Goal: Communication & Community: Answer question/provide support

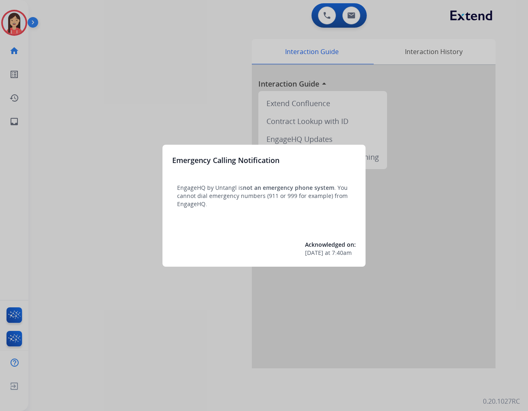
click at [110, 126] on div at bounding box center [264, 205] width 528 height 411
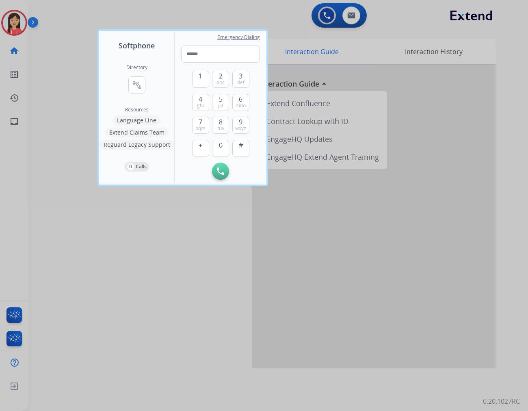
drag, startPoint x: 140, startPoint y: 303, endPoint x: 140, endPoint y: 297, distance: 5.7
click at [140, 301] on div at bounding box center [264, 205] width 528 height 411
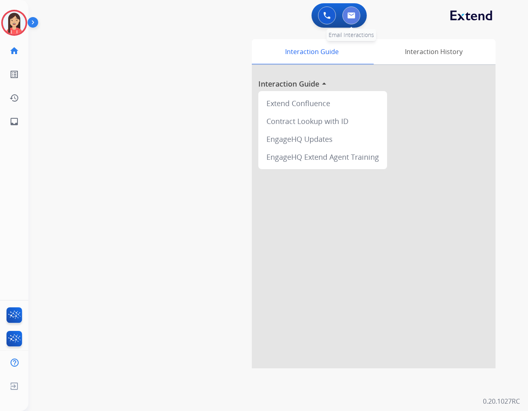
click at [354, 21] on button at bounding box center [352, 16] width 18 height 18
select select "**********"
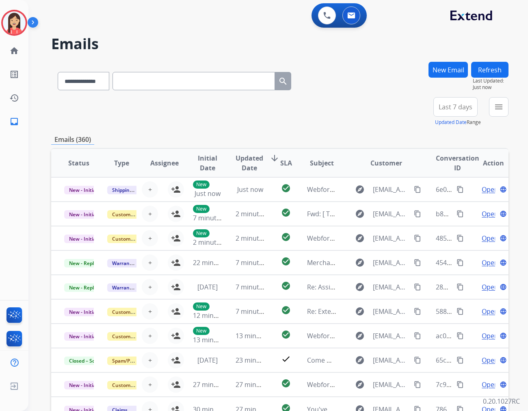
drag, startPoint x: 320, startPoint y: 116, endPoint x: 346, endPoint y: 107, distance: 28.4
click at [320, 116] on div "**********" at bounding box center [280, 111] width 458 height 29
click at [502, 103] on mat-icon "menu" at bounding box center [499, 107] width 10 height 10
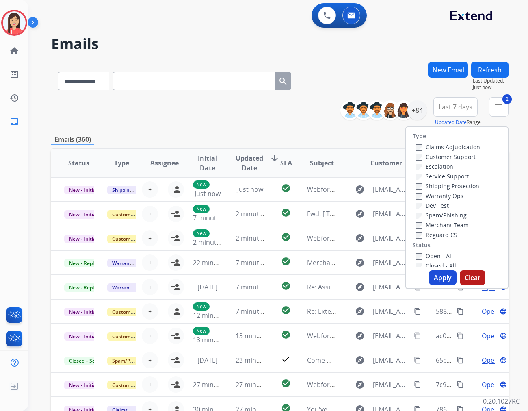
click at [440, 280] on button "Apply" at bounding box center [443, 277] width 28 height 15
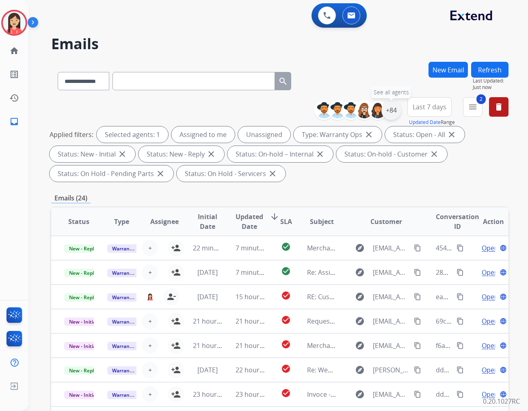
click at [387, 114] on div "+84" at bounding box center [392, 110] width 20 height 20
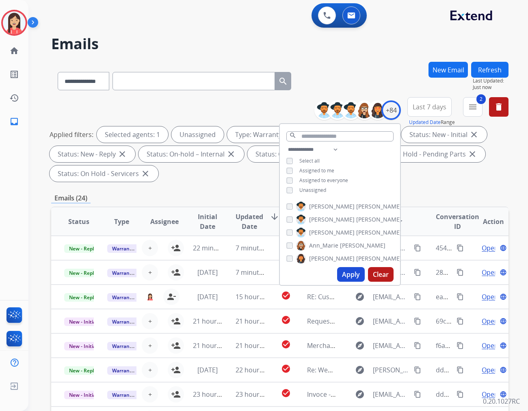
click at [354, 275] on button "Apply" at bounding box center [351, 274] width 28 height 15
click at [195, 184] on div "**********" at bounding box center [280, 291] width 458 height 459
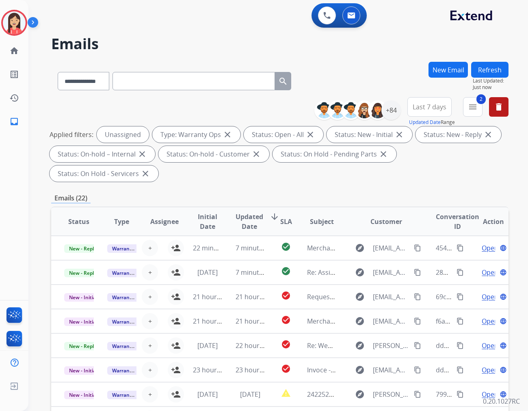
click at [238, 212] on span "Updated Date" at bounding box center [250, 222] width 28 height 20
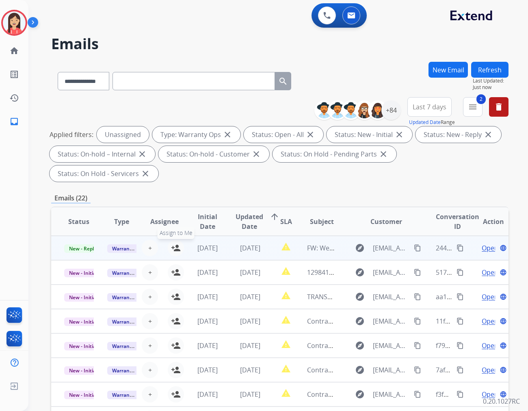
click at [176, 243] on mat-icon "person_add" at bounding box center [176, 248] width 10 height 10
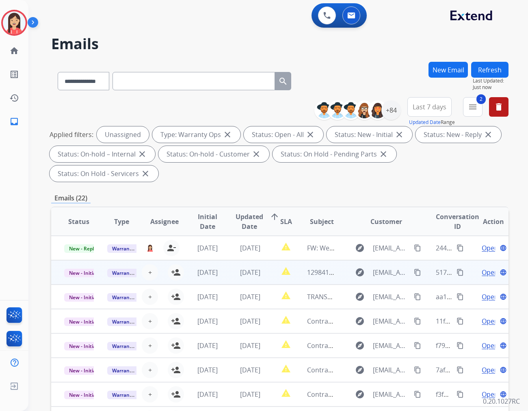
click at [180, 260] on td "[DATE]" at bounding box center [201, 272] width 43 height 24
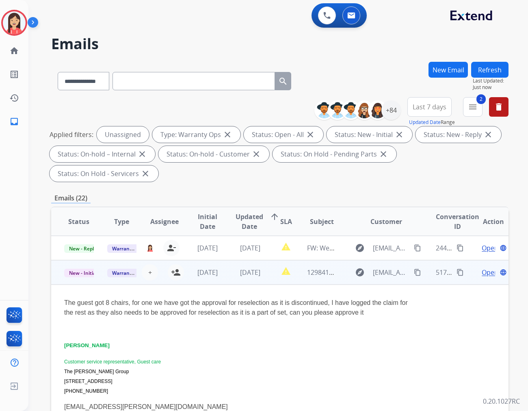
scroll to position [24, 0]
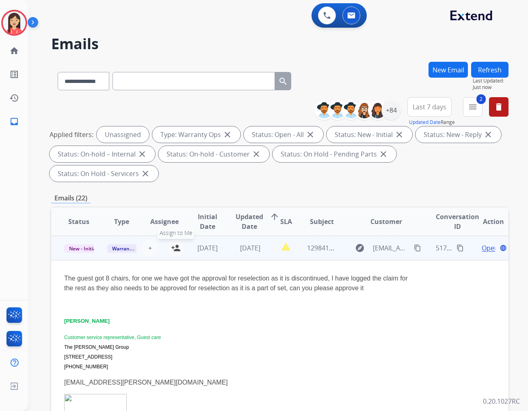
click at [169, 240] on button "person_add Assign to Me" at bounding box center [176, 248] width 16 height 16
click at [222, 260] on td "The guest got 8 chairs, for one we have got the approval for reselection as it …" at bounding box center [237, 362] width 372 height 205
click at [224, 237] on td "[DATE]" at bounding box center [244, 248] width 43 height 24
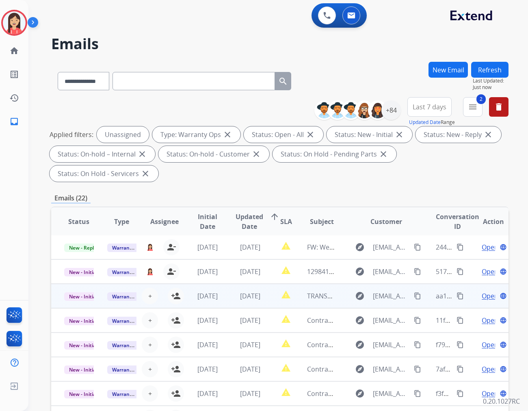
scroll to position [0, 0]
click at [174, 291] on mat-icon "person_add" at bounding box center [176, 296] width 10 height 10
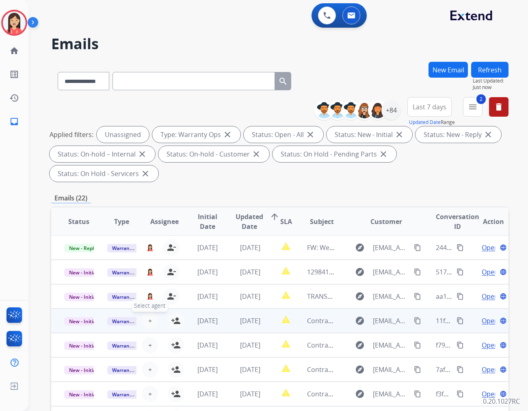
click at [150, 316] on span "+" at bounding box center [150, 321] width 4 height 10
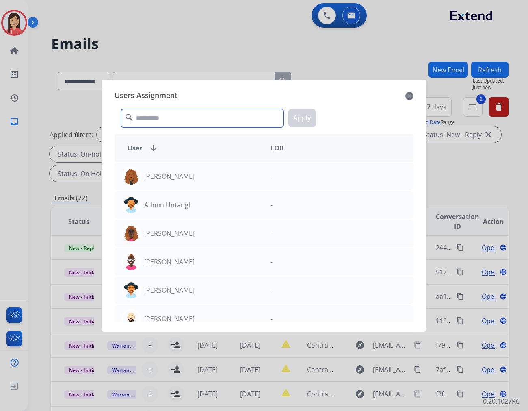
click at [178, 120] on input "text" at bounding box center [202, 118] width 163 height 18
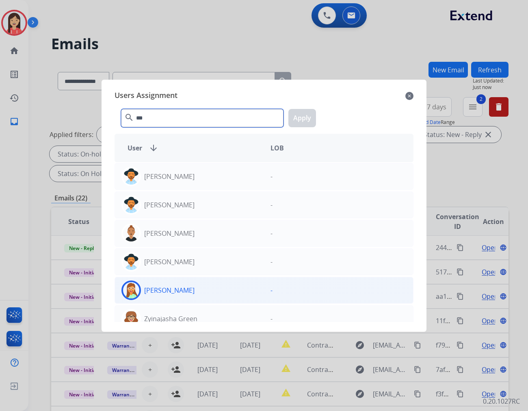
type input "***"
click at [179, 296] on div "[PERSON_NAME]" at bounding box center [189, 290] width 149 height 20
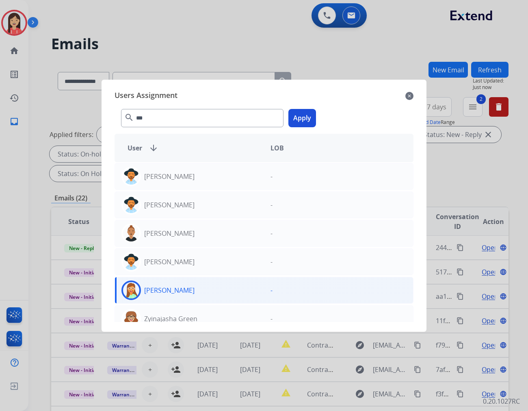
click at [305, 122] on button "Apply" at bounding box center [303, 118] width 28 height 18
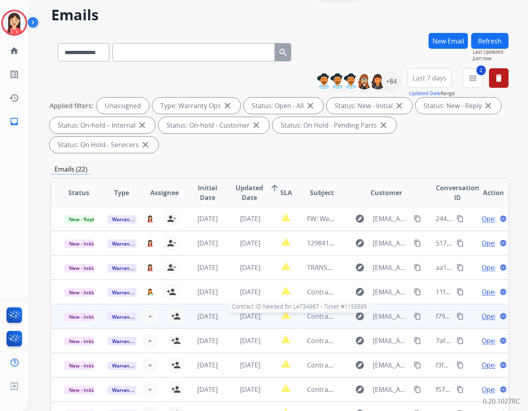
scroll to position [45, 0]
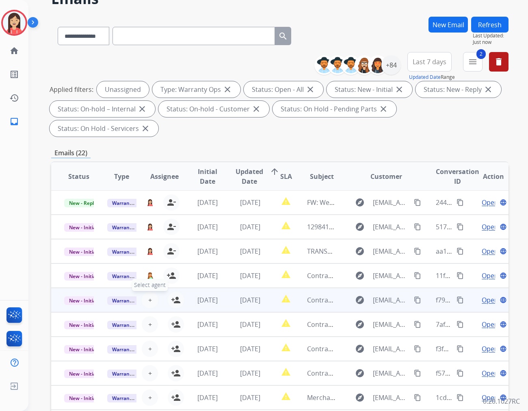
click at [150, 295] on span "+" at bounding box center [150, 300] width 4 height 10
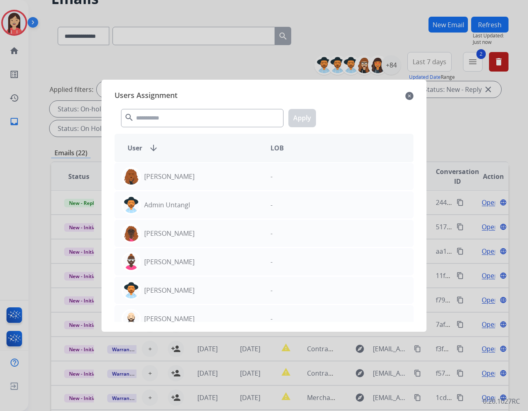
click at [172, 130] on div "Users Assignment close search Apply User arrow_downward LOB [PERSON_NAME] - Adm…" at bounding box center [264, 205] width 312 height 239
click at [181, 114] on input "text" at bounding box center [202, 118] width 163 height 18
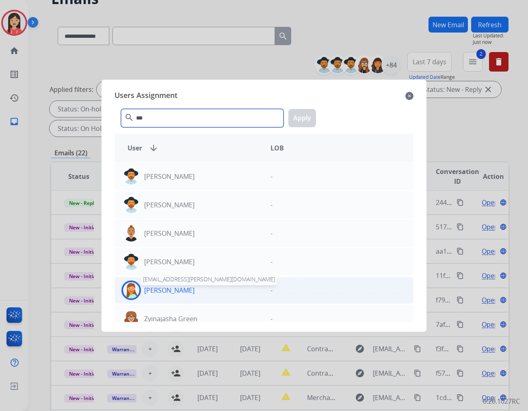
type input "***"
click at [148, 291] on p "[PERSON_NAME]" at bounding box center [169, 290] width 50 height 10
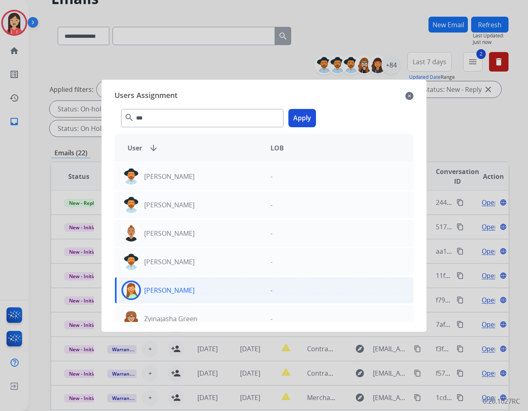
click at [293, 122] on button "Apply" at bounding box center [303, 118] width 28 height 18
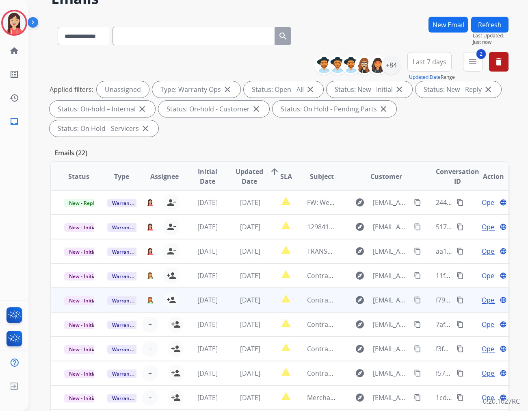
scroll to position [91, 0]
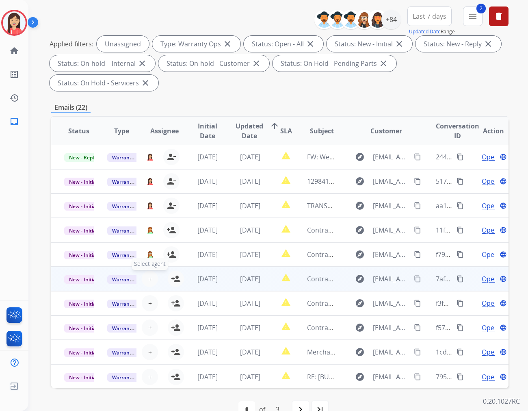
click at [148, 274] on span "+" at bounding box center [150, 279] width 4 height 10
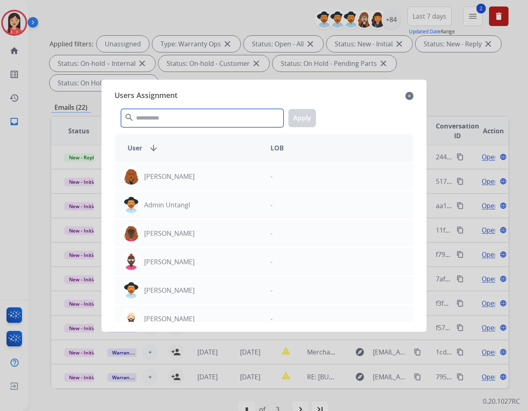
click at [179, 117] on input "text" at bounding box center [202, 118] width 163 height 18
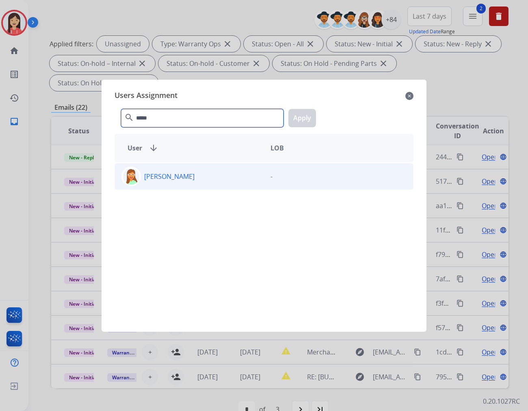
type input "*****"
click at [176, 178] on p "[PERSON_NAME]" at bounding box center [169, 177] width 50 height 10
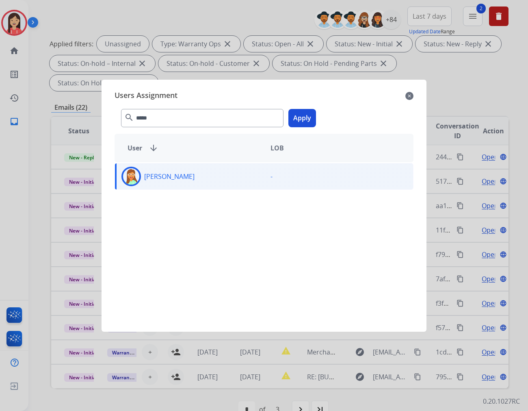
click at [309, 114] on button "Apply" at bounding box center [303, 118] width 28 height 18
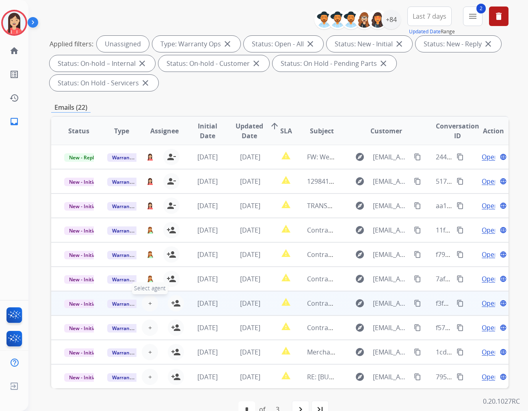
click at [148, 298] on span "+" at bounding box center [150, 303] width 4 height 10
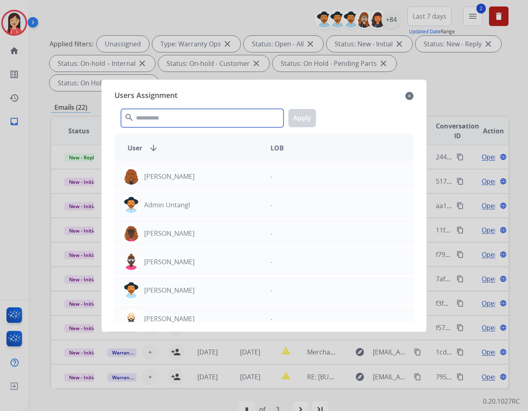
click at [189, 115] on input "text" at bounding box center [202, 118] width 163 height 18
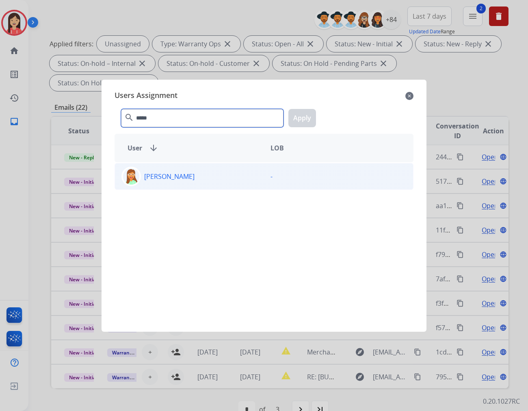
type input "*****"
click at [159, 177] on p "[PERSON_NAME]" at bounding box center [169, 177] width 50 height 10
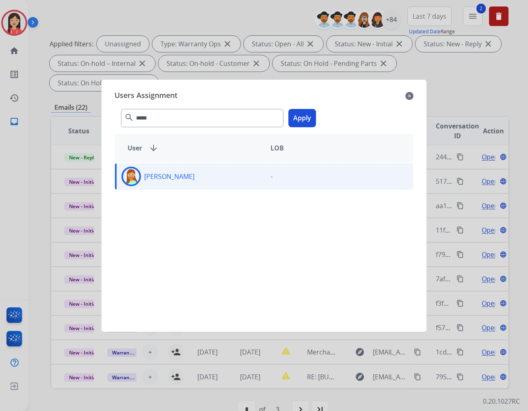
click at [311, 114] on button "Apply" at bounding box center [303, 118] width 28 height 18
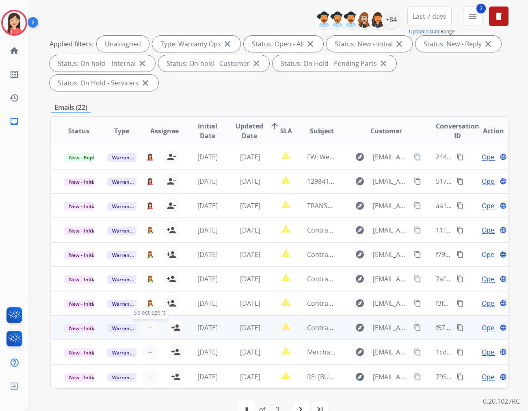
click at [148, 323] on span "+" at bounding box center [150, 328] width 4 height 10
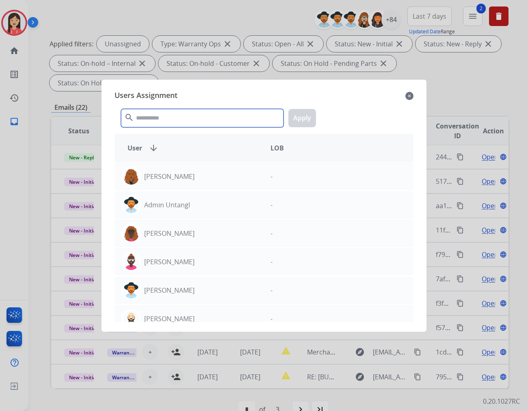
click at [198, 118] on input "text" at bounding box center [202, 118] width 163 height 18
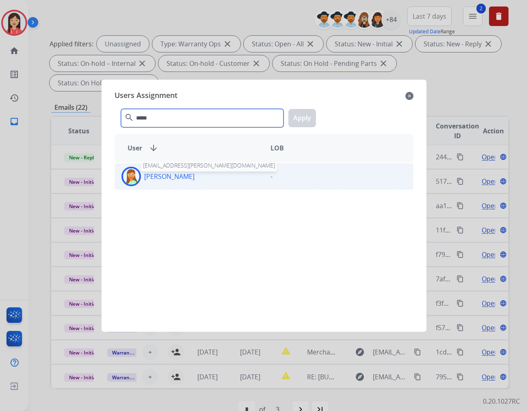
type input "*****"
click at [178, 173] on p "[PERSON_NAME]" at bounding box center [169, 177] width 50 height 10
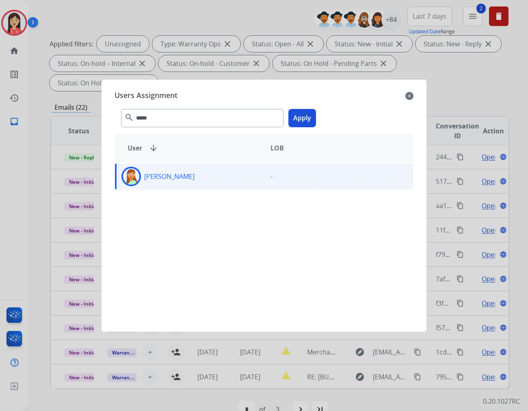
click at [302, 120] on button "Apply" at bounding box center [303, 118] width 28 height 18
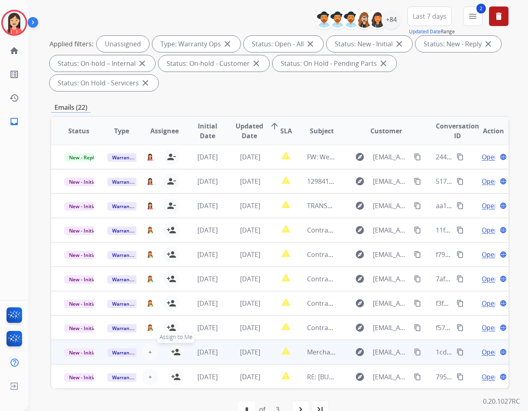
click at [176, 347] on mat-icon "person_add" at bounding box center [176, 352] width 10 height 10
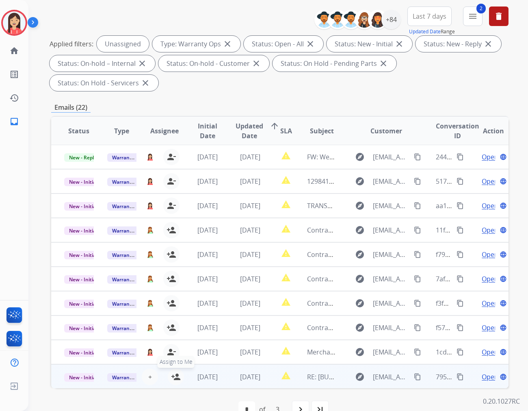
click at [173, 372] on mat-icon "person_add" at bounding box center [176, 377] width 10 height 10
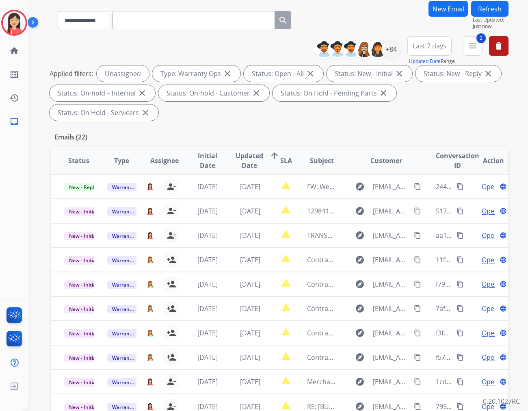
scroll to position [0, 0]
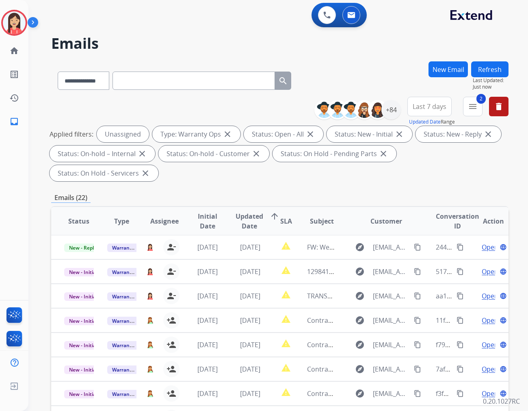
click at [499, 67] on button "Refresh" at bounding box center [490, 69] width 37 height 16
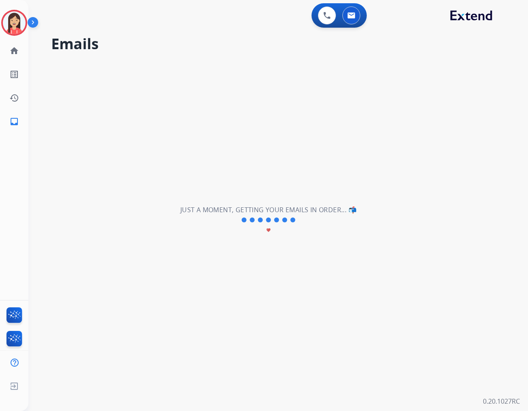
scroll to position [0, 0]
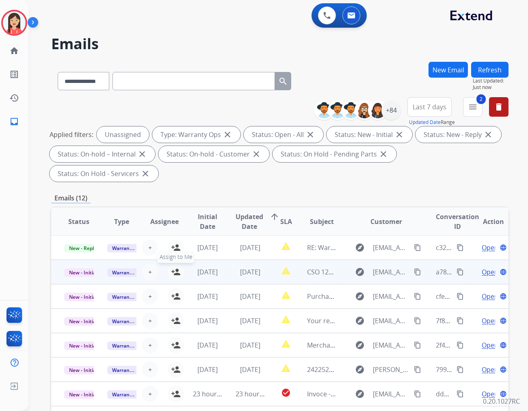
click at [177, 267] on mat-icon "person_add" at bounding box center [176, 272] width 10 height 10
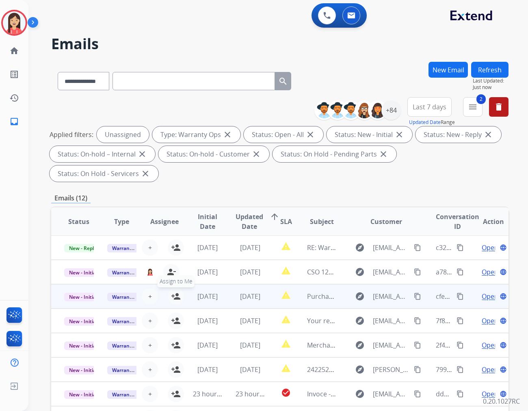
click at [172, 291] on mat-icon "person_add" at bounding box center [176, 296] width 10 height 10
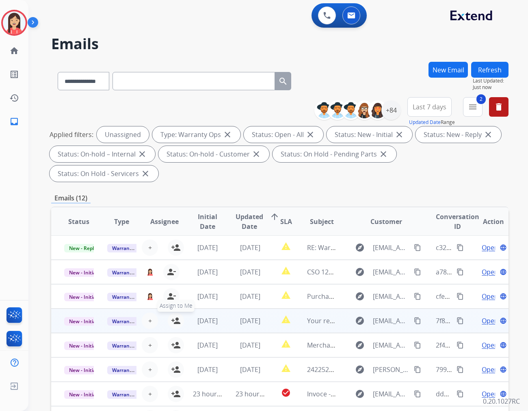
click at [176, 316] on mat-icon "person_add" at bounding box center [176, 321] width 10 height 10
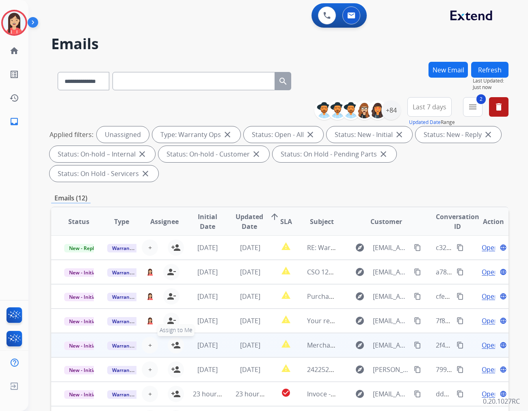
click at [171, 340] on mat-icon "person_add" at bounding box center [176, 345] width 10 height 10
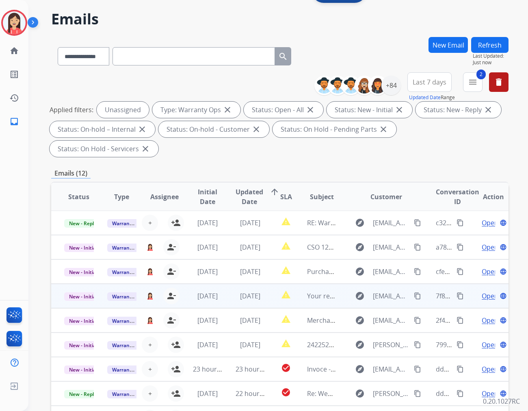
scroll to position [45, 0]
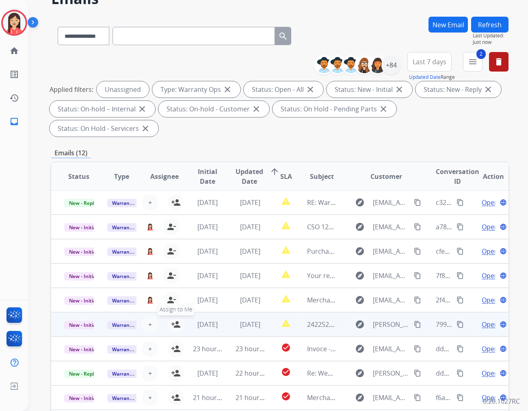
click at [172, 320] on mat-icon "person_add" at bounding box center [176, 325] width 10 height 10
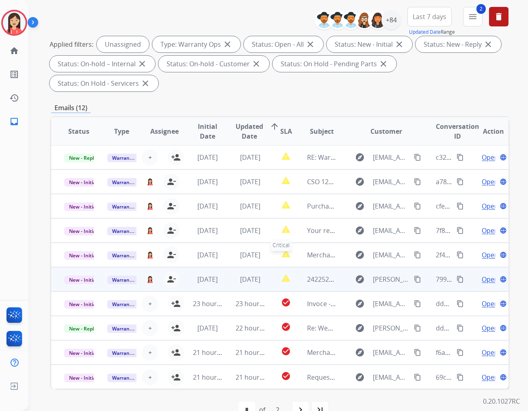
scroll to position [91, 0]
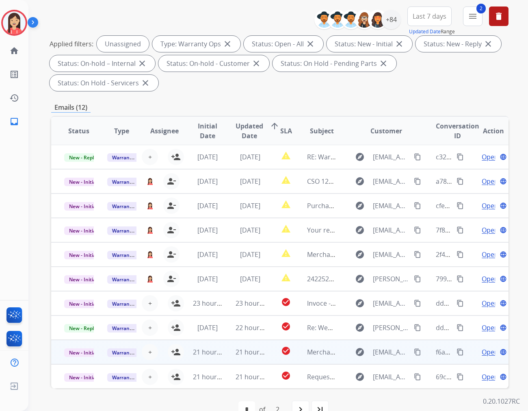
click at [180, 340] on td "21 hours ago" at bounding box center [201, 352] width 43 height 24
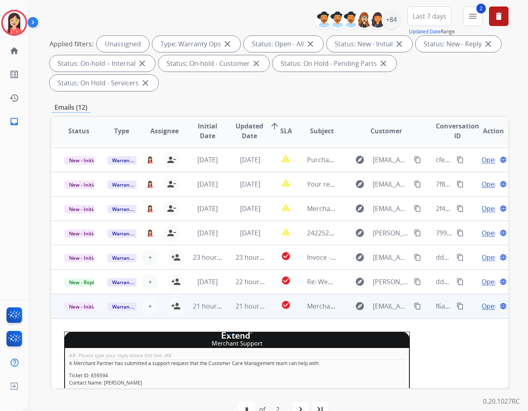
scroll to position [195, 0]
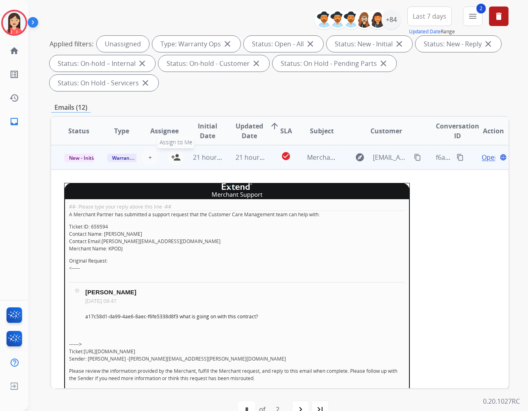
click at [175, 152] on mat-icon "person_add" at bounding box center [176, 157] width 10 height 10
click at [272, 149] on td "check_circle" at bounding box center [280, 157] width 28 height 24
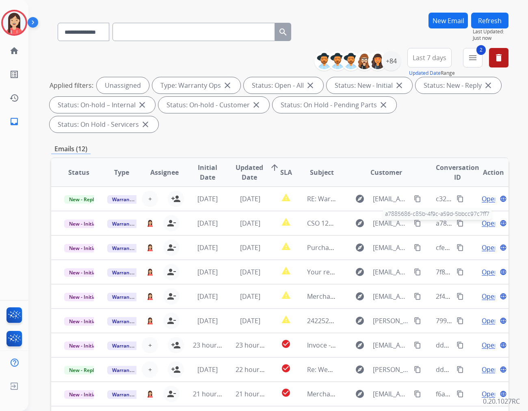
scroll to position [0, 0]
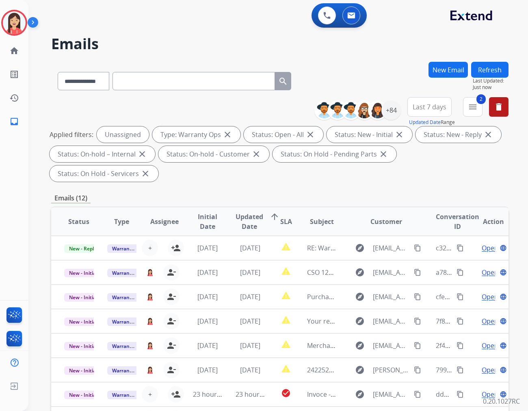
click at [483, 68] on button "Refresh" at bounding box center [490, 70] width 37 height 16
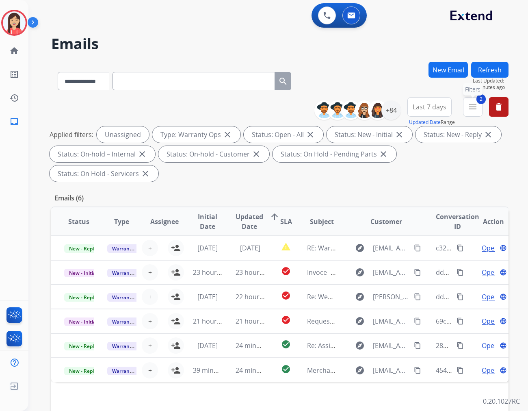
click at [474, 103] on mat-icon "menu" at bounding box center [473, 107] width 10 height 10
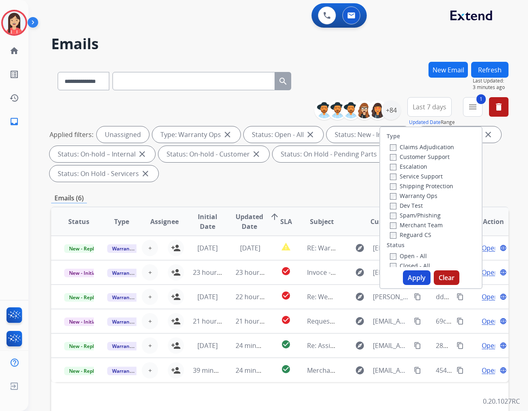
click at [415, 281] on button "Apply" at bounding box center [417, 277] width 28 height 15
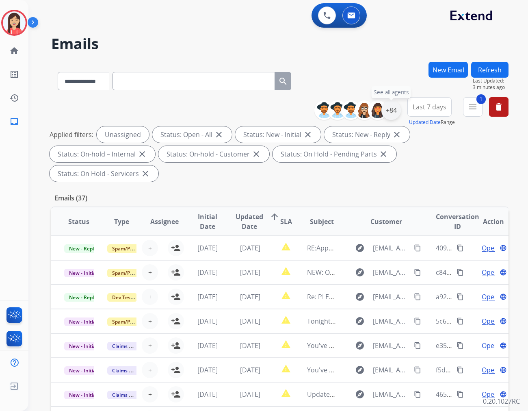
click at [395, 111] on div "+84" at bounding box center [392, 110] width 20 height 20
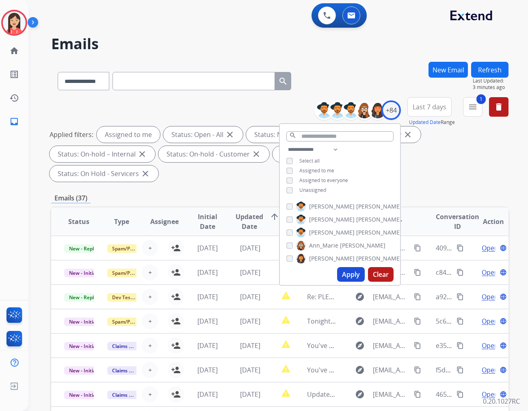
click at [347, 271] on button "Apply" at bounding box center [351, 274] width 28 height 15
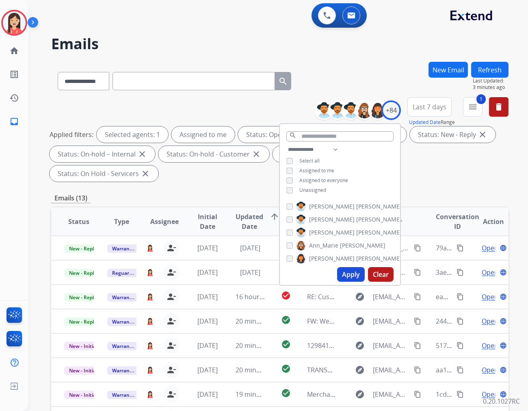
click at [431, 193] on div "Emails (13)" at bounding box center [280, 198] width 458 height 10
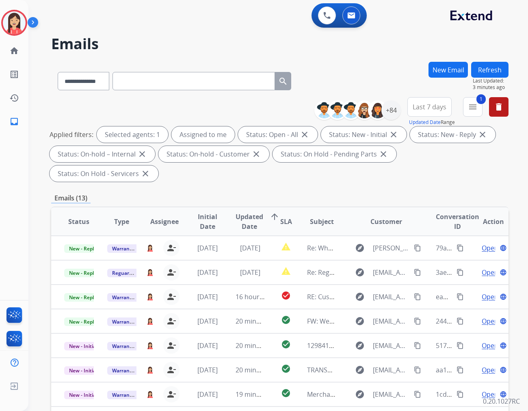
click at [419, 111] on button "Last 7 days" at bounding box center [430, 107] width 44 height 20
click at [409, 207] on div "Last 90 days" at bounding box center [427, 206] width 45 height 12
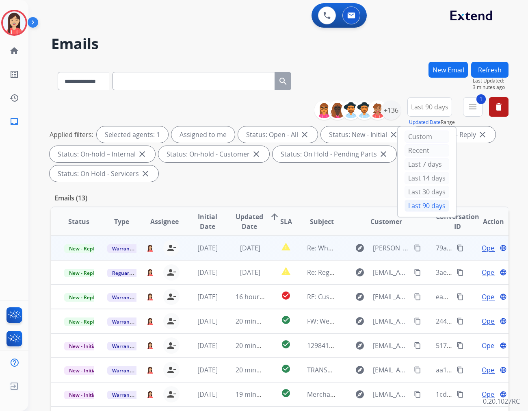
click at [226, 236] on td "[DATE]" at bounding box center [244, 248] width 43 height 24
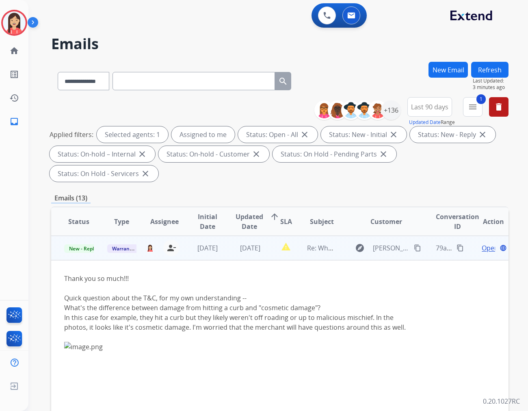
click at [482, 243] on span "Open" at bounding box center [490, 248] width 17 height 10
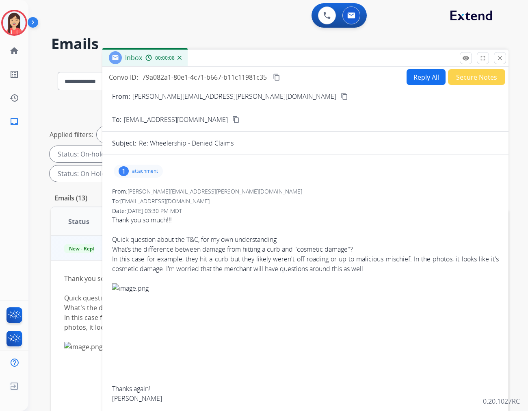
click at [424, 78] on button "Reply All" at bounding box center [426, 77] width 39 height 16
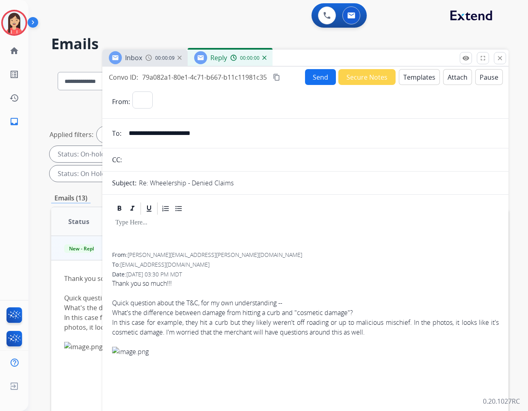
select select "**********"
click at [417, 80] on button "Templates" at bounding box center [419, 77] width 41 height 16
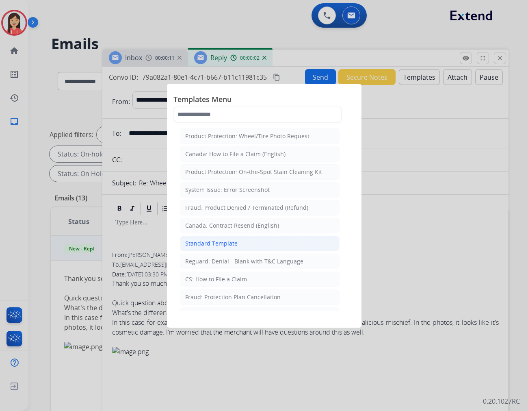
click at [230, 245] on div "Standard Template" at bounding box center [211, 243] width 52 height 8
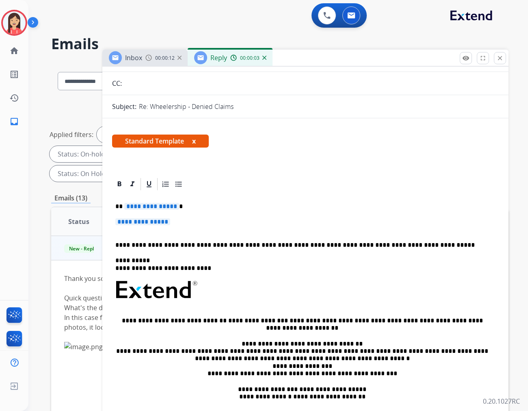
scroll to position [90, 0]
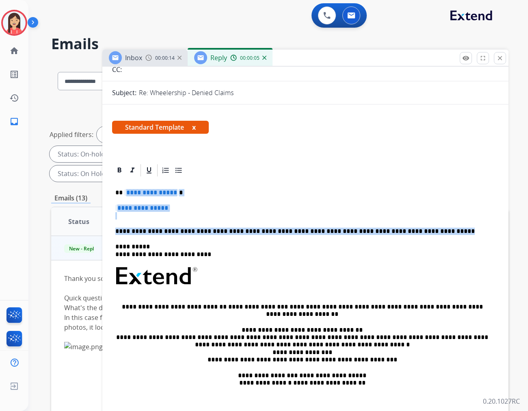
drag, startPoint x: 123, startPoint y: 189, endPoint x: 455, endPoint y: 224, distance: 334.3
click at [455, 224] on div "**********" at bounding box center [305, 295] width 387 height 235
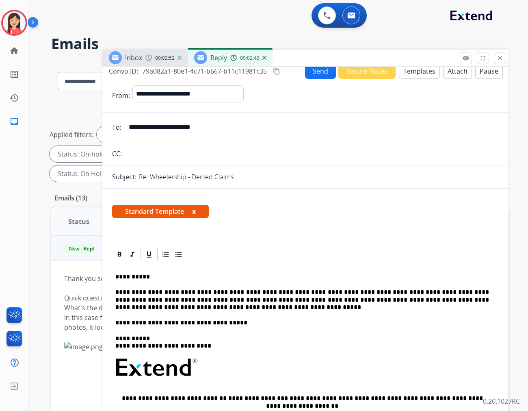
scroll to position [0, 0]
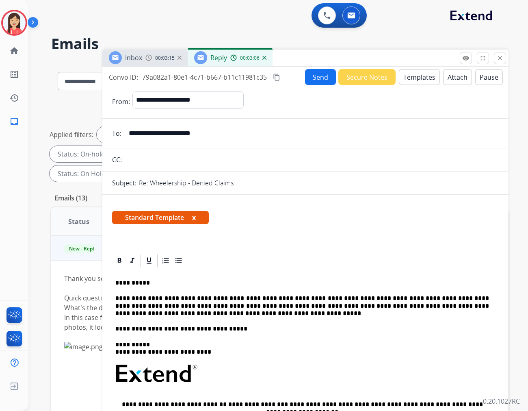
click at [313, 78] on button "Send" at bounding box center [320, 77] width 31 height 16
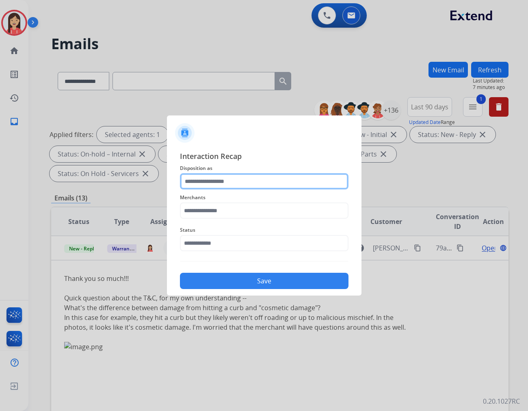
click at [274, 180] on input "text" at bounding box center [264, 181] width 169 height 16
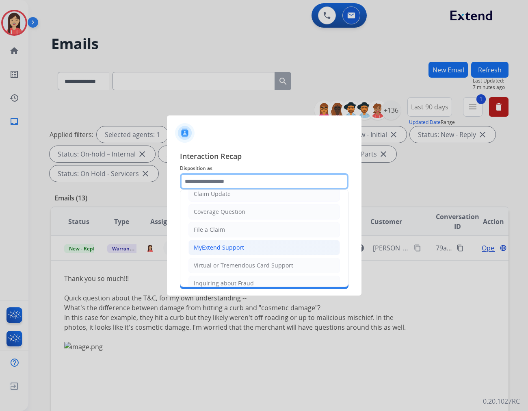
scroll to position [90, 0]
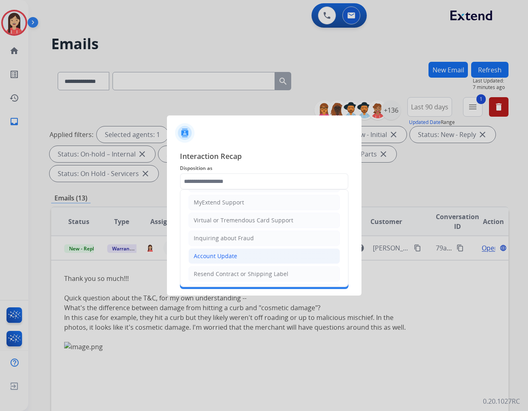
click at [218, 259] on div "Account Update" at bounding box center [215, 256] width 43 height 8
type input "**********"
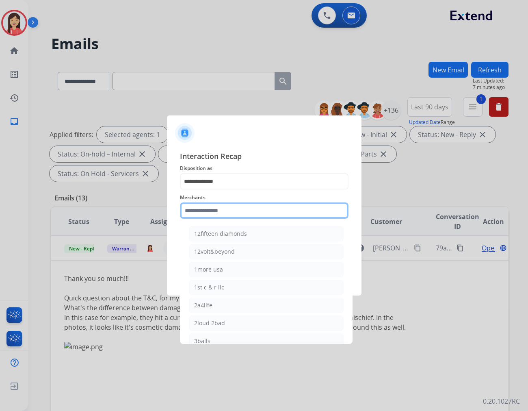
click at [224, 217] on input "text" at bounding box center [264, 210] width 169 height 16
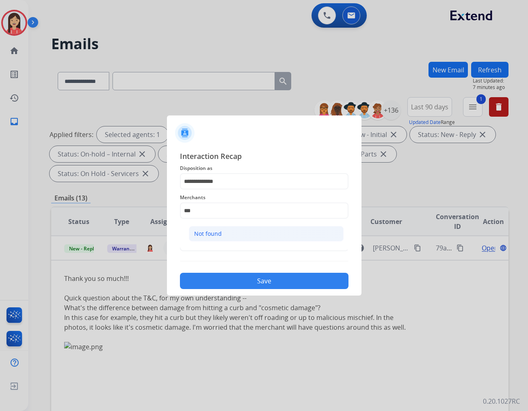
click at [209, 237] on div "Not found" at bounding box center [208, 234] width 28 height 8
type input "*********"
click at [209, 242] on input "text" at bounding box center [264, 243] width 169 height 16
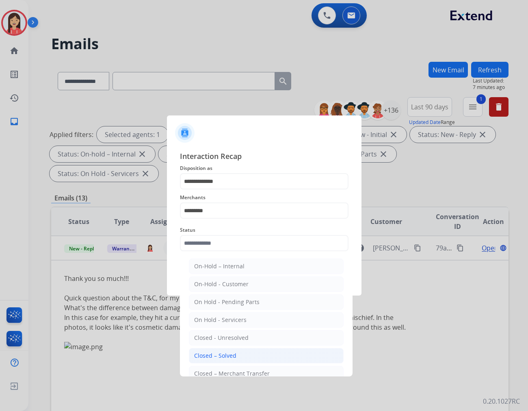
click at [227, 353] on div "Closed – Solved" at bounding box center [215, 356] width 42 height 8
type input "**********"
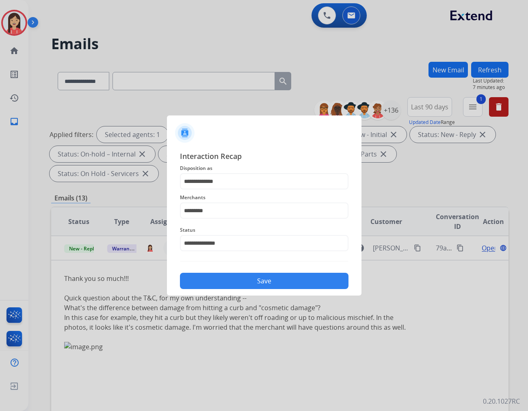
click at [259, 285] on button "Save" at bounding box center [264, 281] width 169 height 16
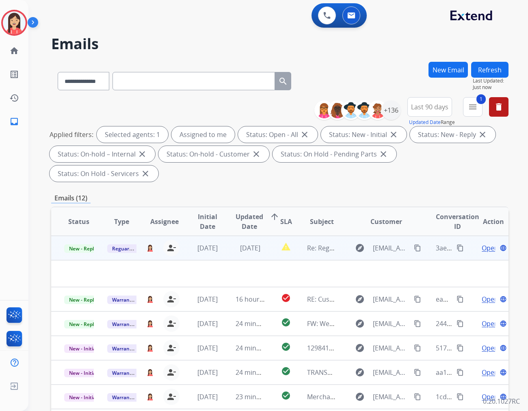
click at [226, 236] on td "[DATE]" at bounding box center [244, 248] width 43 height 24
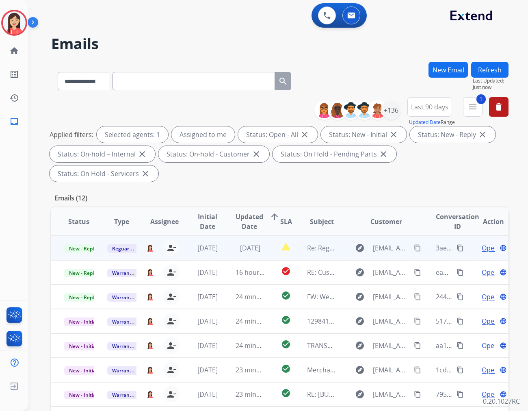
click at [226, 236] on td "[DATE]" at bounding box center [244, 248] width 43 height 24
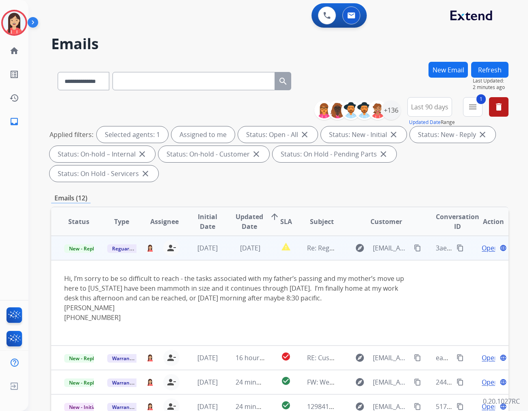
click at [266, 236] on td "report_problem" at bounding box center [280, 248] width 28 height 24
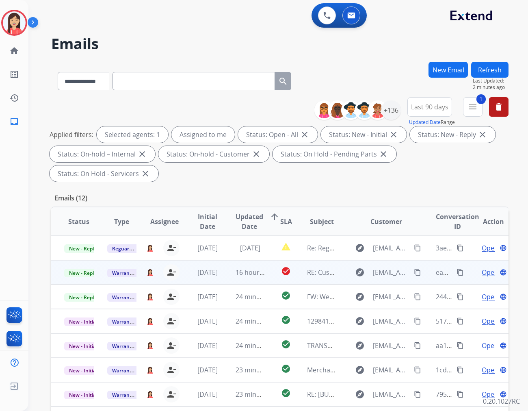
click at [229, 260] on td "16 hours ago" at bounding box center [244, 272] width 43 height 24
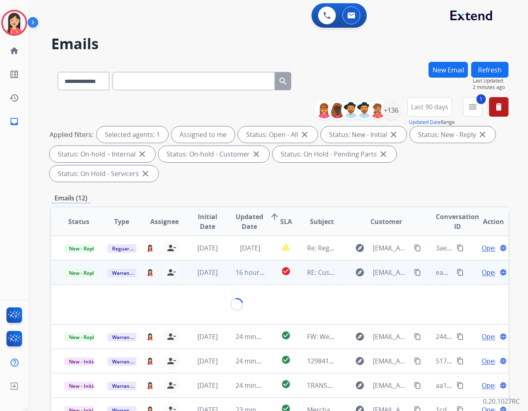
scroll to position [24, 0]
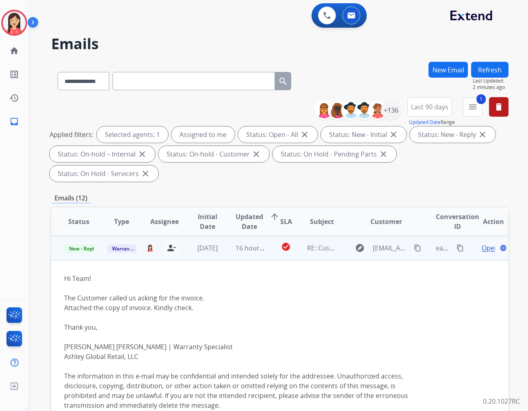
click at [483, 243] on span "Open" at bounding box center [490, 248] width 17 height 10
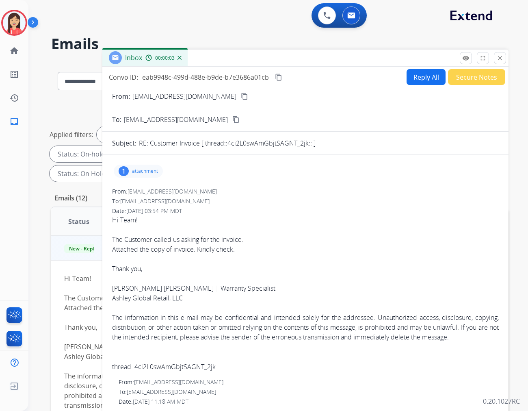
click at [156, 167] on div "1 attachment" at bounding box center [138, 171] width 49 height 13
click at [290, 191] on mat-icon "download" at bounding box center [287, 191] width 7 height 7
click at [459, 76] on button "Secure Notes" at bounding box center [476, 77] width 57 height 16
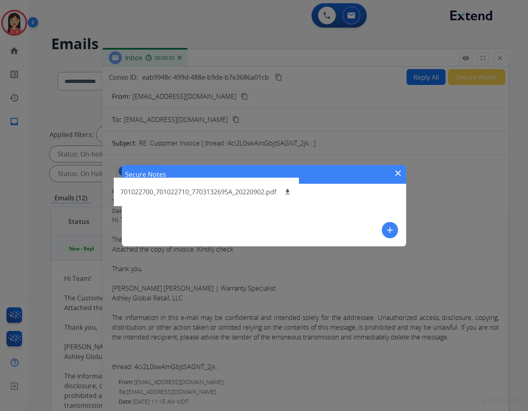
click at [387, 228] on mat-icon "add" at bounding box center [390, 230] width 10 height 10
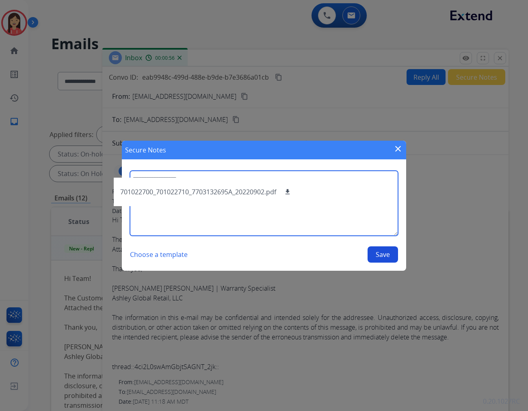
click at [338, 213] on textarea at bounding box center [264, 203] width 268 height 65
type textarea "**********"
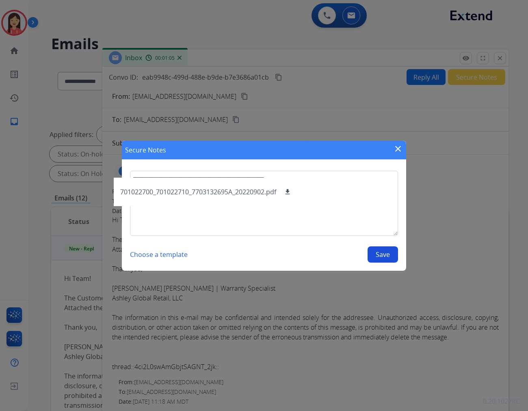
click at [372, 254] on button "Save" at bounding box center [383, 254] width 30 height 16
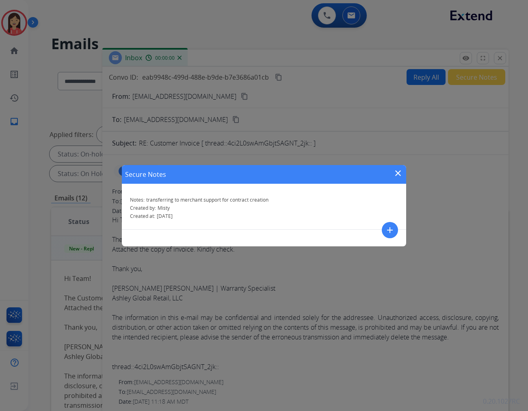
click at [404, 169] on div "Secure Notes close" at bounding box center [264, 174] width 285 height 19
click at [399, 171] on mat-icon "close" at bounding box center [398, 173] width 10 height 10
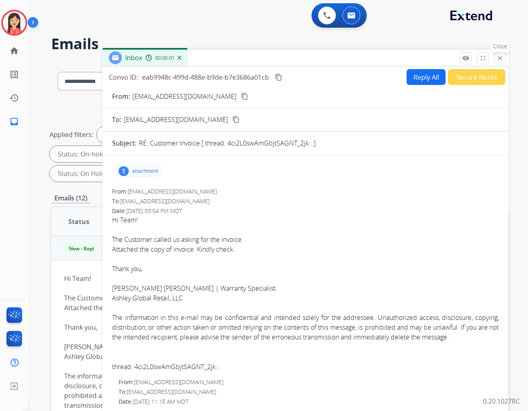
click at [501, 62] on button "close Close" at bounding box center [500, 58] width 12 height 12
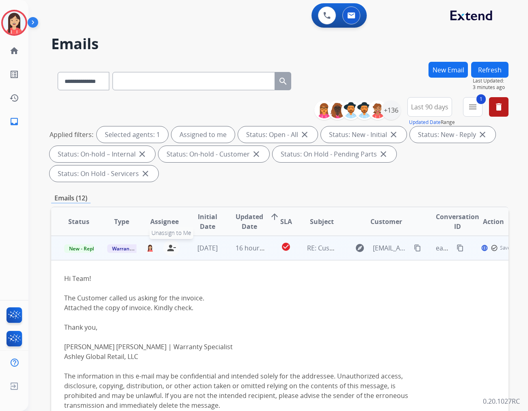
click at [172, 243] on mat-icon "person_remove" at bounding box center [172, 248] width 10 height 10
click at [125, 244] on span "Warranty Ops" at bounding box center [128, 248] width 42 height 9
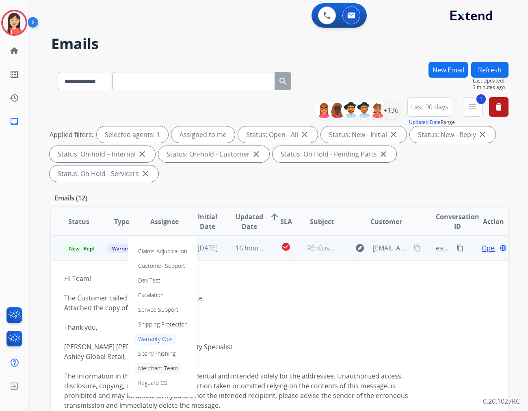
click at [157, 363] on p "Merchant Team" at bounding box center [158, 368] width 46 height 11
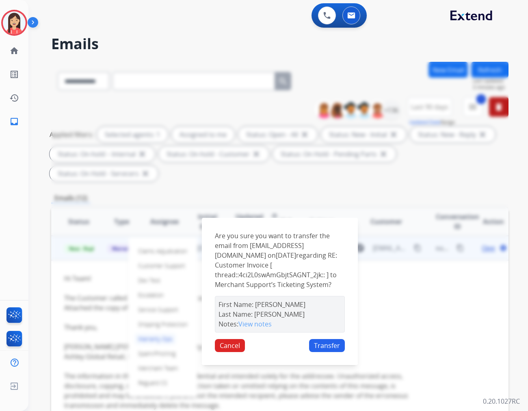
click at [319, 344] on div "Are you sure you want to transfer the email from [EMAIL_ADDRESS][DOMAIN_NAME] o…" at bounding box center [280, 291] width 156 height 147
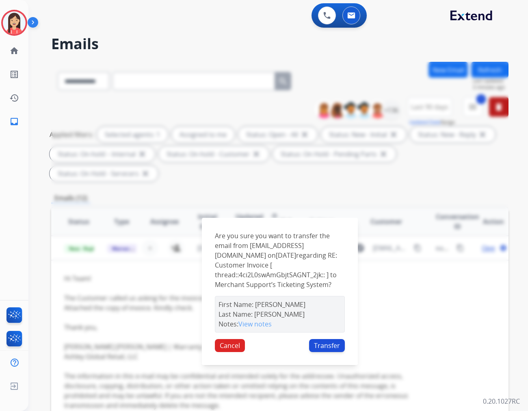
click at [326, 339] on button "Transfer" at bounding box center [327, 345] width 36 height 13
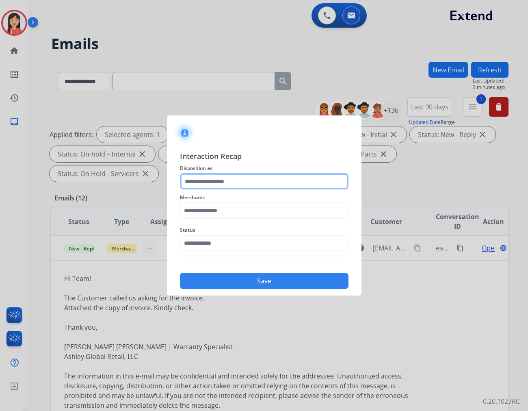
click at [261, 180] on input "text" at bounding box center [264, 181] width 169 height 16
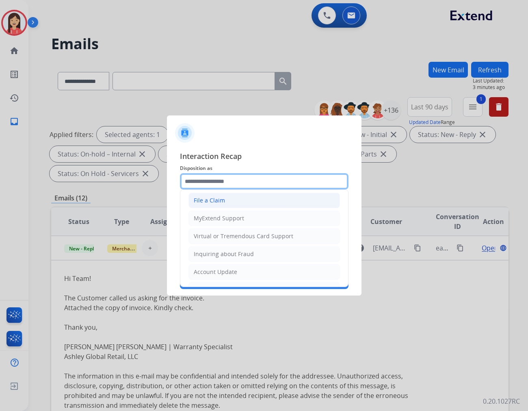
scroll to position [90, 0]
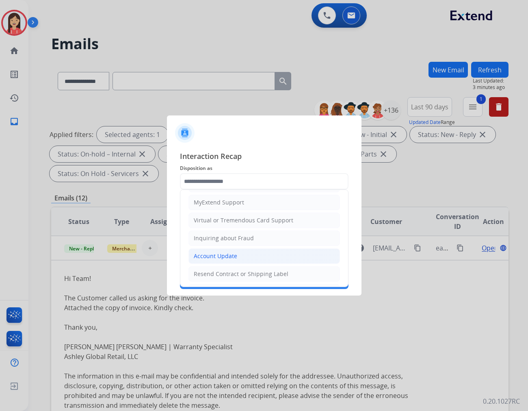
click at [237, 253] on li "Account Update" at bounding box center [265, 255] width 152 height 15
type input "**********"
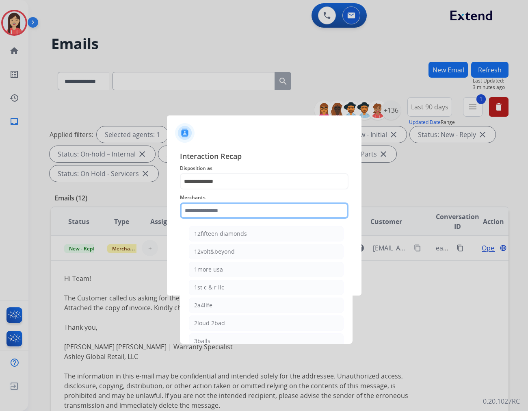
click at [237, 211] on input "text" at bounding box center [264, 210] width 169 height 16
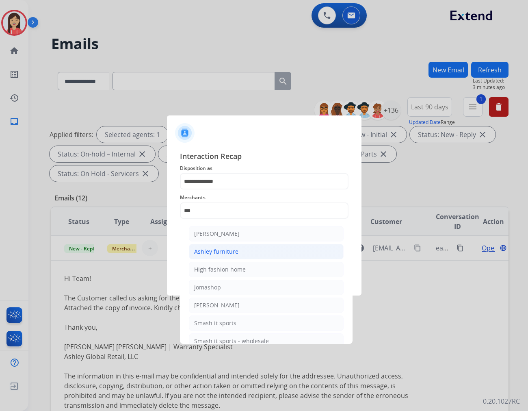
click at [217, 248] on div "Ashley furniture" at bounding box center [216, 252] width 44 height 8
type input "**********"
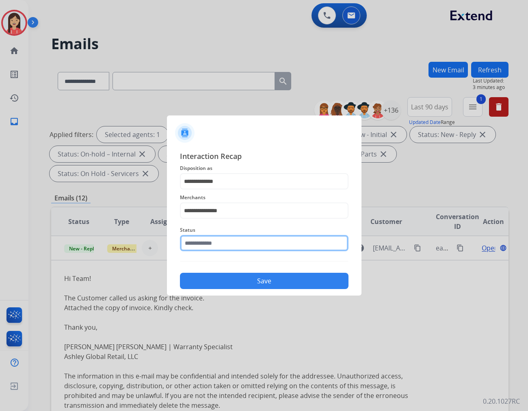
click at [214, 244] on input "text" at bounding box center [264, 243] width 169 height 16
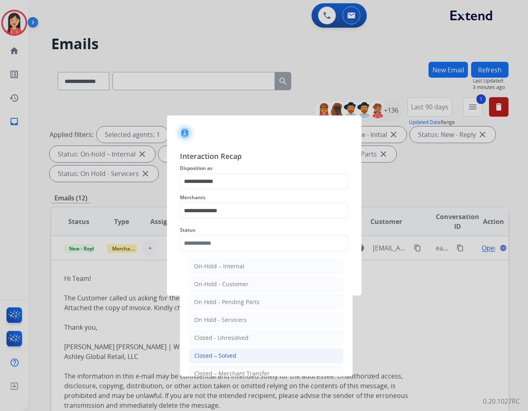
click at [231, 354] on div "Closed – Solved" at bounding box center [215, 356] width 42 height 8
type input "**********"
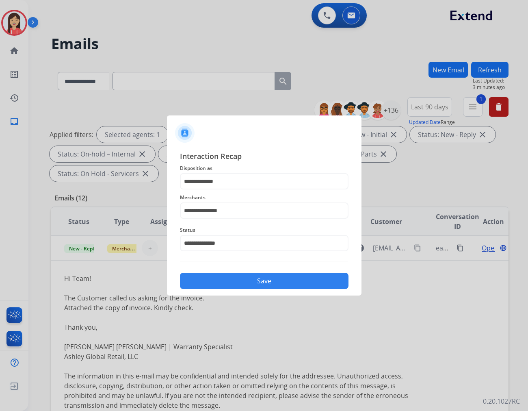
click at [255, 276] on button "Save" at bounding box center [264, 281] width 169 height 16
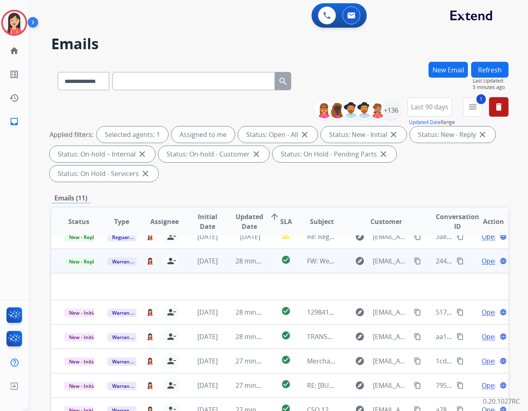
scroll to position [0, 0]
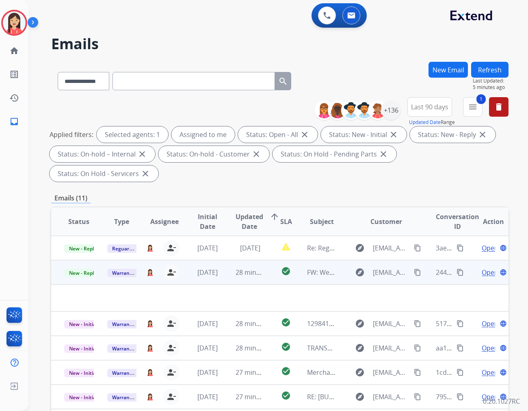
click at [226, 261] on td "28 minutes ago" at bounding box center [244, 272] width 43 height 24
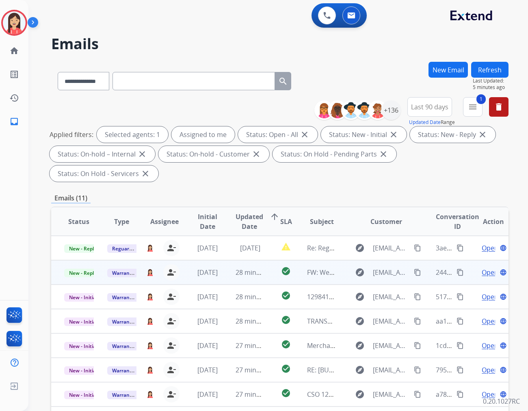
click at [226, 261] on td "28 minutes ago" at bounding box center [244, 272] width 43 height 24
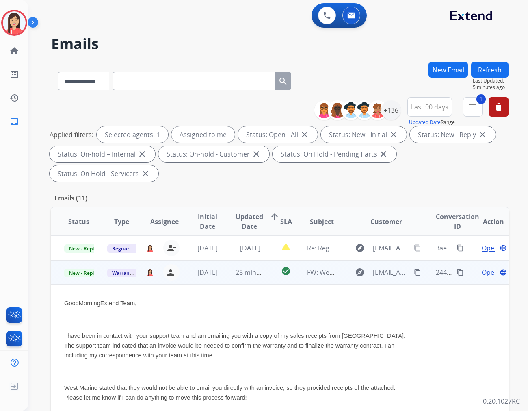
click at [482, 267] on span "Open" at bounding box center [490, 272] width 17 height 10
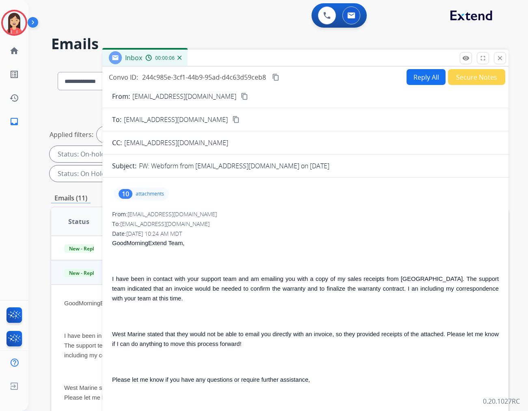
click at [145, 191] on p "attachments" at bounding box center [150, 194] width 28 height 7
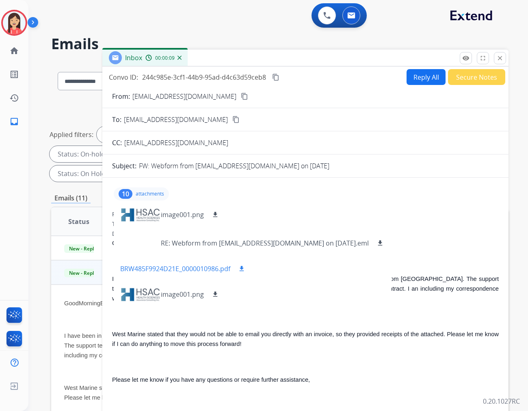
click at [243, 267] on mat-icon "download" at bounding box center [241, 268] width 7 height 7
click at [377, 241] on mat-icon "download" at bounding box center [380, 242] width 7 height 7
click at [398, 331] on p "West Marine stated that they would not be able to email you directly with an in…" at bounding box center [305, 339] width 387 height 20
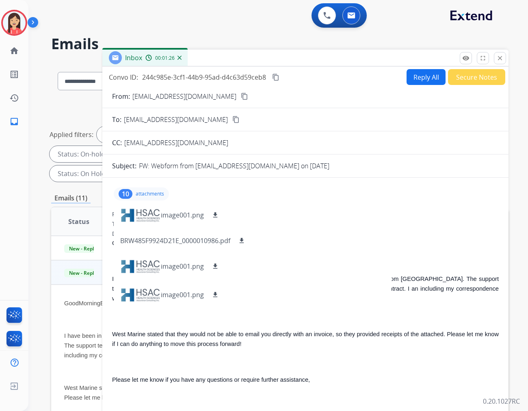
scroll to position [165, 0]
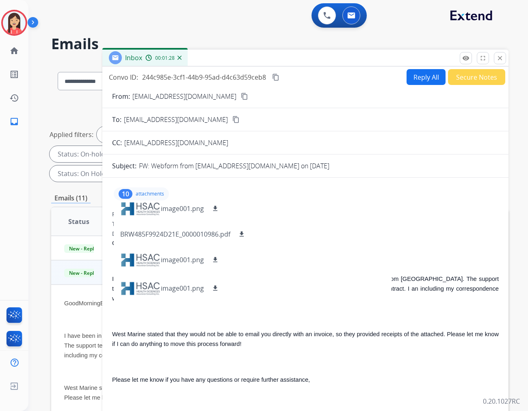
click at [152, 195] on p "attachments" at bounding box center [150, 194] width 28 height 7
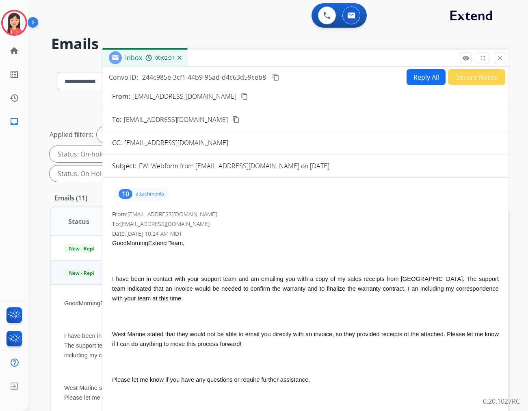
click at [423, 74] on button "Reply All" at bounding box center [426, 77] width 39 height 16
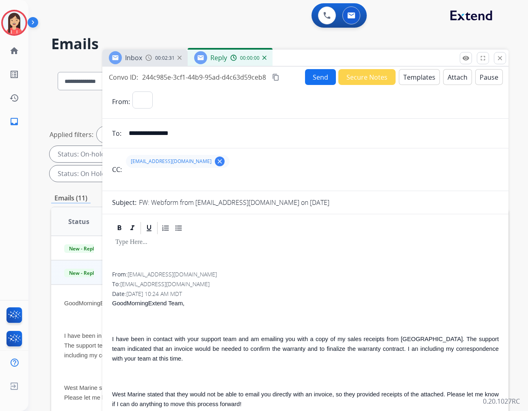
select select "**********"
click at [419, 76] on button "Templates" at bounding box center [419, 77] width 41 height 16
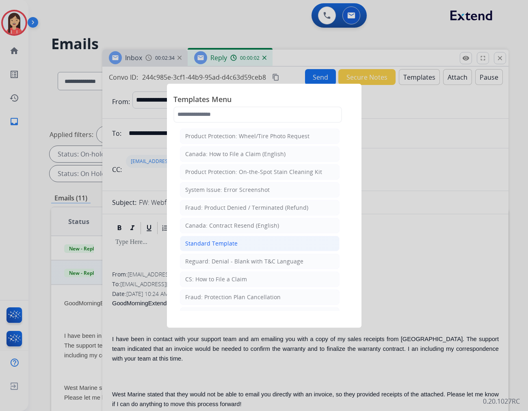
click at [242, 240] on li "Standard Template" at bounding box center [260, 243] width 160 height 15
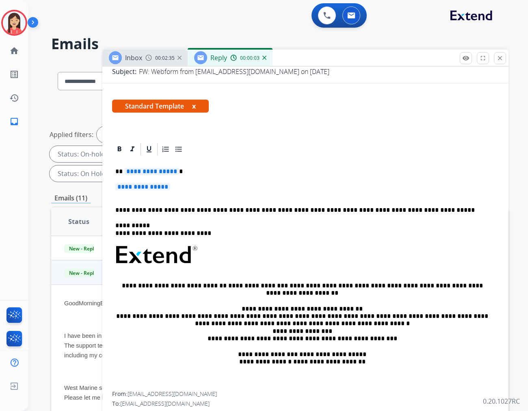
scroll to position [135, 0]
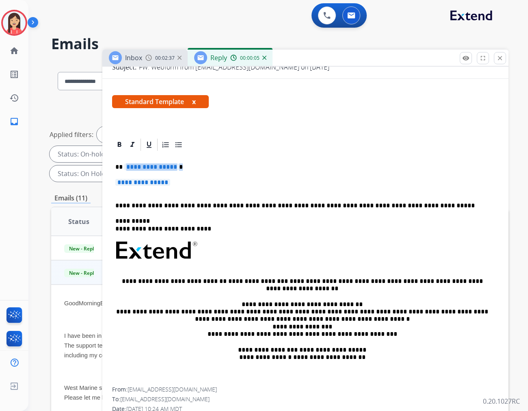
drag, startPoint x: 123, startPoint y: 164, endPoint x: 264, endPoint y: 183, distance: 142.3
click at [264, 183] on div "**********" at bounding box center [305, 269] width 387 height 235
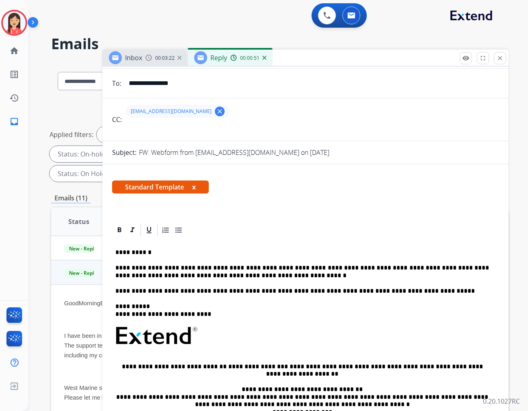
scroll to position [0, 0]
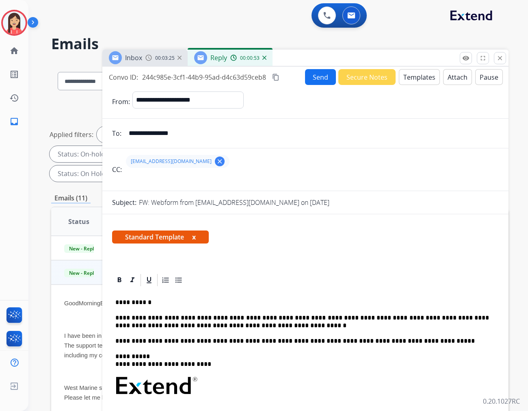
click at [216, 161] on mat-icon "clear" at bounding box center [219, 161] width 7 height 7
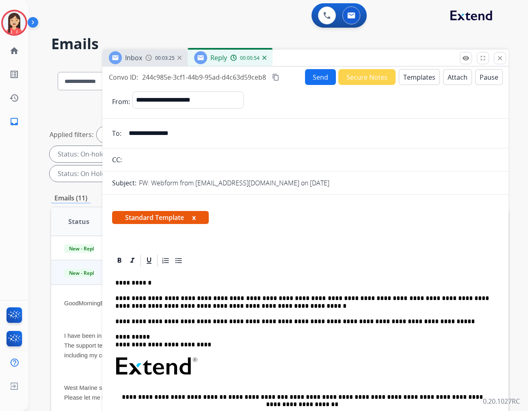
click at [311, 79] on button "Send" at bounding box center [320, 77] width 31 height 16
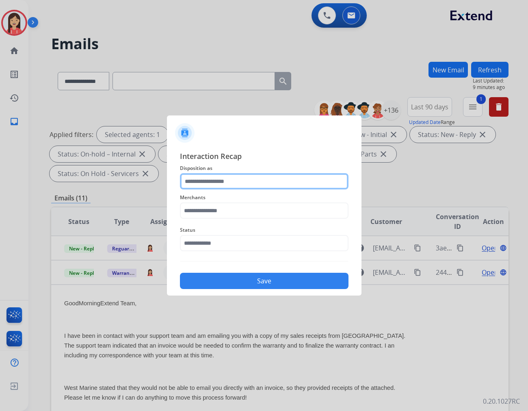
click at [202, 181] on input "text" at bounding box center [264, 181] width 169 height 16
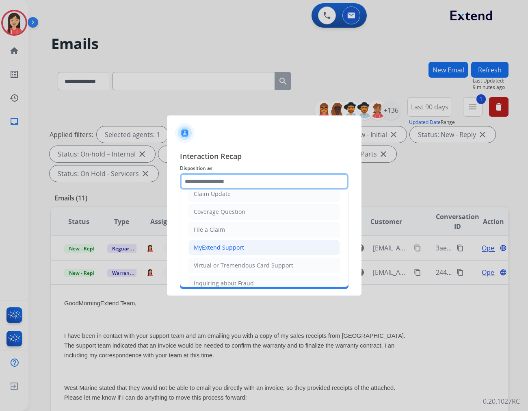
scroll to position [90, 0]
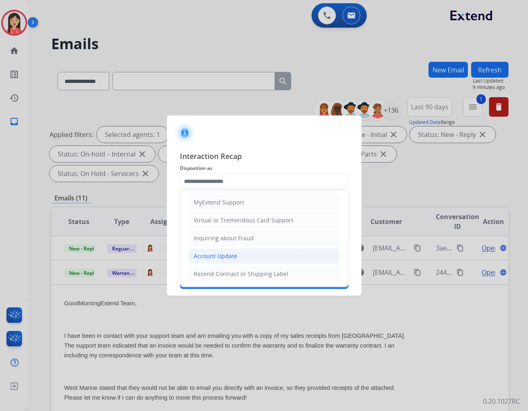
click at [218, 251] on li "Account Update" at bounding box center [265, 255] width 152 height 15
type input "**********"
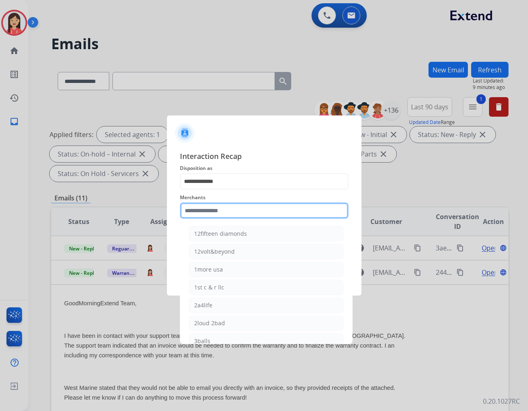
click at [222, 211] on input "text" at bounding box center [264, 210] width 169 height 16
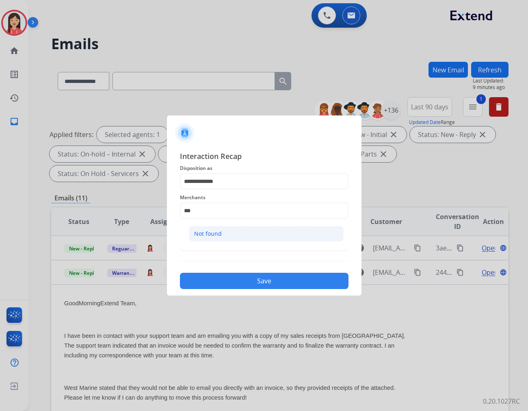
click at [212, 234] on div "Not found" at bounding box center [208, 234] width 28 height 8
type input "*********"
click at [205, 250] on input "text" at bounding box center [264, 243] width 169 height 16
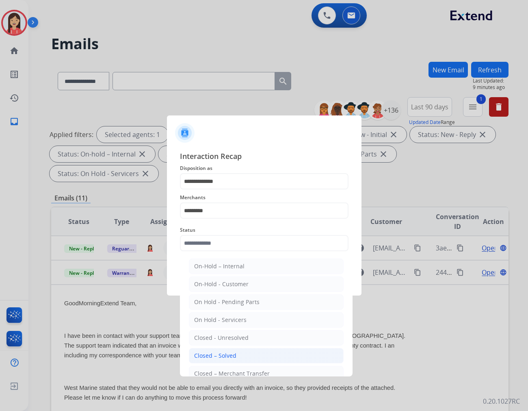
click at [217, 356] on div "Closed – Solved" at bounding box center [215, 356] width 42 height 8
type input "**********"
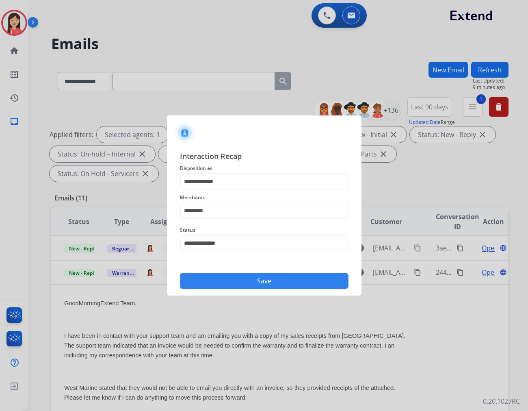
click at [256, 280] on button "Save" at bounding box center [264, 281] width 169 height 16
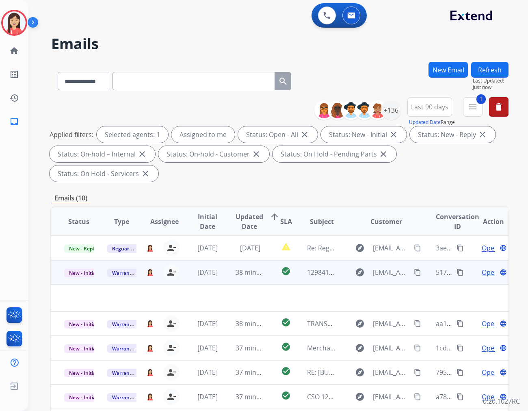
click at [219, 261] on td "[DATE]" at bounding box center [201, 272] width 43 height 24
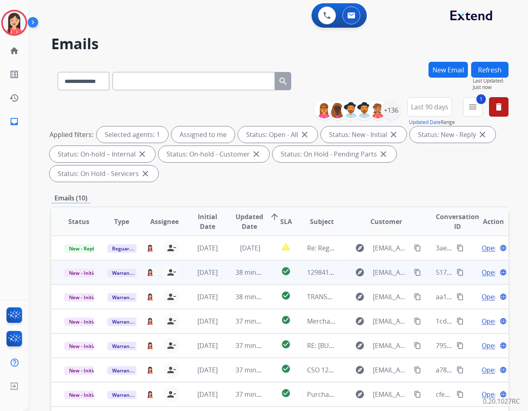
click at [233, 260] on td "38 minutes ago" at bounding box center [244, 272] width 43 height 24
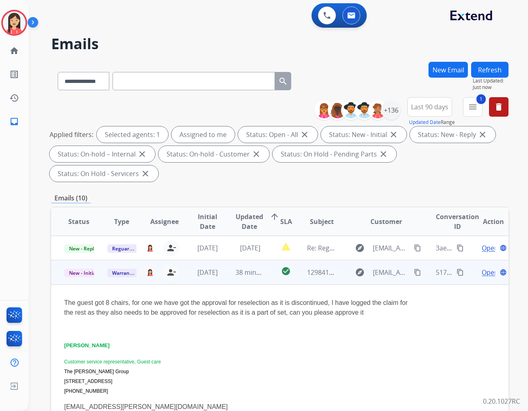
scroll to position [24, 0]
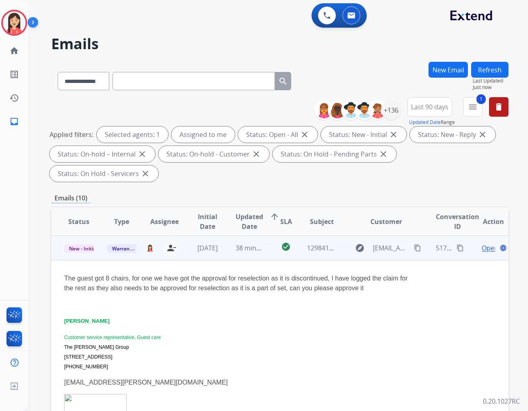
click at [480, 236] on td "Open language" at bounding box center [487, 248] width 43 height 24
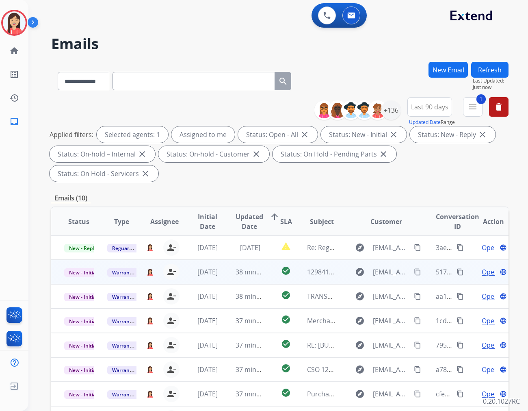
click at [482, 267] on span "Open" at bounding box center [490, 272] width 17 height 10
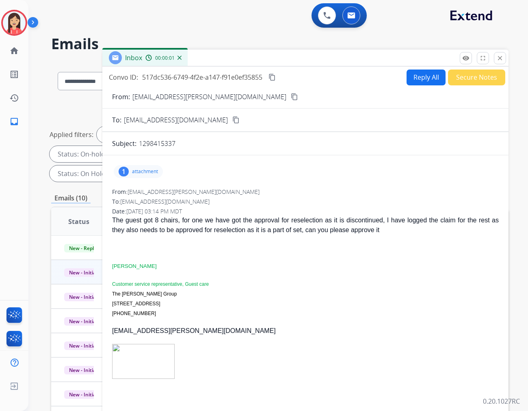
drag, startPoint x: 180, startPoint y: 145, endPoint x: 139, endPoint y: 145, distance: 41.5
click at [139, 145] on div "1298415337" at bounding box center [319, 144] width 360 height 10
copy p "1298415337"
drag, startPoint x: 263, startPoint y: 273, endPoint x: 273, endPoint y: 266, distance: 12.6
click at [263, 273] on div "The guest got 8 chairs, for one we have got the approval for reselection as it …" at bounding box center [305, 305] width 387 height 181
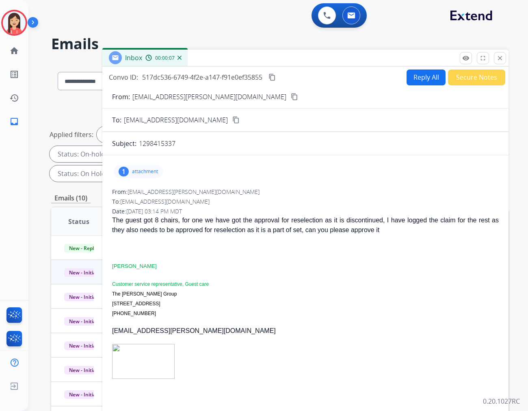
click at [417, 80] on button "Reply All" at bounding box center [426, 78] width 39 height 16
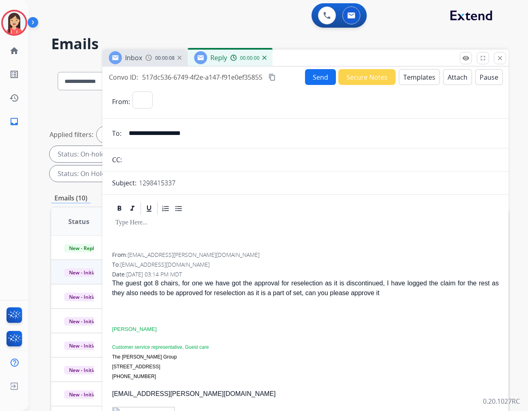
select select "**********"
click at [417, 80] on button "Templates" at bounding box center [419, 77] width 41 height 16
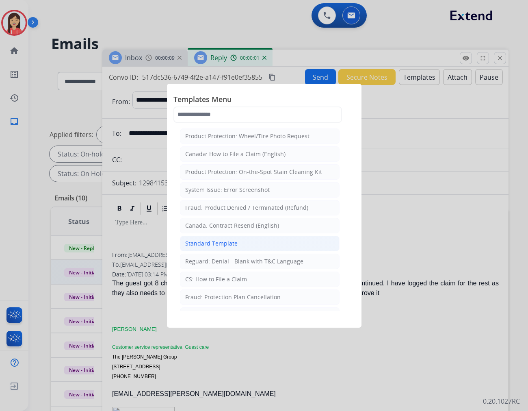
click at [246, 241] on li "Standard Template" at bounding box center [260, 243] width 160 height 15
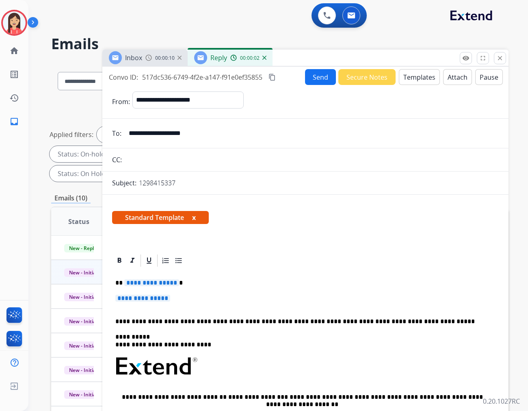
scroll to position [45, 0]
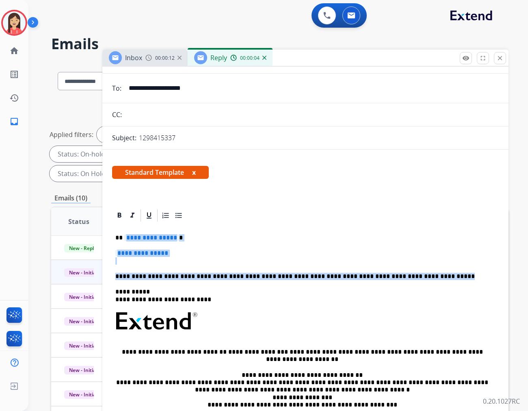
drag, startPoint x: 124, startPoint y: 238, endPoint x: 433, endPoint y: 276, distance: 310.4
click at [433, 276] on div "**********" at bounding box center [305, 340] width 387 height 235
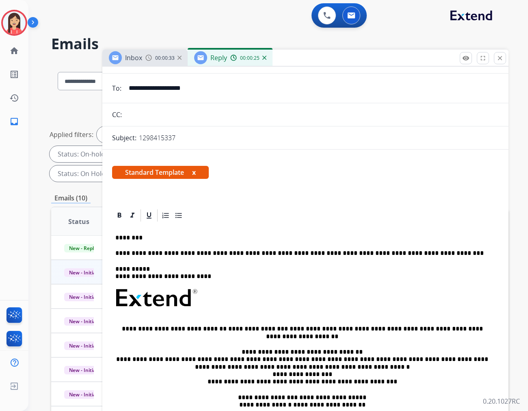
scroll to position [0, 0]
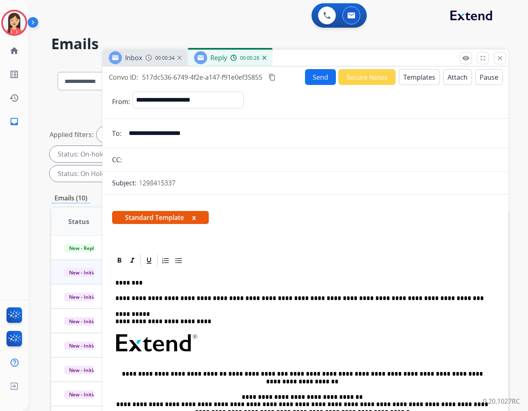
click at [306, 78] on button "Send" at bounding box center [320, 77] width 31 height 16
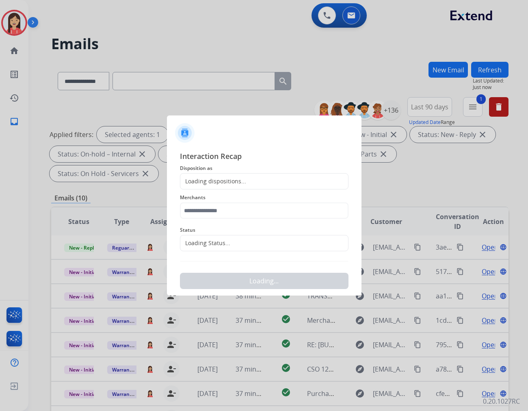
scroll to position [0, 0]
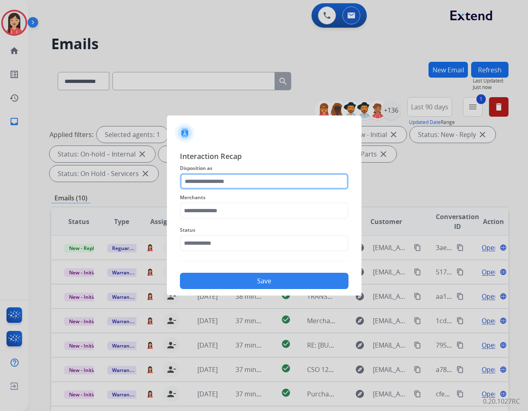
click at [219, 180] on input "text" at bounding box center [264, 181] width 169 height 16
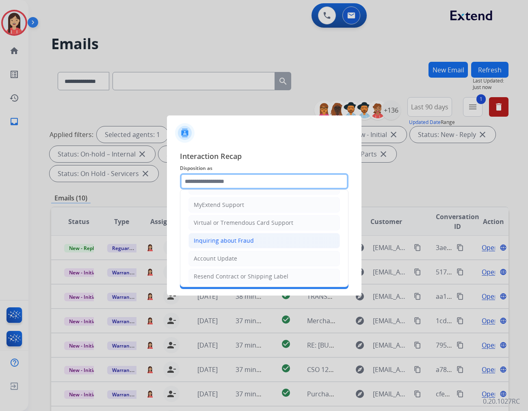
scroll to position [90, 0]
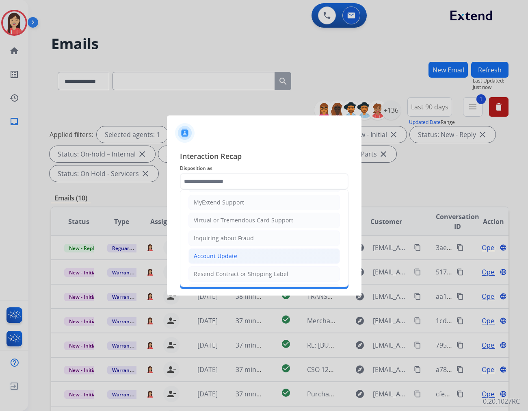
click at [209, 253] on div "Account Update" at bounding box center [215, 256] width 43 height 8
type input "**********"
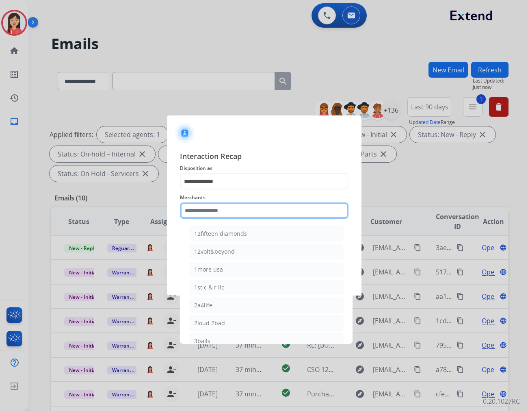
click at [230, 208] on input "text" at bounding box center [264, 210] width 169 height 16
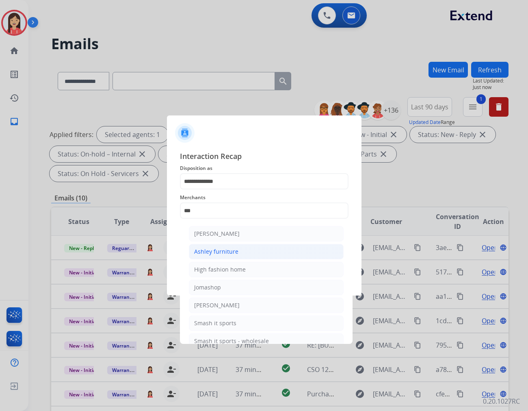
click at [224, 248] on div "Ashley furniture" at bounding box center [216, 252] width 44 height 8
type input "**********"
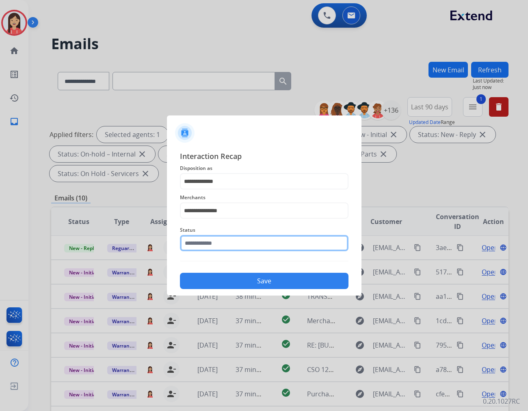
click at [225, 238] on input "text" at bounding box center [264, 243] width 169 height 16
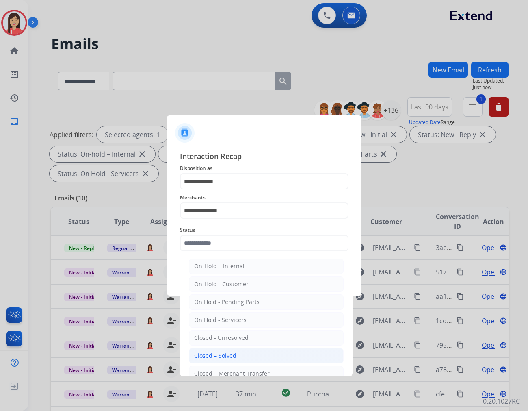
click at [236, 353] on li "Closed – Solved" at bounding box center [266, 355] width 155 height 15
type input "**********"
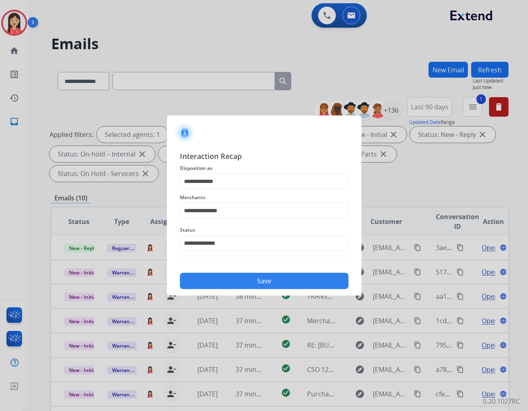
click at [249, 289] on div "**********" at bounding box center [264, 220] width 195 height 152
click at [256, 283] on button "Save" at bounding box center [264, 281] width 169 height 16
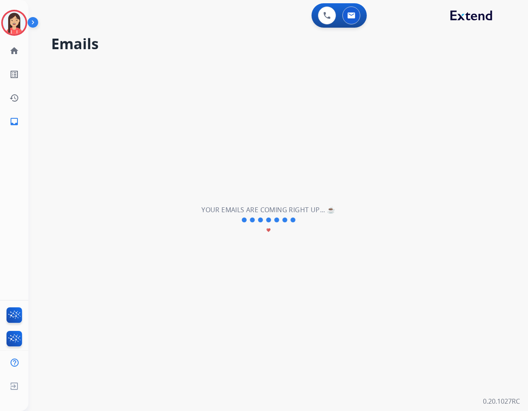
scroll to position [0, 0]
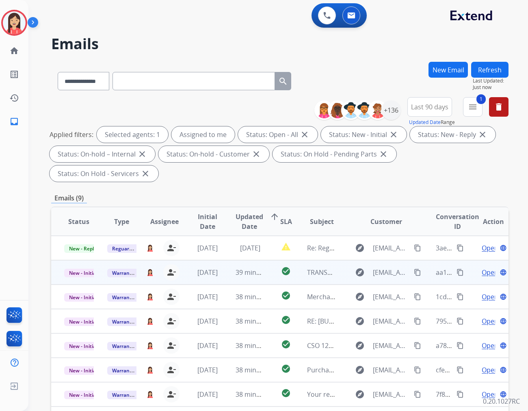
click at [229, 260] on td "39 minutes ago" at bounding box center [244, 272] width 43 height 24
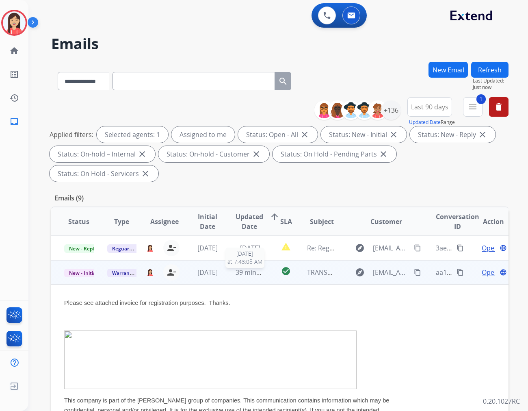
scroll to position [24, 0]
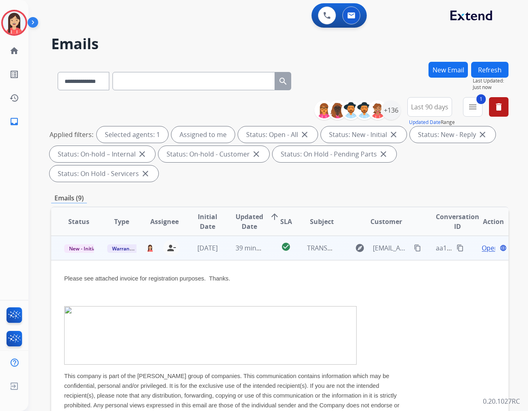
click at [484, 243] on span "Open" at bounding box center [490, 248] width 17 height 10
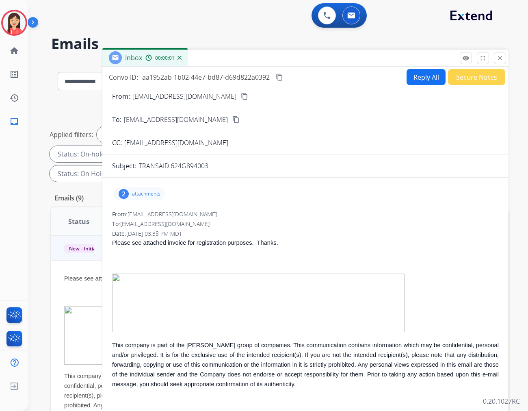
click at [154, 191] on p "attachments" at bounding box center [146, 194] width 28 height 7
click at [198, 241] on mat-icon "download" at bounding box center [193, 242] width 7 height 7
click at [455, 78] on button "Secure Notes" at bounding box center [476, 77] width 57 height 16
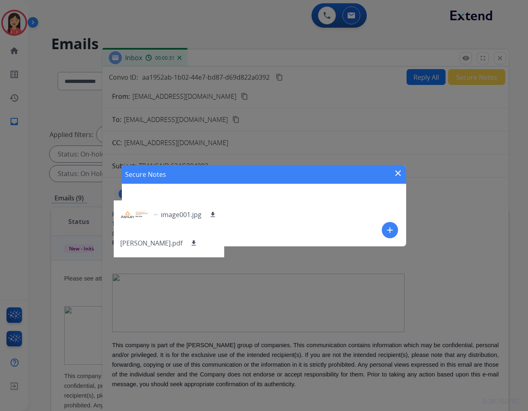
click at [387, 229] on mat-icon "add" at bounding box center [390, 230] width 10 height 10
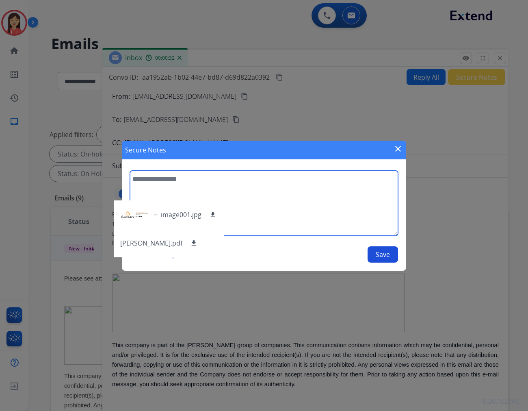
click at [329, 226] on textarea at bounding box center [264, 203] width 268 height 65
type textarea "**********"
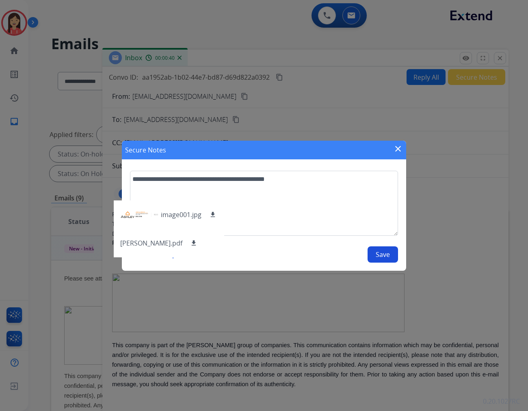
click at [381, 256] on button "Save" at bounding box center [383, 254] width 30 height 16
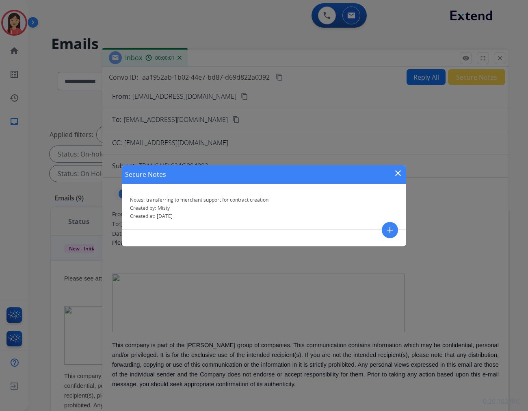
click at [398, 172] on mat-icon "close" at bounding box center [398, 173] width 10 height 10
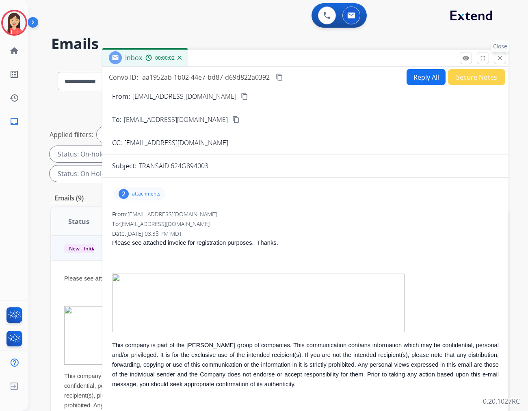
click at [498, 59] on mat-icon "close" at bounding box center [500, 57] width 7 height 7
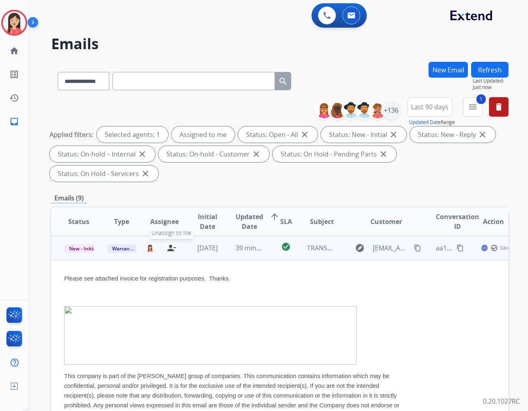
click at [169, 243] on mat-icon "person_remove" at bounding box center [172, 248] width 10 height 10
click at [117, 244] on span "Warranty Ops" at bounding box center [128, 248] width 42 height 9
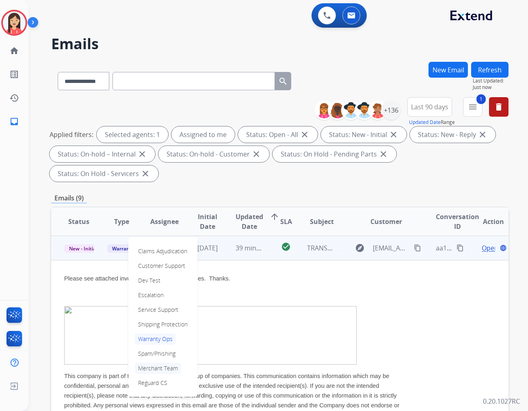
click at [166, 363] on p "Merchant Team" at bounding box center [158, 368] width 46 height 11
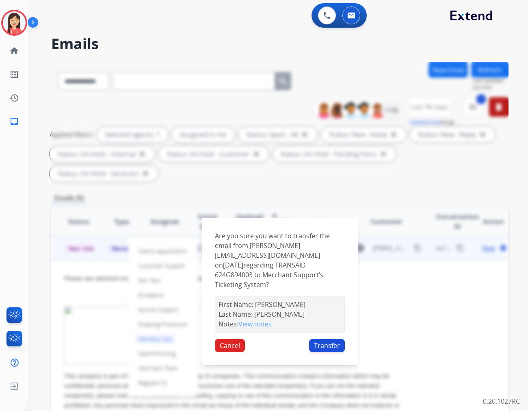
click at [343, 339] on button "Transfer" at bounding box center [327, 345] width 36 height 13
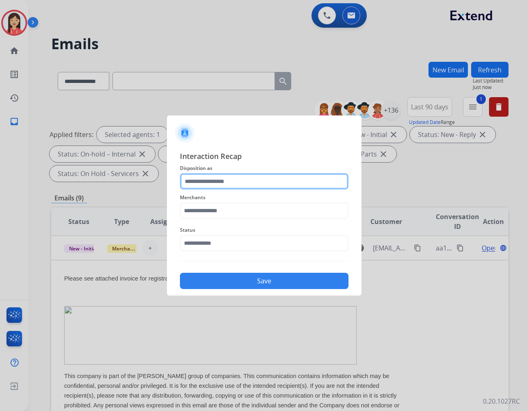
click at [193, 178] on input "text" at bounding box center [264, 181] width 169 height 16
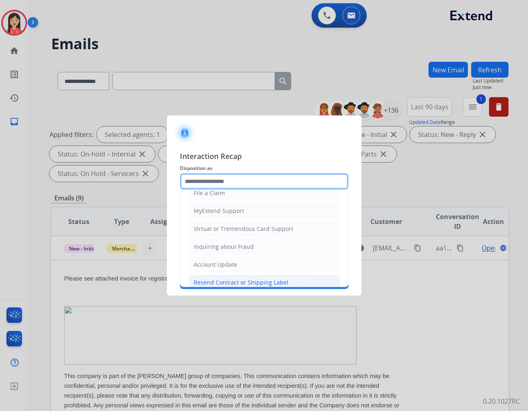
scroll to position [127, 0]
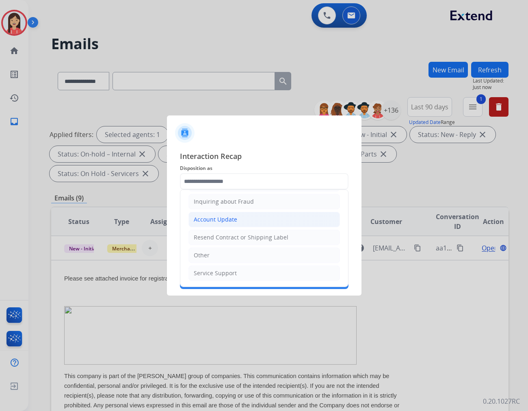
click at [220, 220] on div "Account Update" at bounding box center [215, 219] width 43 height 8
type input "**********"
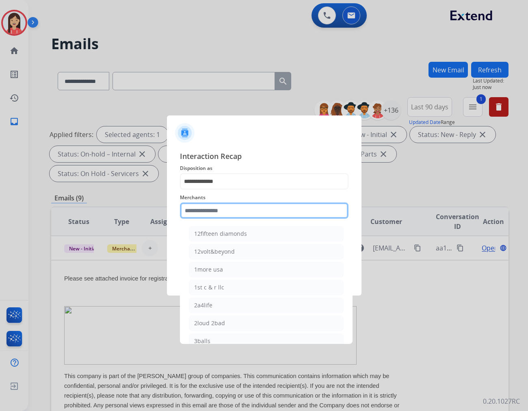
click at [222, 218] on input "text" at bounding box center [264, 210] width 169 height 16
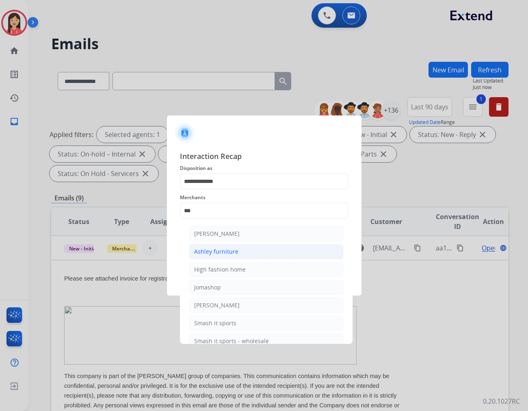
click at [228, 249] on div "Ashley furniture" at bounding box center [216, 252] width 44 height 8
type input "**********"
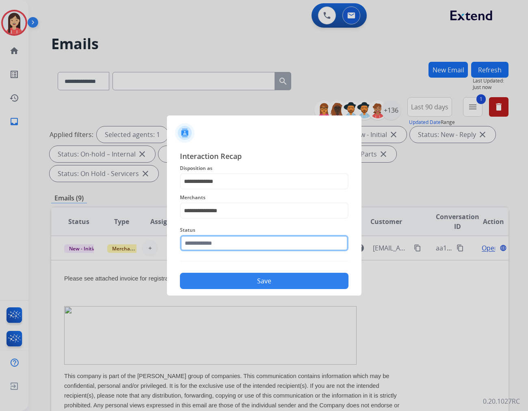
click at [228, 246] on input "text" at bounding box center [264, 243] width 169 height 16
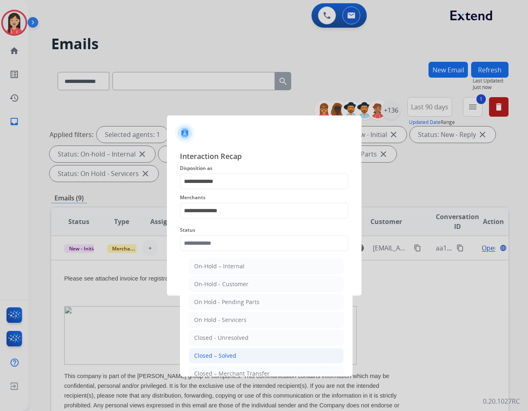
click at [255, 355] on li "Closed – Solved" at bounding box center [266, 355] width 155 height 15
type input "**********"
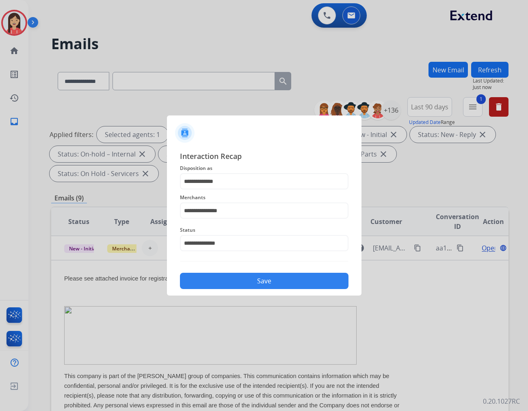
click at [267, 279] on button "Save" at bounding box center [264, 281] width 169 height 16
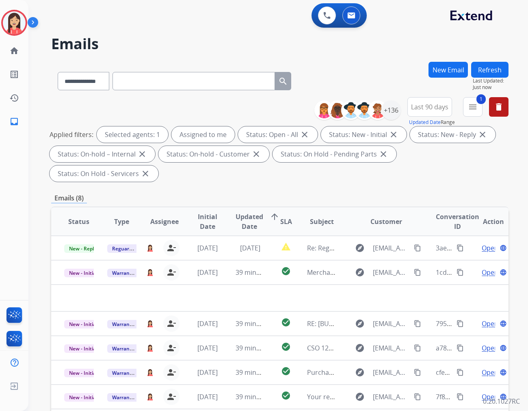
scroll to position [0, 0]
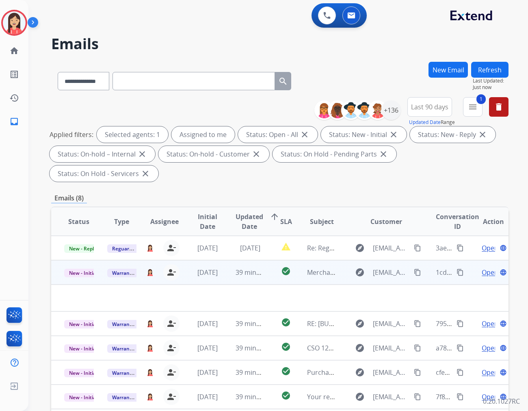
click at [228, 260] on td "39 minutes ago" at bounding box center [244, 272] width 43 height 24
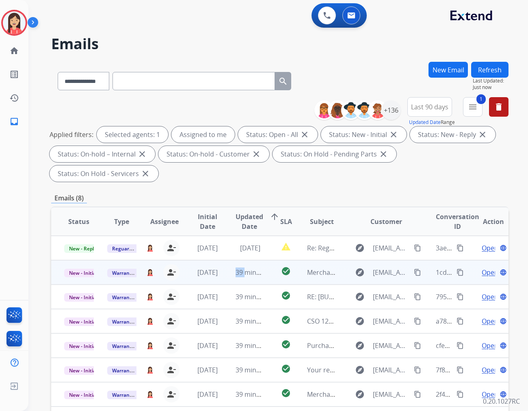
click at [228, 260] on td "39 minutes ago" at bounding box center [244, 272] width 43 height 24
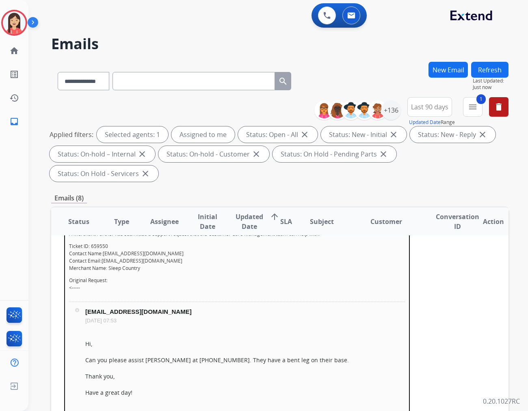
scroll to position [70, 0]
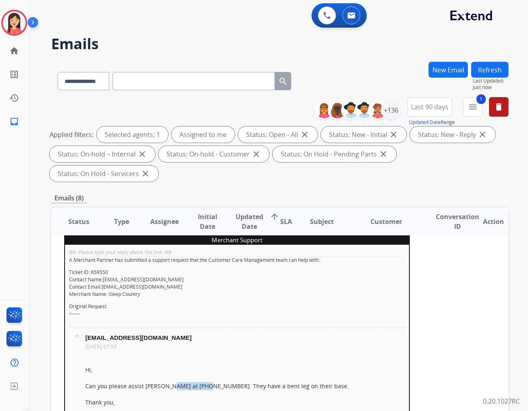
drag, startPoint x: 165, startPoint y: 365, endPoint x: 200, endPoint y: 362, distance: 35.9
click at [200, 382] on div "Can you please assist [PERSON_NAME] at [PHONE_NUMBER]. They have a bent leg on …" at bounding box center [245, 386] width 320 height 8
copy div "[PHONE_NUMBER]"
click at [277, 303] on p "Original Request: <-----" at bounding box center [237, 310] width 336 height 15
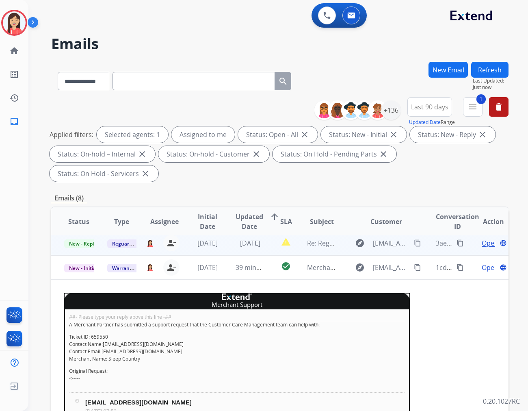
scroll to position [0, 0]
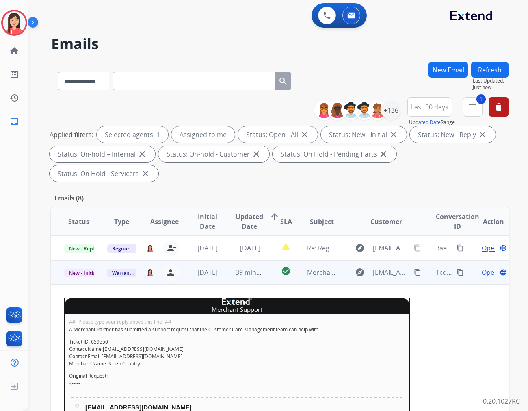
click at [483, 267] on span "Open" at bounding box center [490, 272] width 17 height 10
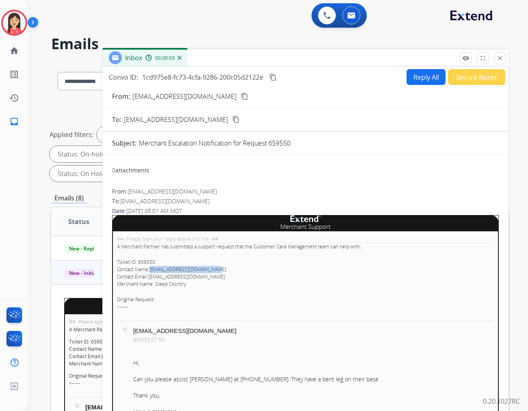
drag, startPoint x: 215, startPoint y: 270, endPoint x: 151, endPoint y: 270, distance: 63.4
click at [151, 270] on p "Ticket ID: 659550 Contact Name: [EMAIL_ADDRESS][DOMAIN_NAME] Contact Email: [EM…" at bounding box center [305, 273] width 377 height 29
copy link "[EMAIL_ADDRESS][DOMAIN_NAME]"
click at [421, 76] on button "Reply All" at bounding box center [426, 77] width 39 height 16
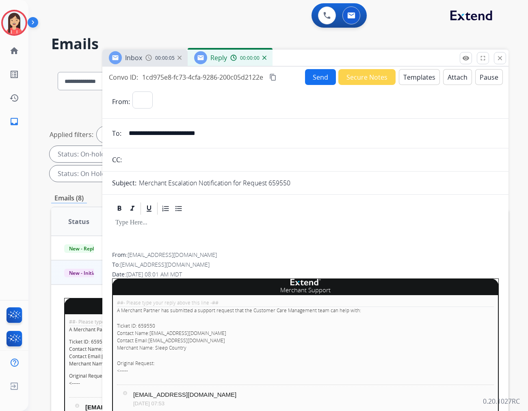
select select "**********"
click at [238, 134] on input "**********" at bounding box center [311, 133] width 375 height 16
paste input "email"
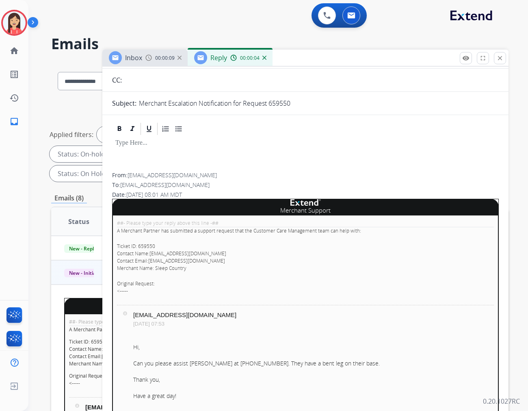
scroll to position [90, 0]
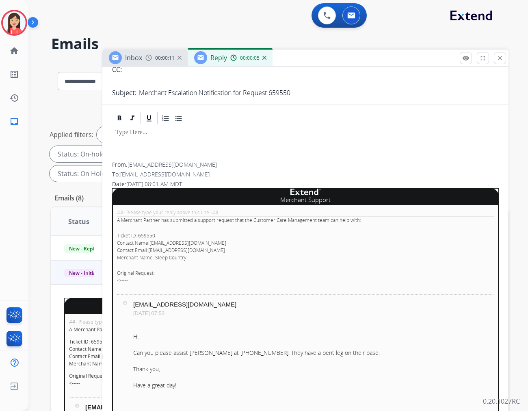
type input "**********"
drag, startPoint x: 340, startPoint y: 132, endPoint x: 346, endPoint y: 131, distance: 6.1
click at [340, 132] on p at bounding box center [305, 132] width 380 height 7
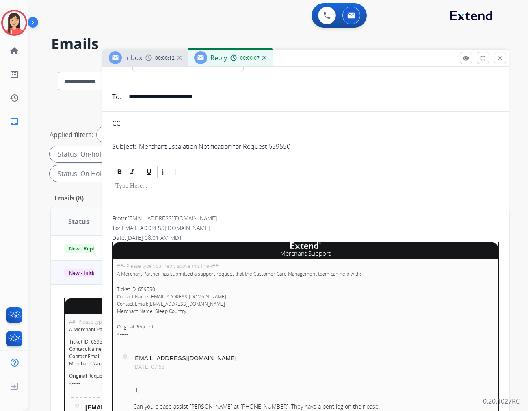
scroll to position [0, 0]
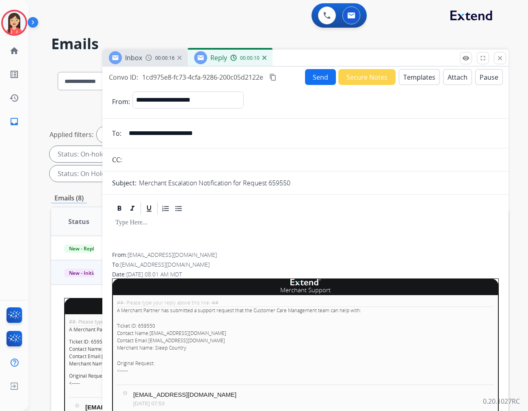
click at [424, 76] on button "Templates" at bounding box center [419, 77] width 41 height 16
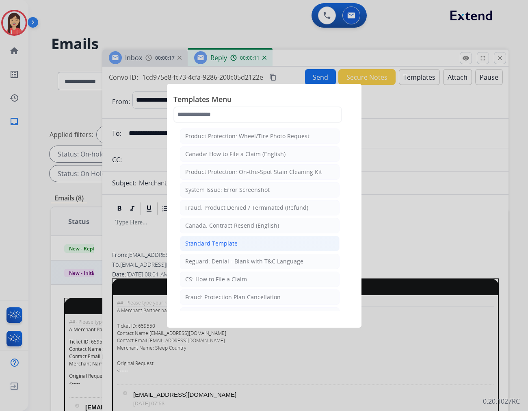
click at [263, 249] on li "Standard Template" at bounding box center [260, 243] width 160 height 15
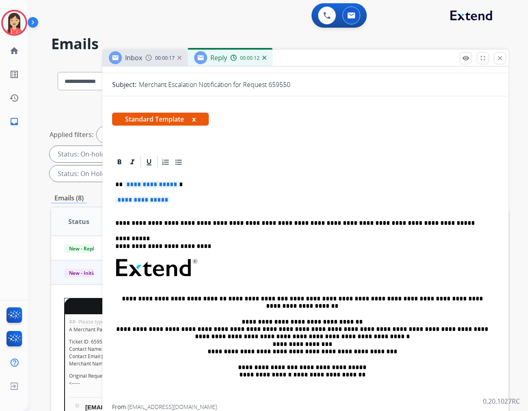
scroll to position [135, 0]
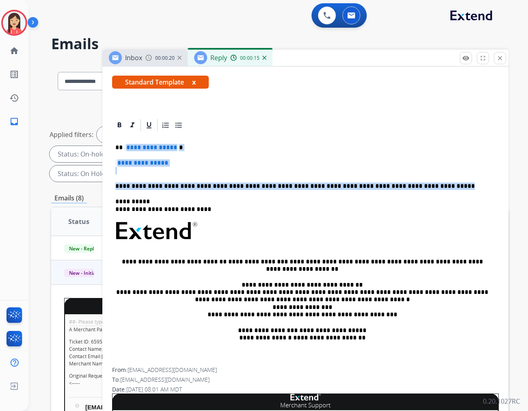
drag, startPoint x: 124, startPoint y: 148, endPoint x: 451, endPoint y: 183, distance: 329.1
click at [451, 183] on div "**********" at bounding box center [305, 250] width 387 height 235
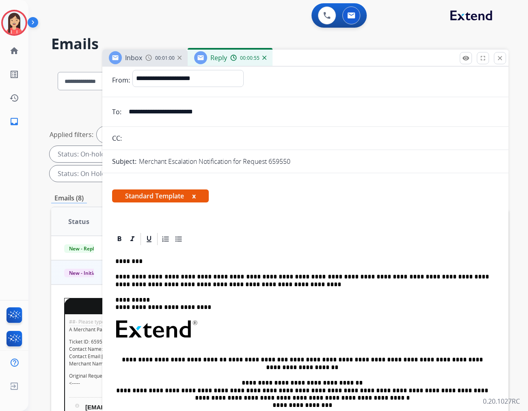
scroll to position [0, 0]
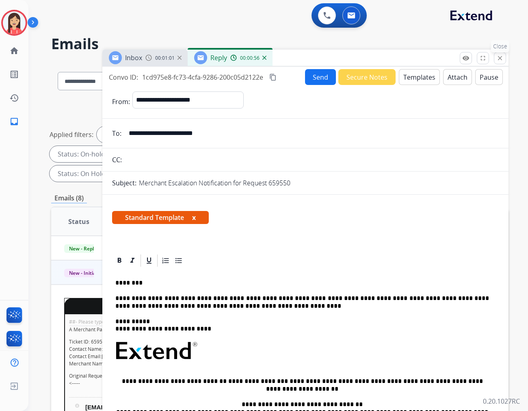
click at [500, 55] on mat-icon "close" at bounding box center [500, 57] width 7 height 7
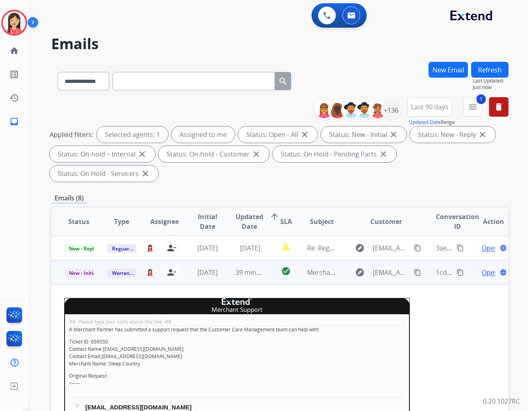
click at [482, 267] on span "Open" at bounding box center [490, 272] width 17 height 10
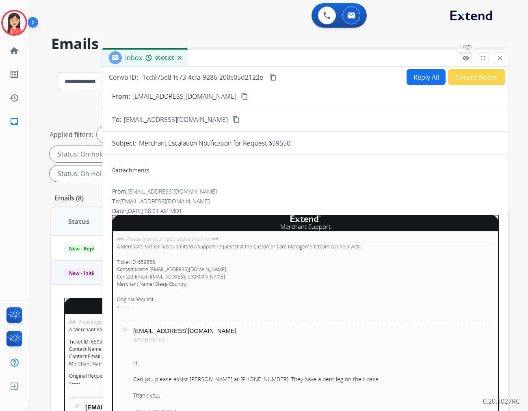
click at [465, 63] on button "remove_red_eye Logs" at bounding box center [466, 58] width 12 height 12
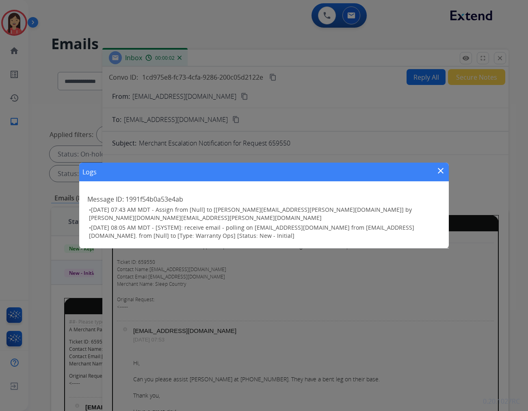
click at [440, 176] on mat-icon "close" at bounding box center [441, 171] width 10 height 10
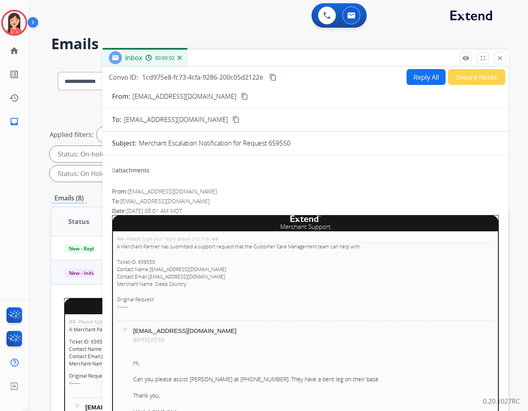
click at [483, 76] on button "Secure Notes" at bounding box center [476, 77] width 57 height 16
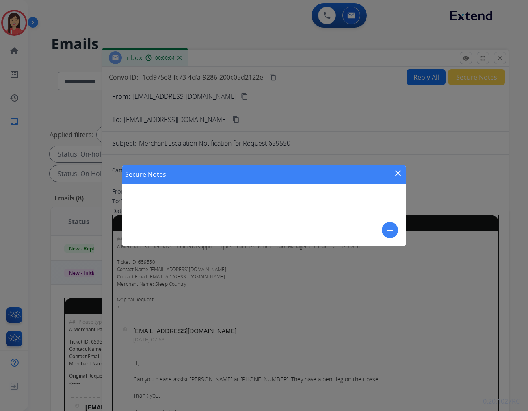
click at [385, 232] on button "add" at bounding box center [390, 230] width 16 height 16
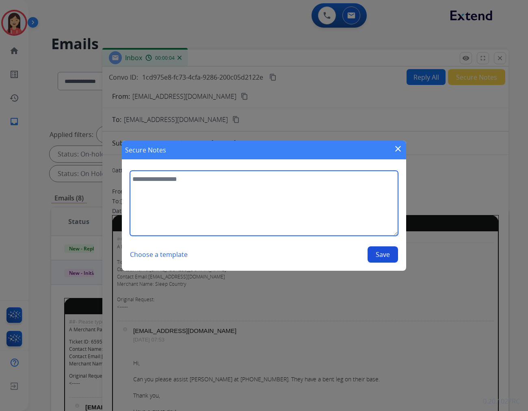
click at [285, 216] on textarea at bounding box center [264, 203] width 268 height 65
type textarea "**********"
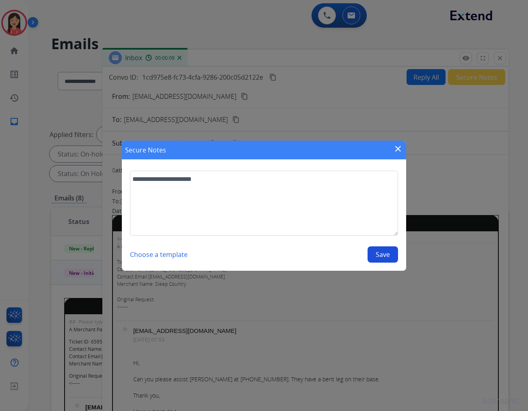
click at [381, 251] on button "Save" at bounding box center [383, 254] width 30 height 16
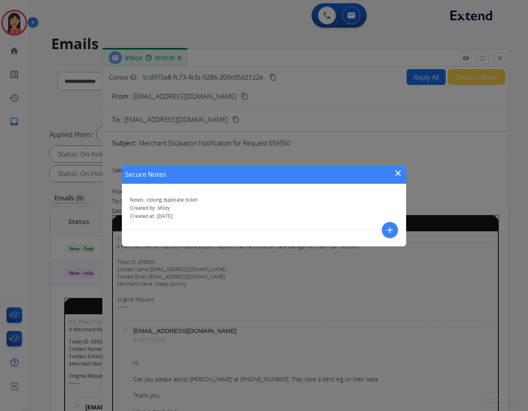
click at [400, 171] on mat-icon "close" at bounding box center [398, 173] width 10 height 10
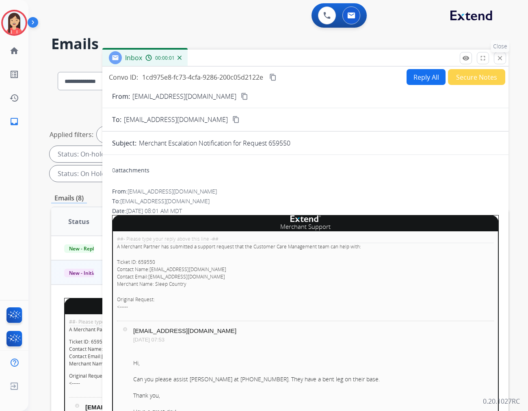
click at [499, 59] on mat-icon "close" at bounding box center [500, 57] width 7 height 7
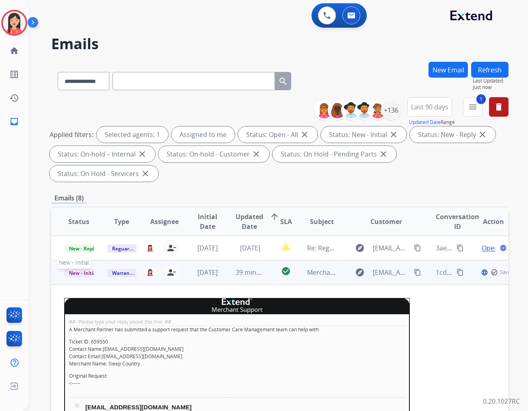
click at [82, 269] on span "New - Initial" at bounding box center [83, 273] width 38 height 9
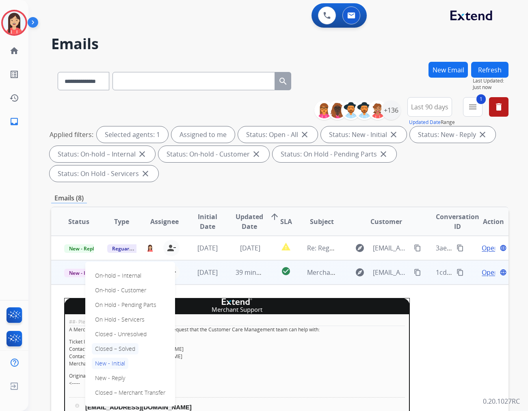
click at [106, 343] on p "Closed – Solved" at bounding box center [115, 348] width 47 height 11
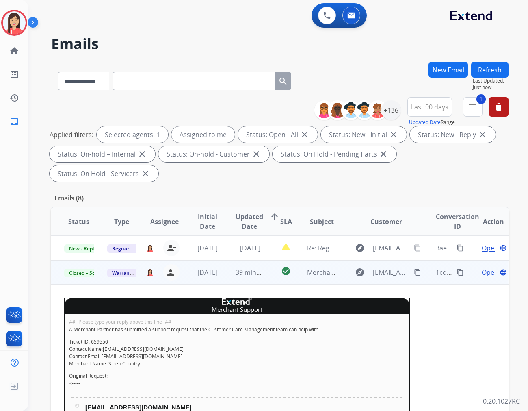
click at [225, 260] on td "39 minutes ago" at bounding box center [244, 272] width 43 height 24
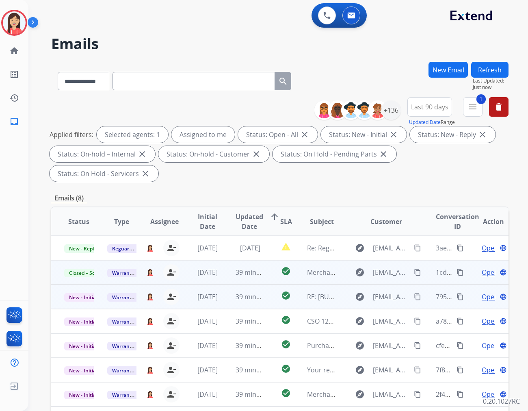
click at [223, 285] on td "39 minutes ago" at bounding box center [244, 297] width 43 height 24
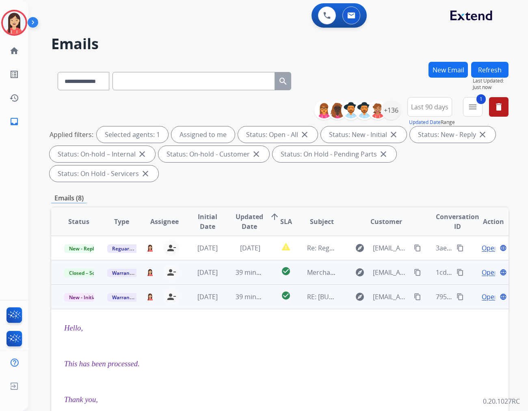
scroll to position [49, 0]
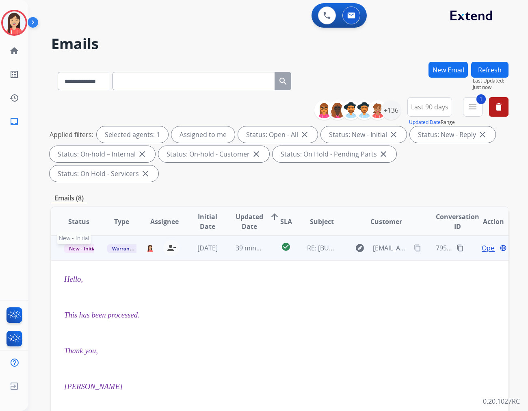
click at [78, 244] on span "New - Initial" at bounding box center [83, 248] width 38 height 9
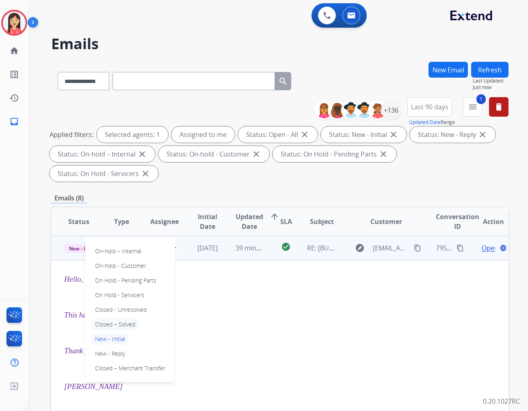
click at [109, 319] on p "Closed – Solved" at bounding box center [115, 324] width 47 height 11
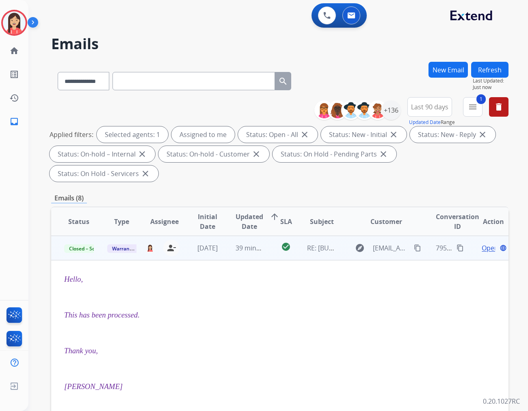
click at [267, 239] on td "check_circle" at bounding box center [280, 248] width 28 height 24
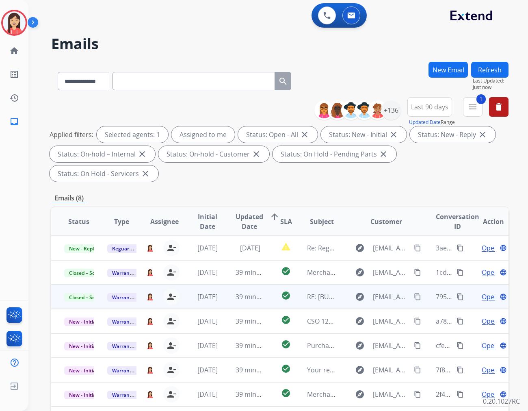
scroll to position [0, 0]
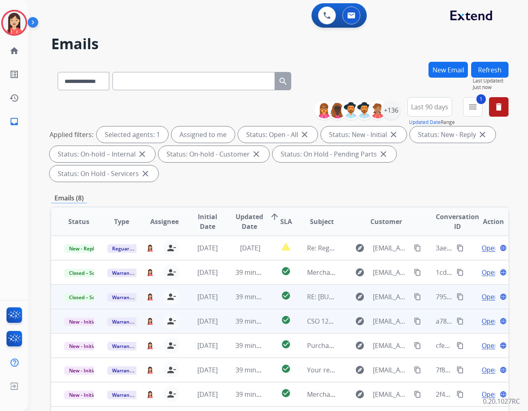
click at [223, 309] on td "39 minutes ago" at bounding box center [244, 321] width 43 height 24
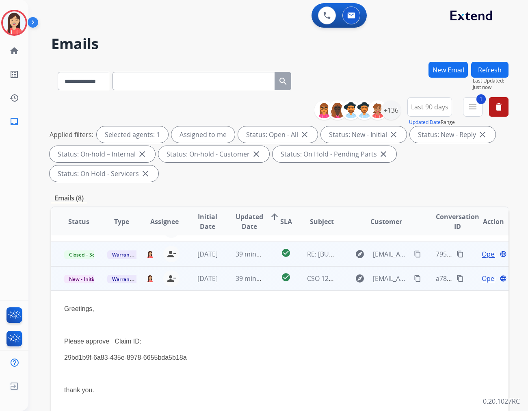
scroll to position [73, 0]
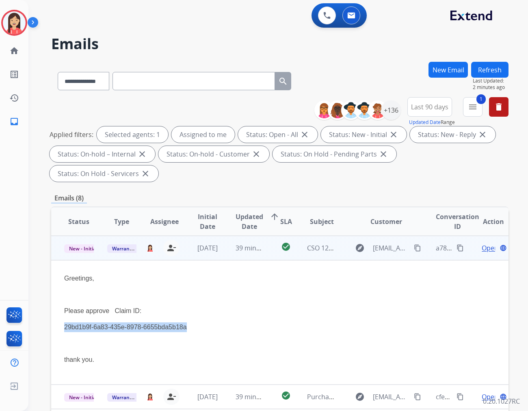
drag, startPoint x: 188, startPoint y: 308, endPoint x: 64, endPoint y: 309, distance: 123.6
click at [64, 322] on p "29bd1b9f-6a83-435e-8978-6655bda5b18a" at bounding box center [237, 327] width 346 height 10
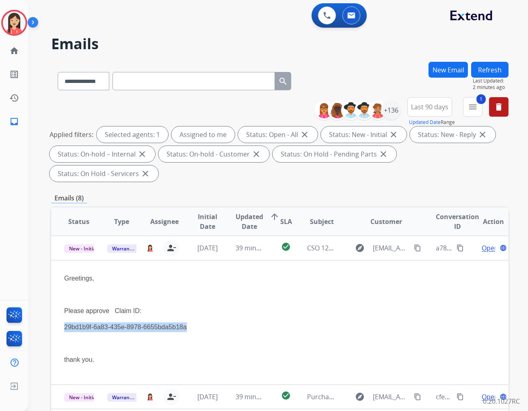
copy p "29bd1b9f-6a83-435e-8978-6655bda5b18a"
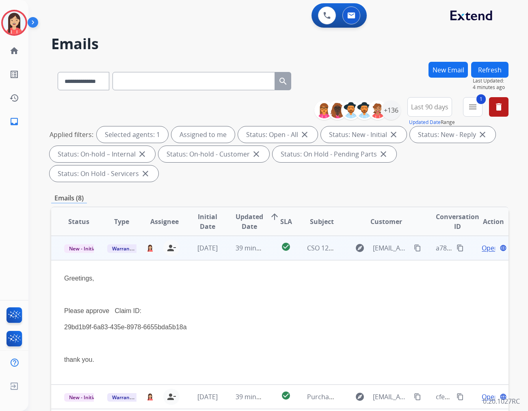
click at [479, 243] on div "Open language" at bounding box center [494, 248] width 30 height 10
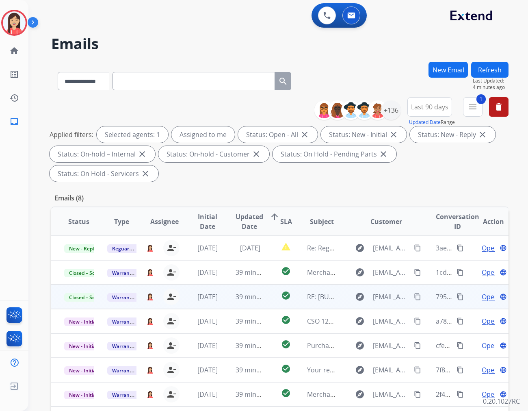
scroll to position [0, 0]
click at [482, 292] on span "Open" at bounding box center [490, 297] width 17 height 10
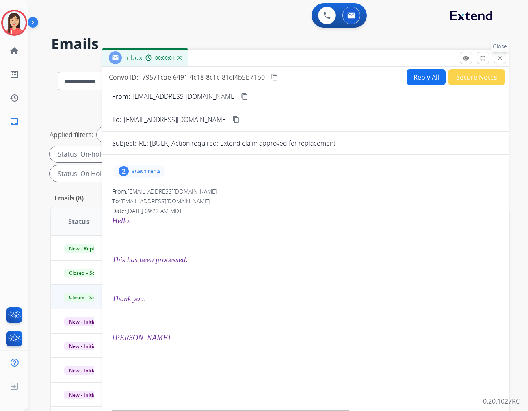
click at [502, 57] on mat-icon "close" at bounding box center [500, 57] width 7 height 7
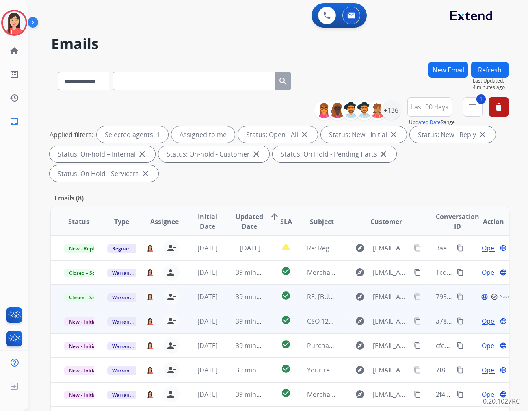
click at [482, 309] on td "Open language" at bounding box center [487, 321] width 43 height 24
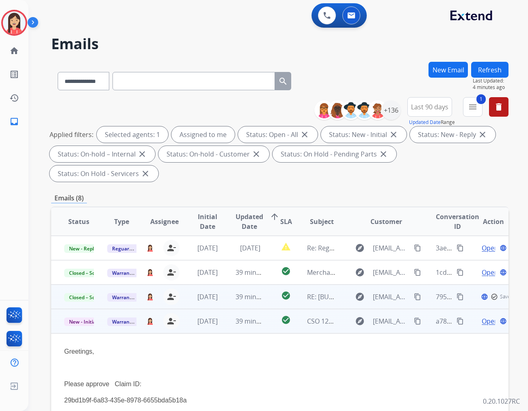
scroll to position [73, 0]
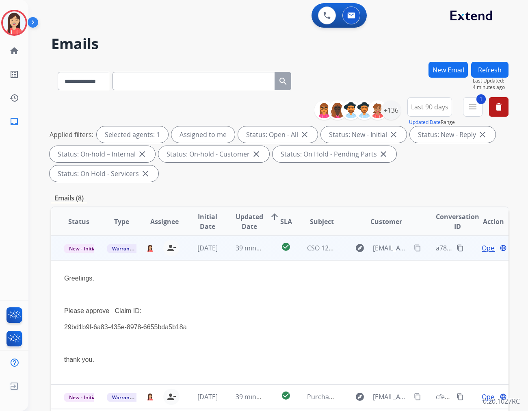
click at [486, 243] on span "Open" at bounding box center [490, 248] width 17 height 10
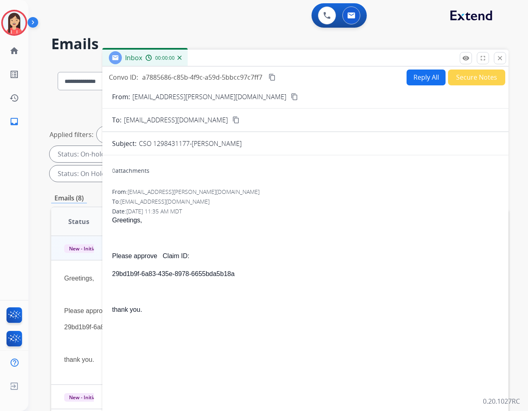
click at [423, 78] on button "Reply All" at bounding box center [426, 78] width 39 height 16
select select "**********"
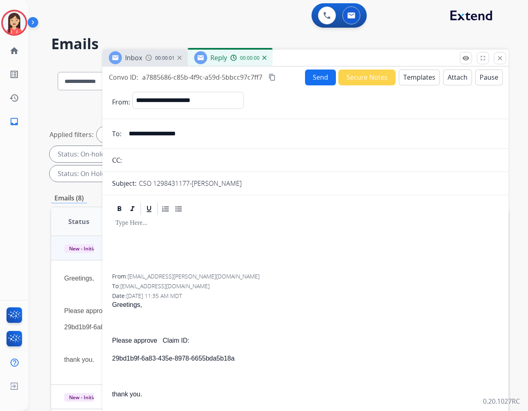
click at [423, 78] on button "Templates" at bounding box center [419, 78] width 41 height 16
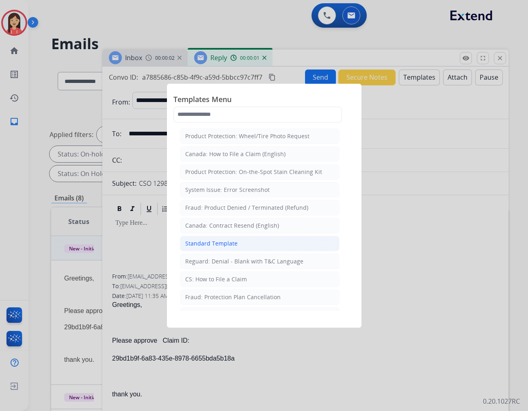
click at [239, 244] on li "Standard Template" at bounding box center [260, 243] width 160 height 15
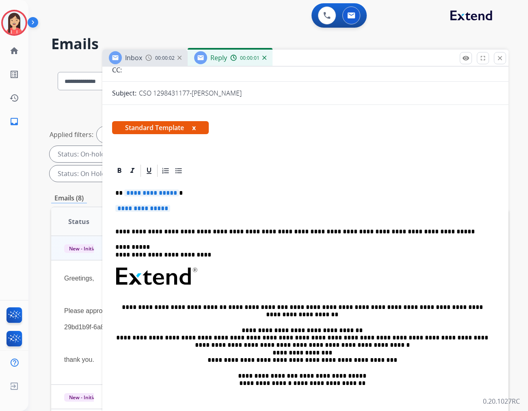
scroll to position [90, 0]
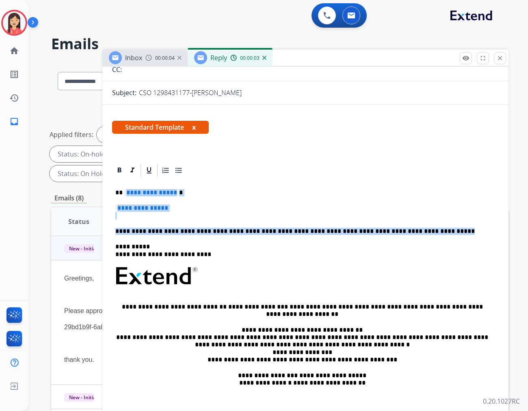
drag, startPoint x: 125, startPoint y: 191, endPoint x: 433, endPoint y: 226, distance: 310.1
click at [433, 226] on div "**********" at bounding box center [305, 295] width 387 height 235
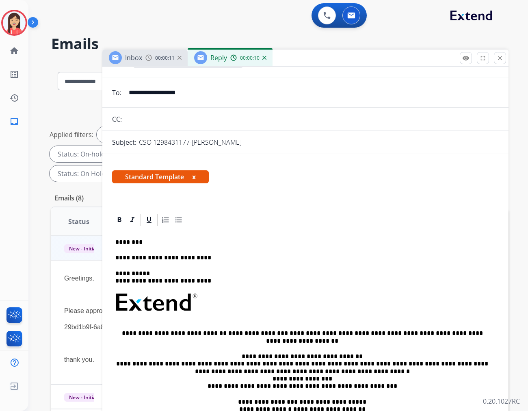
scroll to position [0, 0]
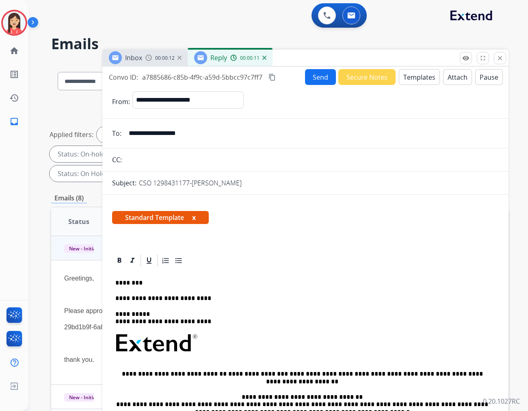
click at [315, 75] on button "Send" at bounding box center [320, 77] width 31 height 16
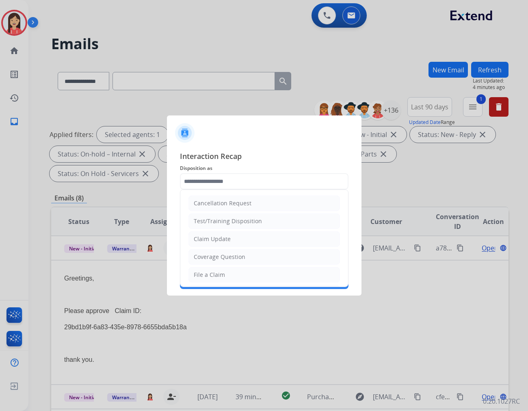
click at [247, 182] on input "text" at bounding box center [264, 181] width 169 height 16
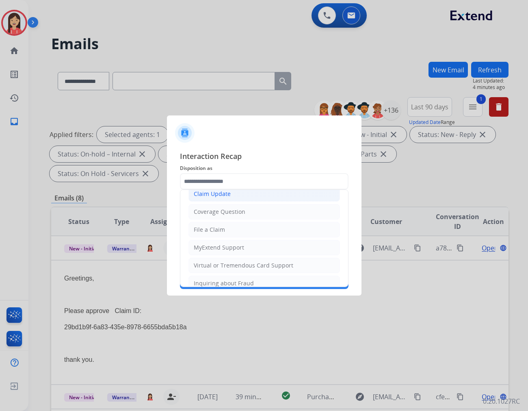
click at [228, 193] on div "Claim Update" at bounding box center [212, 194] width 37 height 8
type input "**********"
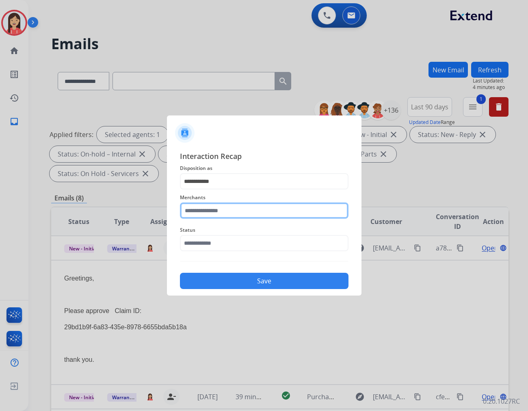
click at [222, 209] on input "text" at bounding box center [264, 210] width 169 height 16
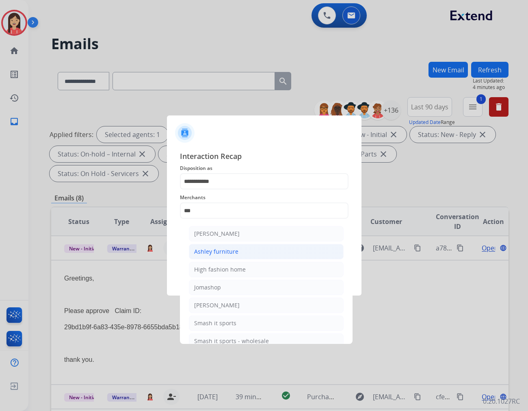
click at [213, 254] on div "Ashley furniture" at bounding box center [216, 252] width 44 height 8
type input "**********"
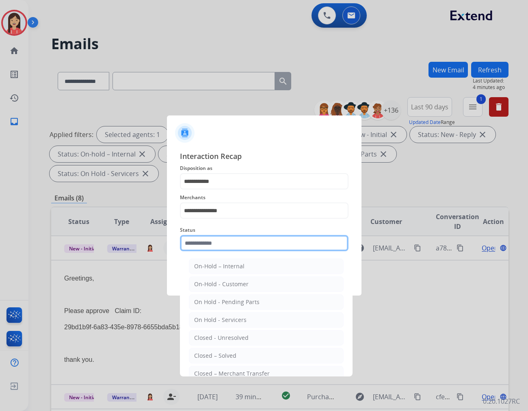
click at [222, 241] on input "text" at bounding box center [264, 243] width 169 height 16
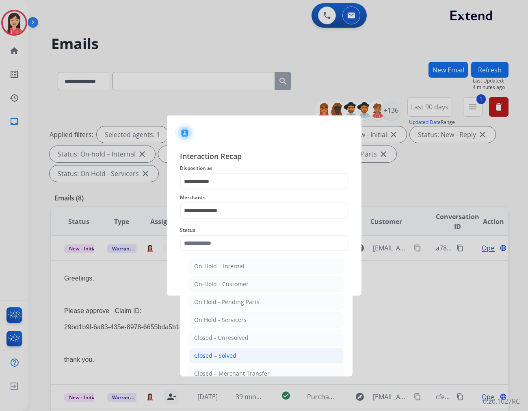
click at [237, 348] on li "Closed – Solved" at bounding box center [266, 355] width 155 height 15
type input "**********"
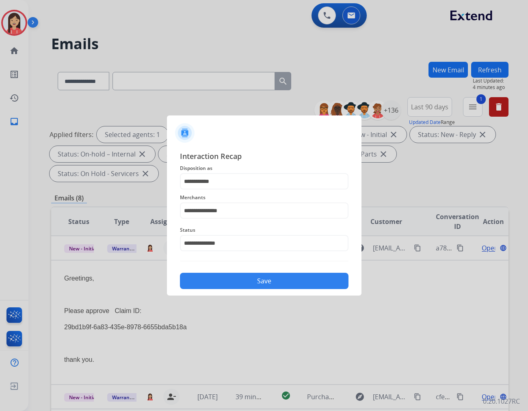
click at [269, 287] on button "Save" at bounding box center [264, 281] width 169 height 16
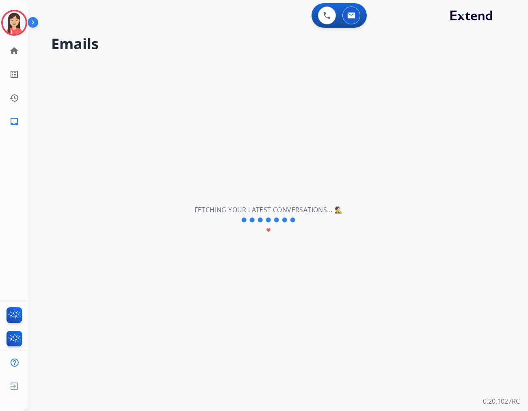
scroll to position [0, 0]
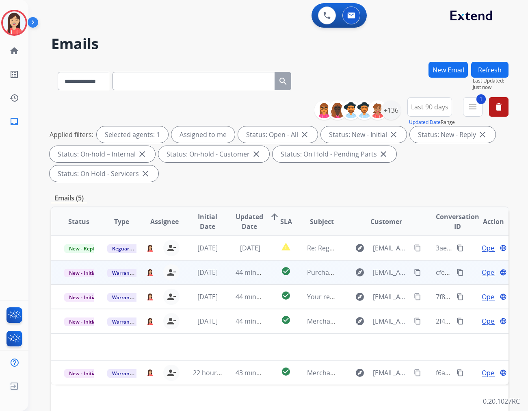
click at [266, 260] on td "check_circle" at bounding box center [280, 272] width 28 height 24
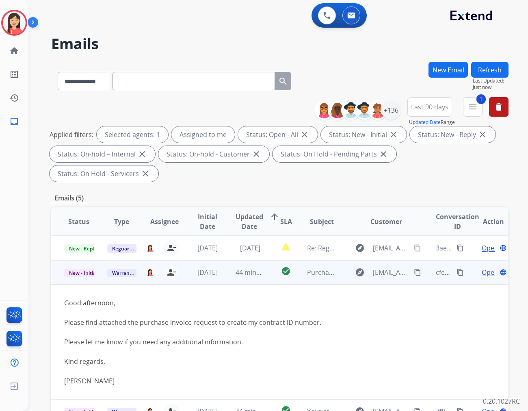
click at [484, 267] on span "Open" at bounding box center [490, 272] width 17 height 10
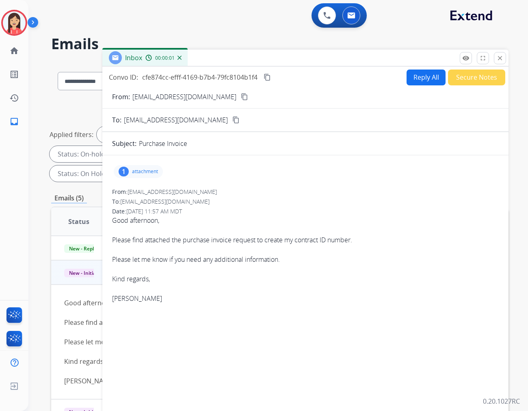
click at [144, 169] on p "attachment" at bounding box center [145, 171] width 26 height 7
click at [196, 193] on mat-icon "download" at bounding box center [192, 192] width 7 height 7
click at [194, 194] on mat-icon "download" at bounding box center [192, 192] width 7 height 7
click at [216, 16] on div "0 Voice Interactions 0 Email Interactions" at bounding box center [273, 16] width 471 height 26
click at [415, 80] on button "Reply All" at bounding box center [426, 78] width 39 height 16
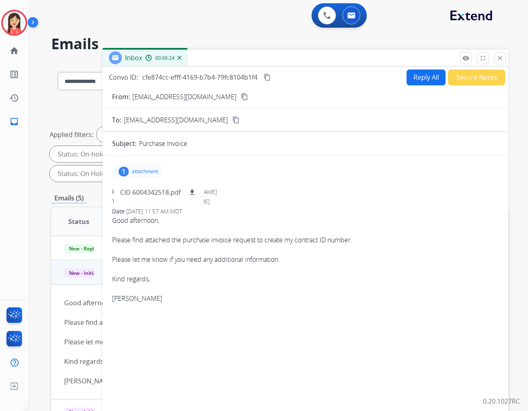
select select "**********"
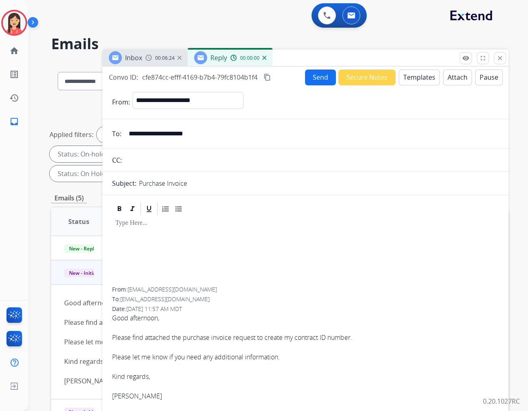
click at [414, 80] on button "Templates" at bounding box center [419, 78] width 41 height 16
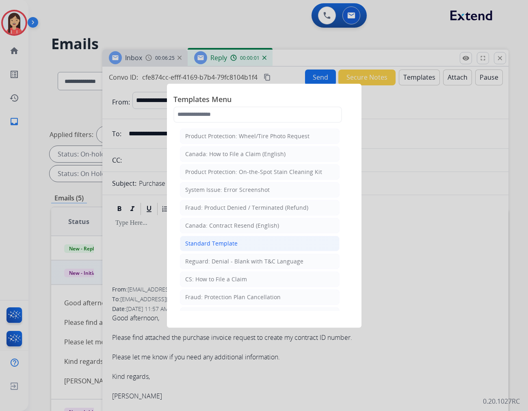
click at [237, 243] on li "Standard Template" at bounding box center [260, 243] width 160 height 15
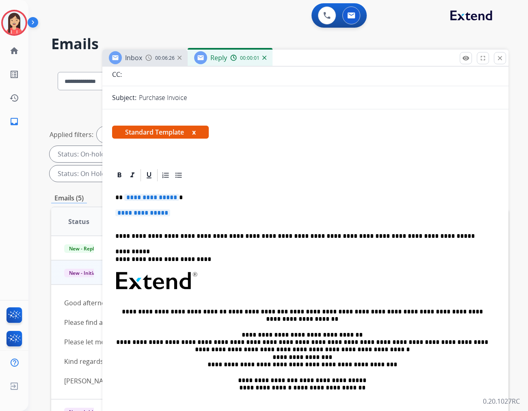
scroll to position [90, 0]
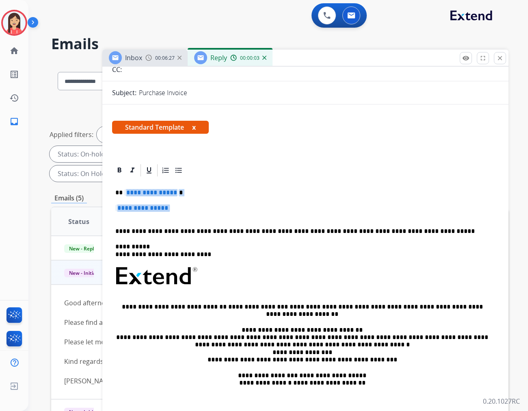
drag, startPoint x: 124, startPoint y: 193, endPoint x: 290, endPoint y: 213, distance: 166.9
click at [290, 213] on div "**********" at bounding box center [305, 295] width 387 height 235
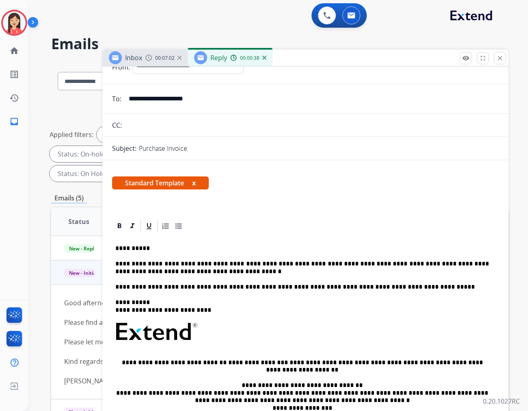
scroll to position [0, 0]
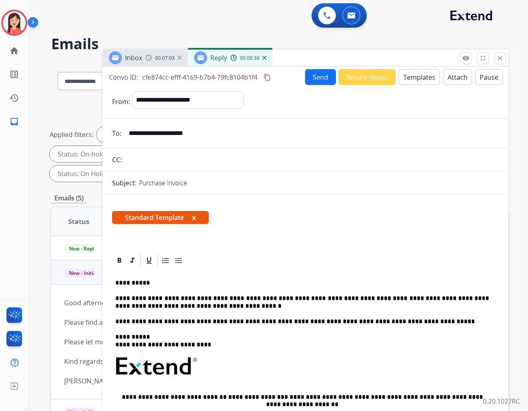
click at [327, 79] on button "Send" at bounding box center [320, 77] width 31 height 16
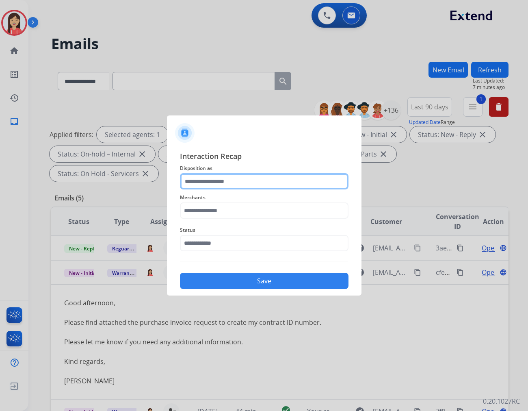
click at [204, 180] on input "text" at bounding box center [264, 181] width 169 height 16
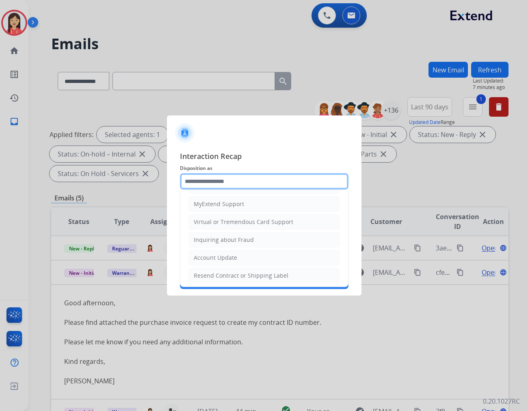
scroll to position [90, 0]
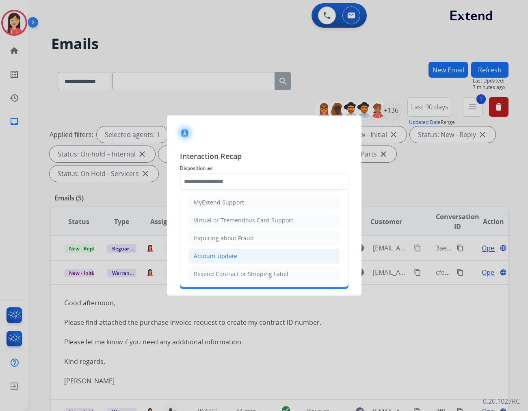
click at [235, 254] on div "Account Update" at bounding box center [215, 256] width 43 height 8
type input "**********"
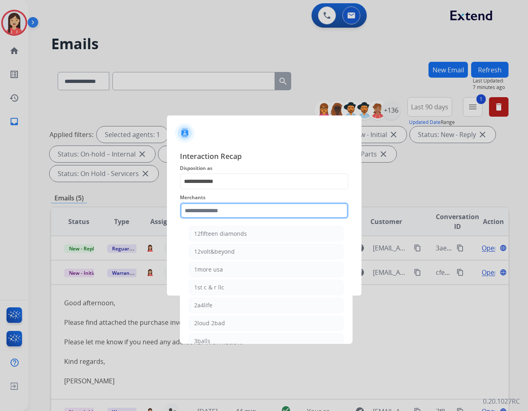
click at [218, 208] on input "text" at bounding box center [264, 210] width 169 height 16
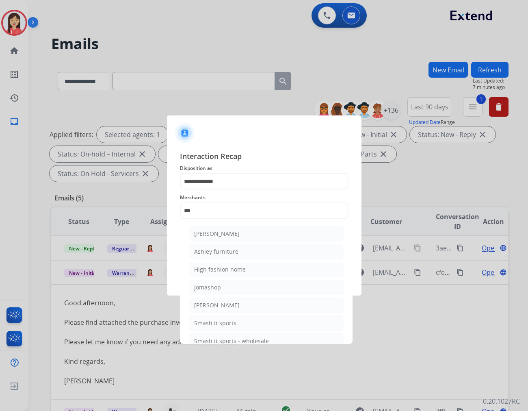
drag, startPoint x: 215, startPoint y: 251, endPoint x: 215, endPoint y: 245, distance: 6.5
click at [215, 252] on div "Ashley furniture" at bounding box center [216, 252] width 44 height 8
type input "**********"
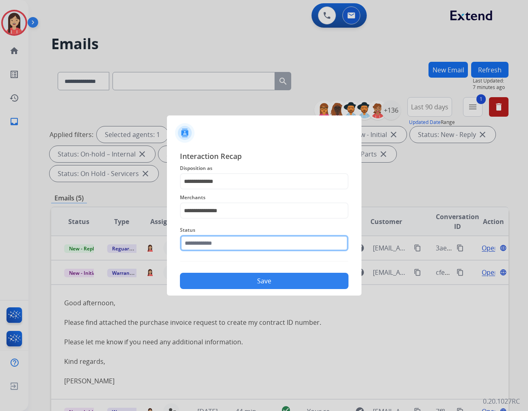
click at [217, 242] on input "text" at bounding box center [264, 243] width 169 height 16
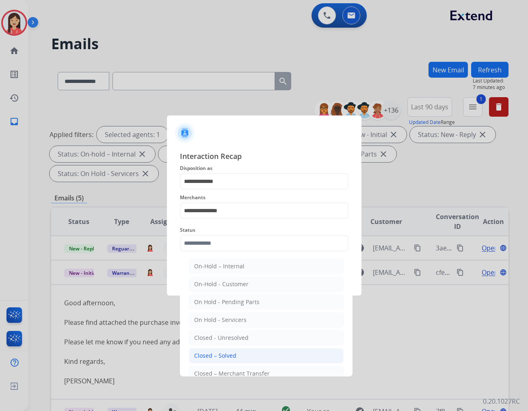
click at [212, 350] on li "Closed – Solved" at bounding box center [266, 355] width 155 height 15
type input "**********"
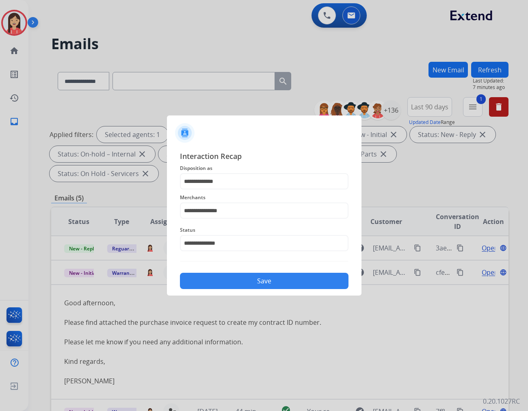
click at [247, 290] on div "**********" at bounding box center [264, 220] width 195 height 152
click at [250, 283] on button "Save" at bounding box center [264, 281] width 169 height 16
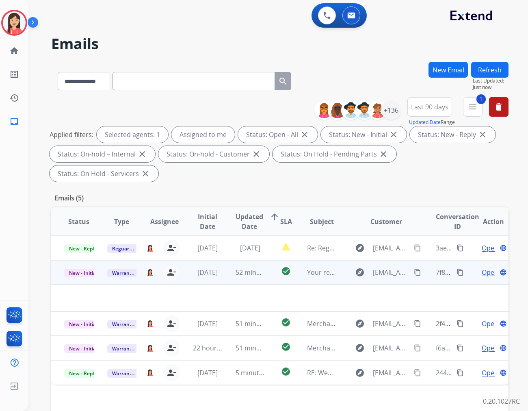
click at [223, 261] on td "52 minutes ago" at bounding box center [244, 272] width 43 height 24
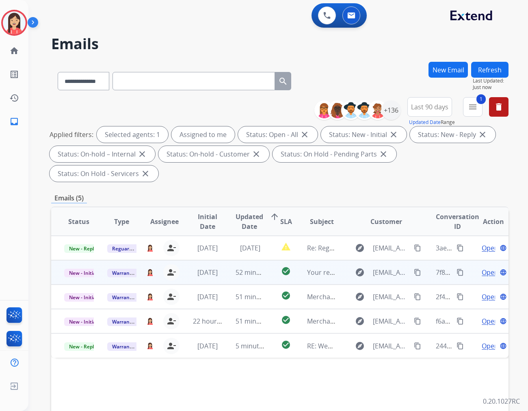
click at [223, 261] on td "52 minutes ago" at bounding box center [244, 272] width 43 height 24
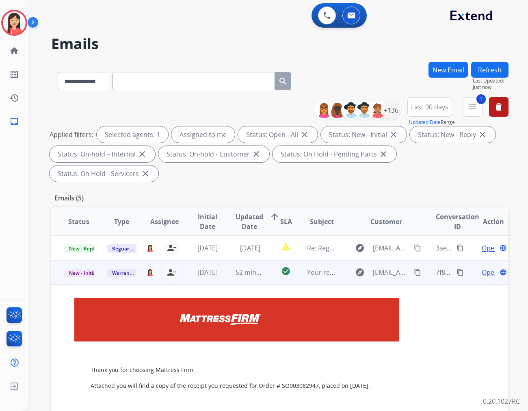
scroll to position [24, 0]
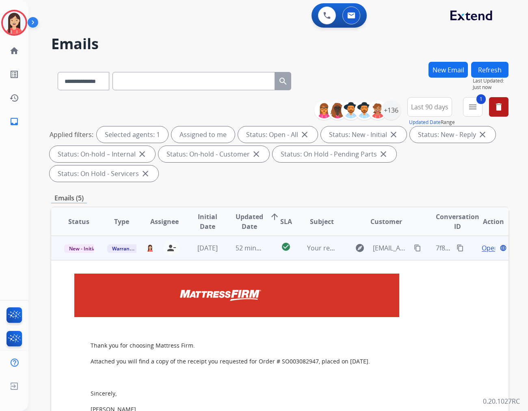
click at [482, 243] on span "Open" at bounding box center [490, 248] width 17 height 10
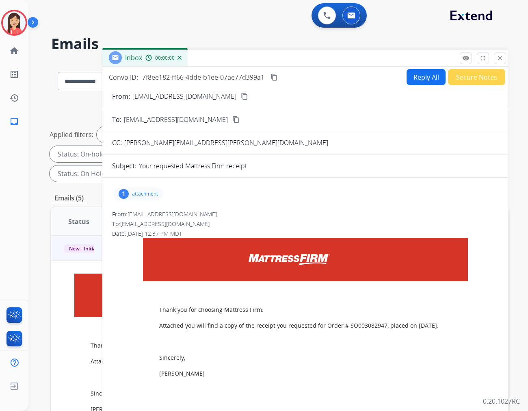
click at [422, 78] on button "Reply All" at bounding box center [426, 77] width 39 height 16
select select "**********"
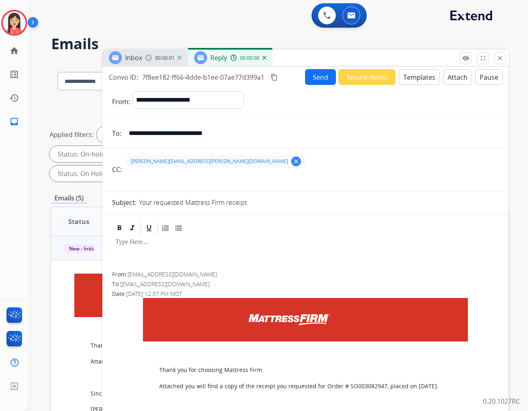
click at [422, 78] on button "Templates" at bounding box center [419, 77] width 41 height 16
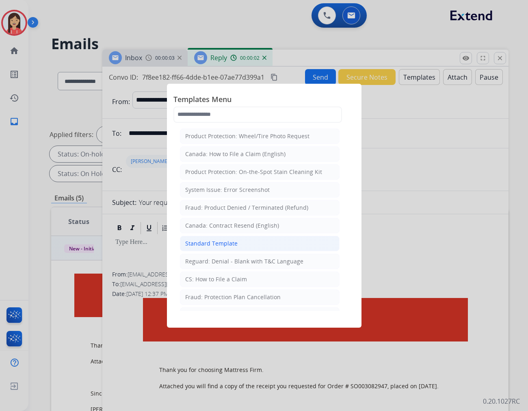
click at [221, 242] on div "Standard Template" at bounding box center [211, 243] width 52 height 8
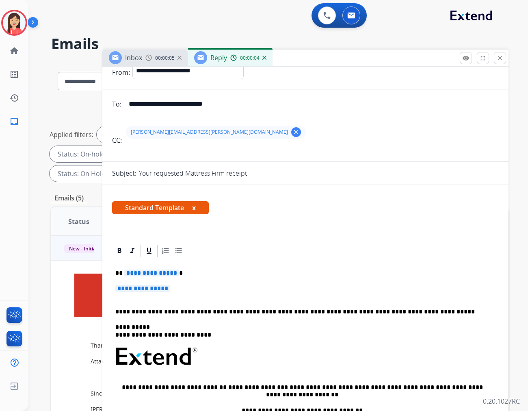
scroll to position [45, 0]
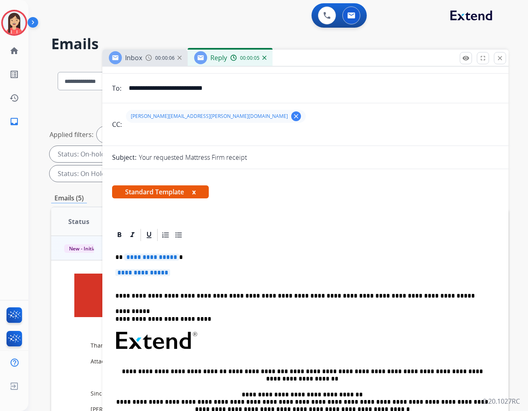
click at [130, 260] on span "**********" at bounding box center [151, 257] width 55 height 7
click at [120, 256] on p "**********" at bounding box center [302, 257] width 374 height 7
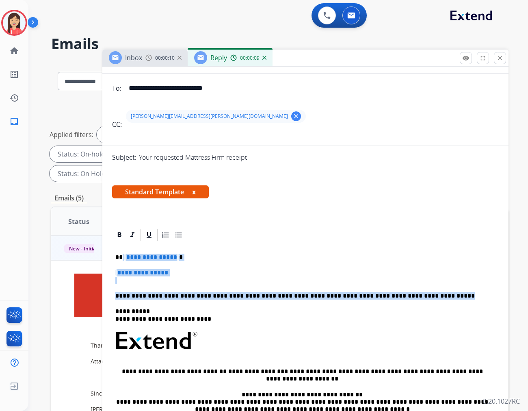
drag, startPoint x: 122, startPoint y: 255, endPoint x: 424, endPoint y: 296, distance: 304.3
click at [424, 296] on div "**********" at bounding box center [305, 359] width 387 height 235
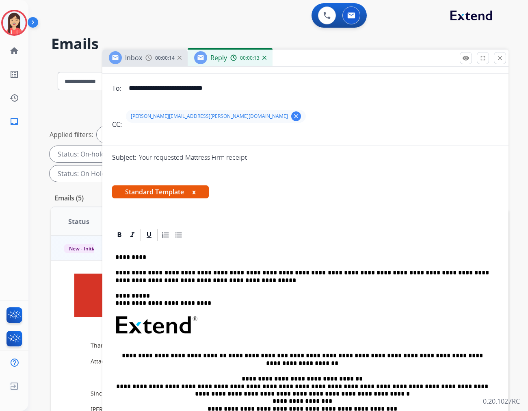
scroll to position [0, 0]
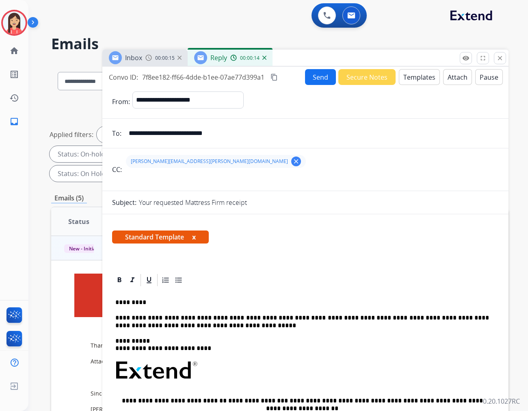
click at [319, 75] on button "Send" at bounding box center [320, 77] width 31 height 16
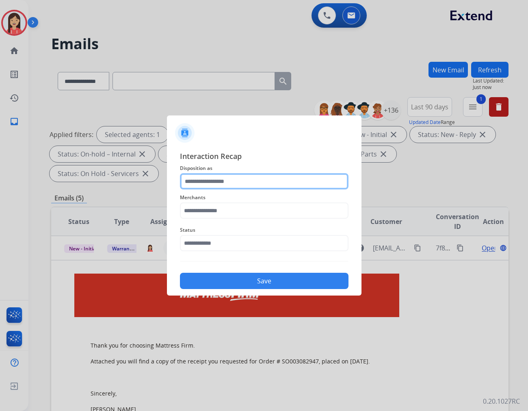
click at [221, 180] on input "text" at bounding box center [264, 181] width 169 height 16
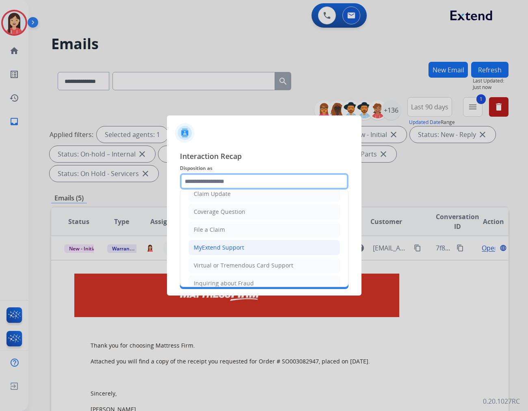
scroll to position [90, 0]
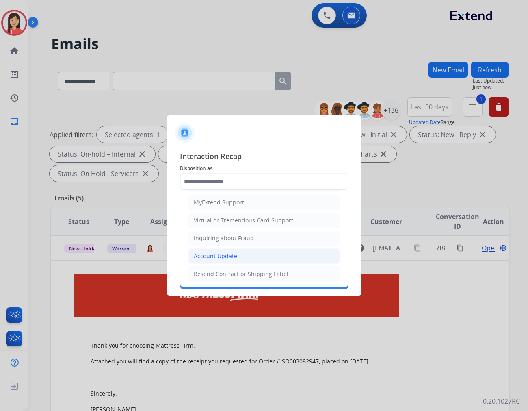
click at [224, 256] on div "Account Update" at bounding box center [215, 256] width 43 height 8
type input "**********"
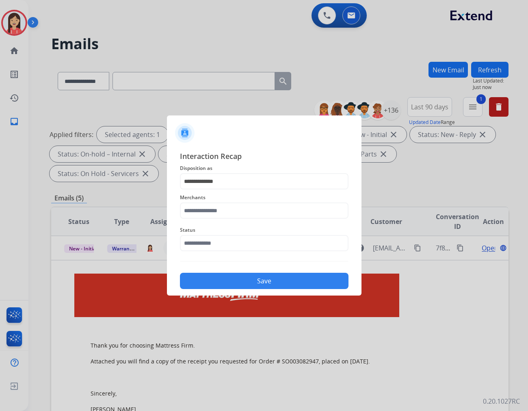
click at [221, 220] on div "Merchants" at bounding box center [264, 205] width 169 height 33
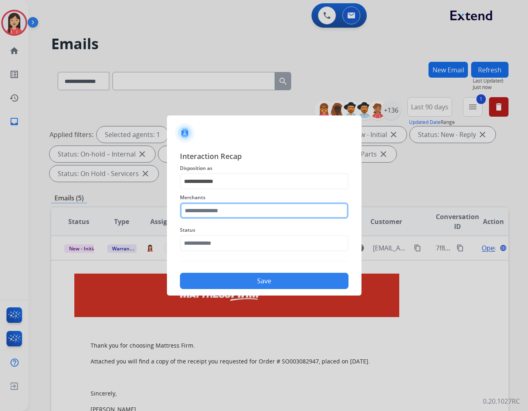
click at [227, 211] on input "text" at bounding box center [264, 210] width 169 height 16
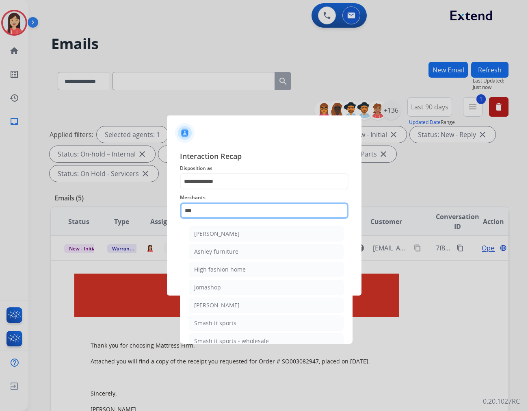
drag, startPoint x: 200, startPoint y: 210, endPoint x: 80, endPoint y: 191, distance: 121.8
click at [0, 191] on app-contact-recap-modal "**********" at bounding box center [0, 205] width 0 height 411
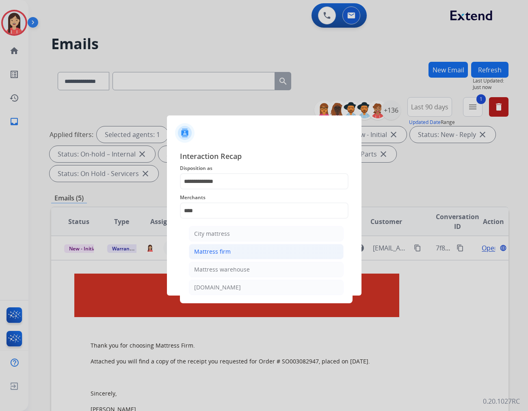
click at [235, 252] on li "Mattress firm" at bounding box center [266, 251] width 155 height 15
type input "**********"
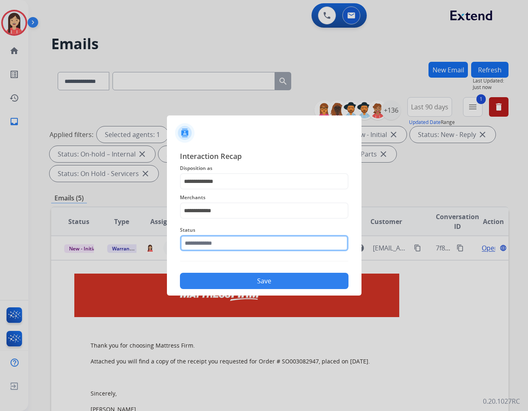
click at [228, 245] on input "text" at bounding box center [264, 243] width 169 height 16
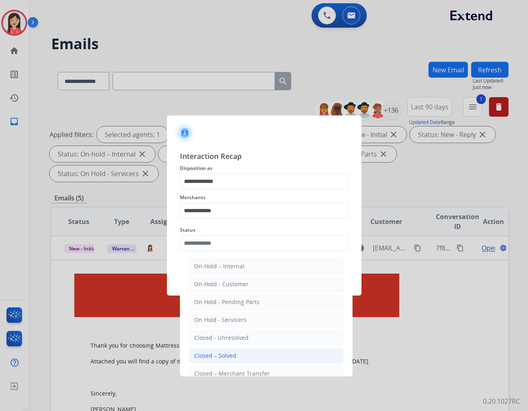
click at [221, 354] on div "Closed – Solved" at bounding box center [215, 356] width 42 height 8
type input "**********"
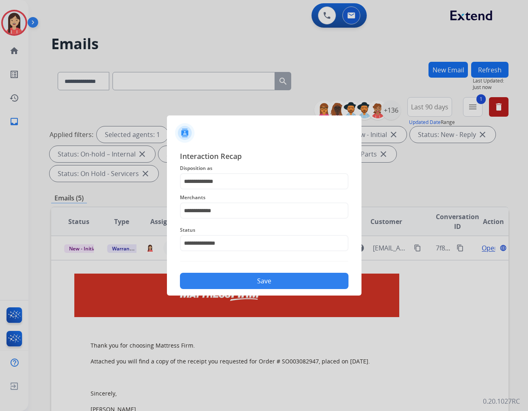
click at [246, 285] on button "Save" at bounding box center [264, 281] width 169 height 16
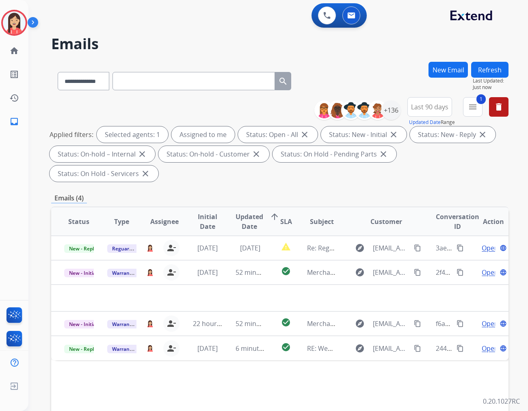
scroll to position [0, 0]
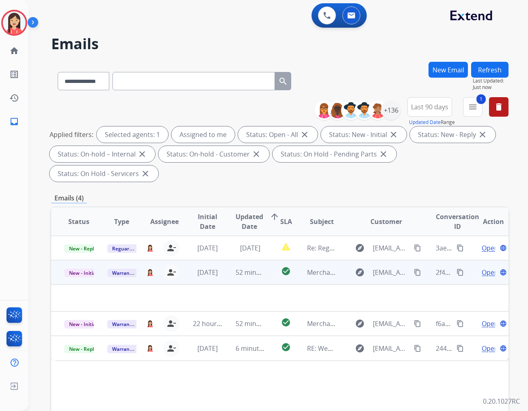
click at [225, 262] on td "52 minutes ago" at bounding box center [244, 272] width 43 height 24
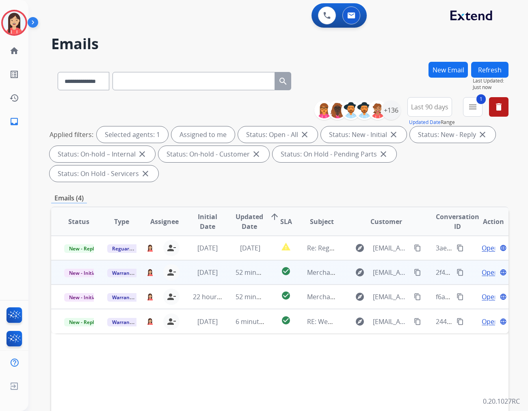
click at [225, 262] on td "52 minutes ago" at bounding box center [244, 272] width 43 height 24
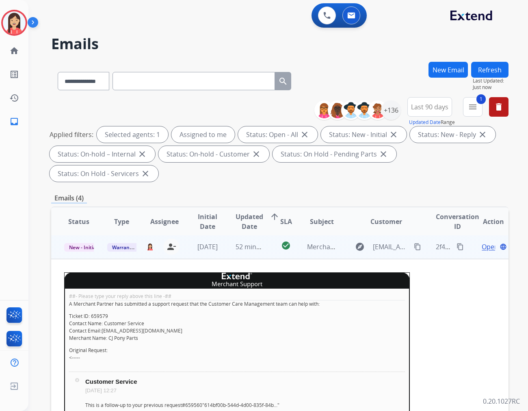
scroll to position [11, 0]
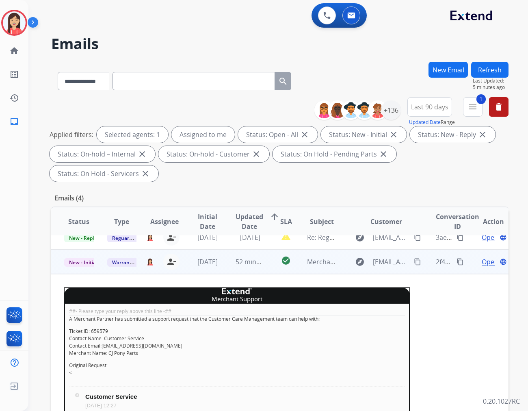
click at [483, 257] on span "Open" at bounding box center [490, 262] width 17 height 10
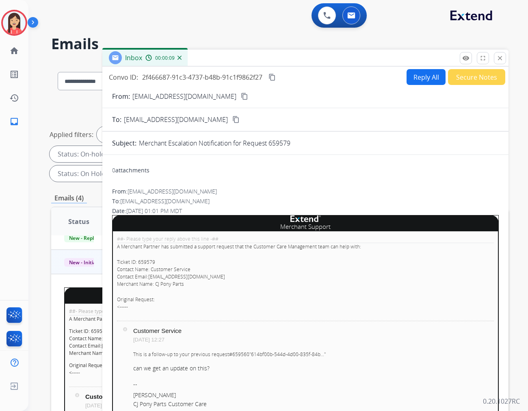
click at [277, 143] on p "Merchant Escalation Notification for Request 659579" at bounding box center [215, 143] width 152 height 10
copy p "659579"
click at [415, 80] on button "Reply All" at bounding box center [426, 77] width 39 height 16
select select "**********"
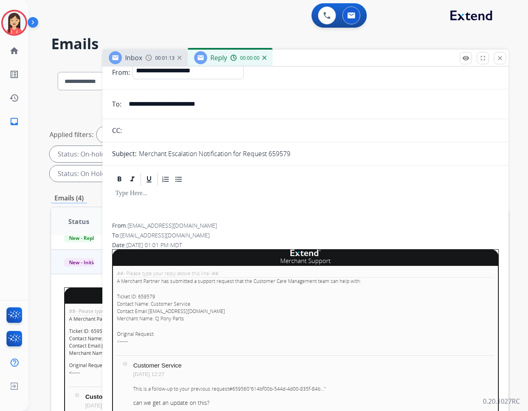
scroll to position [45, 0]
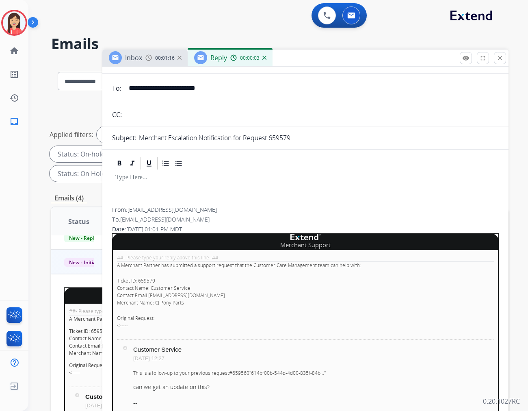
drag, startPoint x: 228, startPoint y: 294, endPoint x: 149, endPoint y: 295, distance: 79.7
click at [149, 295] on p "Ticket ID: 659579 Contact Name: Customer Service Contact Email: [EMAIL_ADDRESS]…" at bounding box center [305, 291] width 377 height 29
copy link "[EMAIL_ADDRESS][DOMAIN_NAME]"
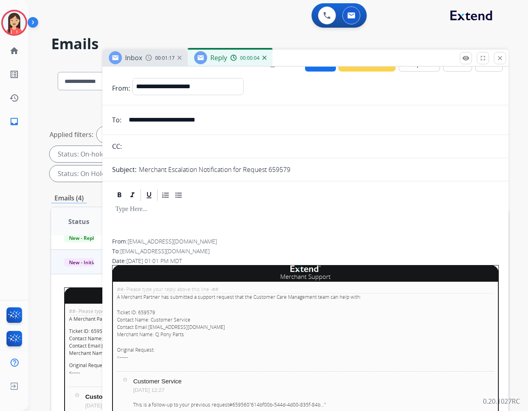
scroll to position [0, 0]
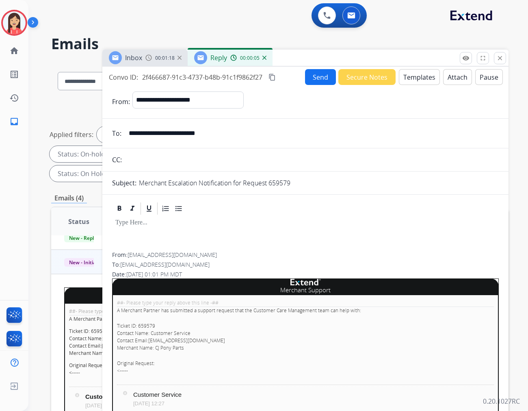
click at [227, 133] on input "**********" at bounding box center [311, 133] width 375 height 16
paste input "****"
type input "**********"
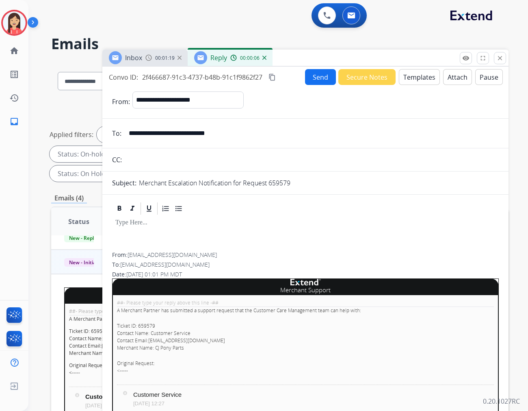
click at [424, 77] on button "Templates" at bounding box center [419, 77] width 41 height 16
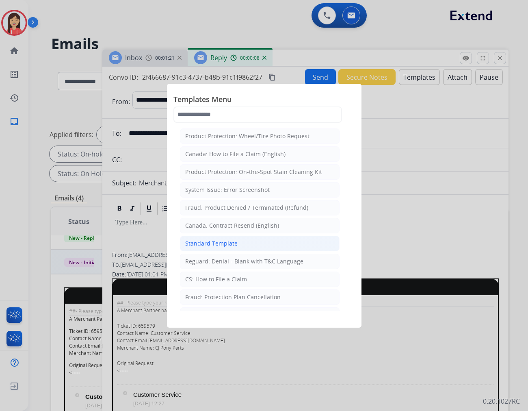
click at [214, 248] on li "Standard Template" at bounding box center [260, 243] width 160 height 15
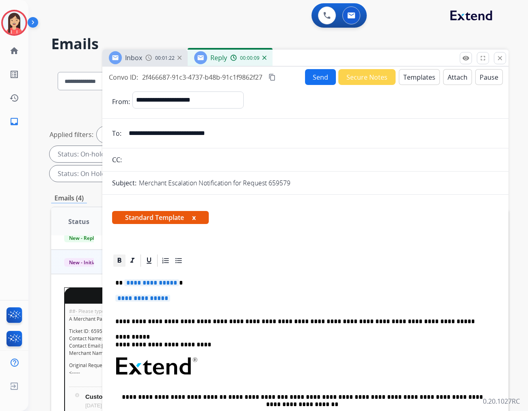
scroll to position [45, 0]
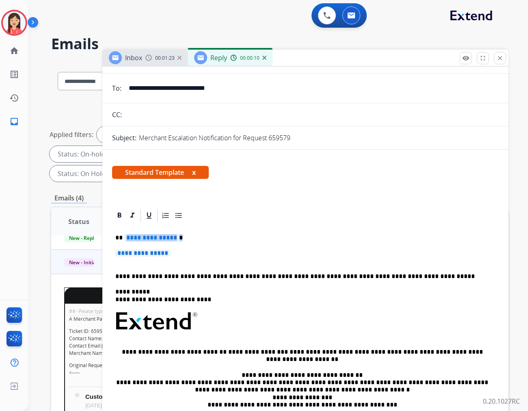
drag, startPoint x: 123, startPoint y: 238, endPoint x: 288, endPoint y: 253, distance: 165.3
click at [288, 253] on div "**********" at bounding box center [305, 340] width 387 height 235
click at [385, 254] on p "**********" at bounding box center [305, 257] width 380 height 15
click at [276, 234] on p "**********" at bounding box center [302, 237] width 374 height 7
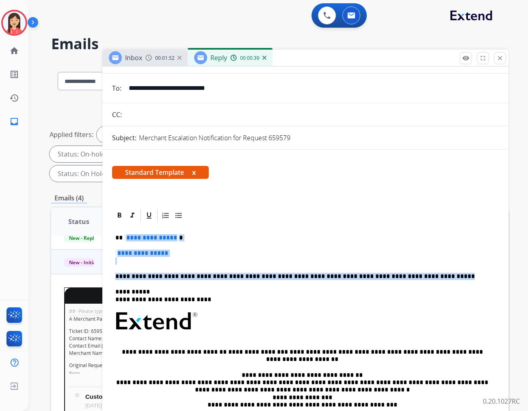
drag, startPoint x: 126, startPoint y: 238, endPoint x: 450, endPoint y: 273, distance: 325.4
click at [450, 273] on div "**********" at bounding box center [305, 340] width 387 height 235
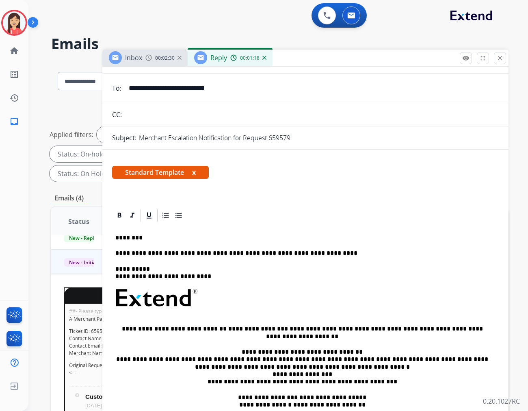
click at [328, 250] on p "**********" at bounding box center [302, 253] width 374 height 7
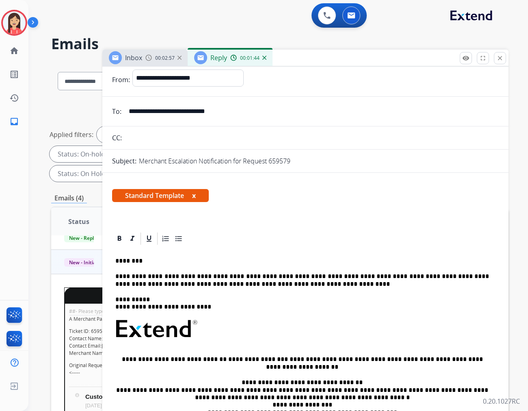
scroll to position [0, 0]
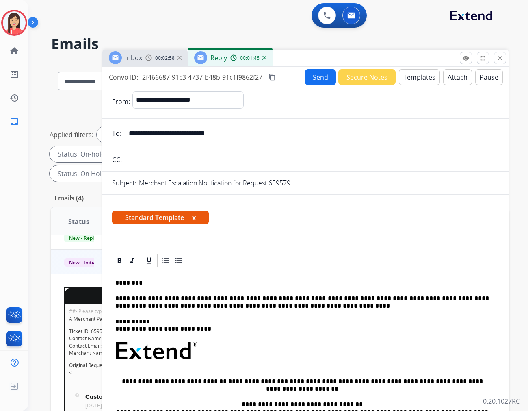
click at [307, 78] on button "Send" at bounding box center [320, 77] width 31 height 16
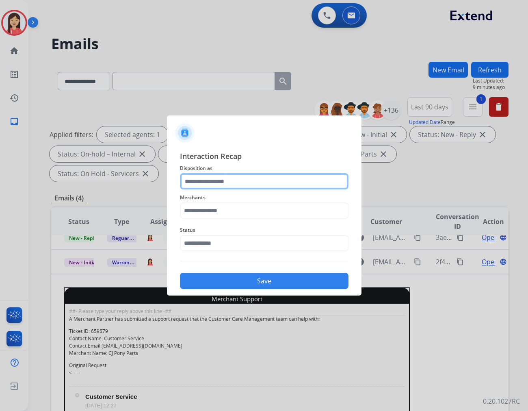
click at [239, 184] on input "text" at bounding box center [264, 181] width 169 height 16
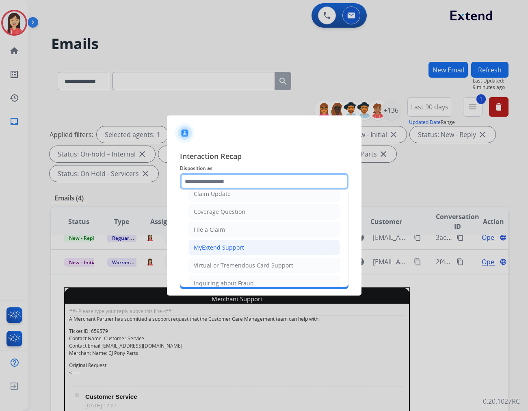
scroll to position [90, 0]
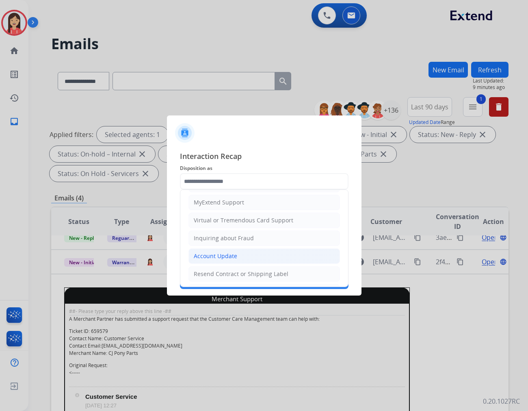
click at [213, 251] on li "Account Update" at bounding box center [265, 255] width 152 height 15
type input "**********"
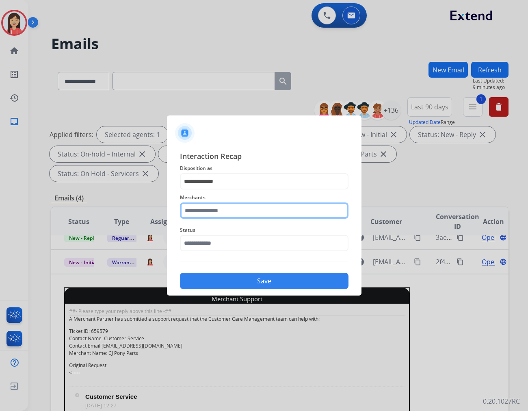
click at [208, 212] on input "text" at bounding box center [264, 210] width 169 height 16
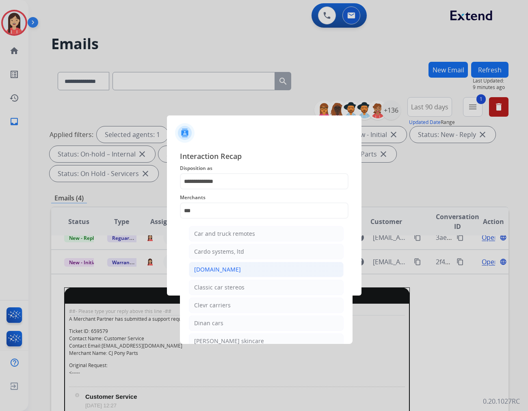
click at [225, 267] on div "[DOMAIN_NAME]" at bounding box center [217, 269] width 47 height 8
type input "**********"
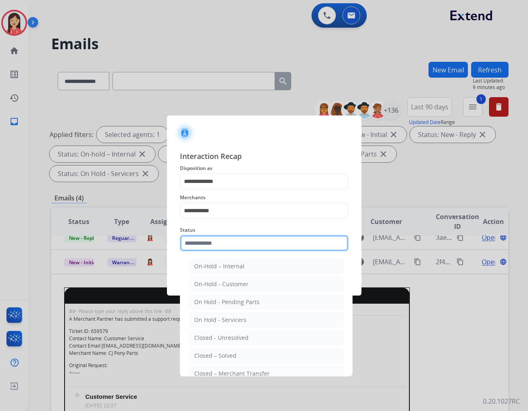
click at [250, 235] on input "text" at bounding box center [264, 243] width 169 height 16
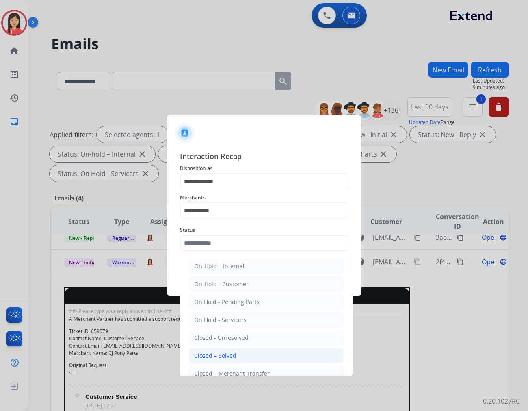
click at [226, 357] on div "Closed – Solved" at bounding box center [215, 356] width 42 height 8
type input "**********"
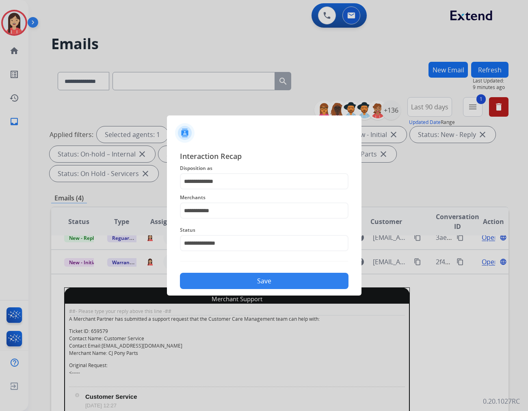
click at [278, 280] on button "Save" at bounding box center [264, 281] width 169 height 16
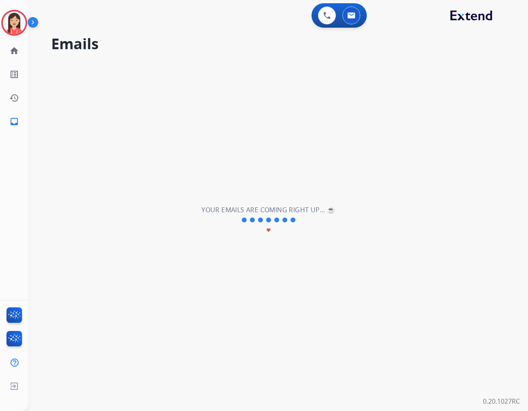
scroll to position [0, 0]
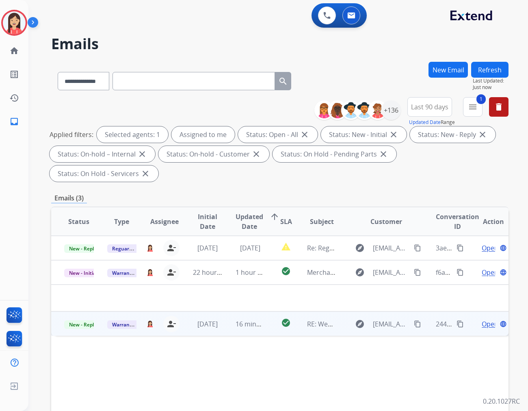
click at [220, 314] on td "[DATE]" at bounding box center [201, 323] width 43 height 24
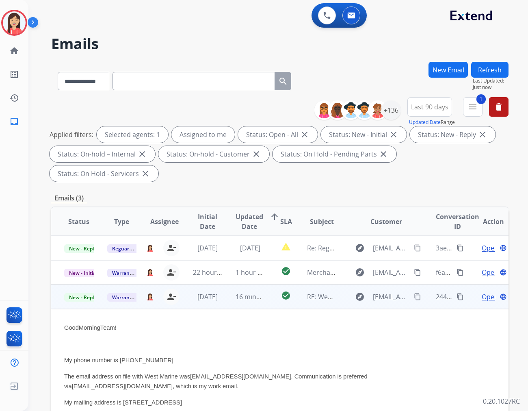
click at [479, 292] on div "Open language" at bounding box center [494, 297] width 30 height 10
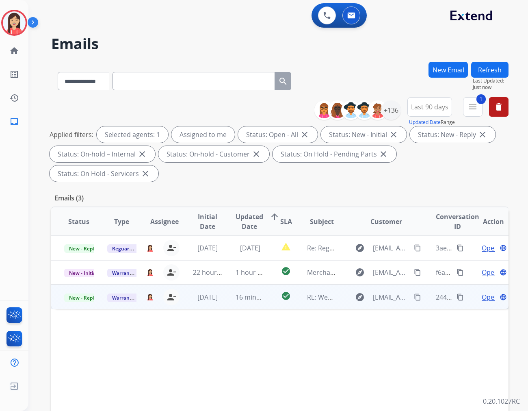
click at [484, 292] on span "Open" at bounding box center [490, 297] width 17 height 10
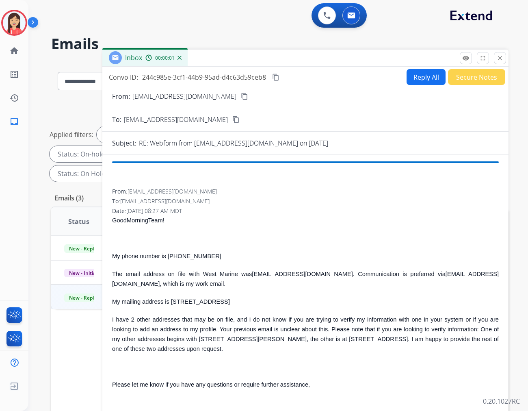
click at [423, 78] on button "Reply All" at bounding box center [426, 77] width 39 height 16
select select "**********"
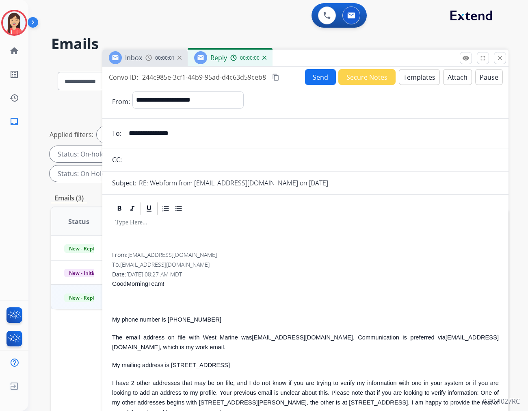
click at [420, 78] on button "Templates" at bounding box center [419, 77] width 41 height 16
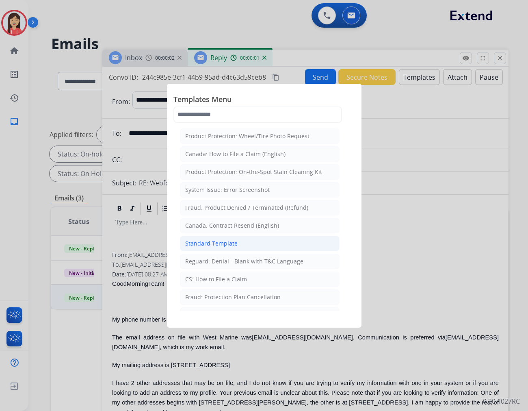
click at [240, 244] on li "Standard Template" at bounding box center [260, 243] width 160 height 15
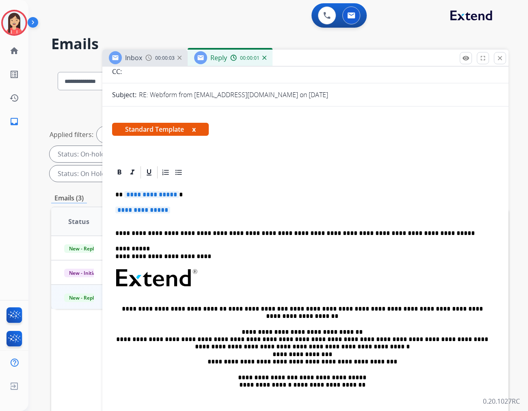
scroll to position [90, 0]
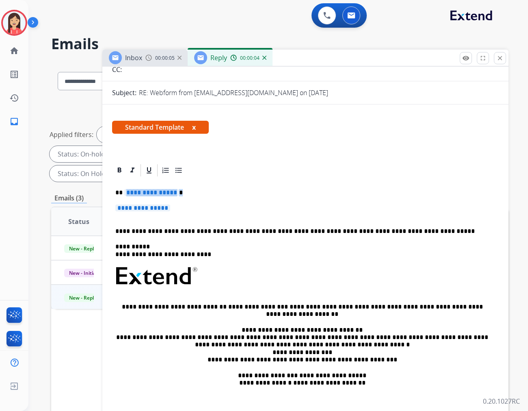
drag, startPoint x: 125, startPoint y: 193, endPoint x: 411, endPoint y: 210, distance: 286.3
click at [411, 210] on div "**********" at bounding box center [305, 295] width 387 height 235
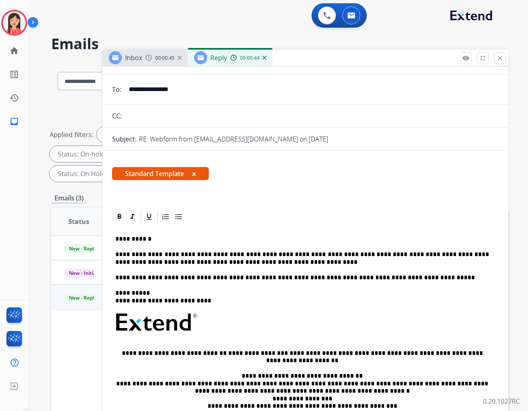
scroll to position [0, 0]
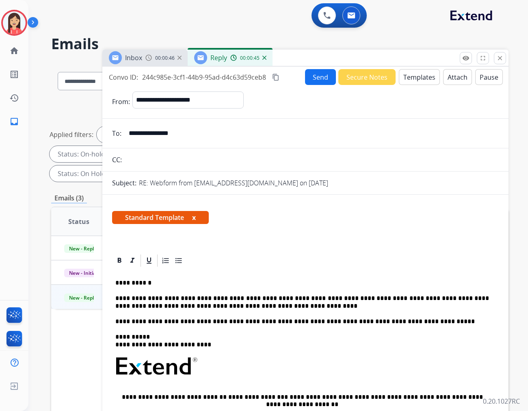
click at [312, 82] on button "Send" at bounding box center [320, 77] width 31 height 16
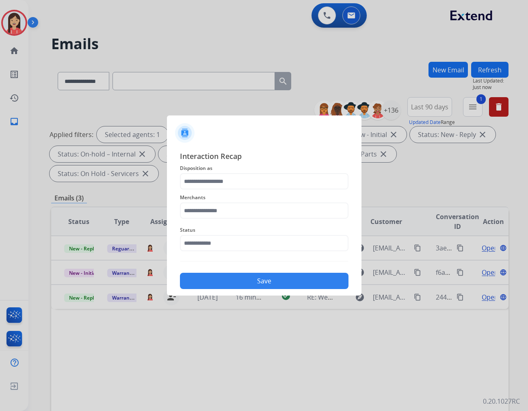
click at [222, 170] on span "Disposition as" at bounding box center [264, 168] width 169 height 10
click at [232, 174] on input "text" at bounding box center [264, 181] width 169 height 16
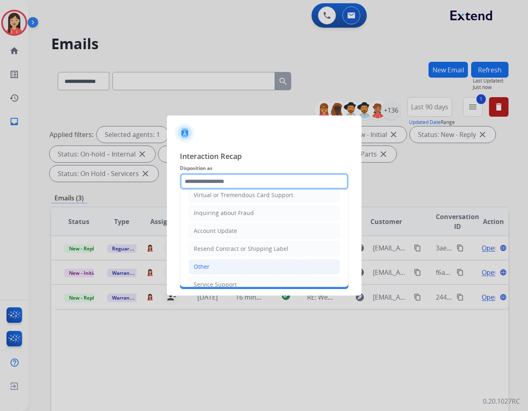
scroll to position [127, 0]
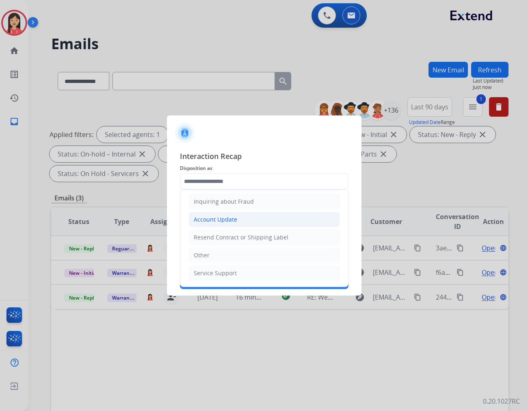
click at [219, 222] on div "Account Update" at bounding box center [215, 219] width 43 height 8
type input "**********"
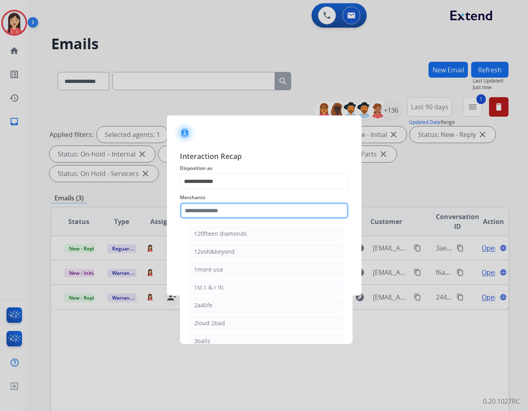
click at [217, 212] on input "text" at bounding box center [264, 210] width 169 height 16
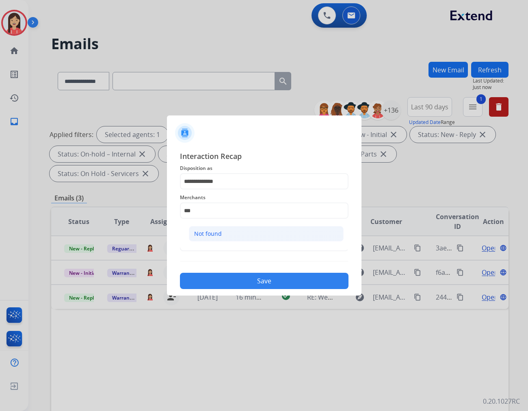
click at [264, 232] on li "Not found" at bounding box center [266, 233] width 155 height 15
type input "*********"
click at [252, 246] on input "text" at bounding box center [264, 243] width 169 height 16
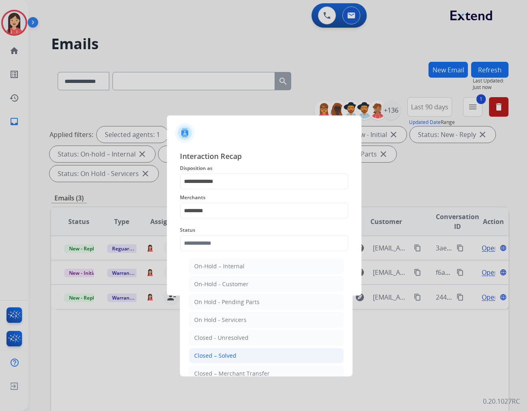
click at [240, 353] on li "Closed – Solved" at bounding box center [266, 355] width 155 height 15
type input "**********"
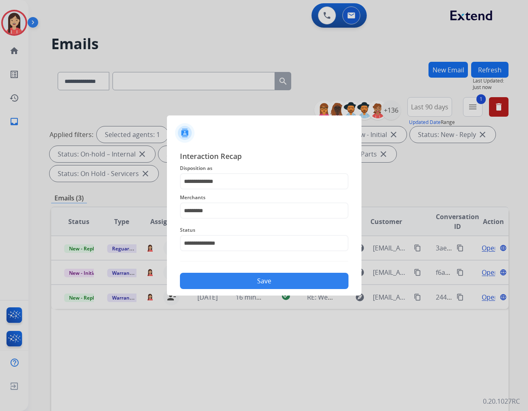
click at [262, 289] on div "**********" at bounding box center [264, 220] width 195 height 152
click at [270, 279] on button "Save" at bounding box center [264, 281] width 169 height 16
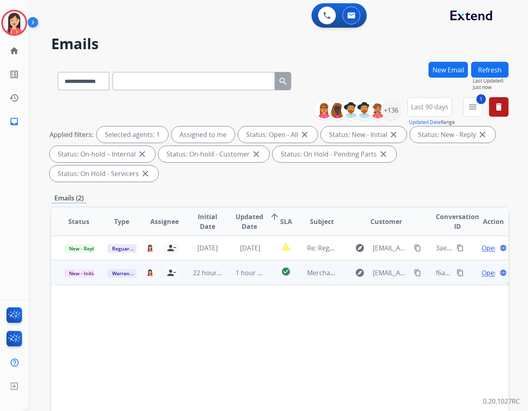
click at [223, 260] on td "1 hour ago" at bounding box center [244, 272] width 43 height 24
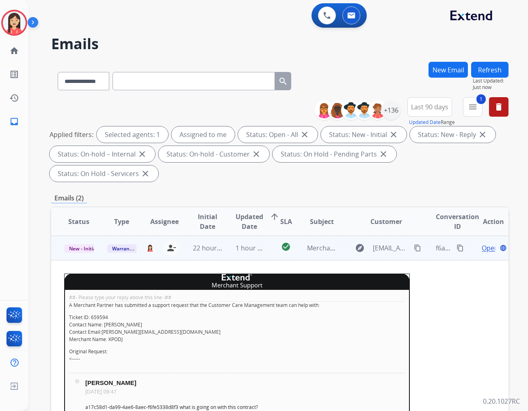
scroll to position [71, 0]
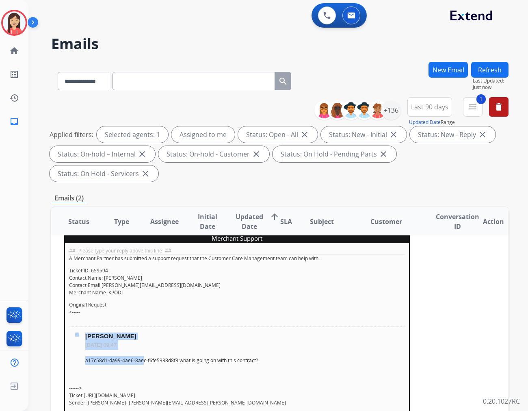
drag, startPoint x: 83, startPoint y: 341, endPoint x: 141, endPoint y: 339, distance: 58.6
click at [141, 339] on tr "[PERSON_NAME] [DATE] 09:47 a17c58d1-da99-4ae6-8aec-f6fe5338d8f3 what is going o…" at bounding box center [237, 352] width 336 height 39
click at [85, 356] on p "a17c58d1-da99-4ae6-8aec-f6fe5338d8f3 what is going on with this contract?" at bounding box center [245, 360] width 320 height 9
drag, startPoint x: 85, startPoint y: 340, endPoint x: 210, endPoint y: 327, distance: 125.1
click at [176, 356] on p "a17c58d1-da99-4ae6-8aec-f6fe5338d8f3 what is going on with this contract?" at bounding box center [245, 360] width 320 height 9
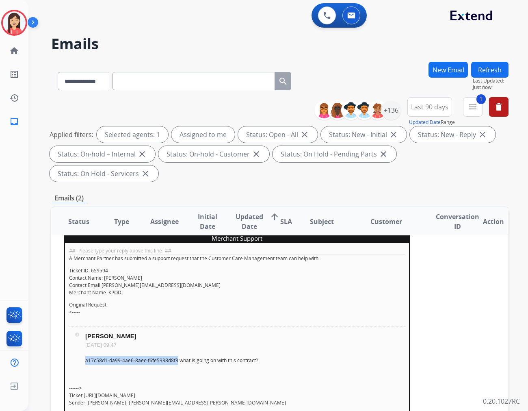
copy p "a17c58d1-da99-4ae6-8aec-f6fe5338d8f3"
click at [263, 276] on p "Ticket ID: 659594 Contact Name: [PERSON_NAME] Contact Email: [PERSON_NAME][EMAI…" at bounding box center [237, 281] width 336 height 29
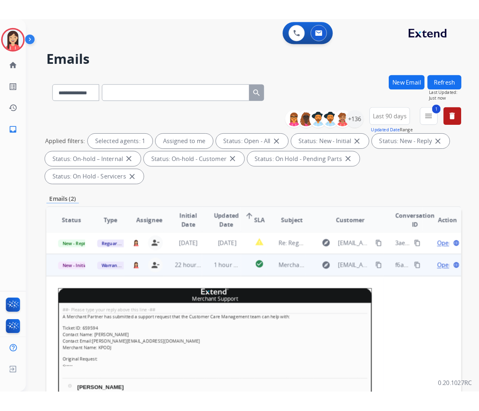
scroll to position [0, 0]
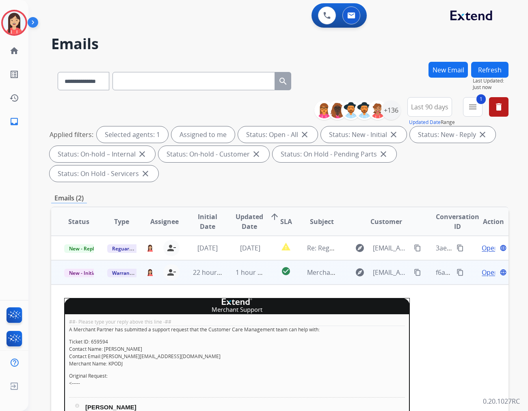
click at [483, 267] on span "Open" at bounding box center [490, 272] width 17 height 10
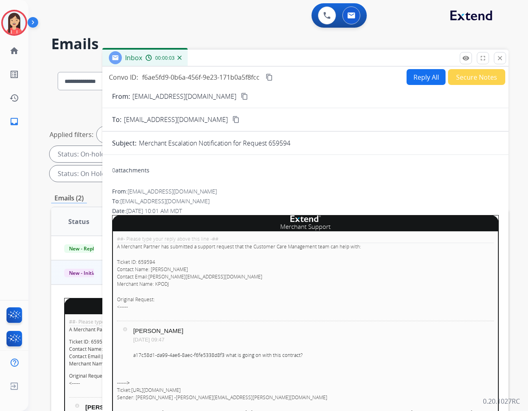
click at [457, 78] on button "Secure Notes" at bounding box center [476, 77] width 57 height 16
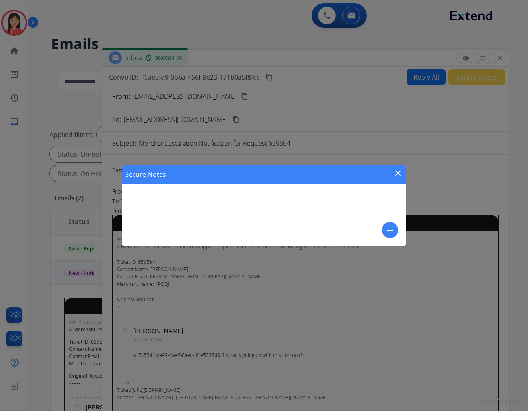
click at [397, 232] on button "add" at bounding box center [390, 230] width 16 height 16
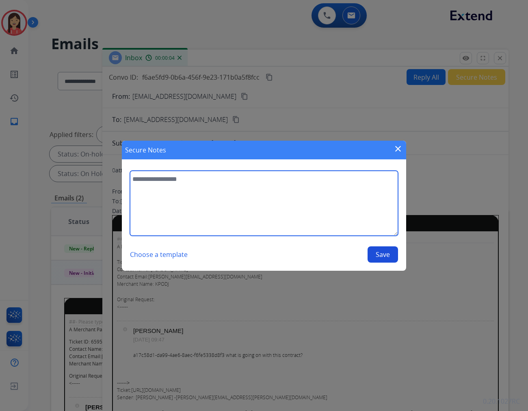
click at [319, 214] on textarea at bounding box center [264, 203] width 268 height 65
type textarea "**********"
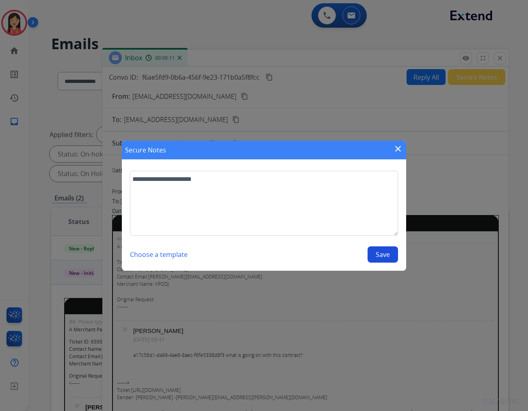
click at [387, 255] on button "Save" at bounding box center [383, 254] width 30 height 16
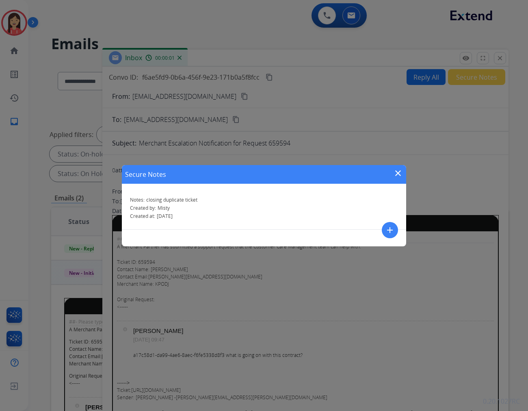
click at [396, 172] on mat-icon "close" at bounding box center [398, 173] width 10 height 10
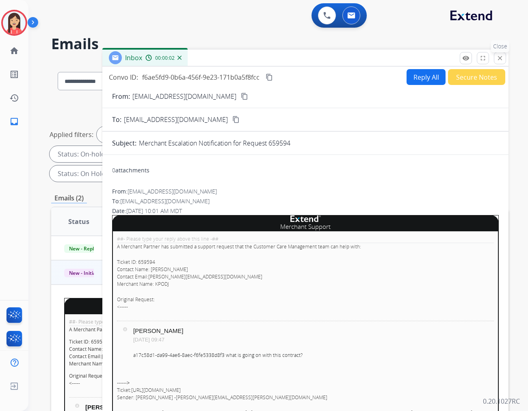
click at [500, 58] on mat-icon "close" at bounding box center [500, 57] width 7 height 7
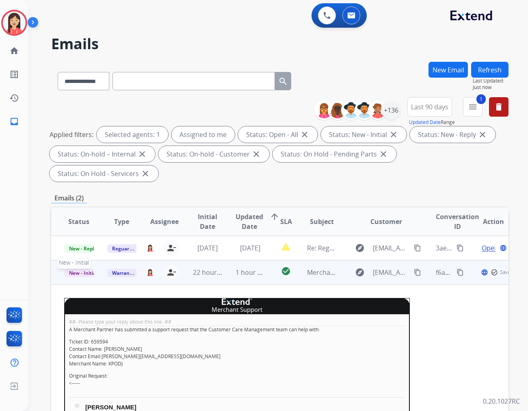
click at [82, 269] on span "New - Initial" at bounding box center [83, 273] width 38 height 9
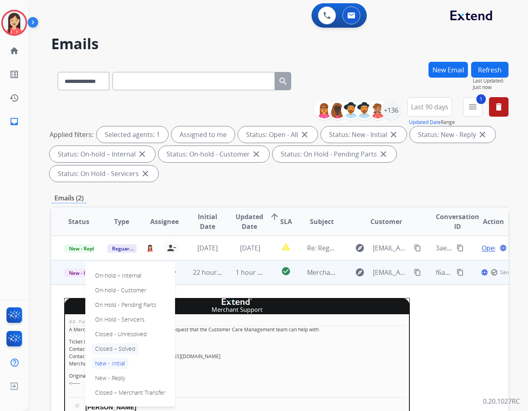
click at [121, 343] on p "Closed – Solved" at bounding box center [115, 348] width 47 height 11
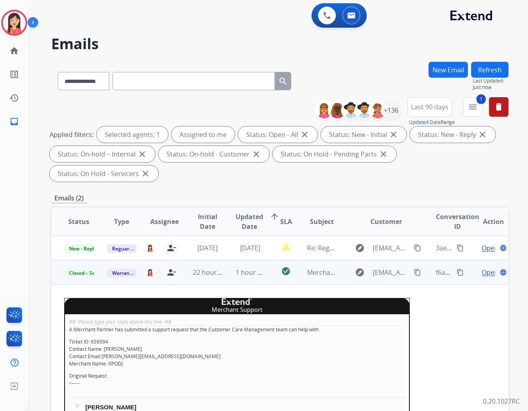
click at [218, 261] on td "22 hours ago" at bounding box center [201, 272] width 43 height 24
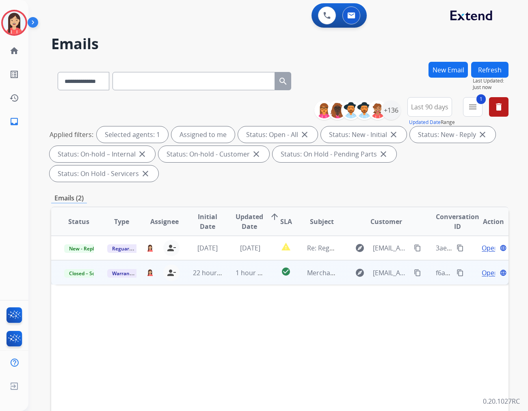
click at [489, 70] on button "Refresh" at bounding box center [490, 70] width 37 height 16
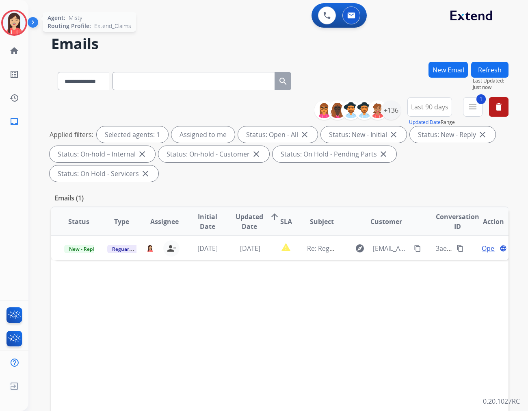
click at [15, 31] on img at bounding box center [14, 22] width 23 height 23
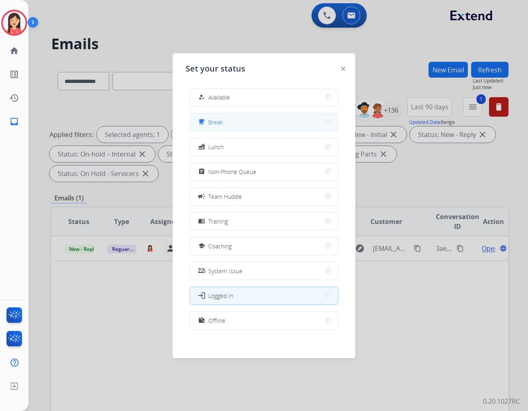
click at [228, 119] on button "free_breakfast Break" at bounding box center [264, 121] width 148 height 17
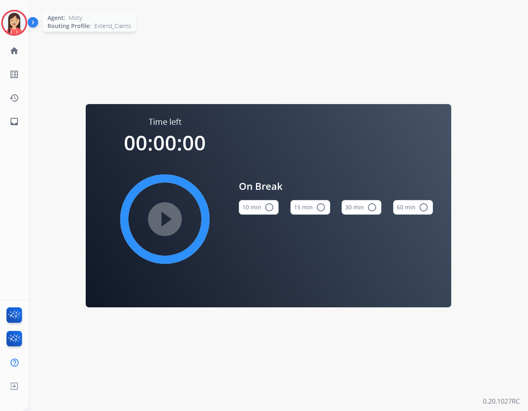
click at [3, 22] on img at bounding box center [14, 22] width 23 height 23
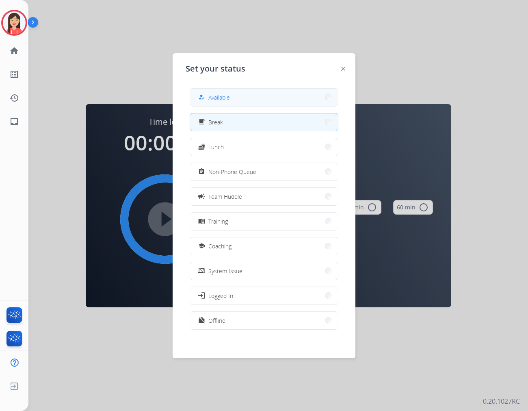
click at [267, 102] on button "how_to_reg Available" at bounding box center [264, 97] width 148 height 17
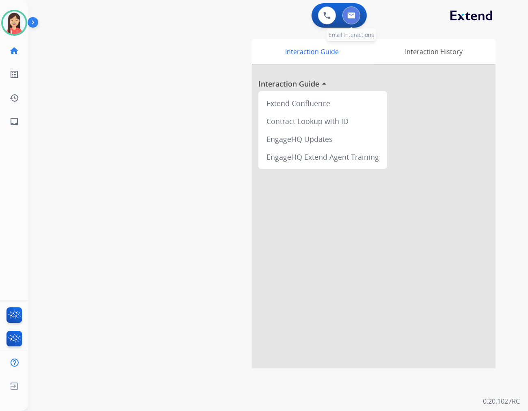
click at [354, 12] on img at bounding box center [352, 15] width 8 height 7
select select "**********"
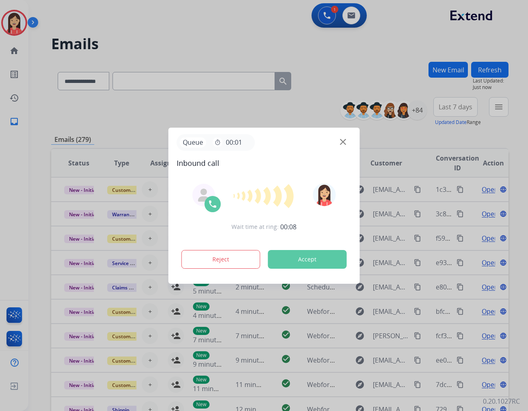
click at [323, 254] on button "Accept" at bounding box center [307, 259] width 79 height 19
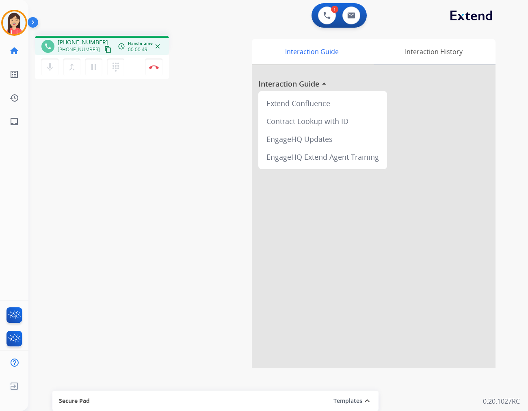
click at [236, 43] on div "Interaction Guide Interaction History Interaction Guide arrow_drop_up Extend Co…" at bounding box center [365, 203] width 261 height 329
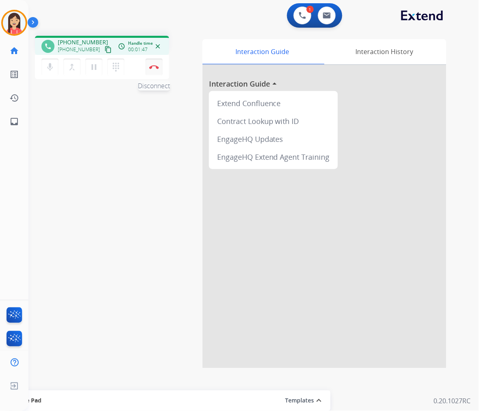
click at [160, 64] on button "Disconnect" at bounding box center [154, 67] width 17 height 17
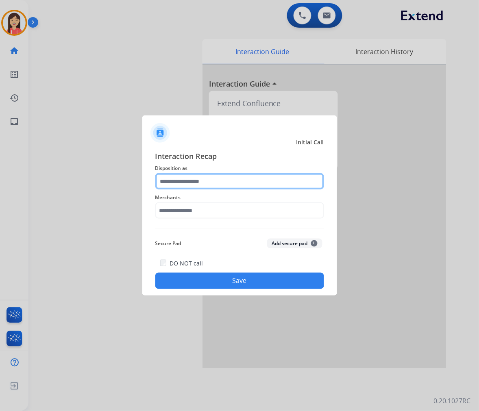
click at [224, 182] on input "text" at bounding box center [239, 181] width 169 height 16
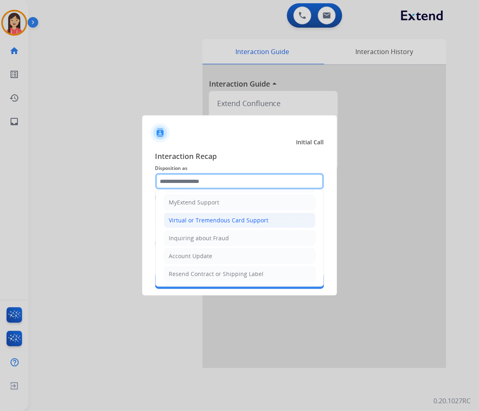
scroll to position [45, 0]
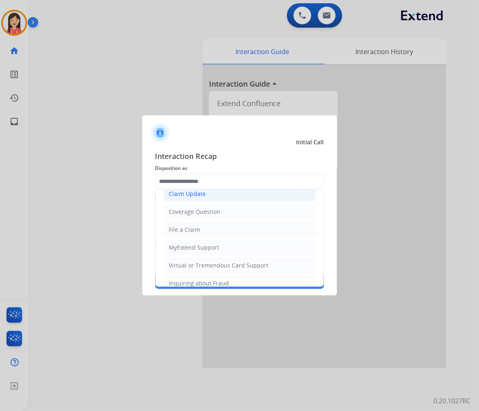
click at [204, 196] on div "Claim Update" at bounding box center [187, 194] width 37 height 8
type input "**********"
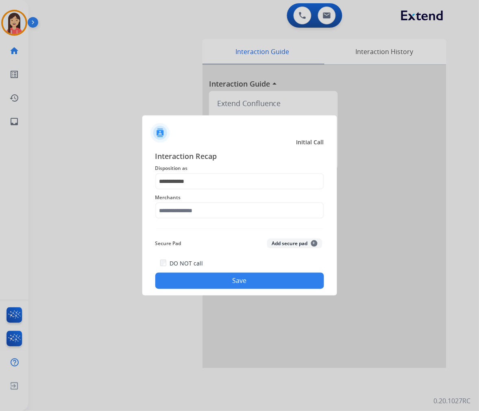
click at [202, 189] on div "Merchants" at bounding box center [239, 205] width 169 height 33
click at [200, 208] on input "text" at bounding box center [239, 210] width 169 height 16
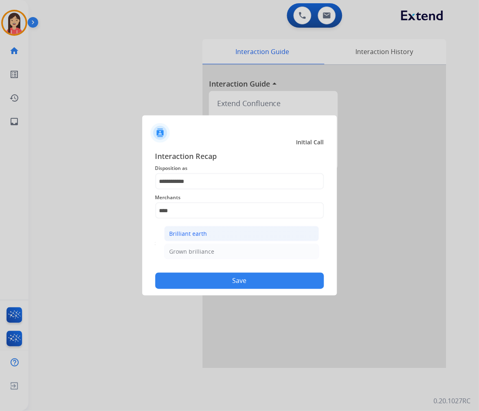
click at [202, 235] on div "Brilliant earth" at bounding box center [189, 234] width 38 height 8
type input "**********"
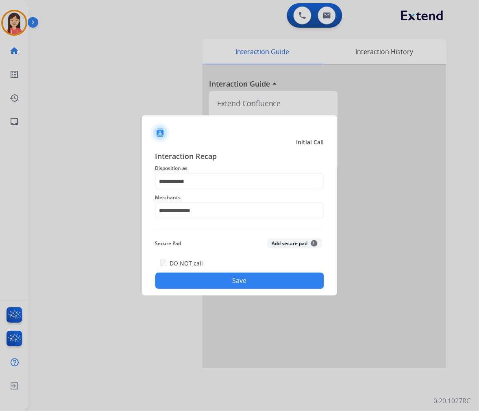
click at [216, 277] on button "Save" at bounding box center [239, 281] width 169 height 16
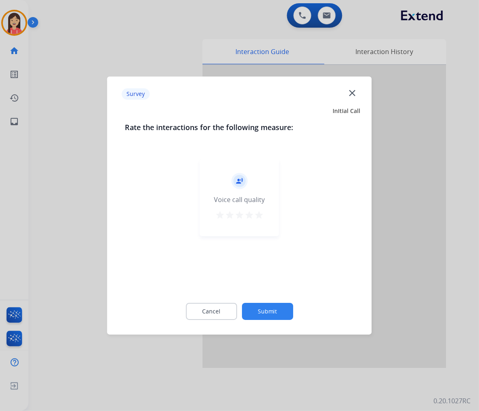
click at [259, 210] on mat-icon "star" at bounding box center [259, 215] width 10 height 10
click at [261, 302] on div "Cancel Submit" at bounding box center [239, 311] width 229 height 37
click at [262, 308] on button "Submit" at bounding box center [267, 311] width 51 height 17
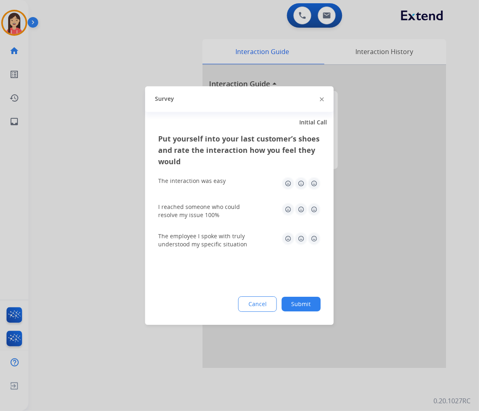
click at [315, 187] on img at bounding box center [314, 183] width 13 height 13
click at [319, 208] on img at bounding box center [314, 209] width 13 height 13
click at [312, 234] on img at bounding box center [314, 238] width 13 height 13
click at [303, 302] on button "Submit" at bounding box center [301, 304] width 39 height 15
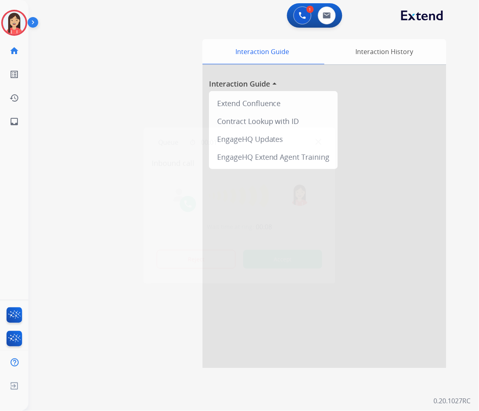
click at [302, 263] on button "Accept" at bounding box center [282, 259] width 79 height 19
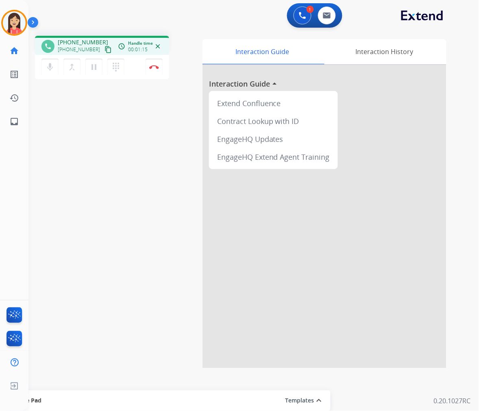
click at [167, 70] on div "mic Mute merge_type Bridge pause Hold dialpad Dialpad Disconnect" at bounding box center [102, 67] width 134 height 24
click at [159, 70] on button "Disconnect" at bounding box center [154, 67] width 17 height 17
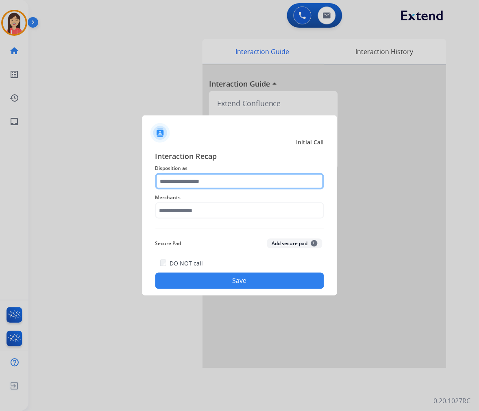
click at [206, 180] on input "text" at bounding box center [239, 181] width 169 height 16
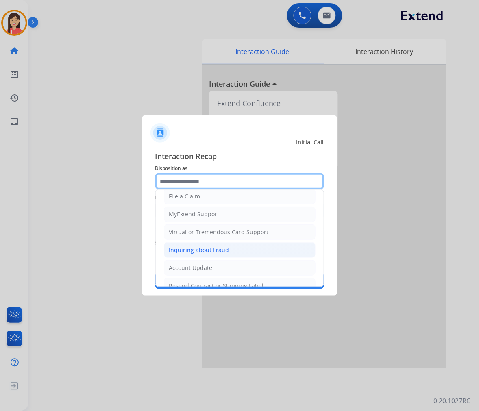
scroll to position [90, 0]
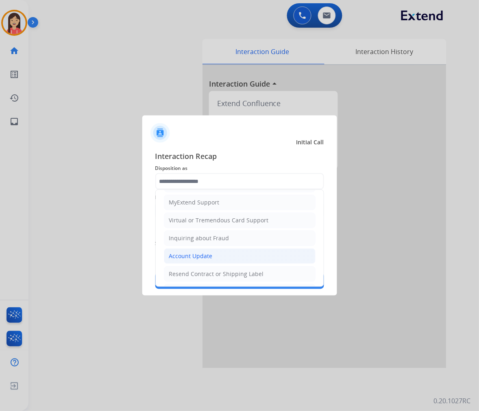
click at [196, 257] on div "Account Update" at bounding box center [190, 256] width 43 height 8
type input "**********"
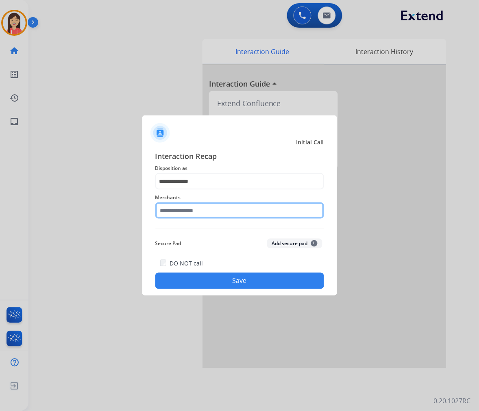
click at [210, 209] on input "text" at bounding box center [239, 210] width 169 height 16
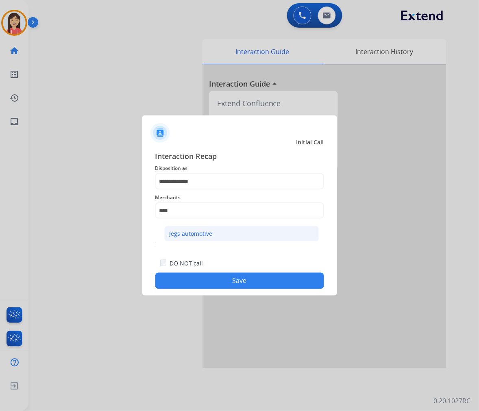
click at [204, 233] on div "Jegs automotive" at bounding box center [191, 234] width 43 height 8
type input "**********"
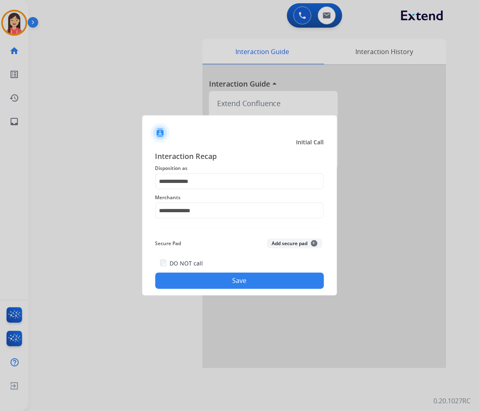
click at [224, 284] on button "Save" at bounding box center [239, 281] width 169 height 16
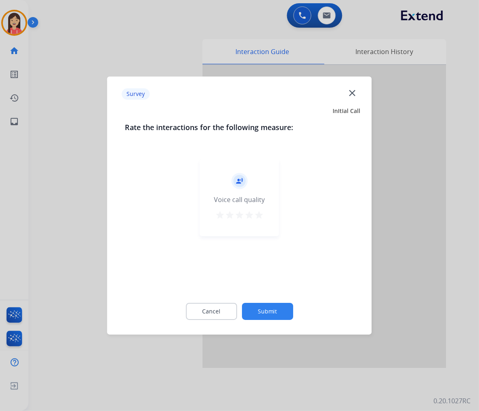
click at [263, 210] on mat-icon "star" at bounding box center [259, 215] width 10 height 10
click at [271, 315] on button "Submit" at bounding box center [267, 311] width 51 height 17
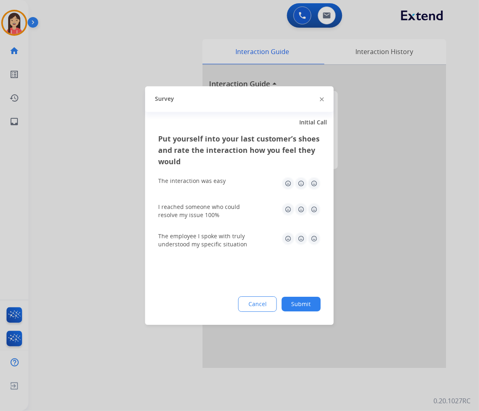
click at [314, 184] on img at bounding box center [314, 183] width 13 height 13
click at [313, 212] on img at bounding box center [314, 209] width 13 height 13
click at [312, 233] on img at bounding box center [314, 238] width 13 height 13
click at [311, 302] on button "Submit" at bounding box center [301, 304] width 39 height 15
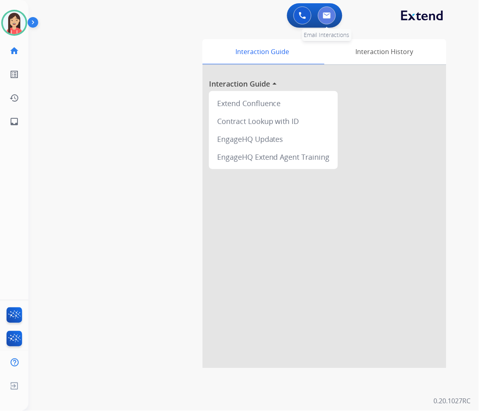
click at [328, 14] on img at bounding box center [327, 15] width 8 height 7
select select "**********"
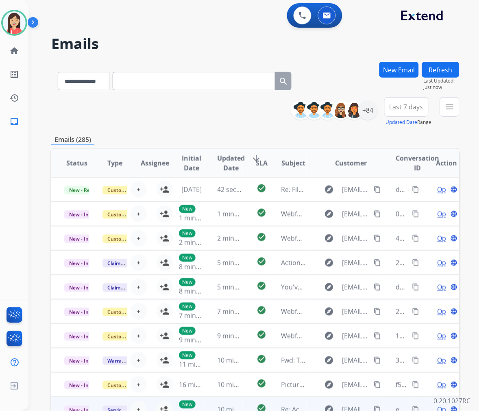
click at [183, 409] on span "13 minutes ago" at bounding box center [202, 413] width 47 height 9
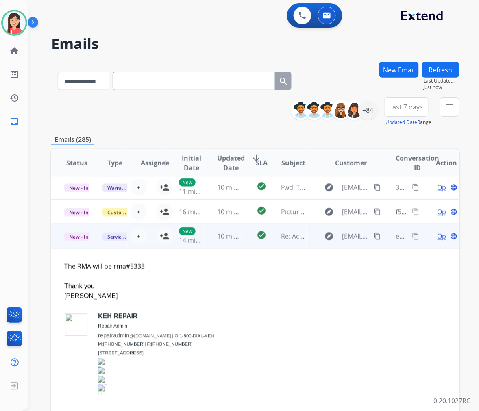
scroll to position [220, 0]
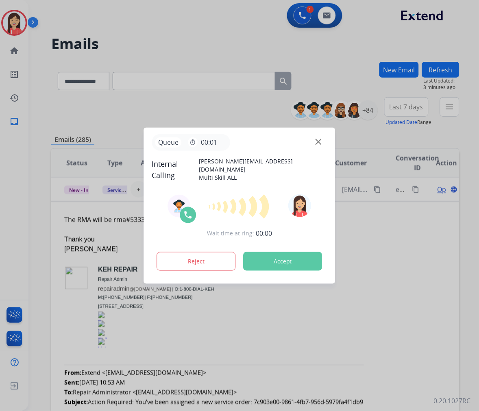
click at [283, 261] on button "Accept" at bounding box center [282, 261] width 79 height 19
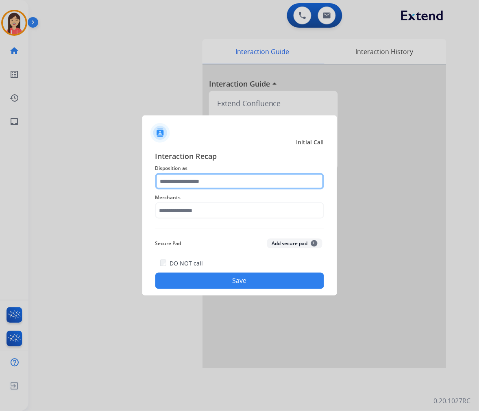
click at [191, 173] on input "text" at bounding box center [239, 181] width 169 height 16
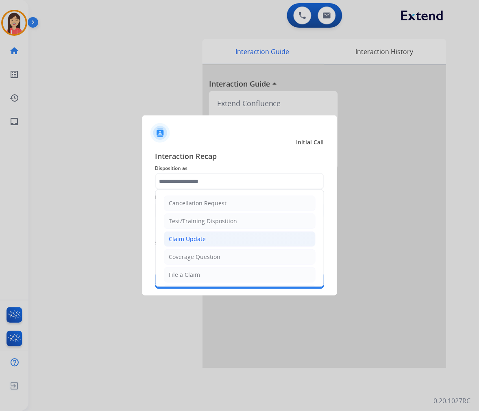
click at [202, 239] on div "Claim Update" at bounding box center [187, 239] width 37 height 8
type input "**********"
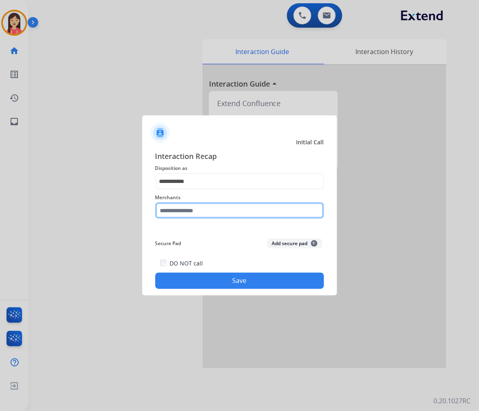
click at [205, 206] on input "text" at bounding box center [239, 210] width 169 height 16
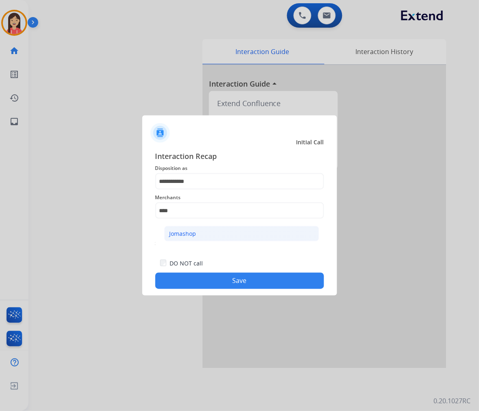
click at [190, 235] on div "Jomashop" at bounding box center [183, 234] width 27 height 8
type input "********"
click at [198, 258] on div "DO NOT call" at bounding box center [181, 263] width 43 height 10
click at [218, 282] on button "Save" at bounding box center [239, 281] width 169 height 16
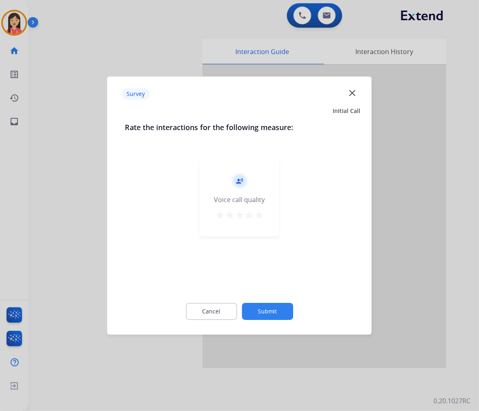
click at [265, 213] on div "record_voice_over Voice call quality star star star star star" at bounding box center [239, 197] width 79 height 77
click at [264, 217] on div "record_voice_over Voice call quality star star star star star" at bounding box center [239, 197] width 79 height 77
click at [258, 217] on mat-icon "star" at bounding box center [259, 215] width 10 height 10
click at [278, 303] on button "Submit" at bounding box center [267, 311] width 51 height 17
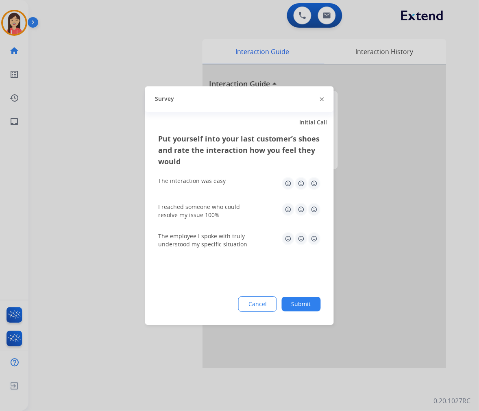
click at [315, 182] on img at bounding box center [314, 183] width 13 height 13
click at [319, 208] on img at bounding box center [314, 209] width 13 height 13
click at [314, 238] on img at bounding box center [314, 238] width 13 height 13
click at [303, 323] on div "Put yourself into your last customer’s shoes and rate the interaction how you f…" at bounding box center [239, 229] width 189 height 192
click at [303, 306] on button "Submit" at bounding box center [301, 304] width 39 height 15
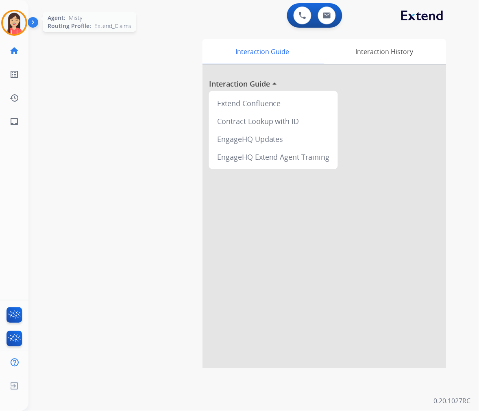
click at [14, 25] on img at bounding box center [14, 22] width 23 height 23
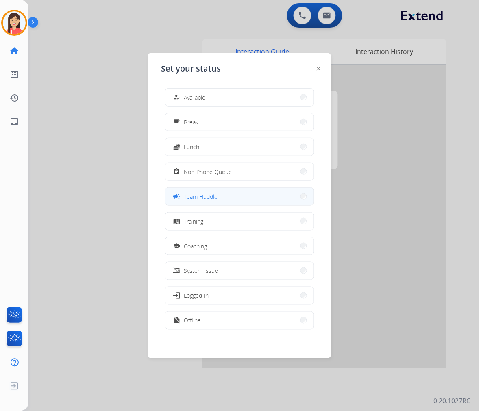
click at [217, 201] on button "campaign Team Huddle" at bounding box center [239, 196] width 148 height 17
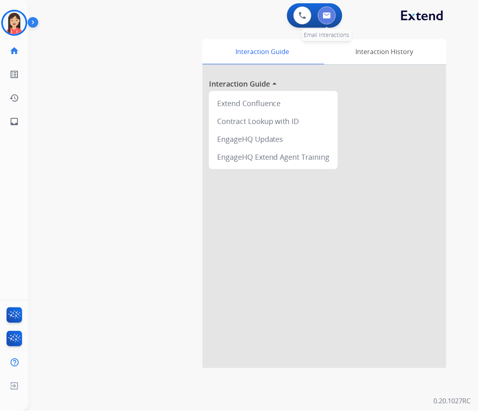
click at [328, 20] on button at bounding box center [327, 16] width 18 height 18
select select "**********"
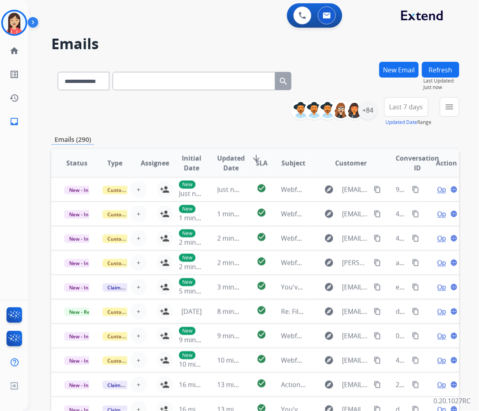
drag, startPoint x: 217, startPoint y: 111, endPoint x: 273, endPoint y: 122, distance: 56.4
click at [217, 111] on div "**********" at bounding box center [255, 111] width 408 height 29
click at [452, 110] on mat-icon "menu" at bounding box center [450, 107] width 10 height 10
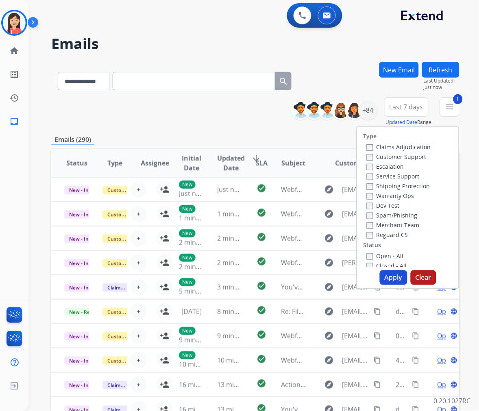
click at [389, 274] on button "Apply" at bounding box center [394, 277] width 28 height 15
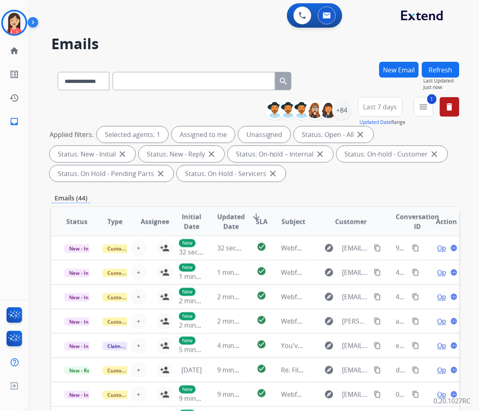
drag, startPoint x: 376, startPoint y: 111, endPoint x: 377, endPoint y: 127, distance: 16.3
click at [376, 111] on button "Last 7 days" at bounding box center [380, 107] width 44 height 20
click at [377, 206] on div "Last 90 days" at bounding box center [377, 206] width 45 height 12
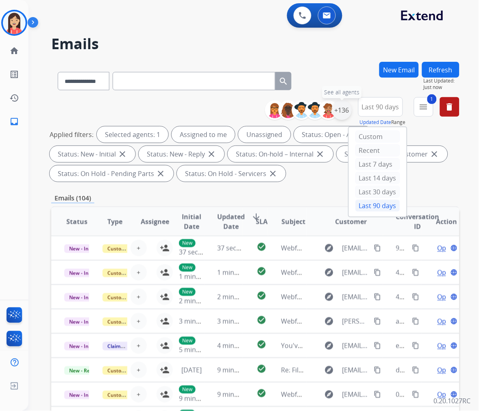
click at [340, 110] on div "+136" at bounding box center [342, 110] width 20 height 20
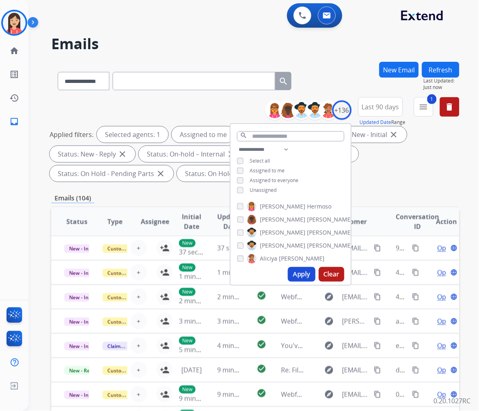
click at [295, 275] on button "Apply" at bounding box center [302, 274] width 28 height 15
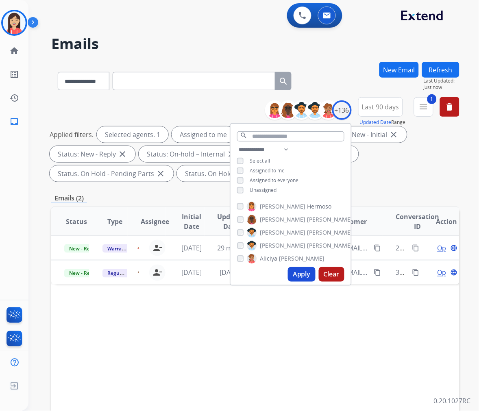
click at [298, 324] on div "Status Type Assignee Initial Date Updated Date arrow_downward SLA Subject Custo…" at bounding box center [255, 342] width 408 height 272
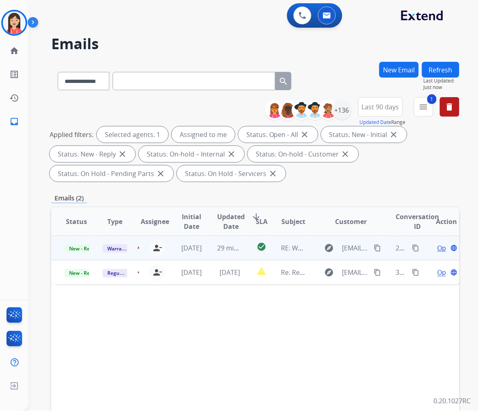
click at [204, 254] on td "29 minutes ago" at bounding box center [223, 248] width 38 height 24
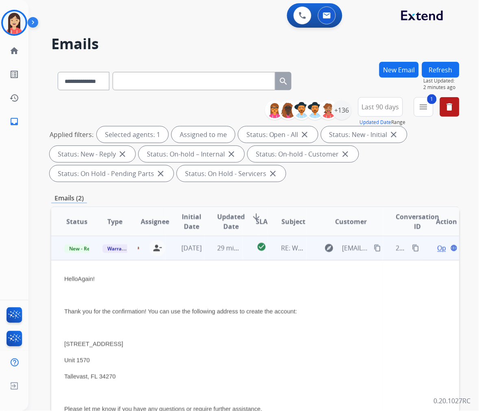
click at [243, 256] on td "check_circle" at bounding box center [256, 248] width 26 height 24
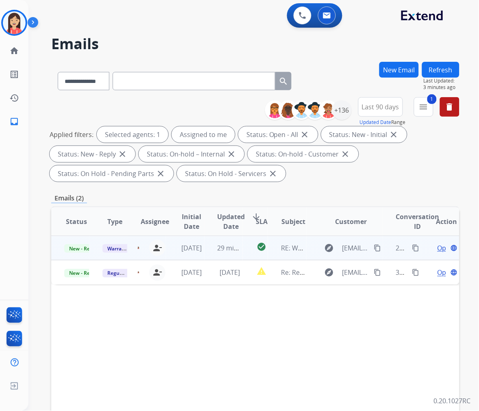
click at [204, 252] on td "29 minutes ago" at bounding box center [223, 248] width 38 height 24
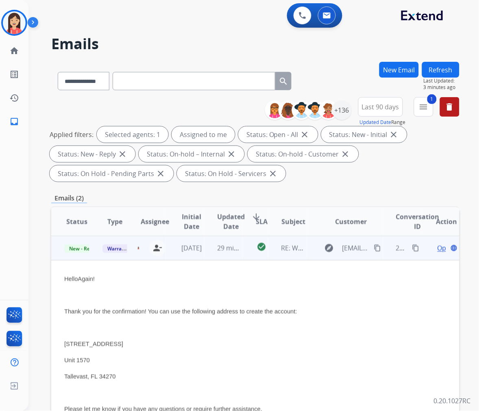
click at [439, 248] on span "Open" at bounding box center [445, 248] width 17 height 10
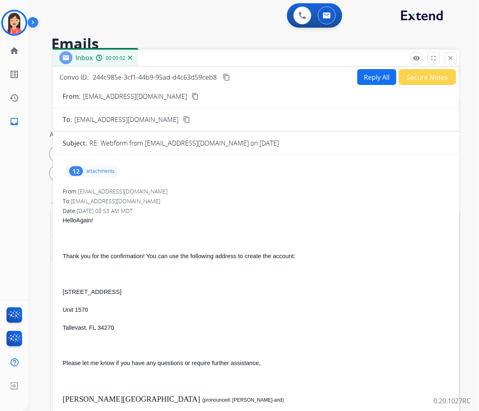
click at [107, 171] on p "attachments" at bounding box center [100, 171] width 28 height 7
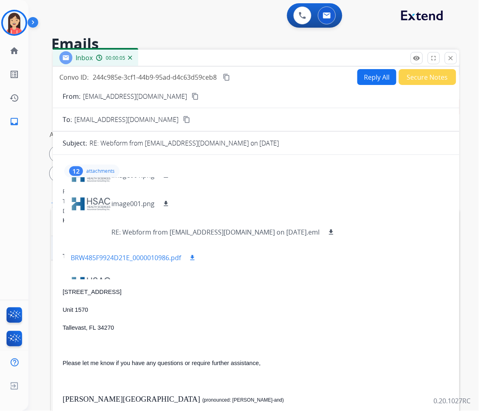
scroll to position [68, 0]
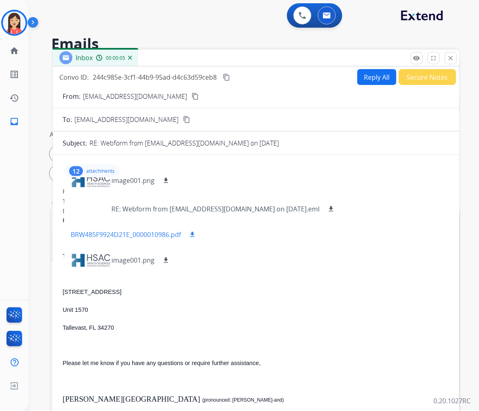
click at [196, 258] on div "image001.png download image001.png download image001.png download RE: Webform f…" at bounding box center [203, 229] width 278 height 102
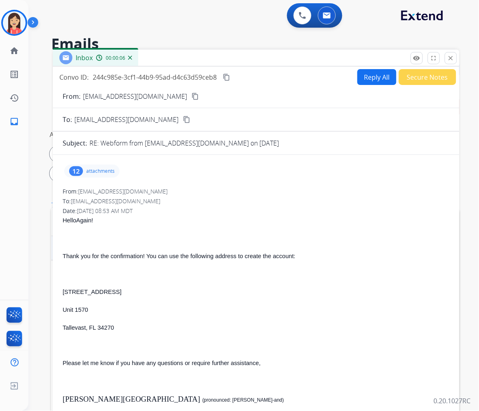
click at [99, 173] on p "attachments" at bounding box center [100, 171] width 28 height 7
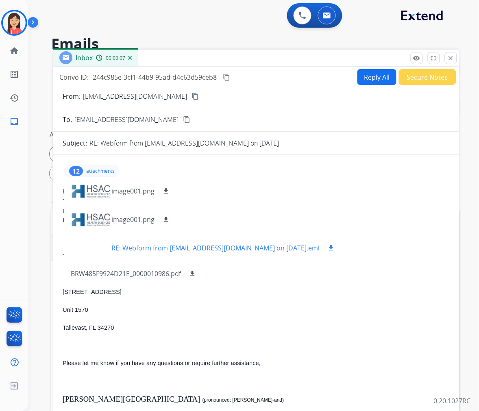
scroll to position [45, 0]
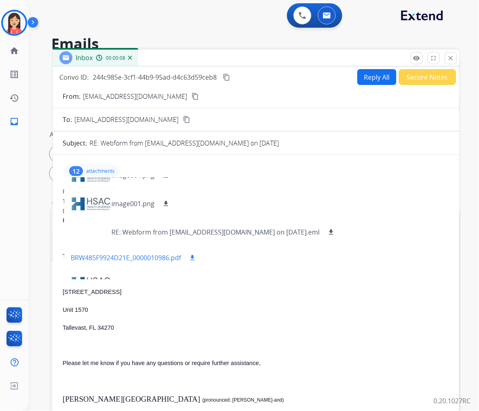
click at [191, 255] on mat-icon "download" at bounding box center [192, 257] width 7 height 7
click at [102, 169] on p "attachments" at bounding box center [100, 171] width 28 height 7
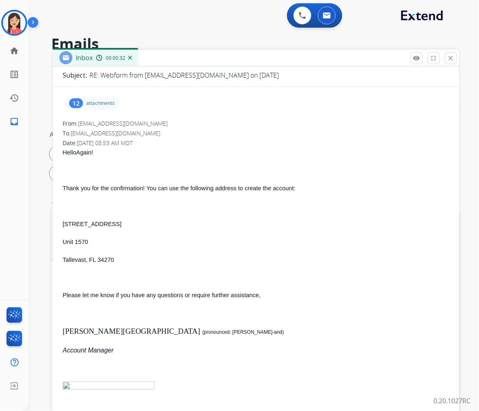
scroll to position [90, 0]
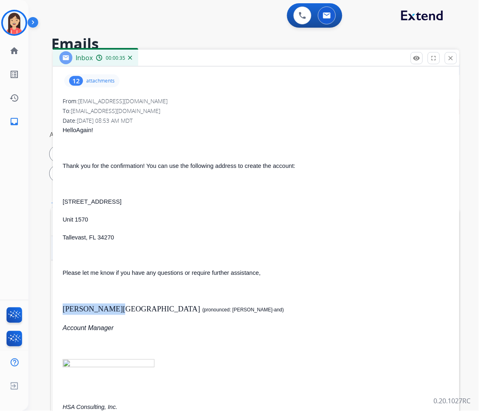
drag, startPoint x: 63, startPoint y: 307, endPoint x: 107, endPoint y: 311, distance: 43.6
click at [107, 311] on p "[PERSON_NAME] (pronounced: [PERSON_NAME]-and)" at bounding box center [256, 309] width 387 height 11
copy span "[PERSON_NAME][GEOGRAPHIC_DATA]"
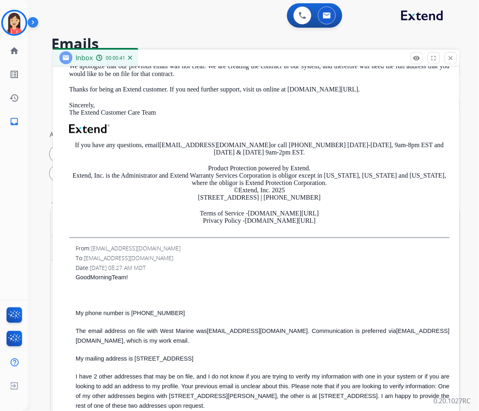
scroll to position [722, 0]
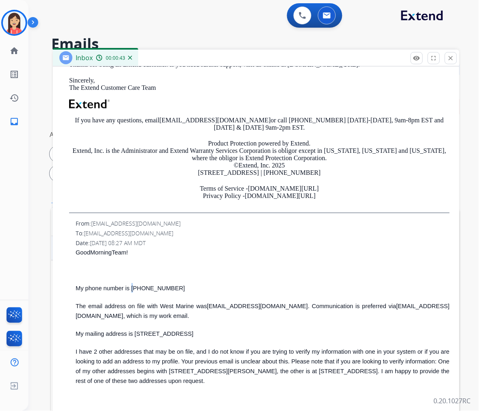
click at [128, 290] on span "My phone number is [PHONE_NUMBER]" at bounding box center [130, 288] width 109 height 7
click at [128, 292] on span "My phone number is [PHONE_NUMBER]" at bounding box center [130, 288] width 109 height 7
drag, startPoint x: 127, startPoint y: 290, endPoint x: 161, endPoint y: 291, distance: 33.4
click at [161, 291] on span "My phone number is [PHONE_NUMBER]" at bounding box center [130, 288] width 109 height 7
copy span "[PHONE_NUMBER]"
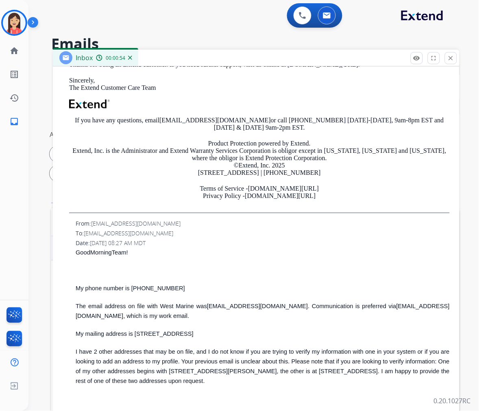
drag, startPoint x: 285, startPoint y: 318, endPoint x: 294, endPoint y: 318, distance: 8.9
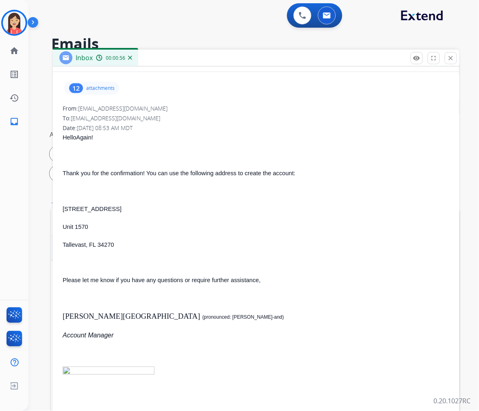
scroll to position [0, 0]
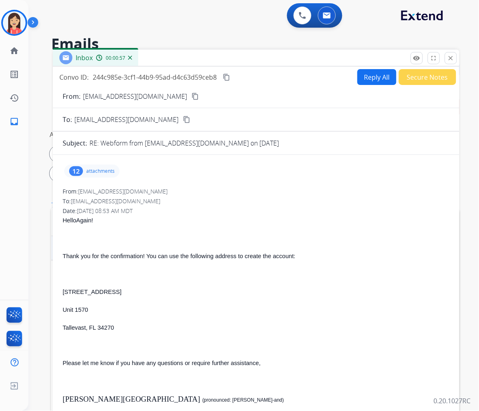
click at [124, 97] on p "[EMAIL_ADDRESS][DOMAIN_NAME]" at bounding box center [135, 96] width 104 height 10
copy p "From:"
click at [75, 296] on p "[STREET_ADDRESS]" at bounding box center [256, 292] width 387 height 10
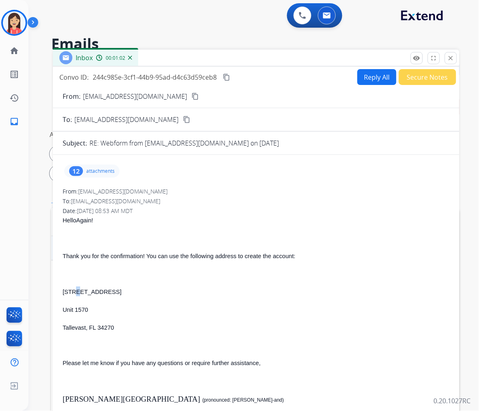
click at [75, 296] on p "[STREET_ADDRESS]" at bounding box center [256, 292] width 387 height 10
click at [365, 76] on button "Reply All" at bounding box center [376, 77] width 39 height 16
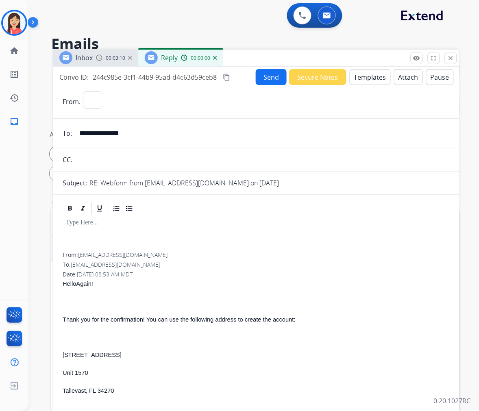
select select "**********"
click at [365, 76] on button "Templates" at bounding box center [370, 77] width 41 height 16
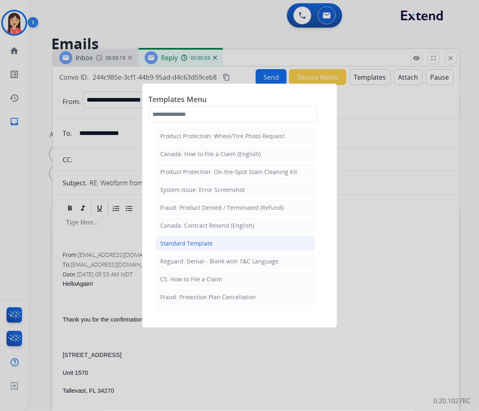
click at [189, 244] on div "Standard Template" at bounding box center [187, 243] width 52 height 8
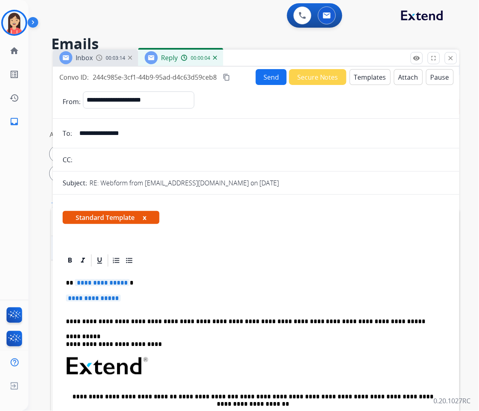
scroll to position [45, 0]
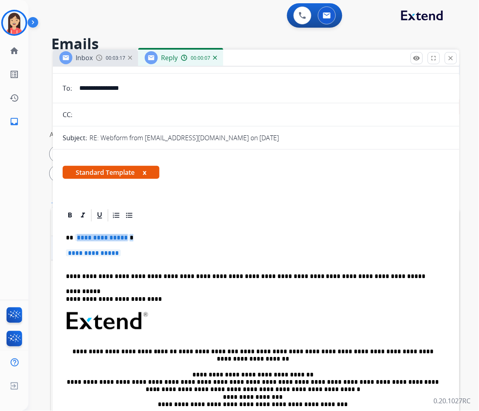
drag, startPoint x: 74, startPoint y: 234, endPoint x: 337, endPoint y: 255, distance: 263.8
click at [337, 255] on div "**********" at bounding box center [256, 340] width 387 height 235
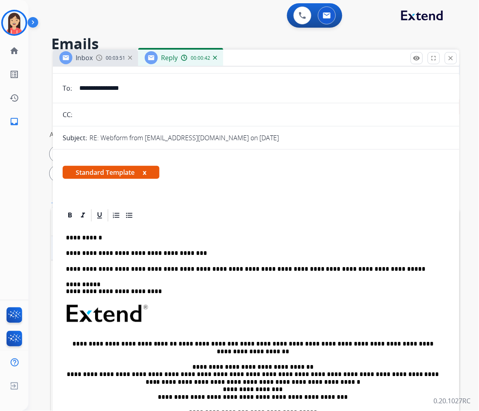
click at [194, 248] on div "**********" at bounding box center [256, 337] width 387 height 228
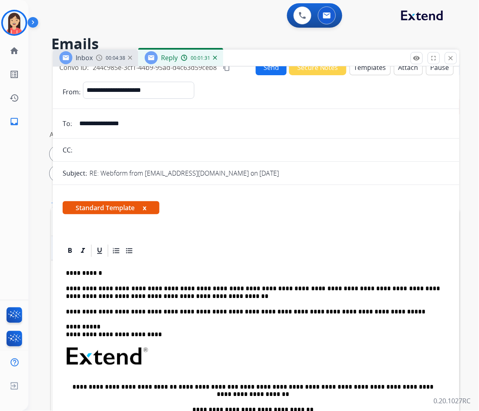
scroll to position [0, 0]
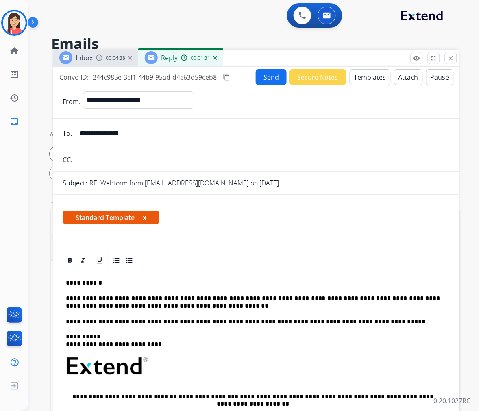
click at [278, 78] on button "Send" at bounding box center [271, 77] width 31 height 16
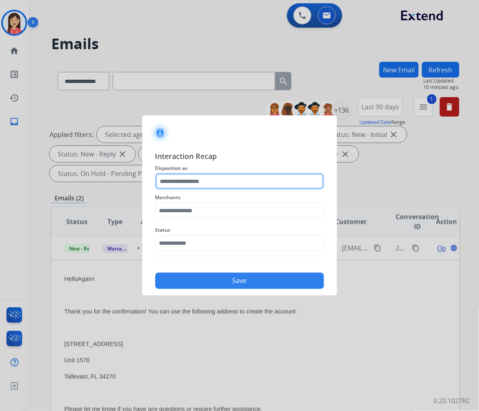
click at [193, 183] on input "text" at bounding box center [239, 181] width 169 height 16
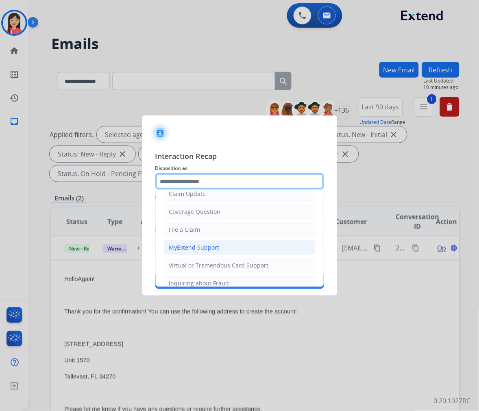
scroll to position [90, 0]
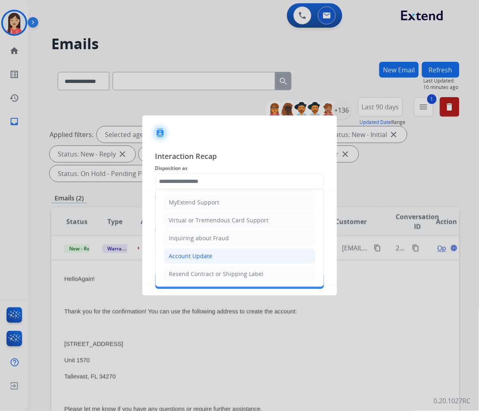
click at [187, 257] on div "Account Update" at bounding box center [190, 256] width 43 height 8
type input "**********"
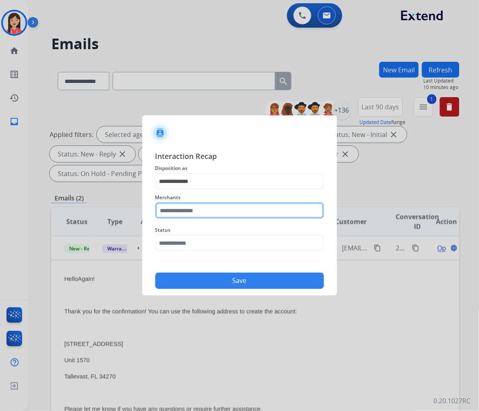
click at [198, 213] on input "text" at bounding box center [239, 210] width 169 height 16
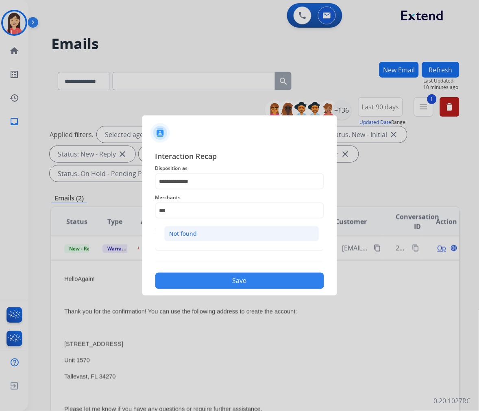
click at [227, 228] on li "Not found" at bounding box center [241, 233] width 155 height 15
type input "*********"
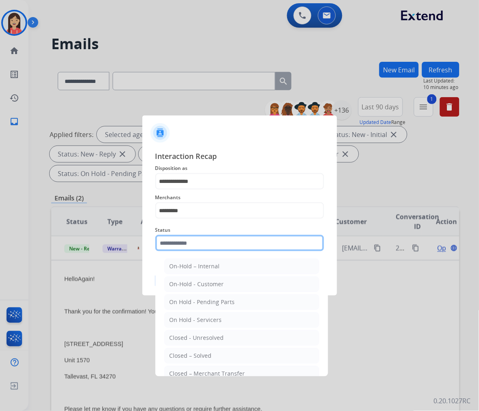
click at [206, 246] on input "text" at bounding box center [239, 243] width 169 height 16
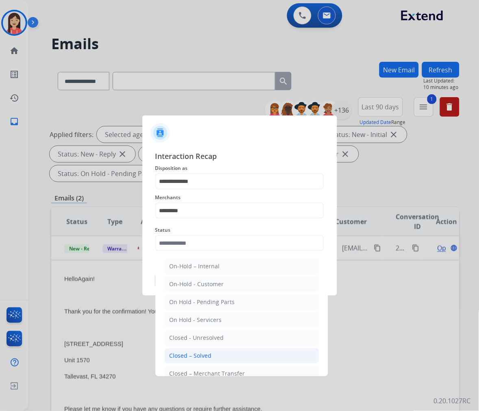
click at [191, 349] on li "Closed – Solved" at bounding box center [241, 355] width 155 height 15
type input "**********"
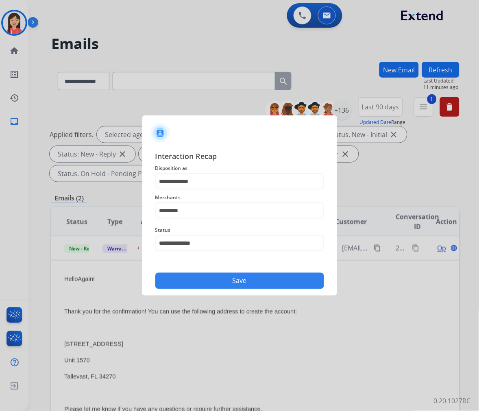
click at [217, 284] on button "Save" at bounding box center [239, 281] width 169 height 16
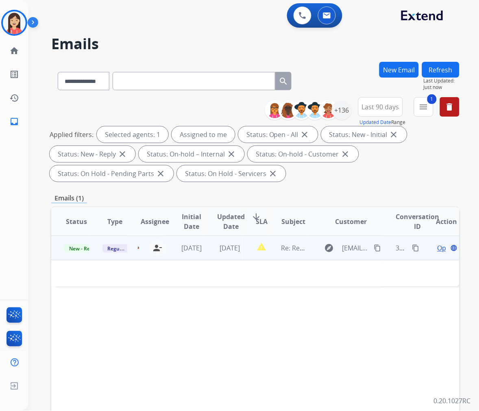
click at [243, 253] on td "report_problem" at bounding box center [256, 248] width 26 height 24
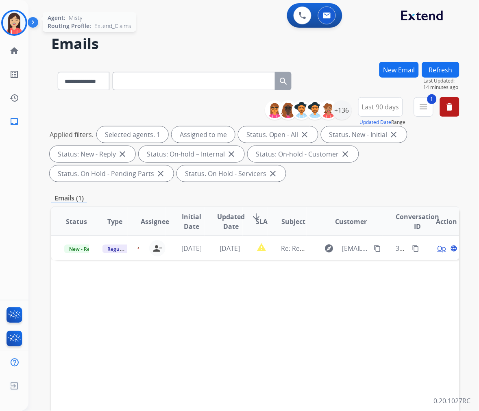
click at [7, 28] on img at bounding box center [14, 22] width 23 height 23
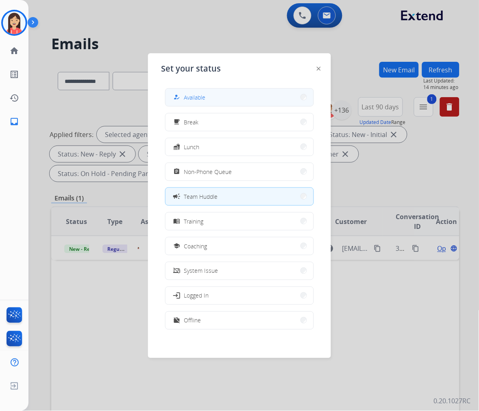
click at [217, 96] on button "how_to_reg Available" at bounding box center [239, 97] width 148 height 17
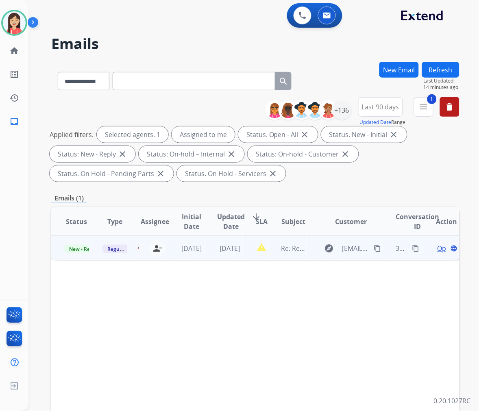
click at [246, 259] on td "report_problem" at bounding box center [256, 248] width 26 height 24
click at [412, 244] on mat-icon "content_copy" at bounding box center [415, 247] width 7 height 7
click at [243, 258] on td "report_problem" at bounding box center [256, 248] width 26 height 24
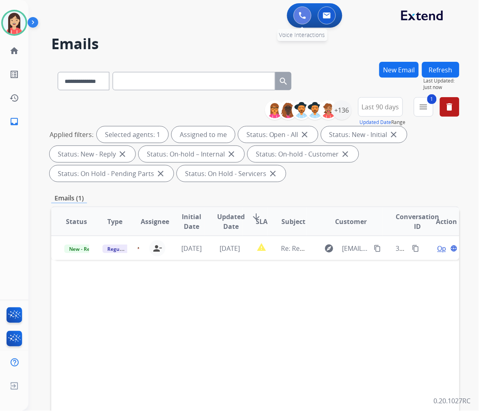
click at [301, 14] on img at bounding box center [302, 15] width 7 height 7
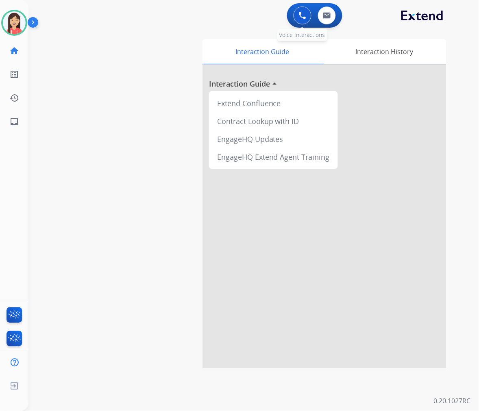
click at [302, 18] on img at bounding box center [302, 15] width 7 height 7
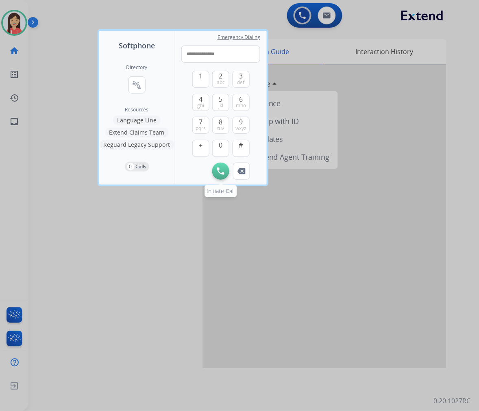
type input "**********"
click at [216, 172] on button "Initiate Call" at bounding box center [220, 171] width 17 height 17
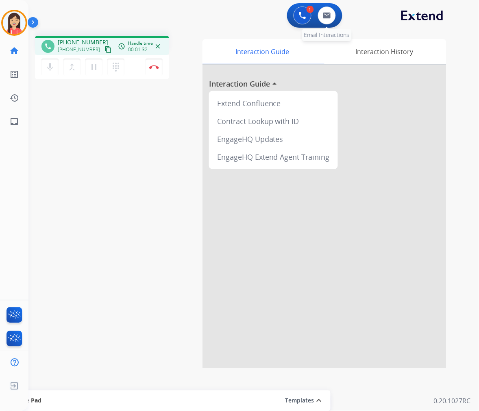
click at [336, 22] on div "0 Email Interactions" at bounding box center [327, 16] width 24 height 18
click at [330, 21] on button at bounding box center [327, 16] width 18 height 18
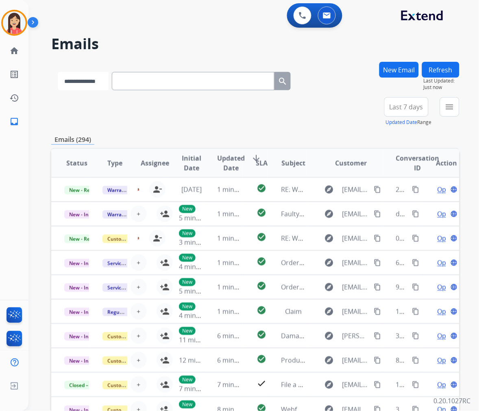
click at [91, 86] on select "**********" at bounding box center [83, 81] width 51 height 18
select select "**********"
click at [58, 72] on select "**********" at bounding box center [83, 81] width 51 height 18
click at [135, 83] on input "text" at bounding box center [194, 81] width 163 height 18
paste input "**********"
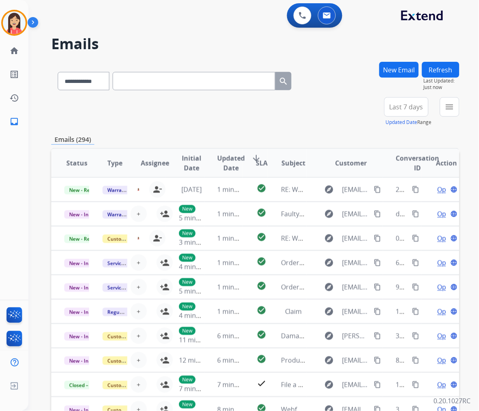
type input "**********"
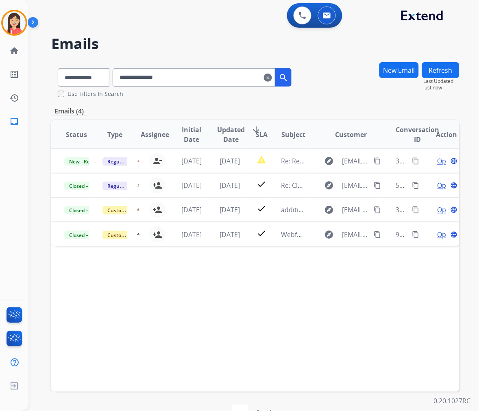
click at [264, 262] on div "Status Type Assignee Initial Date Updated Date arrow_downward SLA Subject Custo…" at bounding box center [255, 256] width 408 height 272
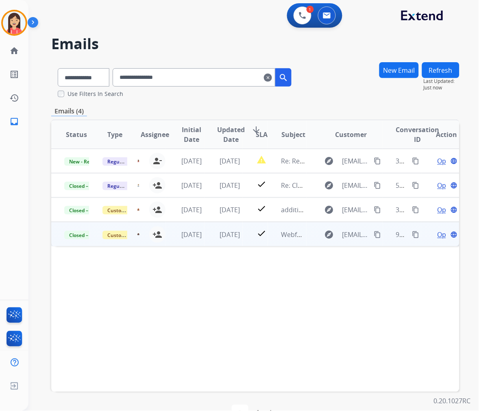
click at [210, 240] on td "[DATE]" at bounding box center [223, 234] width 38 height 24
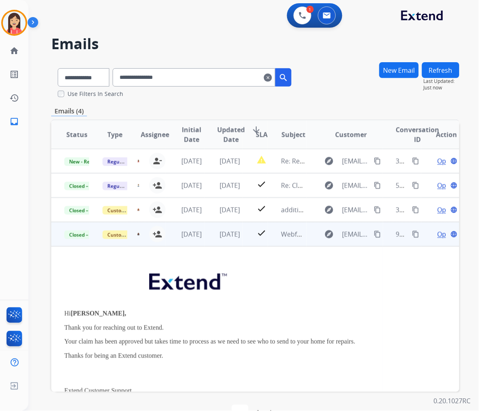
scroll to position [73, 0]
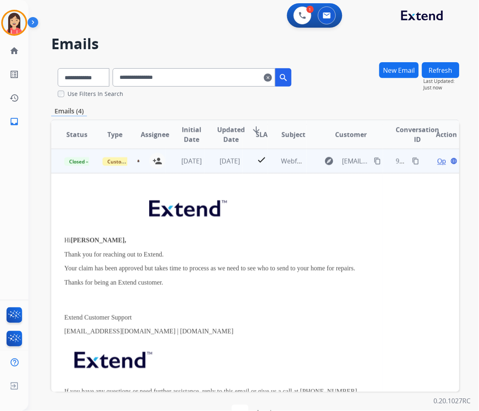
click at [437, 161] on span "Open" at bounding box center [445, 161] width 17 height 10
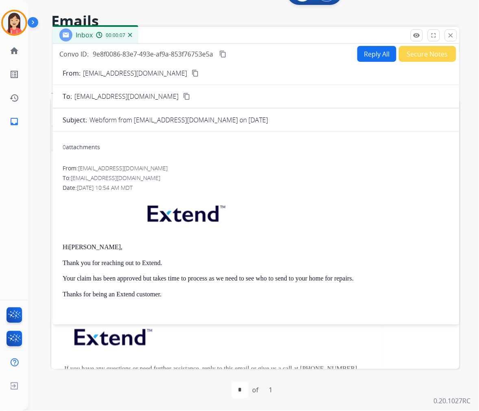
scroll to position [0, 0]
click at [448, 35] on mat-icon "close" at bounding box center [450, 35] width 7 height 7
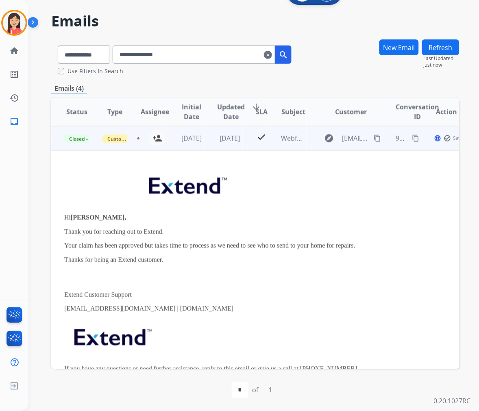
click at [233, 149] on td "[DATE]" at bounding box center [223, 138] width 38 height 24
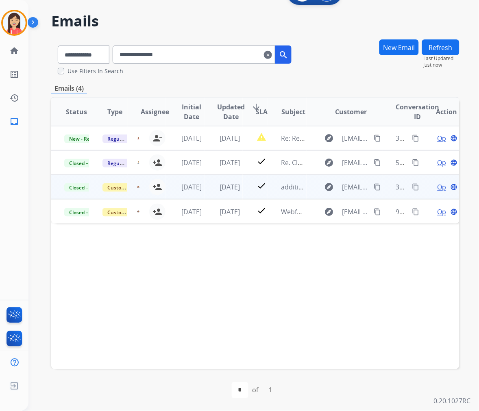
click at [236, 195] on td "[DATE]" at bounding box center [223, 187] width 38 height 24
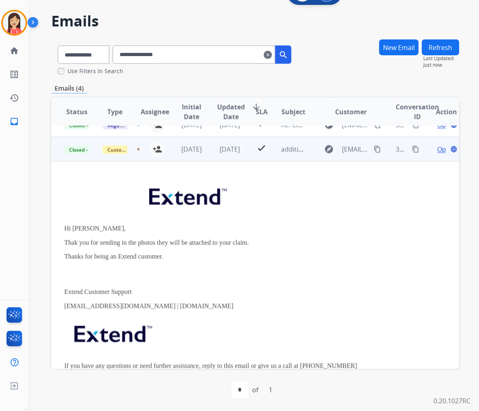
scroll to position [49, 0]
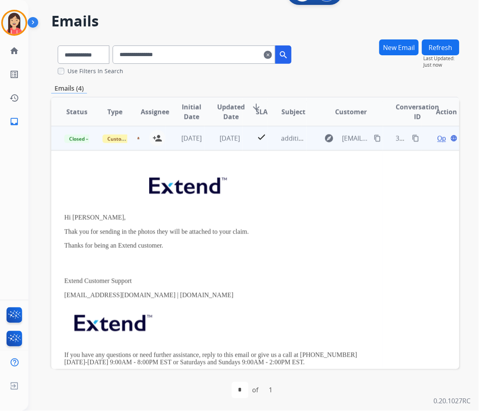
click at [437, 139] on span "Open" at bounding box center [445, 138] width 17 height 10
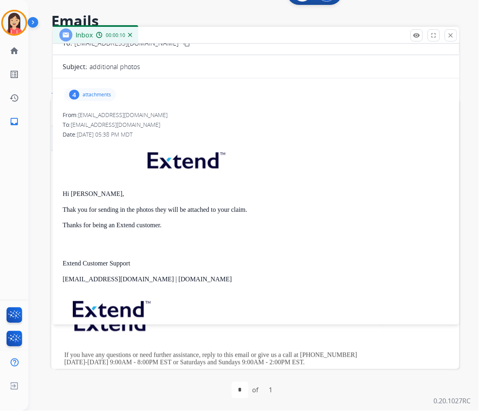
scroll to position [0, 0]
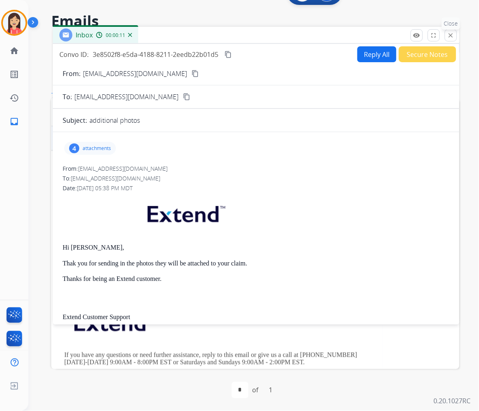
click at [450, 34] on mat-icon "close" at bounding box center [450, 35] width 7 height 7
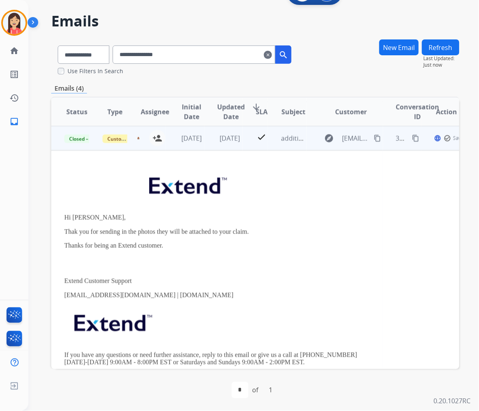
click at [238, 148] on td "[DATE]" at bounding box center [223, 138] width 38 height 24
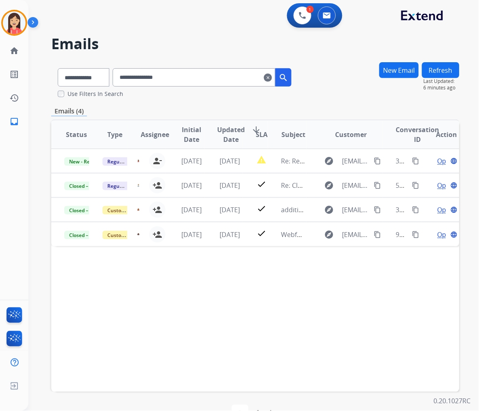
click at [337, 100] on div "**********" at bounding box center [255, 248] width 408 height 372
click at [340, 96] on div "**********" at bounding box center [255, 80] width 408 height 36
click at [336, 97] on div "**********" at bounding box center [255, 80] width 408 height 36
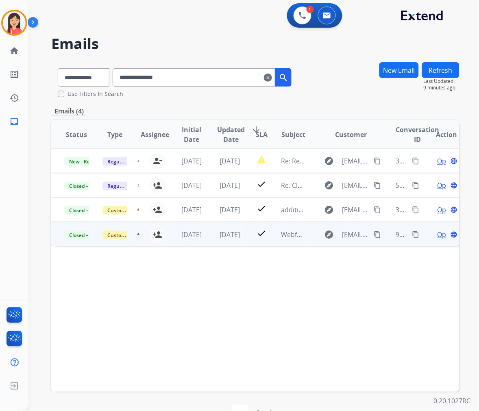
click at [245, 243] on td "check" at bounding box center [256, 234] width 26 height 24
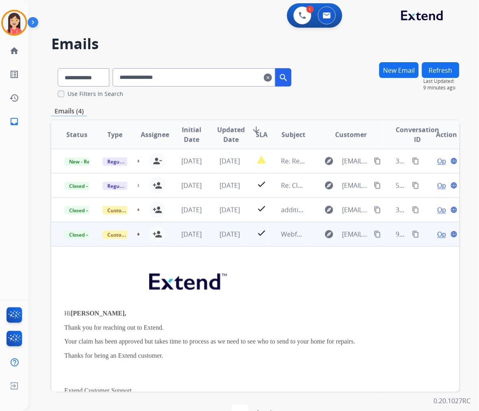
scroll to position [73, 0]
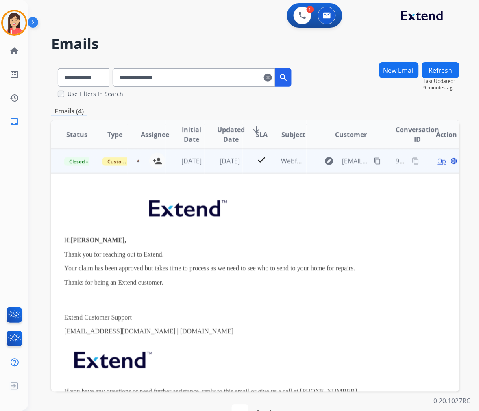
click at [437, 162] on span "Open" at bounding box center [445, 161] width 17 height 10
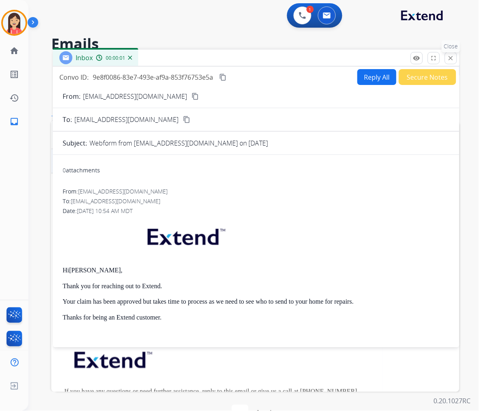
click at [446, 63] on button "close Close" at bounding box center [451, 58] width 12 height 12
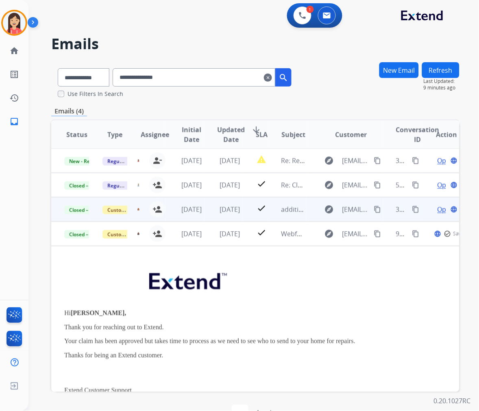
scroll to position [0, 0]
click at [207, 215] on td "[DATE]" at bounding box center [223, 210] width 38 height 24
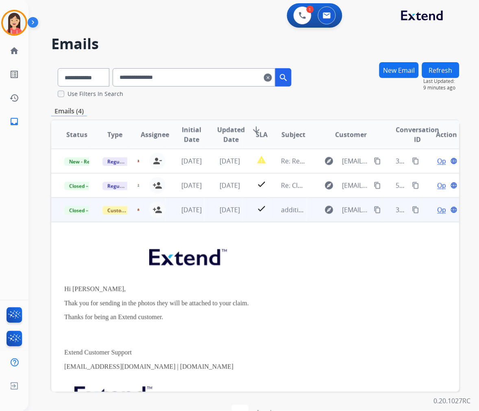
scroll to position [49, 0]
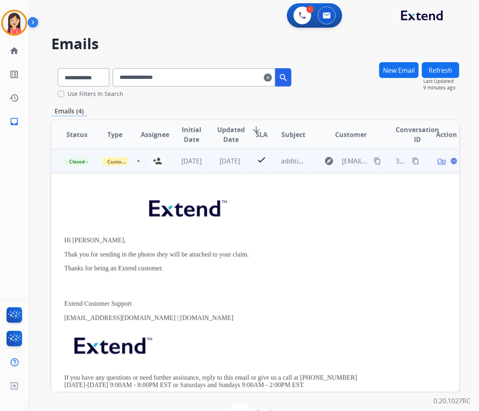
click at [439, 161] on span "Open" at bounding box center [445, 161] width 17 height 10
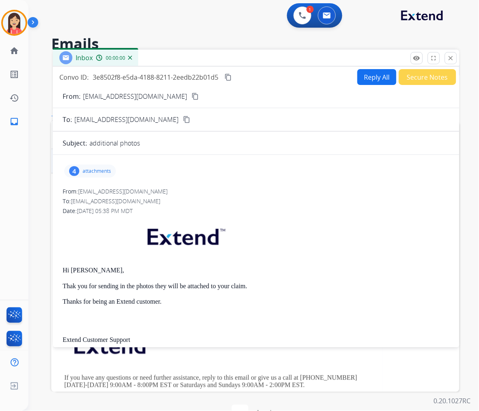
click at [102, 168] on p "attachments" at bounding box center [97, 171] width 28 height 7
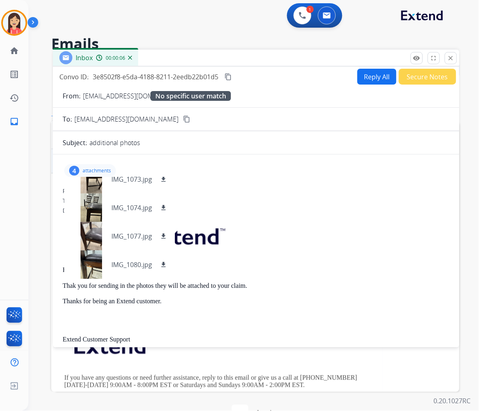
scroll to position [0, 0]
click at [446, 59] on button "close Close" at bounding box center [451, 58] width 12 height 12
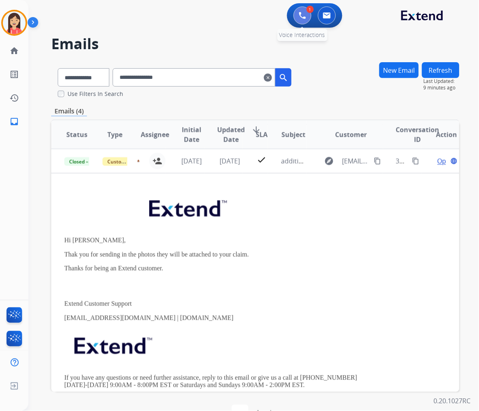
click at [306, 17] on button at bounding box center [302, 16] width 18 height 18
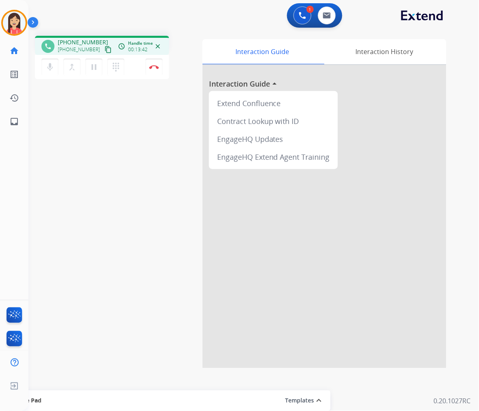
drag, startPoint x: 116, startPoint y: 169, endPoint x: 143, endPoint y: 120, distance: 56.8
click at [116, 169] on div "phone [PHONE_NUMBER] [PHONE_NUMBER] content_copy access_time Call metrics Queue…" at bounding box center [243, 198] width 431 height 339
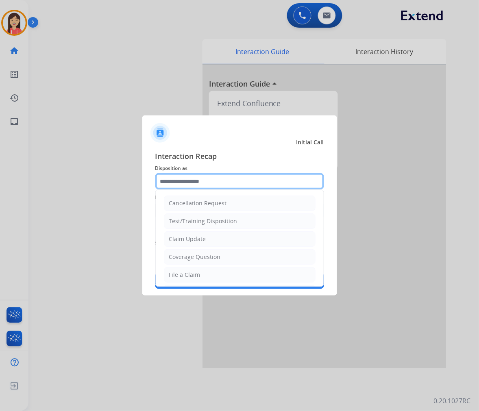
click at [197, 183] on input "text" at bounding box center [239, 181] width 169 height 16
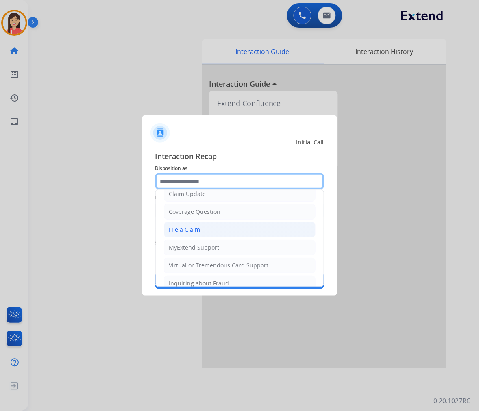
scroll to position [90, 0]
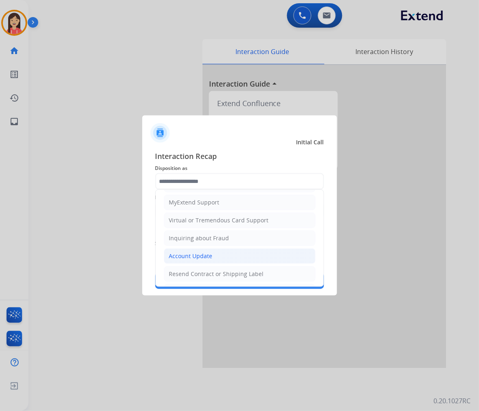
click at [197, 252] on li "Account Update" at bounding box center [240, 255] width 152 height 15
type input "**********"
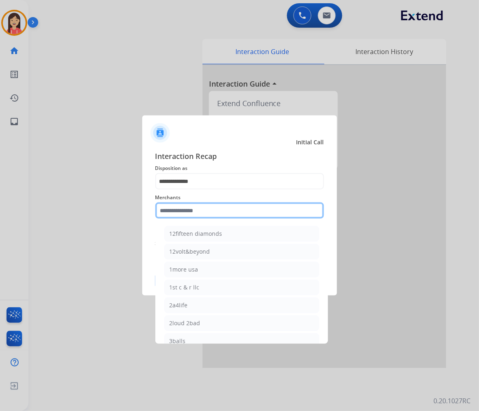
click at [188, 209] on input "text" at bounding box center [239, 210] width 169 height 16
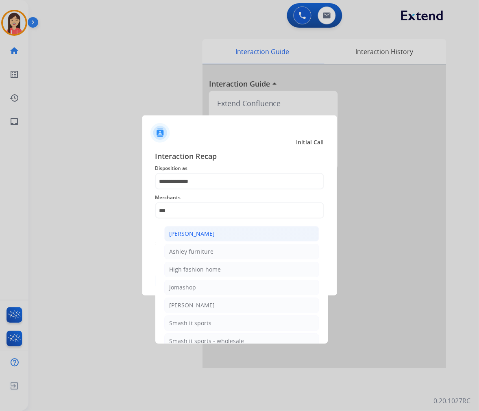
click at [191, 238] on li "[PERSON_NAME]" at bounding box center [241, 233] width 155 height 15
type input "**********"
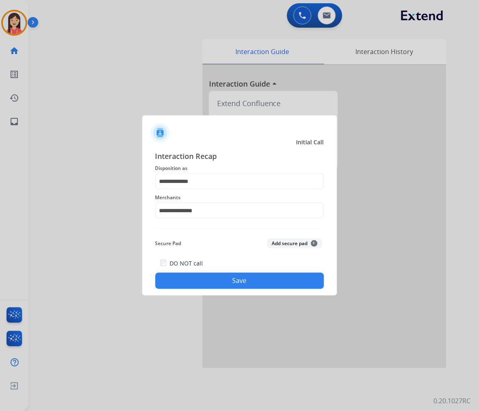
click at [281, 283] on button "Save" at bounding box center [239, 281] width 169 height 16
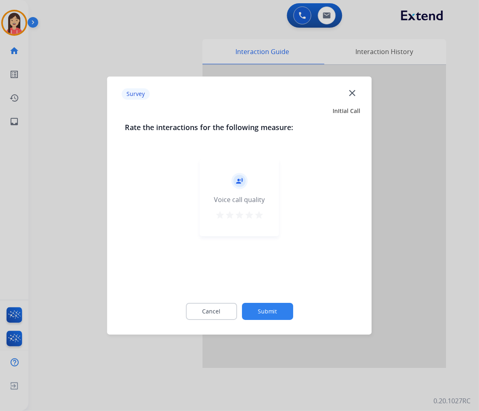
click at [260, 215] on mat-icon "star" at bounding box center [259, 215] width 10 height 10
click at [266, 316] on button "Submit" at bounding box center [267, 311] width 51 height 17
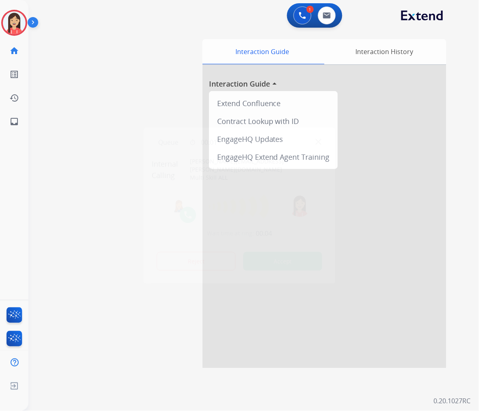
click at [287, 265] on button "Accept" at bounding box center [282, 261] width 79 height 19
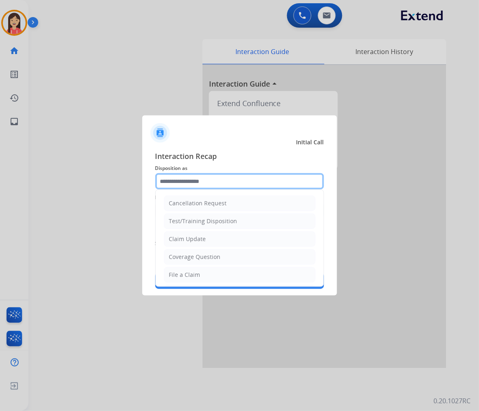
click at [247, 171] on div "Interaction Recap Disposition as Cancellation Request Test/Training Disposition…" at bounding box center [239, 219] width 169 height 139
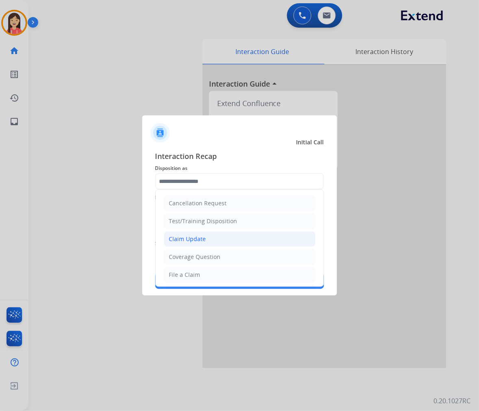
click at [212, 245] on li "Claim Update" at bounding box center [240, 238] width 152 height 15
type input "**********"
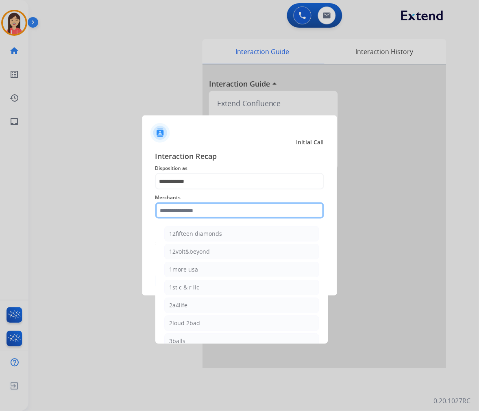
click at [208, 207] on input "text" at bounding box center [239, 210] width 169 height 16
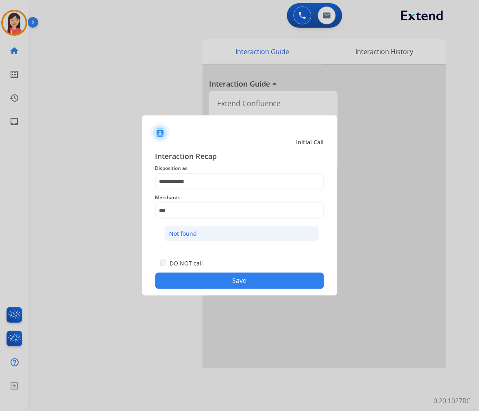
click at [205, 230] on li "Not found" at bounding box center [241, 233] width 155 height 15
type input "*********"
click at [213, 281] on button "Save" at bounding box center [239, 281] width 169 height 16
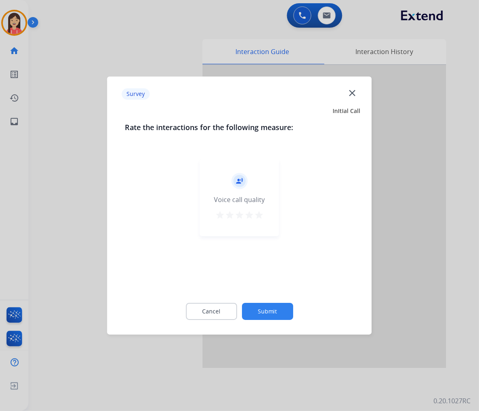
click at [259, 218] on mat-icon "star" at bounding box center [259, 215] width 10 height 10
click at [276, 304] on button "Submit" at bounding box center [267, 311] width 51 height 17
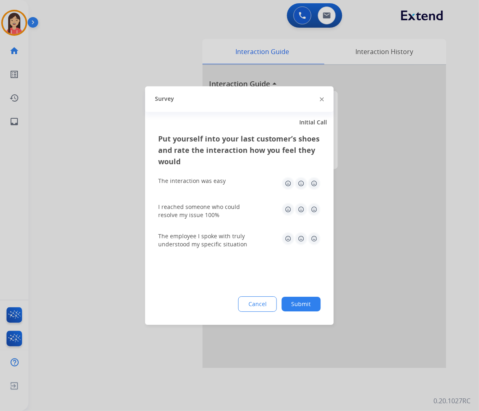
click at [320, 185] on img at bounding box center [314, 183] width 13 height 13
click at [314, 209] on img at bounding box center [314, 209] width 13 height 13
click at [316, 242] on img at bounding box center [314, 238] width 13 height 13
click at [310, 301] on button "Submit" at bounding box center [301, 304] width 39 height 15
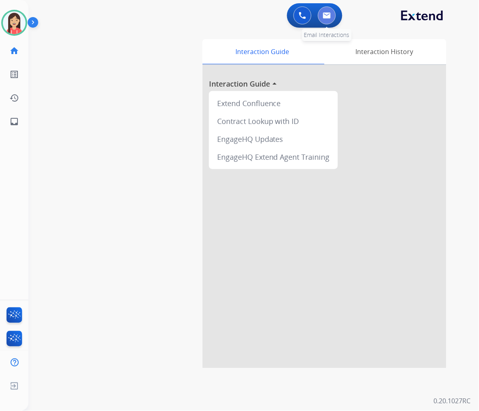
click at [326, 15] on img at bounding box center [327, 15] width 8 height 7
select select "**********"
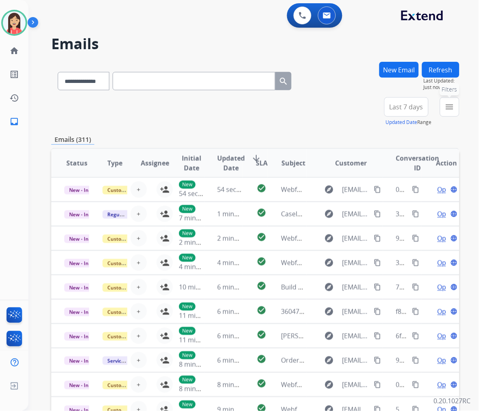
click at [447, 108] on mat-icon "menu" at bounding box center [450, 107] width 10 height 10
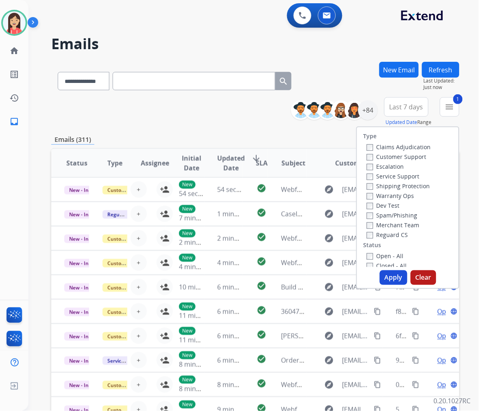
click at [387, 279] on button "Apply" at bounding box center [394, 277] width 28 height 15
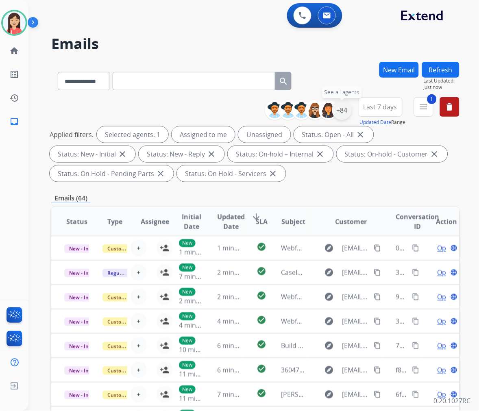
click at [348, 113] on div "+84" at bounding box center [342, 110] width 20 height 20
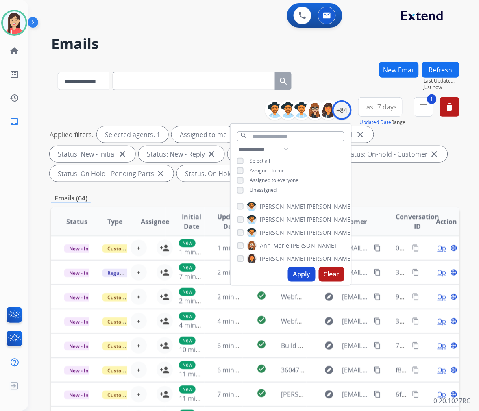
click at [234, 190] on div "**********" at bounding box center [290, 171] width 120 height 52
click at [308, 278] on button "Apply" at bounding box center [302, 274] width 28 height 15
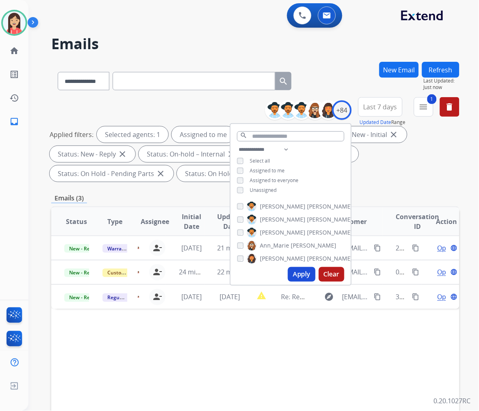
click at [400, 179] on div "Applied filters: Selected agents: 1 Assigned to me Status: Open - All close Sta…" at bounding box center [254, 153] width 408 height 55
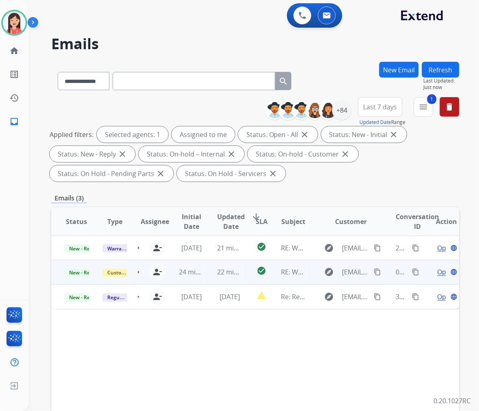
click at [204, 279] on td "22 minutes ago" at bounding box center [223, 272] width 38 height 24
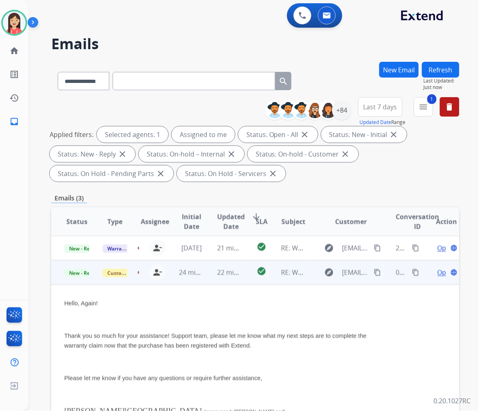
scroll to position [24, 0]
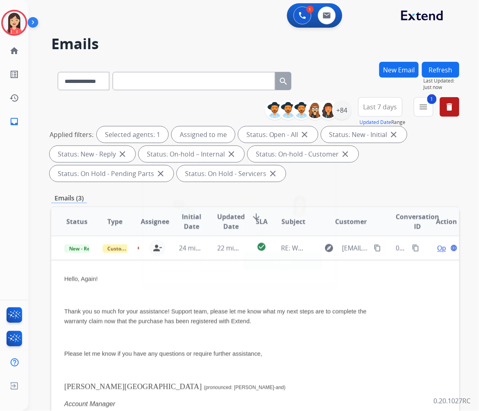
click at [273, 258] on button "Accept" at bounding box center [282, 261] width 79 height 19
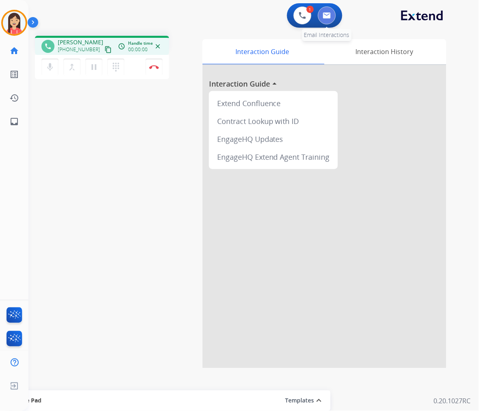
click at [330, 22] on button at bounding box center [327, 16] width 18 height 18
select select "**********"
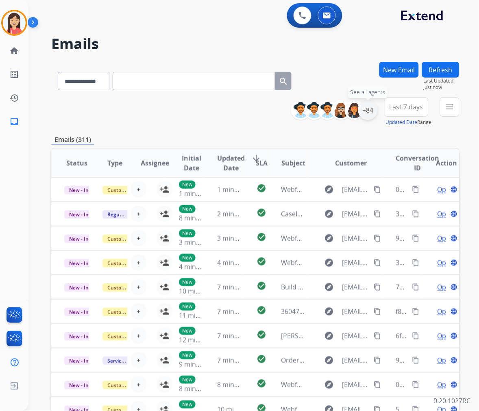
click at [368, 111] on div "+84" at bounding box center [368, 110] width 20 height 20
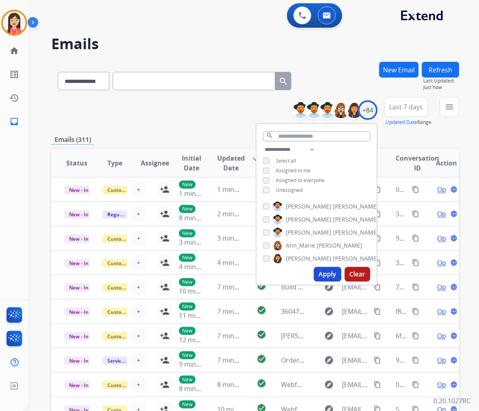
click at [285, 190] on span "Unassigned" at bounding box center [289, 190] width 27 height 7
click at [323, 272] on button "Apply" at bounding box center [328, 274] width 28 height 15
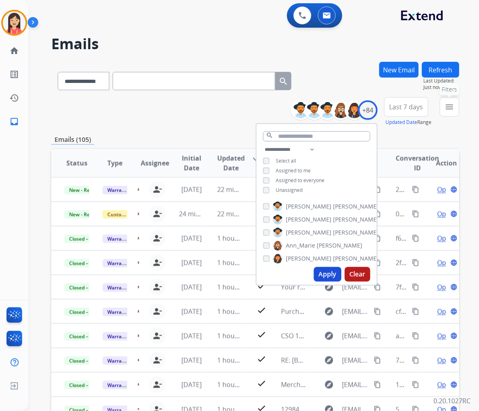
click at [441, 107] on button "menu Filters" at bounding box center [450, 107] width 20 height 20
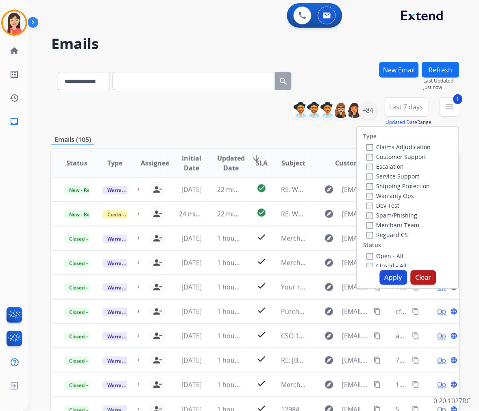
click at [386, 277] on button "Apply" at bounding box center [394, 277] width 28 height 15
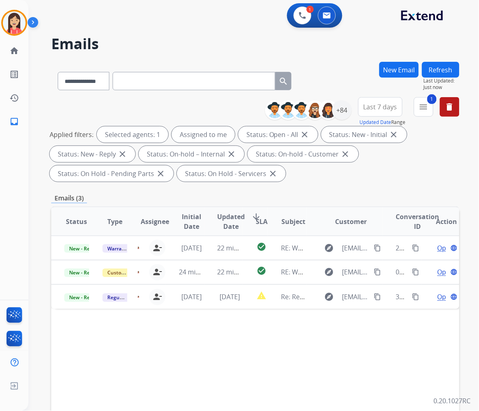
click at [335, 186] on div "**********" at bounding box center [255, 291] width 408 height 459
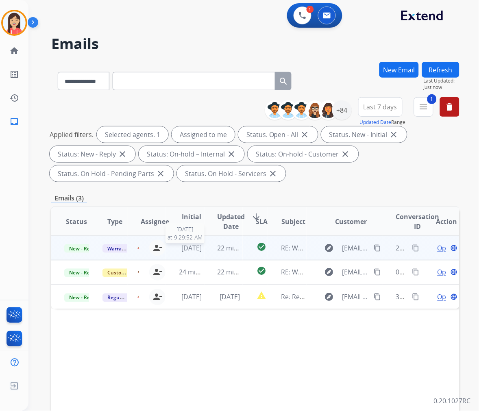
click at [198, 251] on span "[DATE]" at bounding box center [191, 247] width 20 height 9
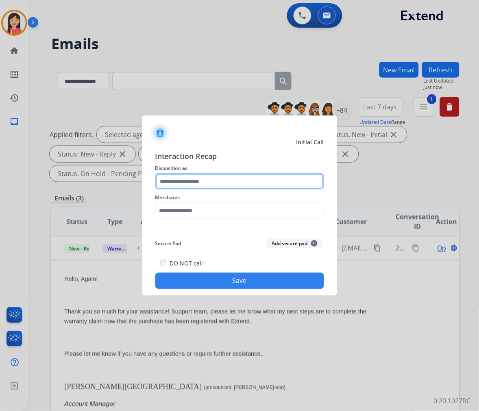
click at [216, 180] on input "text" at bounding box center [239, 181] width 169 height 16
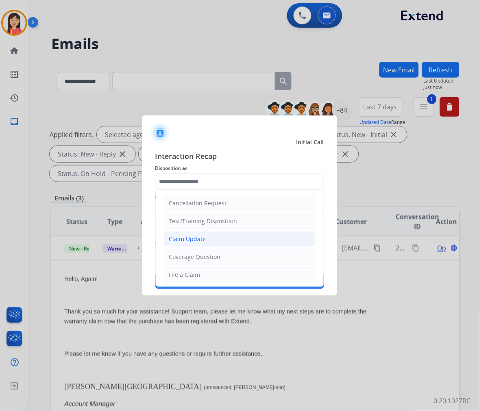
click at [196, 238] on div "Claim Update" at bounding box center [187, 239] width 37 height 8
type input "**********"
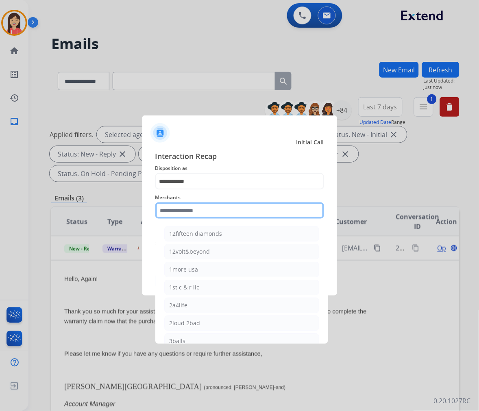
click at [206, 212] on input "text" at bounding box center [239, 210] width 169 height 16
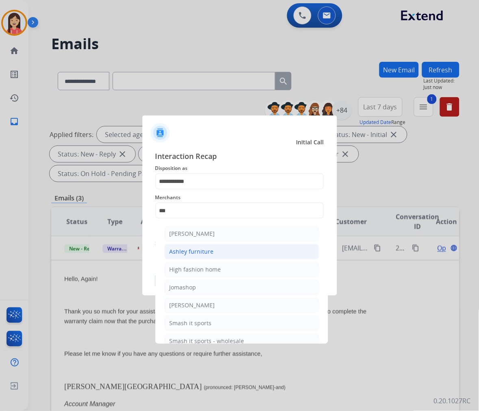
click at [200, 253] on div "Ashley furniture" at bounding box center [192, 252] width 44 height 8
type input "**********"
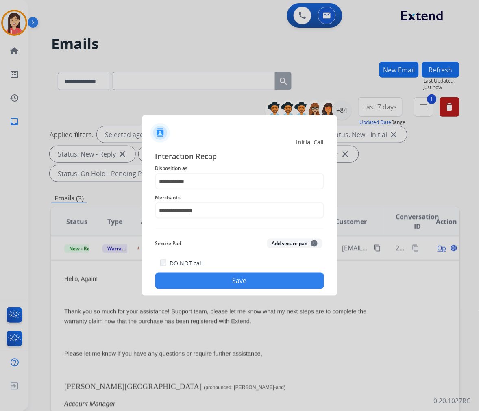
click at [199, 281] on button "Save" at bounding box center [239, 281] width 169 height 16
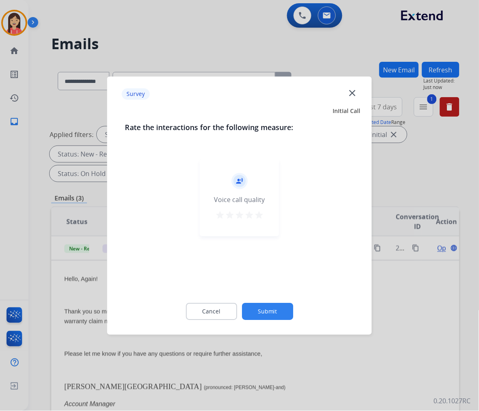
click at [262, 215] on mat-icon "star" at bounding box center [259, 215] width 10 height 10
click at [258, 327] on div "Cancel Submit" at bounding box center [239, 311] width 229 height 37
click at [263, 312] on button "Submit" at bounding box center [267, 311] width 51 height 17
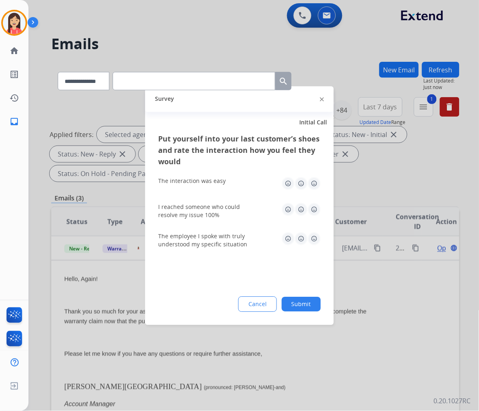
click at [315, 180] on img at bounding box center [314, 183] width 13 height 13
click at [315, 208] on img at bounding box center [314, 209] width 13 height 13
click at [315, 232] on img at bounding box center [314, 238] width 13 height 13
click at [310, 310] on button "Submit" at bounding box center [301, 304] width 39 height 15
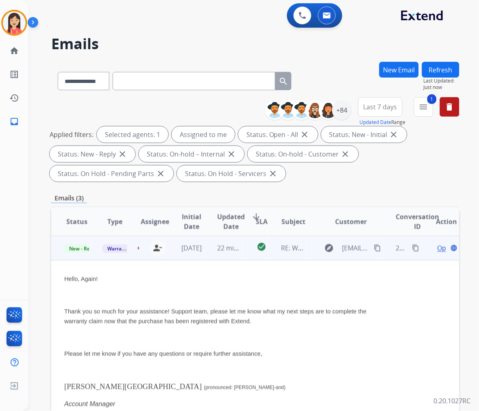
click at [437, 246] on span "Open" at bounding box center [445, 248] width 17 height 10
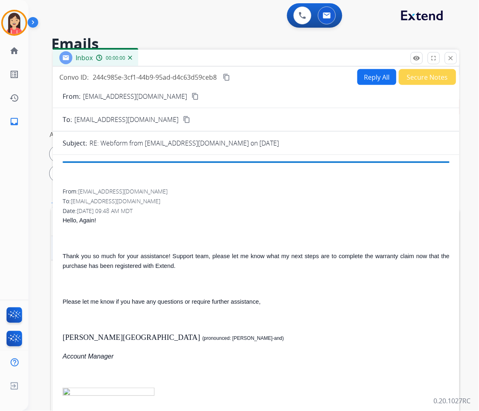
click at [366, 79] on button "Reply All" at bounding box center [376, 77] width 39 height 16
select select "**********"
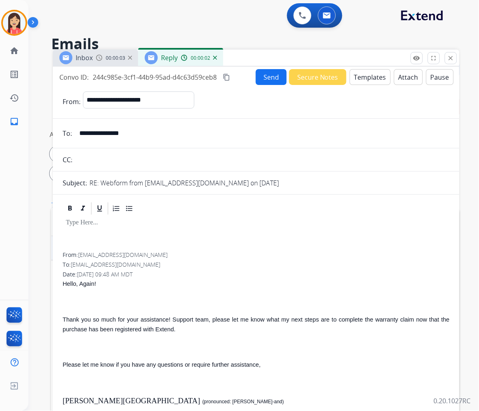
click at [366, 76] on button "Templates" at bounding box center [370, 77] width 41 height 16
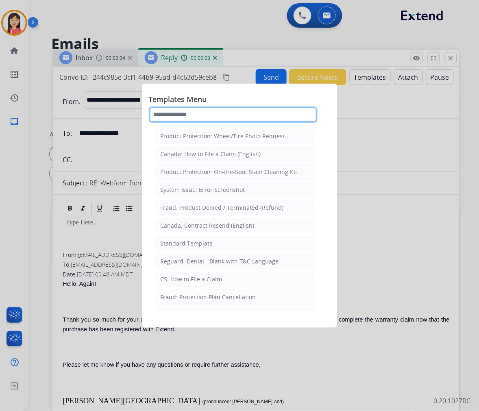
click at [231, 119] on input "text" at bounding box center [233, 115] width 169 height 16
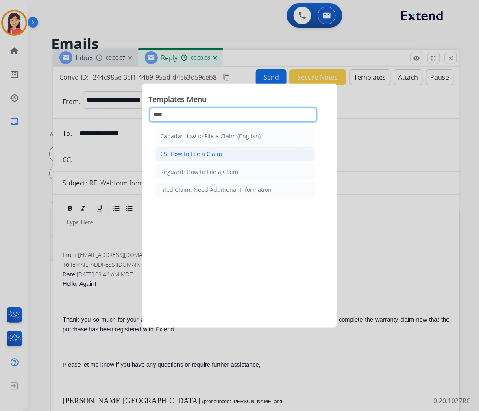
type input "****"
click at [232, 152] on li "CS: How to File a Claim" at bounding box center [235, 153] width 160 height 15
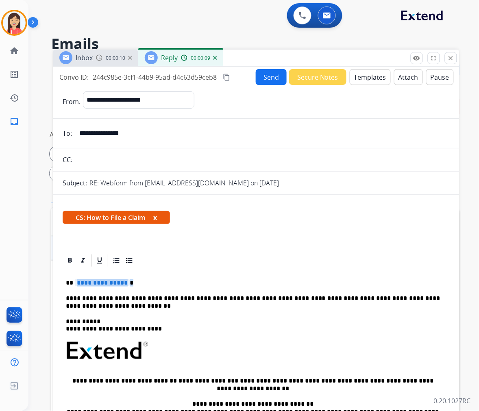
drag, startPoint x: 76, startPoint y: 284, endPoint x: 133, endPoint y: 283, distance: 56.1
click at [133, 283] on p "**********" at bounding box center [253, 282] width 374 height 7
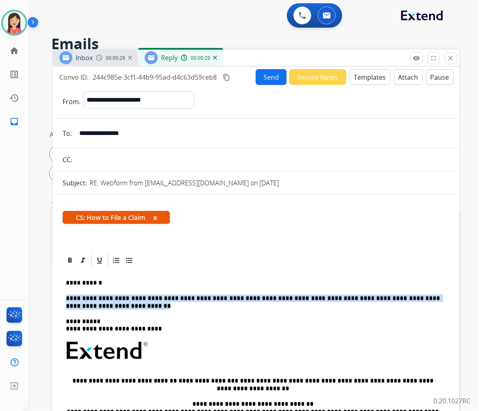
drag, startPoint x: 89, startPoint y: 307, endPoint x: 63, endPoint y: 302, distance: 26.9
click at [63, 302] on div "**********" at bounding box center [256, 378] width 387 height 220
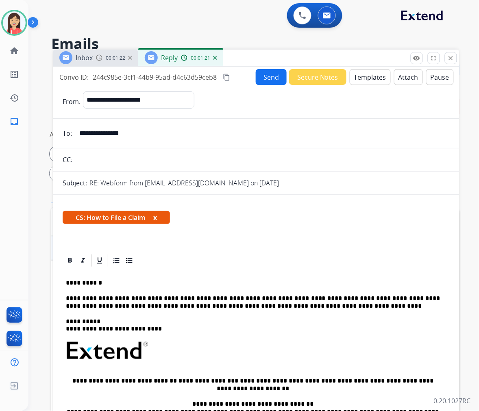
click at [261, 75] on button "Send" at bounding box center [271, 77] width 31 height 16
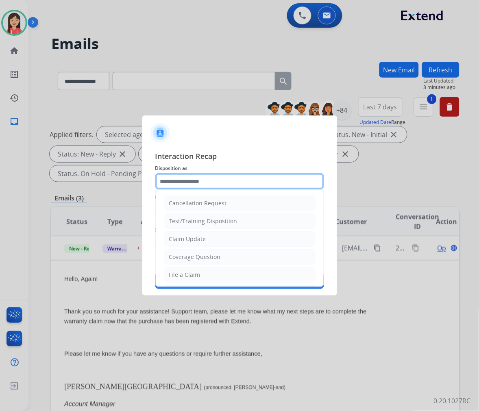
click at [192, 187] on input "text" at bounding box center [239, 181] width 169 height 16
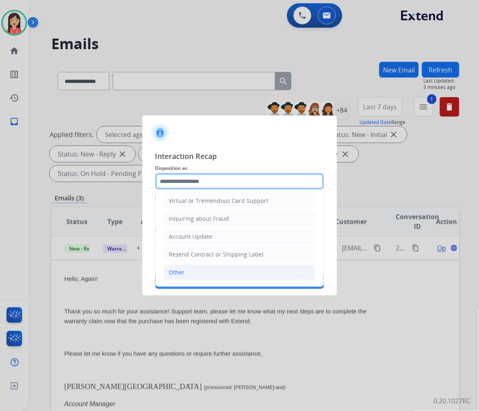
scroll to position [127, 0]
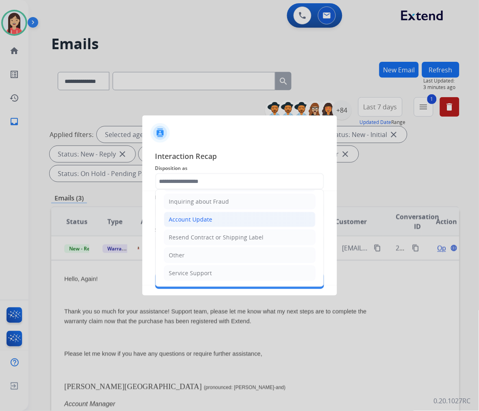
click at [206, 218] on div "Account Update" at bounding box center [190, 219] width 43 height 8
type input "**********"
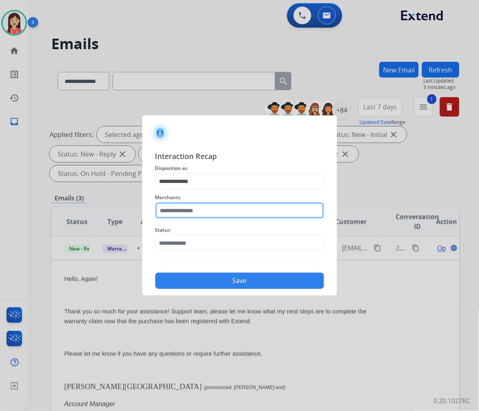
click at [187, 206] on input "text" at bounding box center [239, 210] width 169 height 16
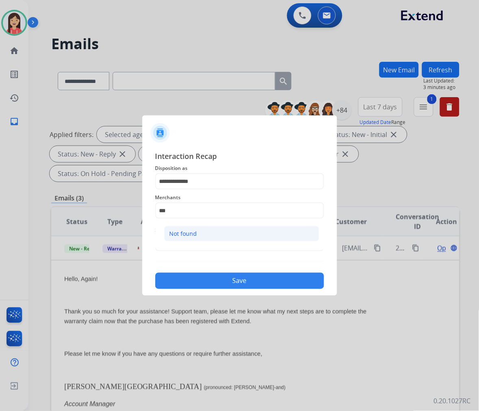
click at [185, 234] on div "Not found" at bounding box center [184, 234] width 28 height 8
type input "*********"
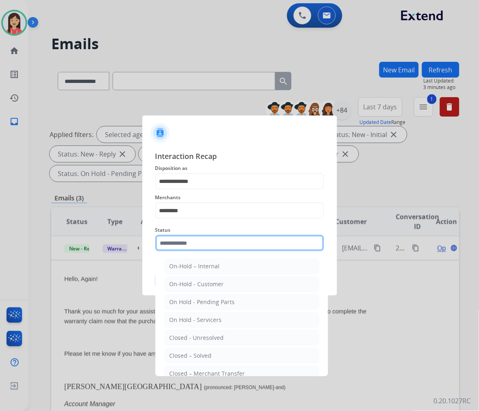
click at [181, 246] on input "text" at bounding box center [239, 243] width 169 height 16
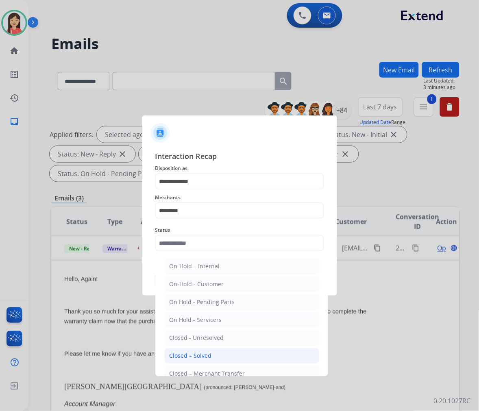
click at [205, 358] on div "Closed – Solved" at bounding box center [191, 356] width 42 height 8
type input "**********"
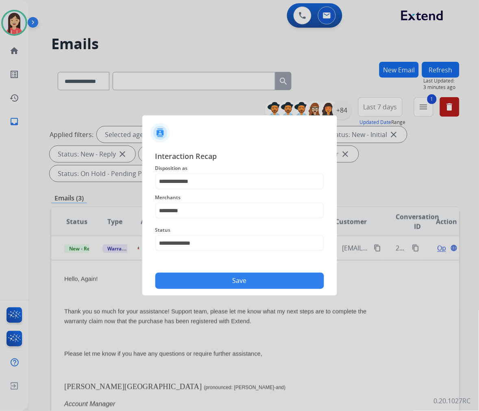
click at [225, 277] on button "Save" at bounding box center [239, 281] width 169 height 16
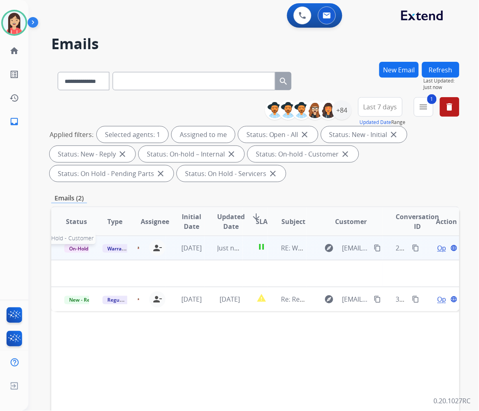
click at [76, 247] on span "On-Hold - Customer" at bounding box center [92, 248] width 56 height 9
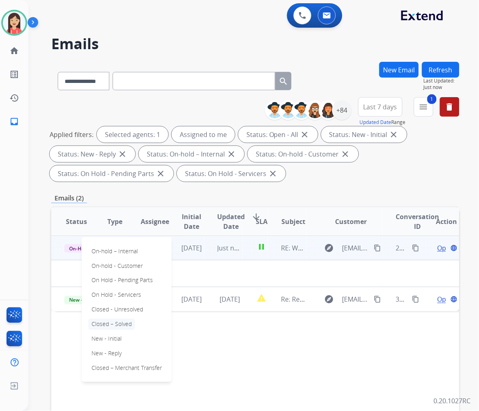
click at [115, 324] on p "Closed – Solved" at bounding box center [111, 324] width 47 height 11
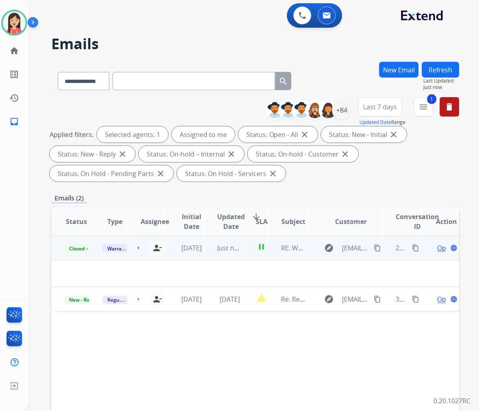
click at [207, 255] on td "Just now" at bounding box center [223, 248] width 38 height 24
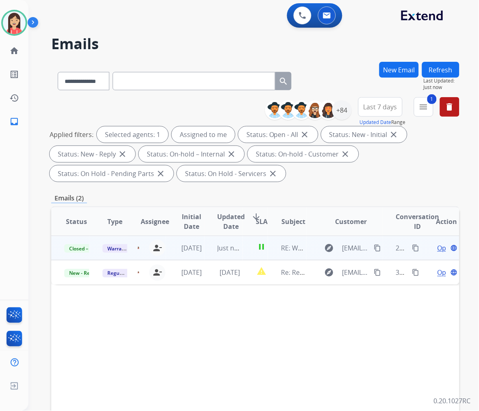
click at [438, 68] on button "Refresh" at bounding box center [440, 70] width 37 height 16
click at [374, 245] on mat-icon "content_copy" at bounding box center [377, 248] width 7 height 7
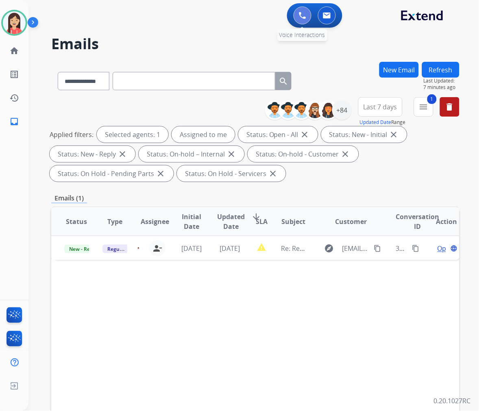
click at [302, 12] on img at bounding box center [302, 15] width 7 height 7
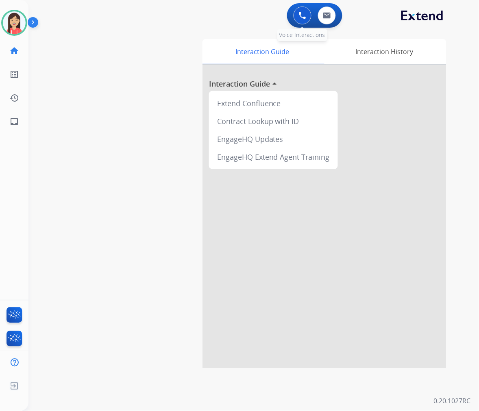
click at [299, 17] on img at bounding box center [302, 15] width 7 height 7
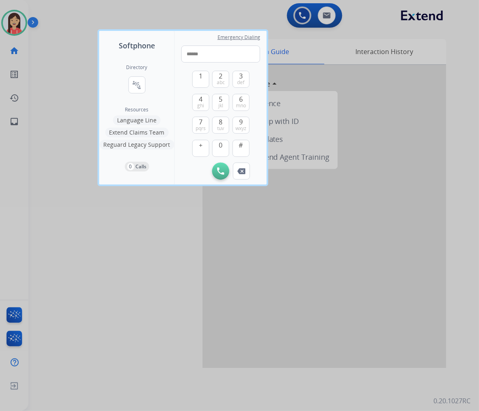
type input "******"
click at [124, 241] on div at bounding box center [239, 205] width 479 height 411
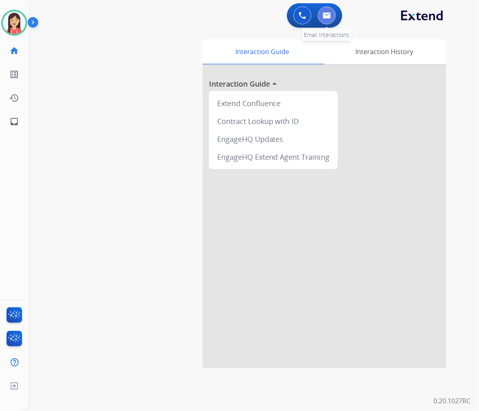
click at [320, 16] on button at bounding box center [327, 16] width 18 height 18
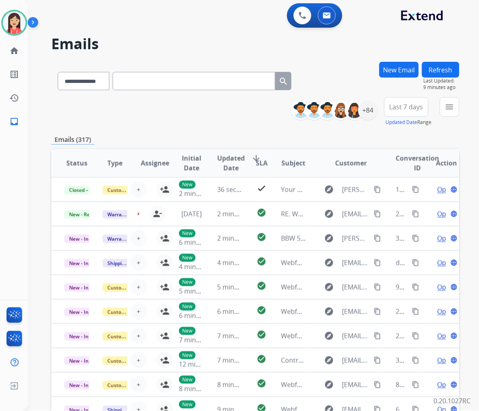
click at [395, 74] on button "New Email" at bounding box center [398, 70] width 39 height 16
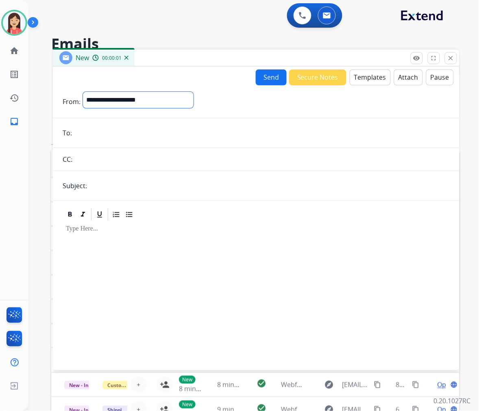
drag, startPoint x: 172, startPoint y: 98, endPoint x: 161, endPoint y: 107, distance: 14.5
click at [172, 98] on select "**********" at bounding box center [138, 100] width 111 height 16
select select "**********"
click at [83, 92] on select "**********" at bounding box center [138, 100] width 111 height 16
click at [121, 130] on input "email" at bounding box center [261, 134] width 375 height 16
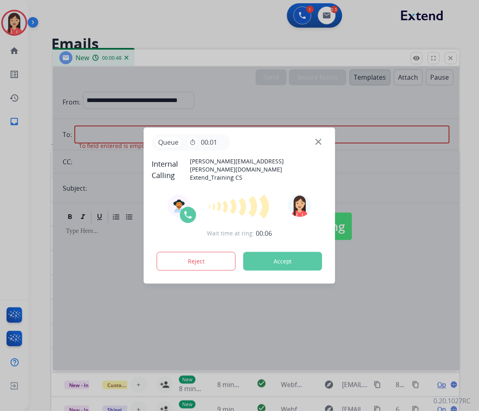
click at [282, 254] on button "Accept" at bounding box center [282, 261] width 79 height 19
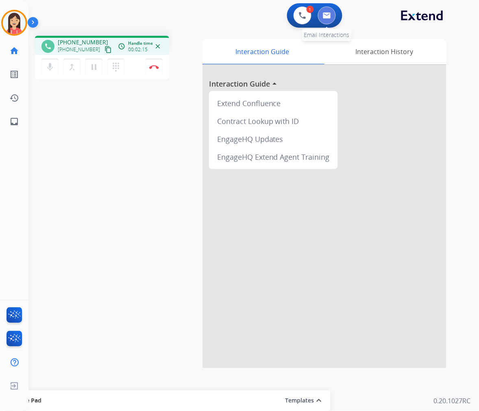
click at [329, 21] on button at bounding box center [327, 16] width 18 height 18
select select "**********"
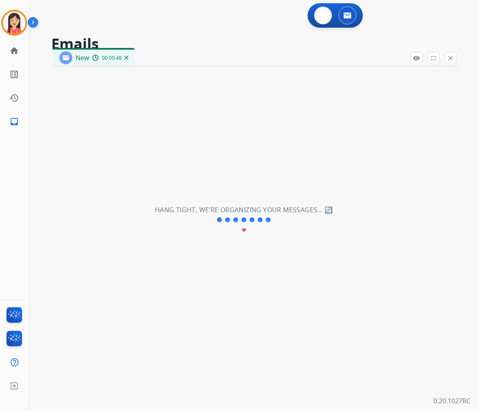
select select "**********"
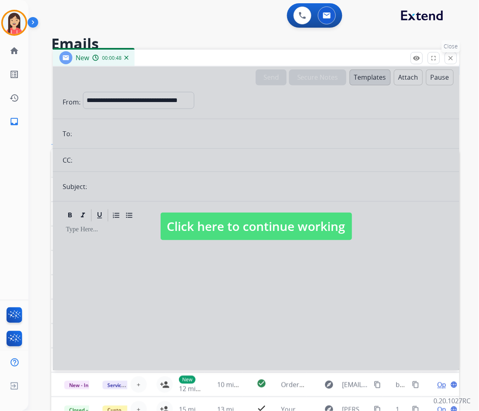
click at [454, 61] on mat-icon "close" at bounding box center [450, 57] width 7 height 7
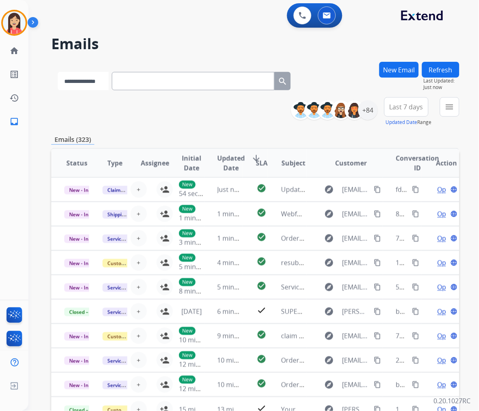
click at [73, 80] on select "**********" at bounding box center [83, 81] width 51 height 18
select select "**********"
click at [58, 72] on select "**********" at bounding box center [83, 81] width 51 height 18
click at [170, 76] on input "text" at bounding box center [194, 81] width 163 height 18
paste input "**********"
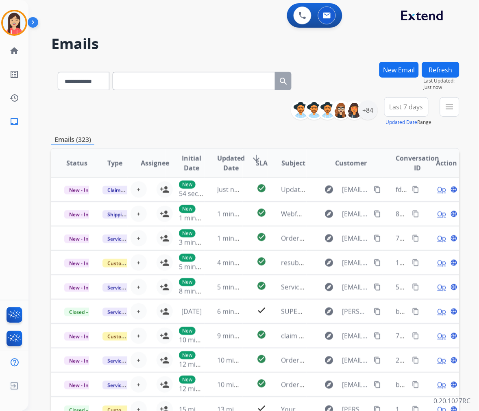
type input "**********"
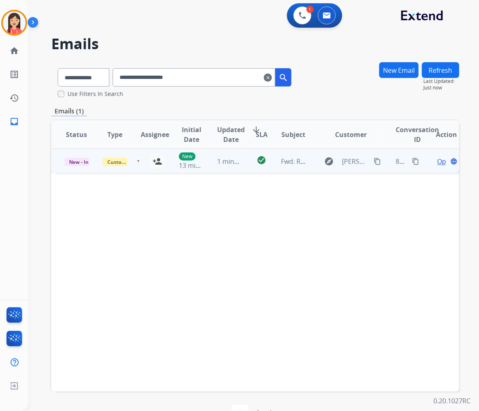
click at [239, 172] on td "1 minute ago" at bounding box center [223, 161] width 38 height 24
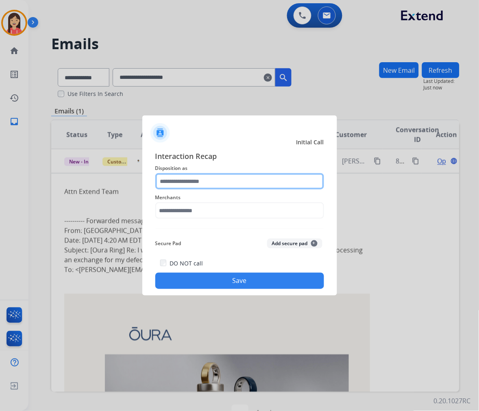
click at [198, 178] on input "text" at bounding box center [239, 181] width 169 height 16
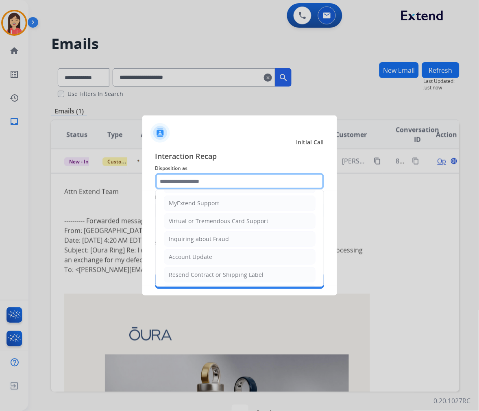
scroll to position [90, 0]
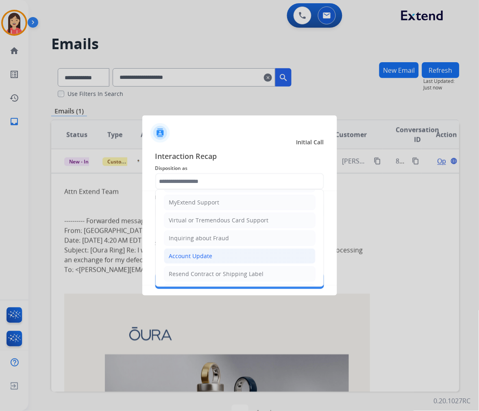
click at [194, 254] on div "Account Update" at bounding box center [190, 256] width 43 height 8
type input "**********"
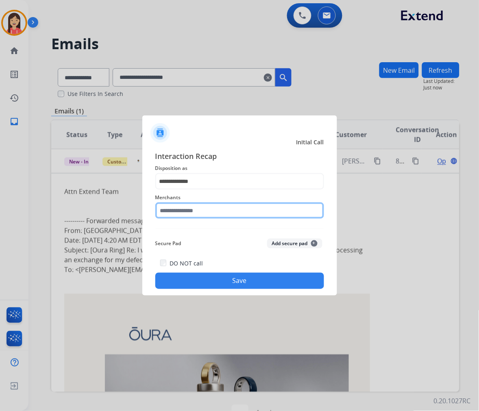
click at [196, 215] on input "text" at bounding box center [239, 210] width 169 height 16
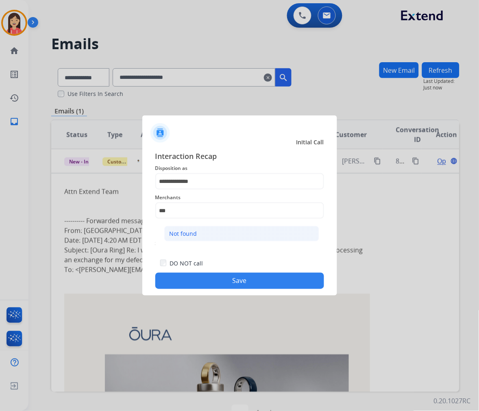
click at [210, 229] on li "Not found" at bounding box center [241, 233] width 155 height 15
type input "*********"
click at [205, 287] on button "Save" at bounding box center [239, 281] width 169 height 16
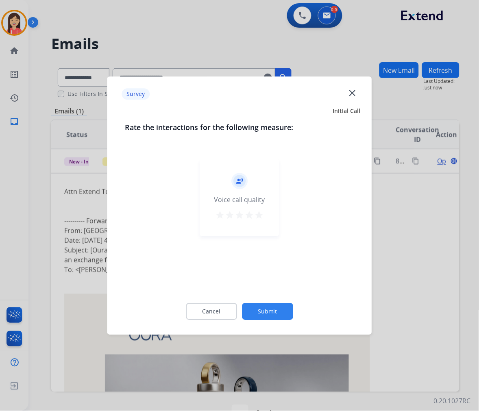
click at [257, 215] on mat-icon "star" at bounding box center [259, 215] width 10 height 10
click at [265, 313] on button "Submit" at bounding box center [267, 311] width 51 height 17
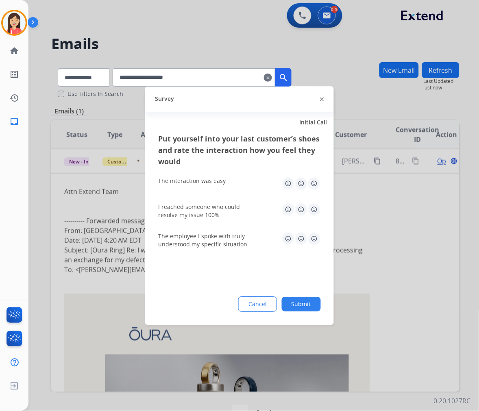
click at [320, 184] on img at bounding box center [314, 183] width 13 height 13
click at [310, 219] on div "I reached someone who could resolve my issue 100%" at bounding box center [239, 211] width 163 height 16
click at [312, 208] on img at bounding box center [314, 209] width 13 height 13
click at [310, 251] on div "The employee I spoke with truly understood my specific situation" at bounding box center [239, 240] width 163 height 29
click at [316, 237] on img at bounding box center [314, 238] width 13 height 13
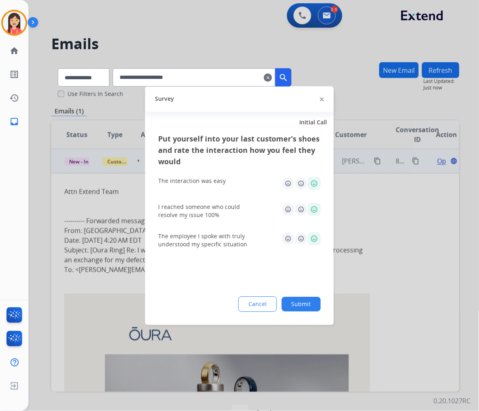
click at [307, 302] on button "Submit" at bounding box center [301, 304] width 39 height 15
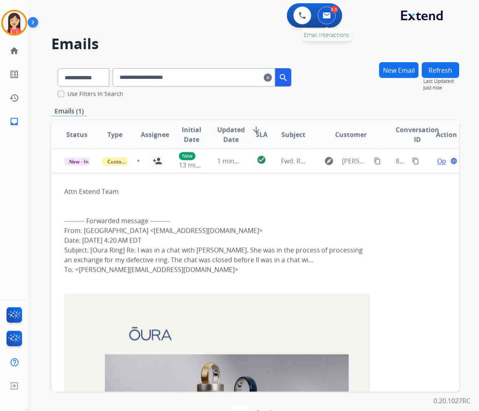
click at [332, 11] on div "0.5" at bounding box center [334, 9] width 7 height 7
click at [323, 11] on button at bounding box center [327, 16] width 18 height 18
click at [272, 76] on mat-icon "clear" at bounding box center [268, 78] width 8 height 10
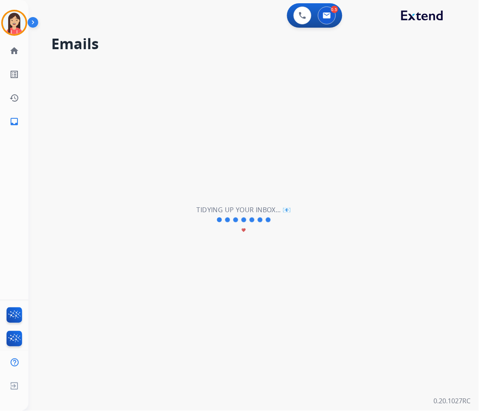
select select "**********"
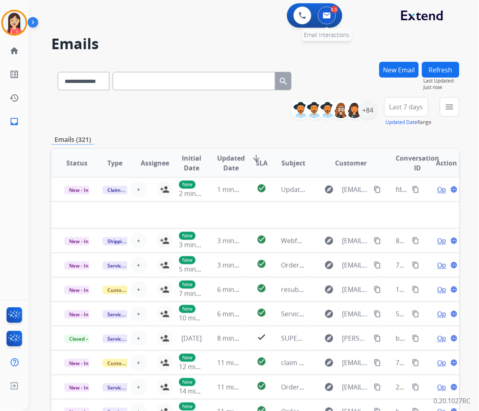
click at [323, 17] on img at bounding box center [327, 15] width 8 height 7
click at [296, 10] on button at bounding box center [302, 16] width 18 height 18
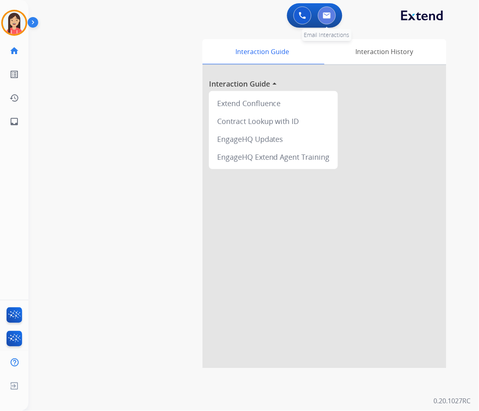
click at [323, 14] on img at bounding box center [327, 15] width 8 height 7
select select "**********"
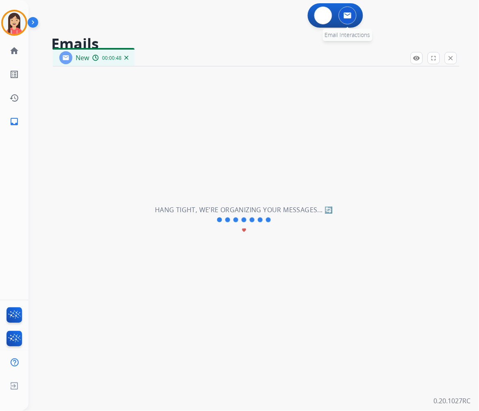
select select "**********"
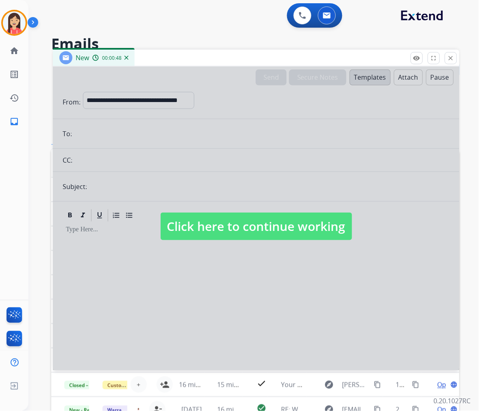
click at [173, 221] on span "Click here to continue working" at bounding box center [256, 227] width 191 height 28
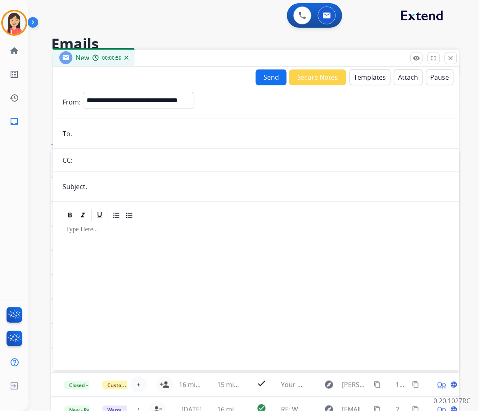
click at [246, 54] on div "New 00:00:59" at bounding box center [256, 58] width 406 height 17
click at [450, 60] on mat-icon "close" at bounding box center [450, 57] width 7 height 7
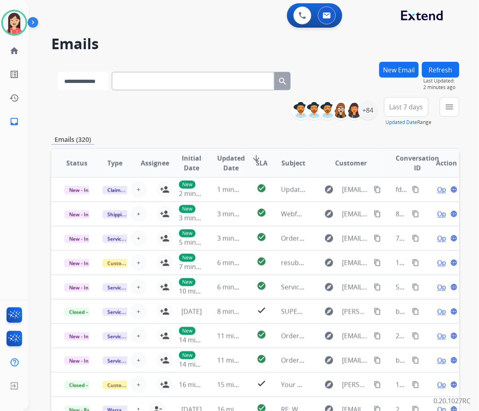
click at [100, 83] on select "**********" at bounding box center [83, 81] width 51 height 18
select select "**********"
click at [58, 72] on select "**********" at bounding box center [83, 81] width 51 height 18
click at [147, 78] on input "text" at bounding box center [194, 81] width 163 height 18
paste input "**********"
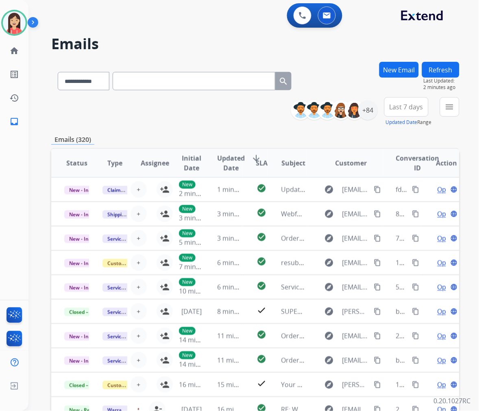
type input "**********"
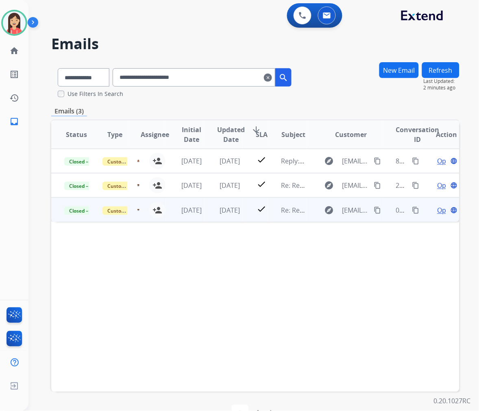
click at [212, 213] on td "[DATE]" at bounding box center [223, 210] width 38 height 24
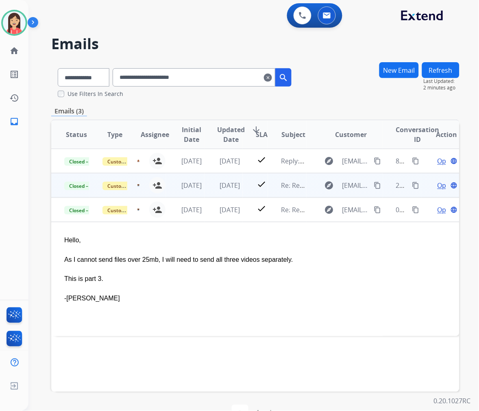
click at [204, 190] on td "[DATE]" at bounding box center [223, 185] width 38 height 24
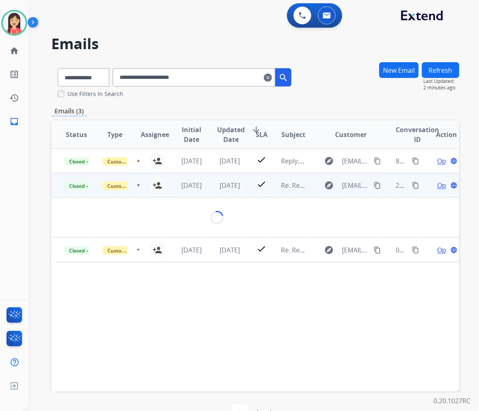
scroll to position [24, 0]
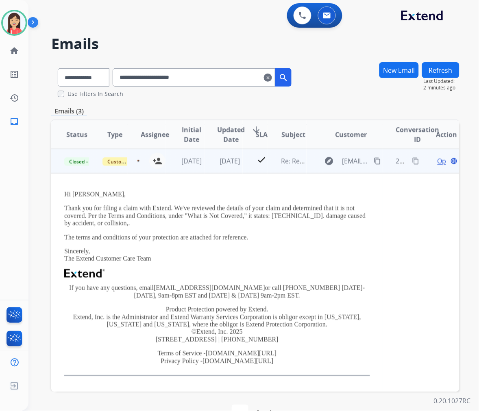
click at [243, 168] on td "check" at bounding box center [256, 161] width 26 height 24
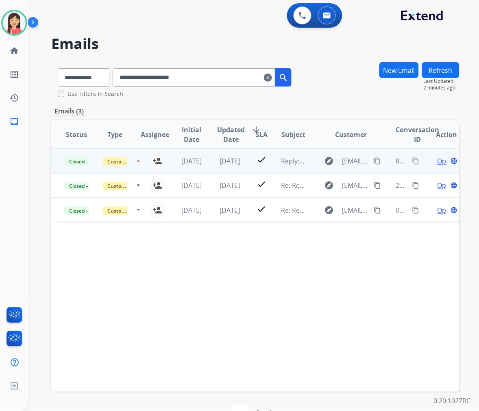
click at [236, 169] on td "[DATE]" at bounding box center [223, 161] width 38 height 24
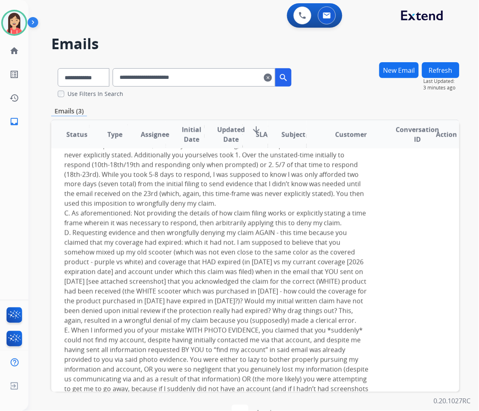
scroll to position [226, 0]
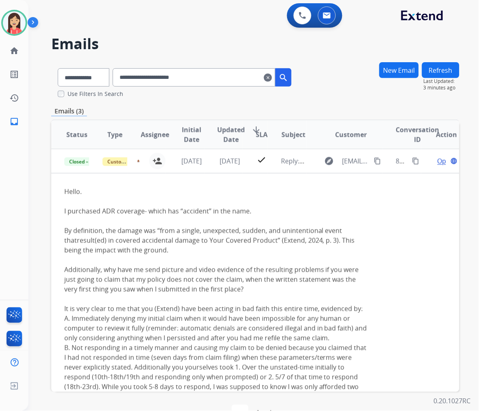
scroll to position [226, 0]
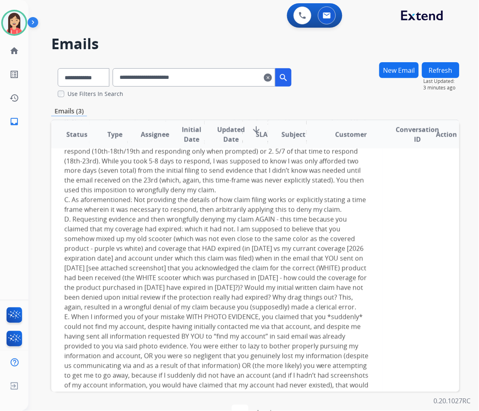
click at [260, 259] on span "D. Requesting evidence and then wrongfully denying my claim AGAIN - this time b…" at bounding box center [215, 263] width 303 height 97
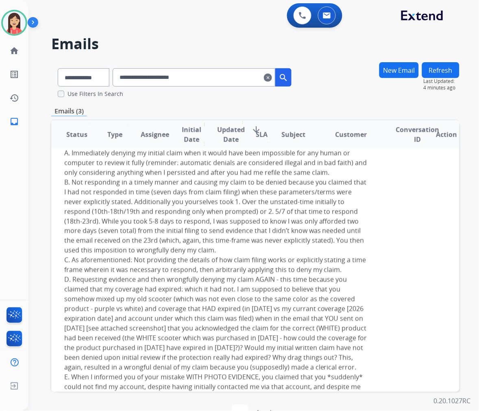
scroll to position [0, 0]
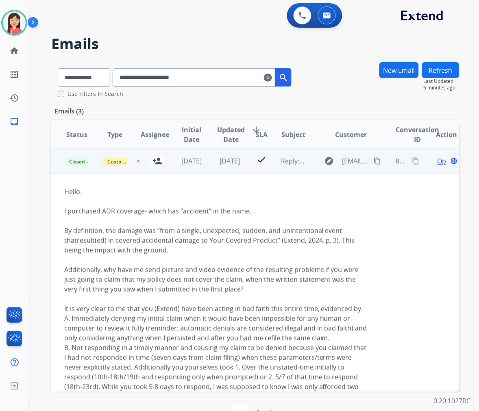
click at [276, 276] on span "Additionally, why have me send picture and video evidence of the resulting prob…" at bounding box center [211, 279] width 295 height 28
click at [437, 160] on span "Open" at bounding box center [445, 161] width 17 height 10
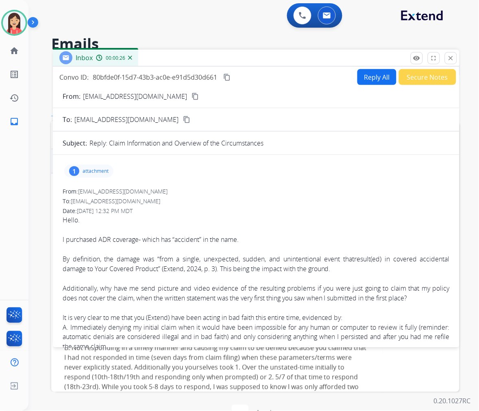
click at [217, 239] on div "I purchased ADR coverage- which has “accident” in the name." at bounding box center [256, 240] width 387 height 10
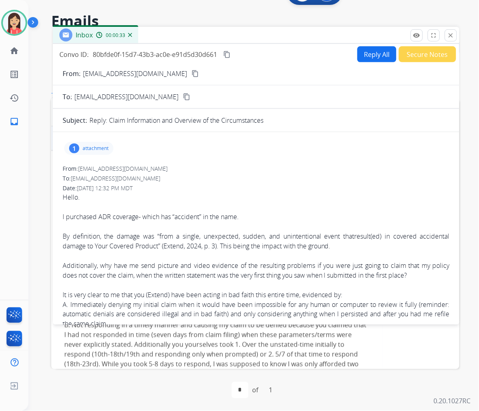
click at [97, 147] on p "attachment" at bounding box center [96, 148] width 26 height 7
click at [167, 170] on mat-icon "download" at bounding box center [165, 168] width 7 height 7
click at [311, 209] on div at bounding box center [256, 207] width 387 height 10
click at [365, 56] on button "Reply All" at bounding box center [376, 54] width 39 height 16
select select "**********"
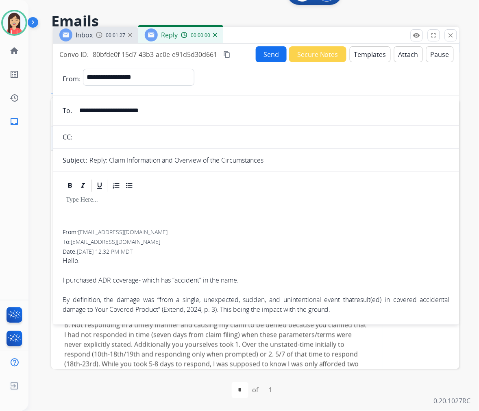
click at [365, 56] on button "Templates" at bounding box center [370, 54] width 41 height 16
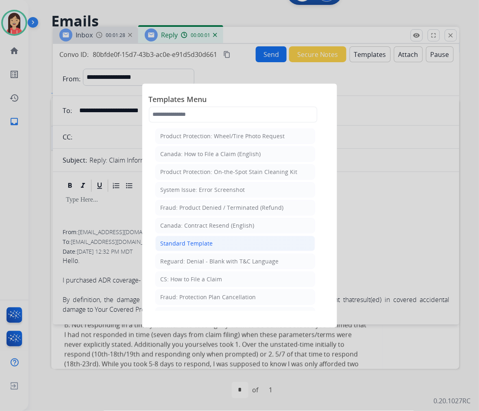
click at [182, 242] on div "Standard Template" at bounding box center [187, 243] width 52 height 8
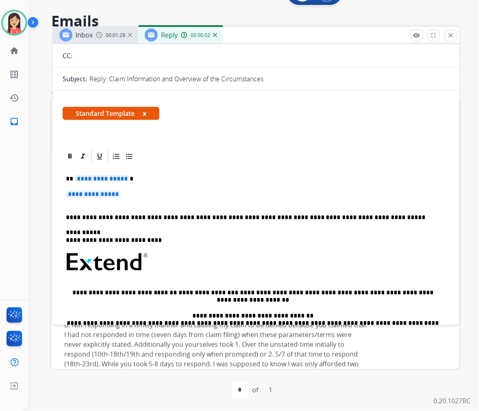
scroll to position [90, 0]
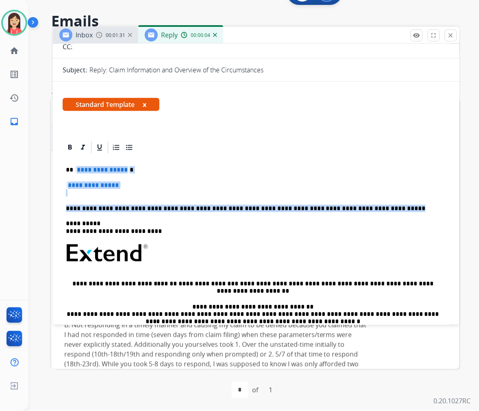
drag, startPoint x: 75, startPoint y: 167, endPoint x: 379, endPoint y: 209, distance: 307.3
click at [379, 209] on div "**********" at bounding box center [256, 272] width 387 height 235
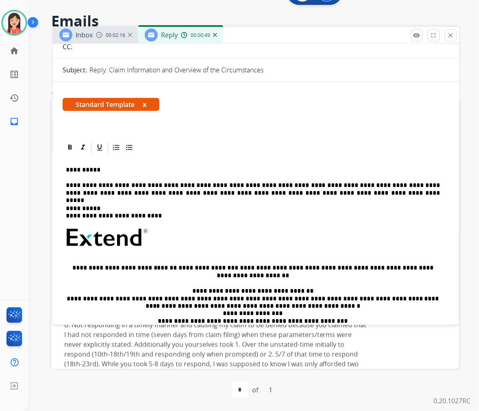
click at [291, 193] on p "**********" at bounding box center [253, 189] width 374 height 15
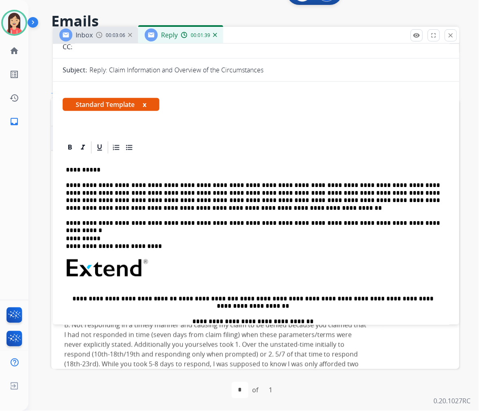
scroll to position [0, 0]
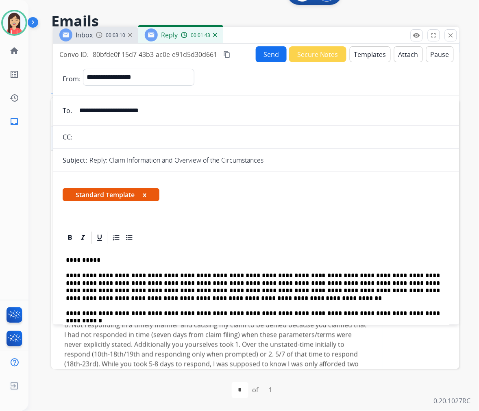
click at [262, 57] on button "Send" at bounding box center [271, 54] width 31 height 16
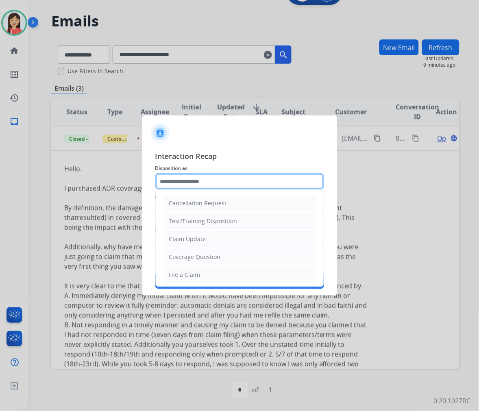
click at [225, 182] on input "text" at bounding box center [239, 181] width 169 height 16
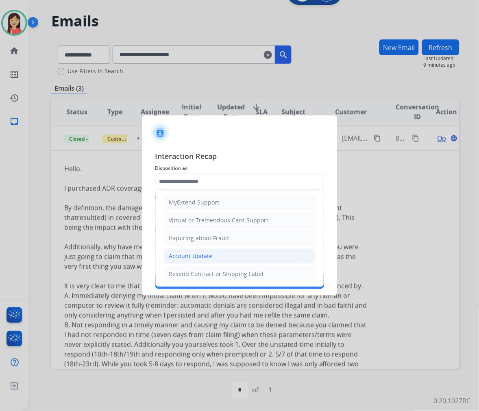
click at [194, 254] on div "Account Update" at bounding box center [190, 256] width 43 height 8
type input "**********"
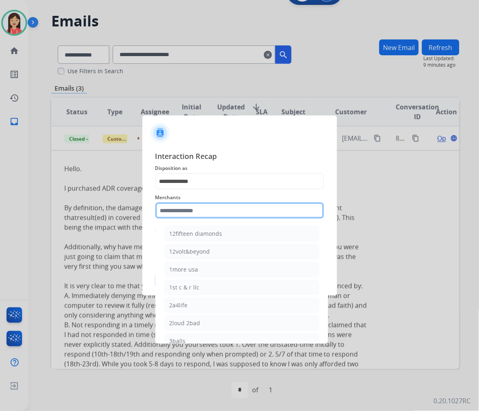
click at [200, 206] on input "text" at bounding box center [239, 210] width 169 height 16
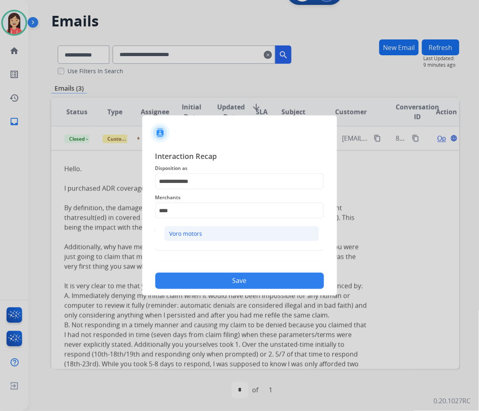
click at [196, 233] on div "Voro motors" at bounding box center [186, 234] width 33 height 8
type input "**********"
click at [196, 233] on span "Status" at bounding box center [239, 230] width 169 height 10
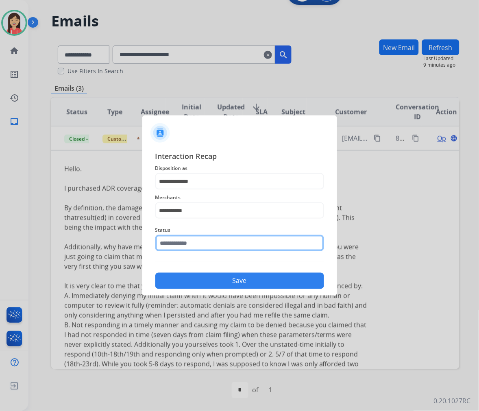
click at [197, 248] on input "text" at bounding box center [239, 243] width 169 height 16
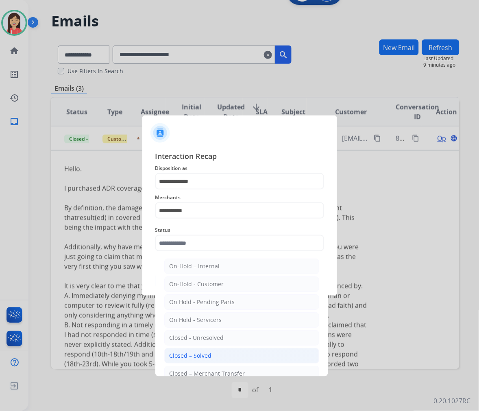
click at [222, 356] on li "Closed – Solved" at bounding box center [241, 355] width 155 height 15
type input "**********"
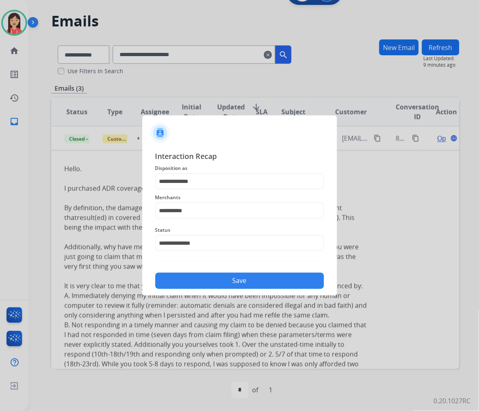
click at [258, 285] on button "Save" at bounding box center [239, 281] width 169 height 16
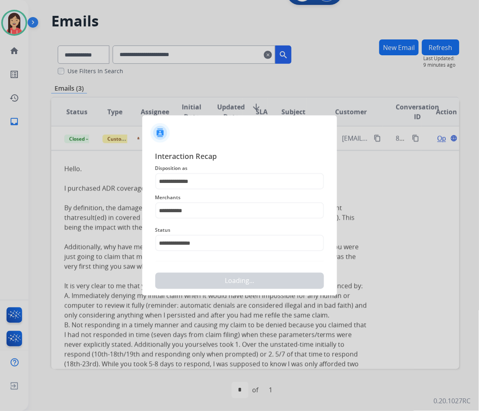
scroll to position [0, 0]
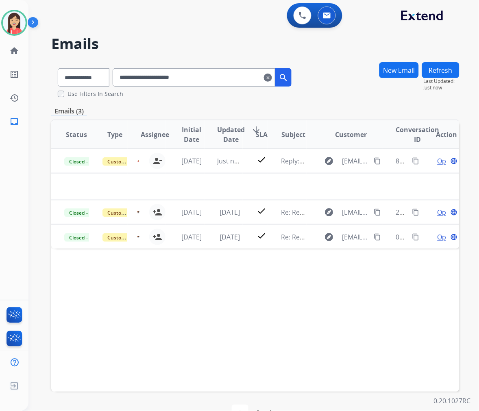
click at [272, 74] on mat-icon "clear" at bounding box center [268, 78] width 8 height 10
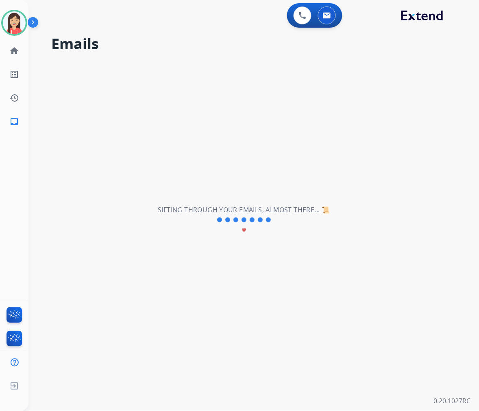
select select "**********"
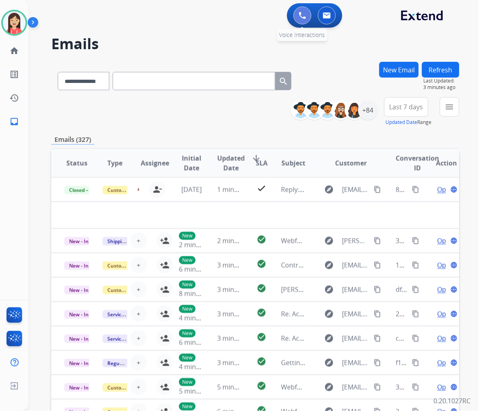
click at [303, 20] on button at bounding box center [302, 16] width 18 height 18
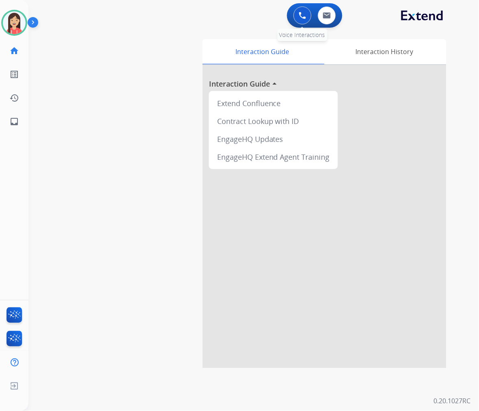
click at [304, 20] on button at bounding box center [302, 16] width 18 height 18
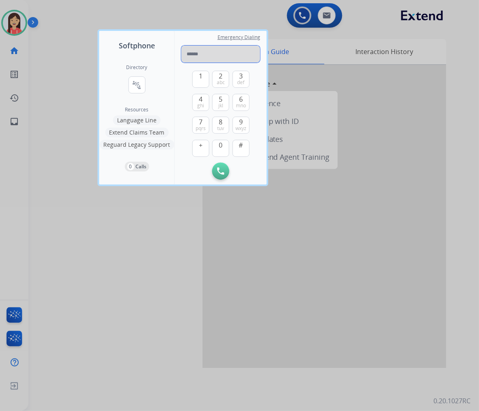
click at [218, 56] on input "tel" at bounding box center [220, 54] width 79 height 17
type input "**********"
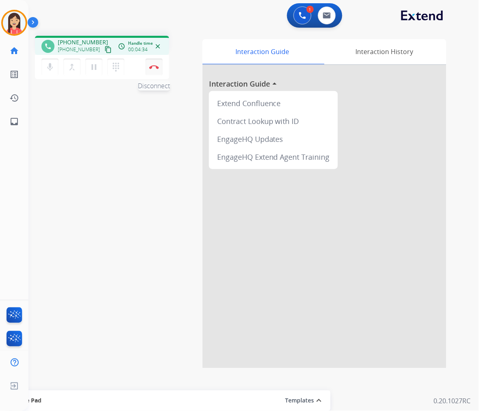
click at [154, 67] on img at bounding box center [154, 67] width 10 height 4
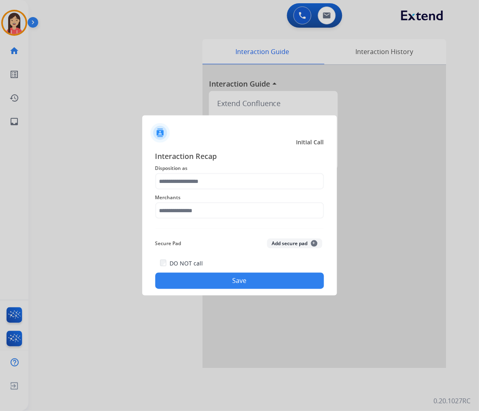
click at [228, 193] on span "Merchants" at bounding box center [239, 198] width 169 height 10
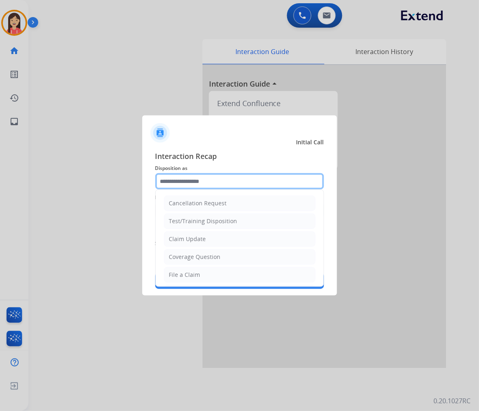
click at [228, 186] on input "text" at bounding box center [239, 181] width 169 height 16
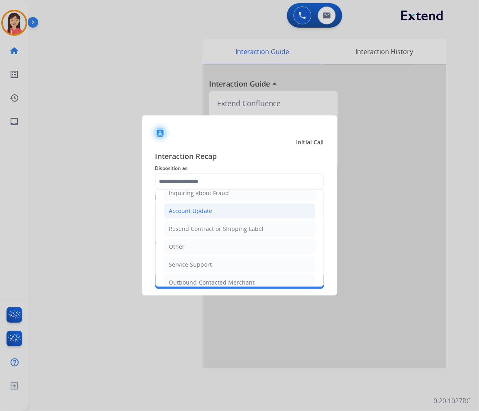
click at [199, 211] on div "Account Update" at bounding box center [190, 211] width 43 height 8
type input "**********"
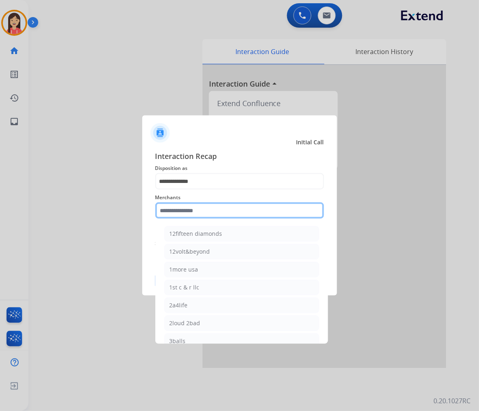
click at [188, 216] on input "text" at bounding box center [239, 210] width 169 height 16
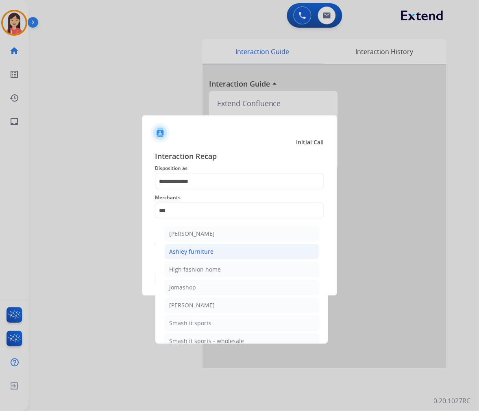
click at [192, 253] on div "Ashley furniture" at bounding box center [192, 252] width 44 height 8
type input "**********"
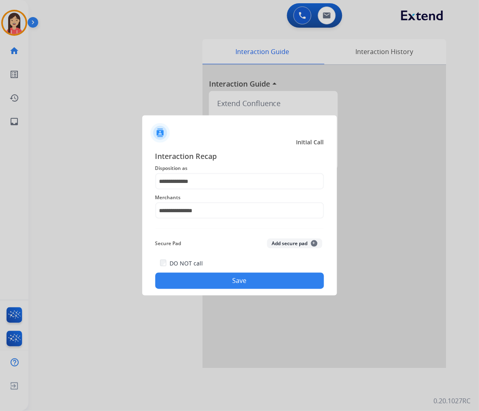
click at [213, 279] on button "Save" at bounding box center [239, 281] width 169 height 16
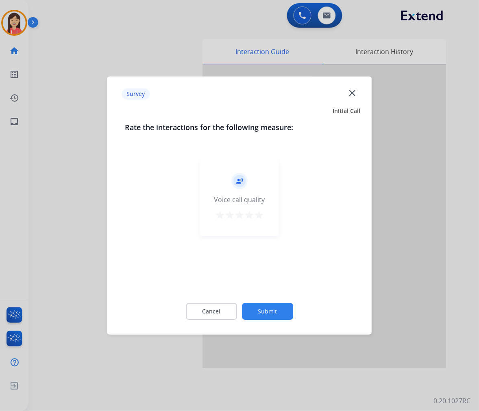
click at [259, 217] on mat-icon "star" at bounding box center [259, 215] width 10 height 10
click at [270, 310] on button "Submit" at bounding box center [267, 311] width 51 height 17
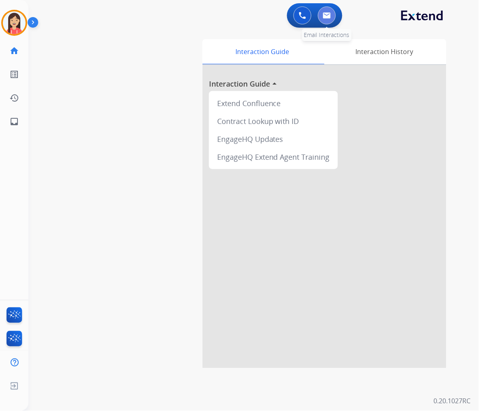
click at [326, 17] on img at bounding box center [327, 15] width 8 height 7
select select "**********"
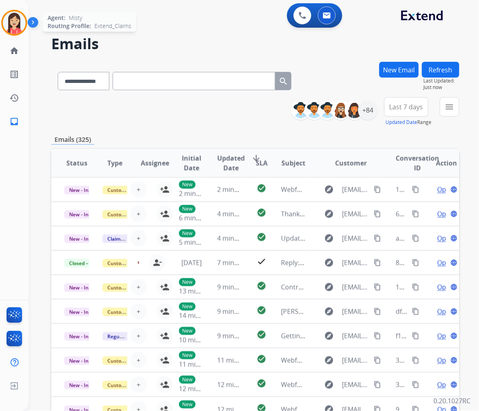
drag, startPoint x: 15, startPoint y: 26, endPoint x: 17, endPoint y: 33, distance: 6.7
click at [15, 26] on img at bounding box center [14, 22] width 23 height 23
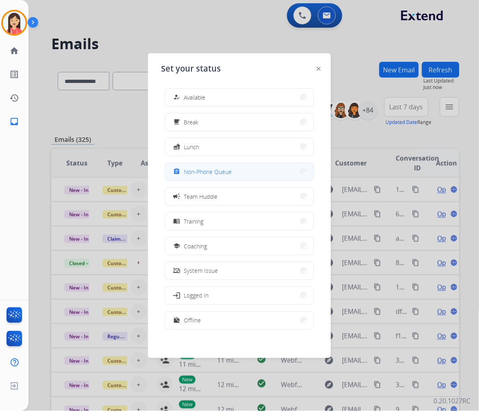
click at [220, 176] on div "assignment Non-Phone Queue" at bounding box center [202, 172] width 60 height 10
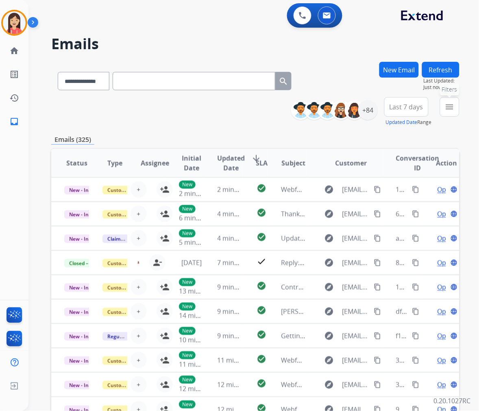
click at [455, 107] on button "menu Filters" at bounding box center [450, 107] width 20 height 20
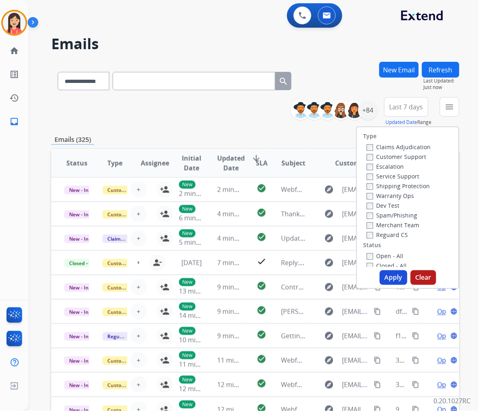
click at [396, 195] on label "Warranty Ops" at bounding box center [391, 196] width 48 height 8
click at [388, 277] on button "Apply" at bounding box center [394, 277] width 28 height 15
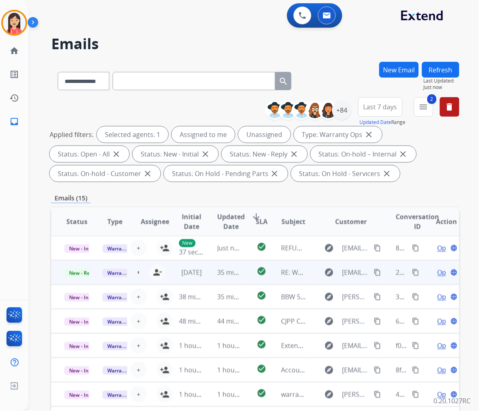
click at [236, 281] on td "35 minutes ago" at bounding box center [223, 272] width 38 height 24
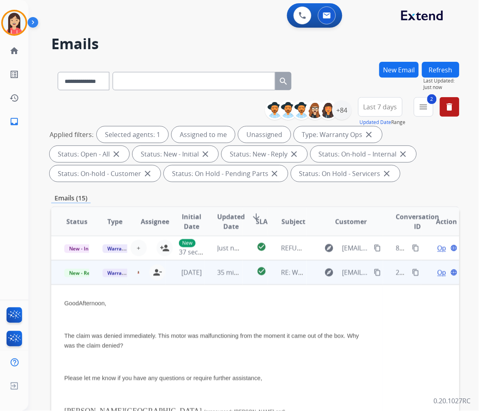
scroll to position [24, 0]
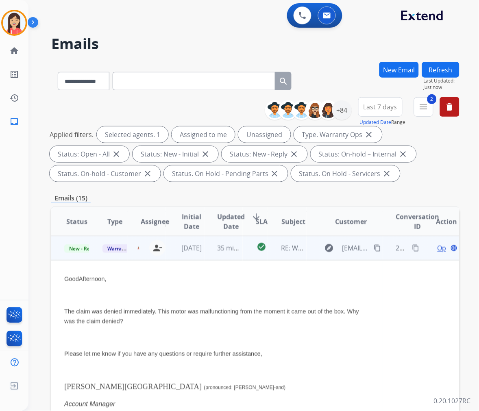
click at [437, 246] on span "Open" at bounding box center [445, 248] width 17 height 10
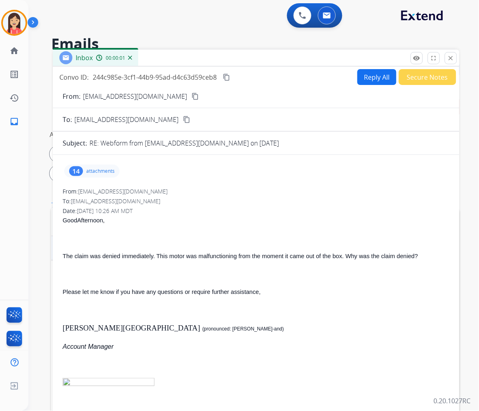
click at [377, 80] on button "Reply All" at bounding box center [376, 77] width 39 height 16
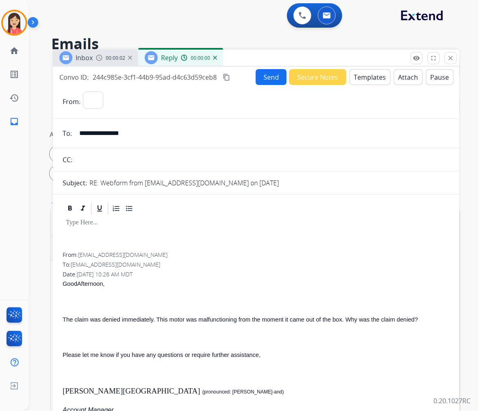
select select "**********"
click at [372, 74] on button "Templates" at bounding box center [370, 77] width 41 height 16
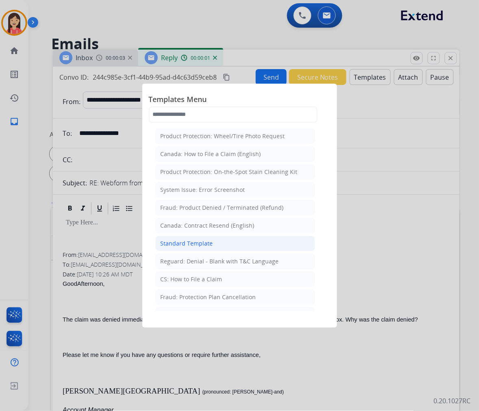
click at [206, 246] on div "Standard Template" at bounding box center [187, 243] width 52 height 8
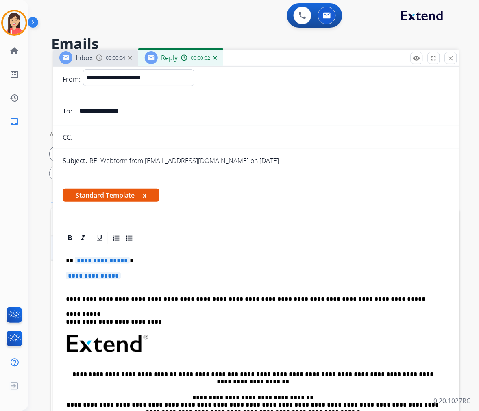
scroll to position [45, 0]
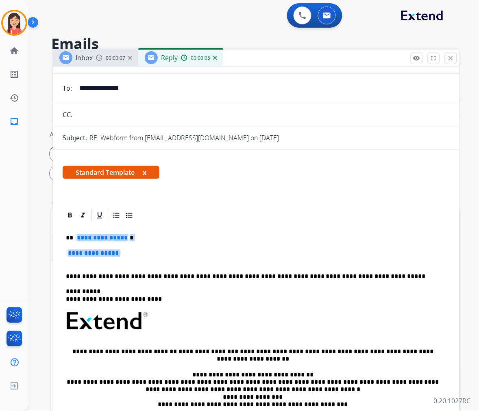
drag, startPoint x: 76, startPoint y: 241, endPoint x: 350, endPoint y: 263, distance: 274.9
click at [350, 263] on div "**********" at bounding box center [256, 340] width 387 height 235
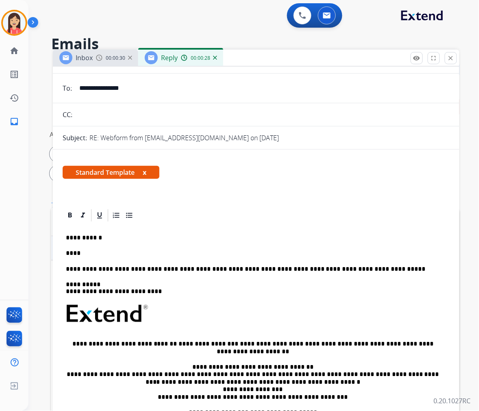
click at [94, 92] on input "**********" at bounding box center [261, 88] width 375 height 16
click at [87, 250] on p "****" at bounding box center [253, 253] width 374 height 7
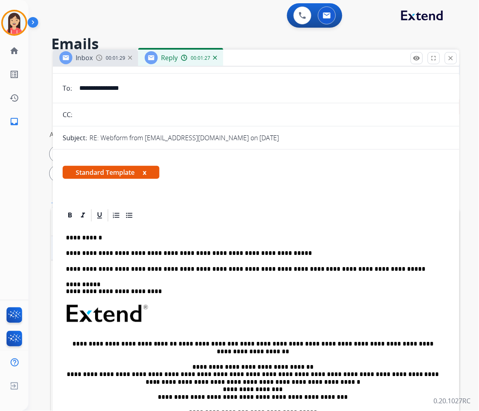
click at [305, 252] on p "**********" at bounding box center [253, 253] width 374 height 7
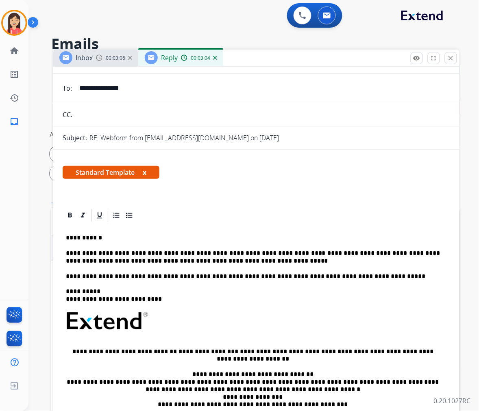
click at [222, 260] on p "**********" at bounding box center [253, 257] width 374 height 15
drag, startPoint x: 128, startPoint y: 261, endPoint x: 236, endPoint y: 259, distance: 108.2
click at [236, 259] on p "**********" at bounding box center [253, 257] width 374 height 15
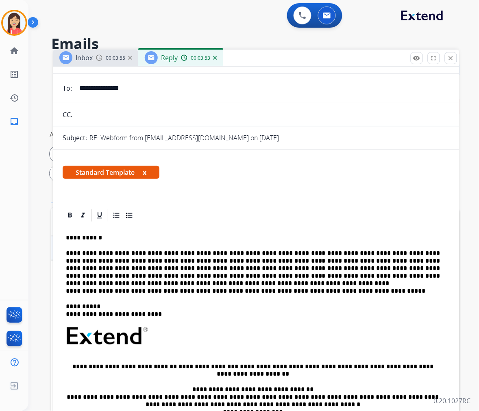
click at [413, 277] on p "**********" at bounding box center [253, 265] width 374 height 30
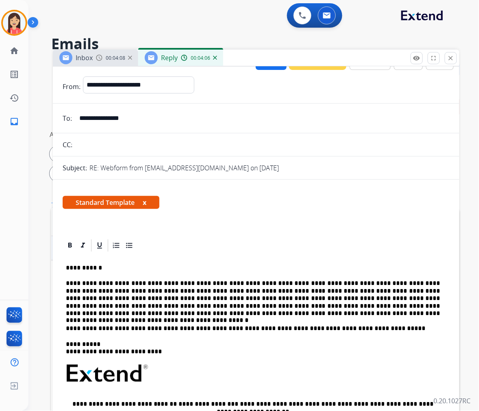
scroll to position [0, 0]
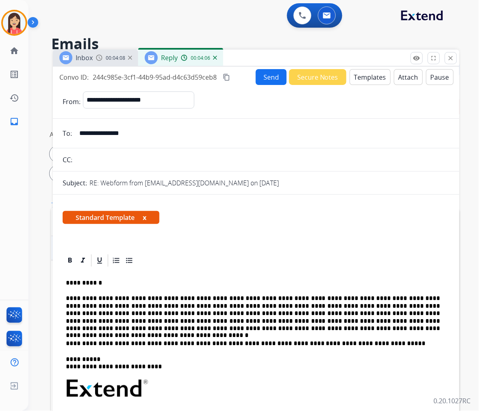
click at [403, 79] on button "Attach" at bounding box center [408, 77] width 29 height 16
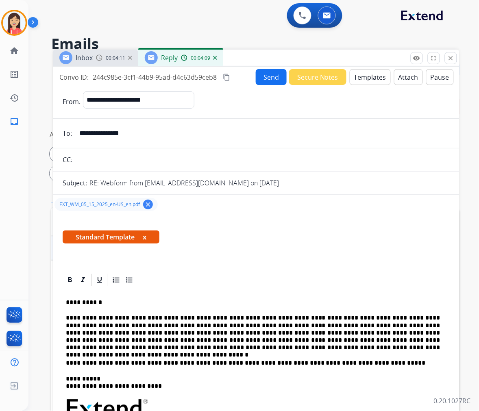
click at [258, 344] on p "**********" at bounding box center [253, 332] width 374 height 37
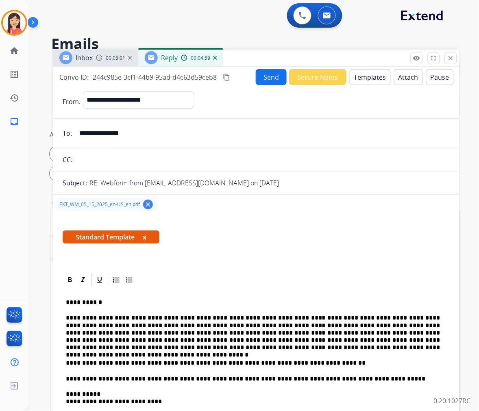
click at [267, 78] on button "Send" at bounding box center [271, 77] width 31 height 16
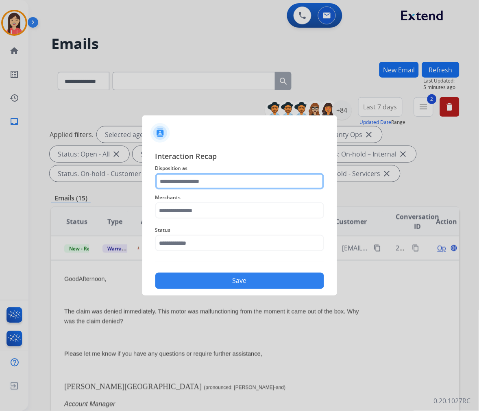
click at [197, 185] on input "text" at bounding box center [239, 181] width 169 height 16
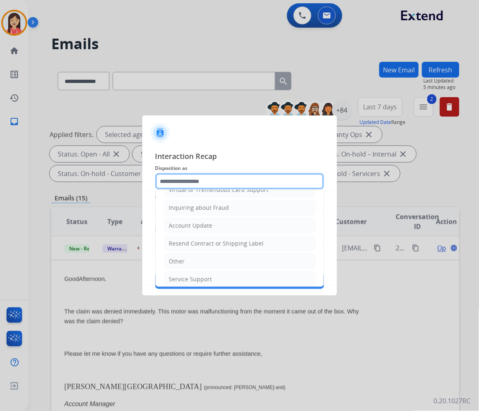
scroll to position [127, 0]
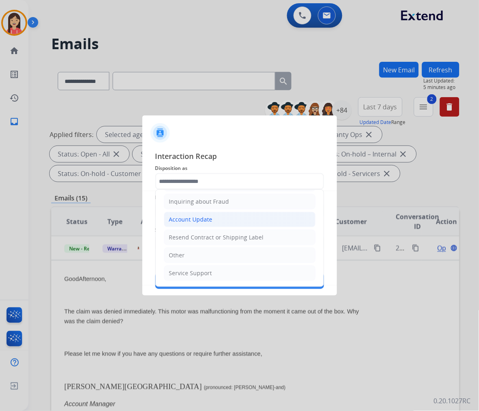
click at [198, 220] on div "Account Update" at bounding box center [190, 219] width 43 height 8
type input "**********"
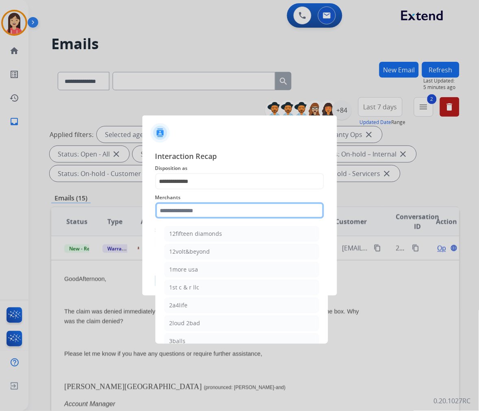
click at [198, 218] on input "text" at bounding box center [239, 210] width 169 height 16
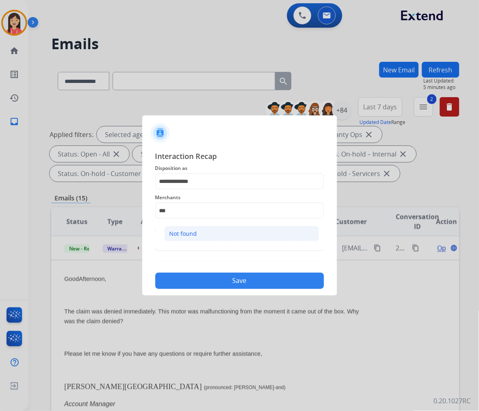
click at [208, 230] on li "Not found" at bounding box center [241, 233] width 155 height 15
type input "*********"
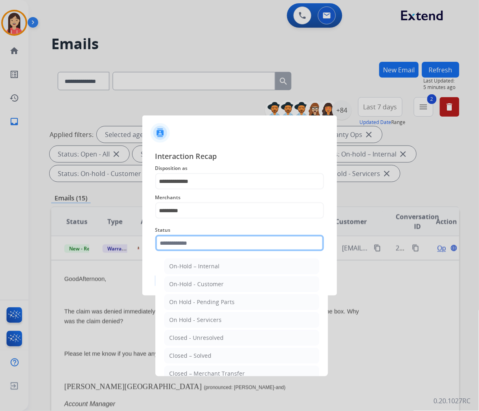
click at [191, 250] on input "text" at bounding box center [239, 243] width 169 height 16
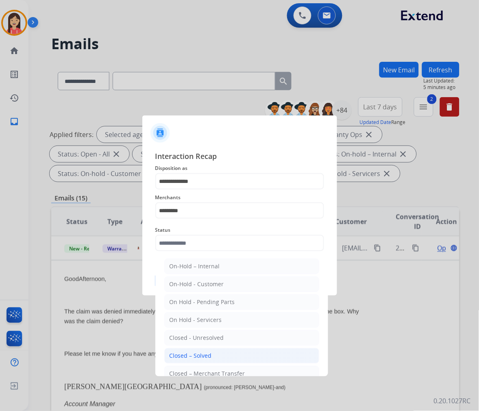
click at [177, 351] on li "Closed – Solved" at bounding box center [241, 355] width 155 height 15
type input "**********"
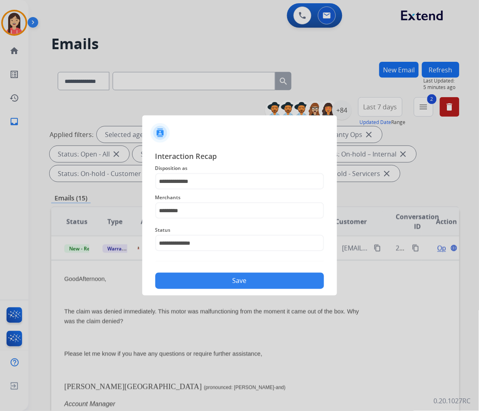
click at [215, 287] on button "Save" at bounding box center [239, 281] width 169 height 16
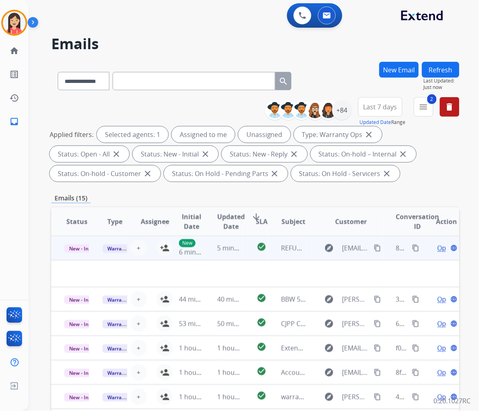
click at [235, 258] on td "5 minutes ago" at bounding box center [223, 248] width 38 height 24
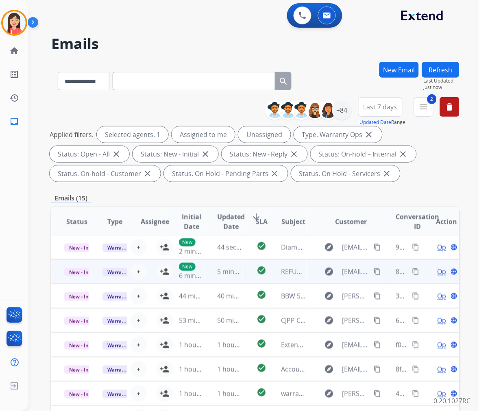
scroll to position [0, 0]
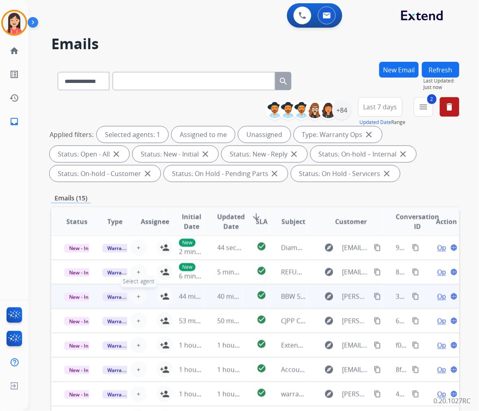
click at [135, 293] on button "+ Select agent" at bounding box center [138, 296] width 16 height 16
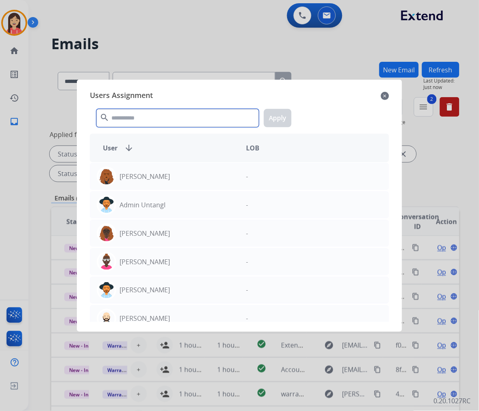
click at [152, 120] on input "text" at bounding box center [177, 118] width 163 height 18
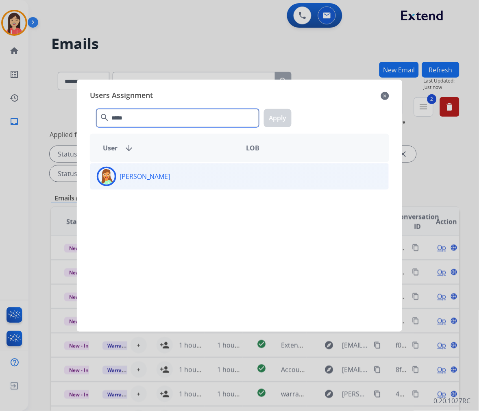
type input "*****"
click at [163, 178] on p "[PERSON_NAME]" at bounding box center [145, 177] width 50 height 10
click at [281, 119] on button "Apply" at bounding box center [278, 118] width 28 height 18
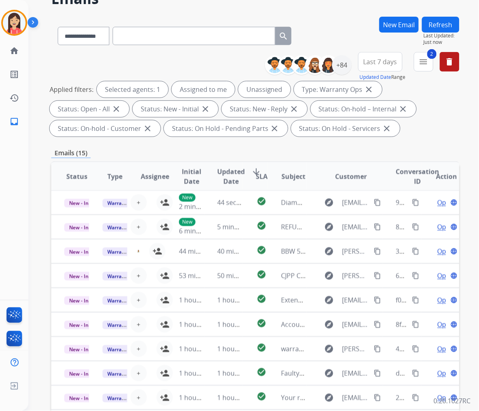
scroll to position [0, 0]
click at [438, 22] on button "Refresh" at bounding box center [440, 25] width 37 height 16
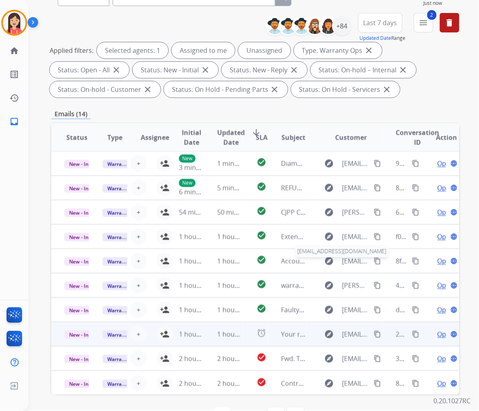
scroll to position [90, 0]
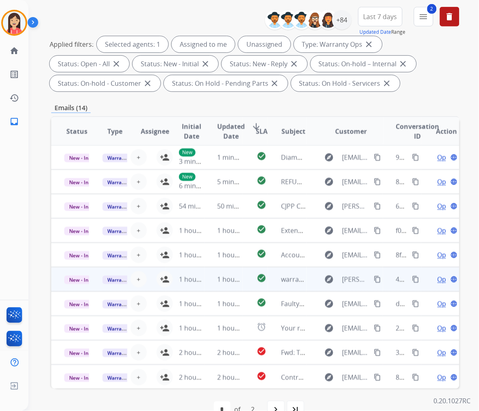
click at [166, 279] on td "1 hour ago" at bounding box center [185, 279] width 38 height 24
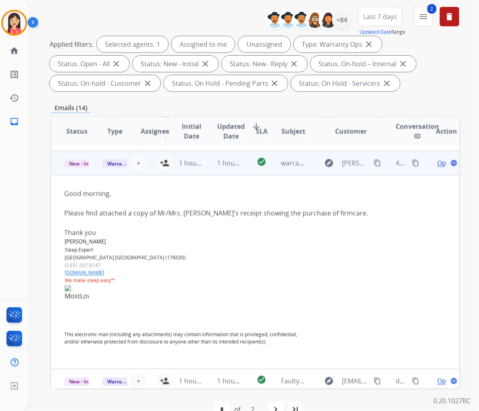
scroll to position [122, 0]
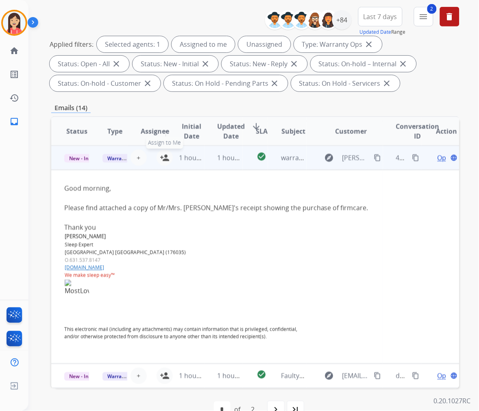
click at [163, 157] on mat-icon "person_add" at bounding box center [165, 158] width 10 height 10
click at [233, 165] on td "1 hour ago" at bounding box center [223, 158] width 38 height 24
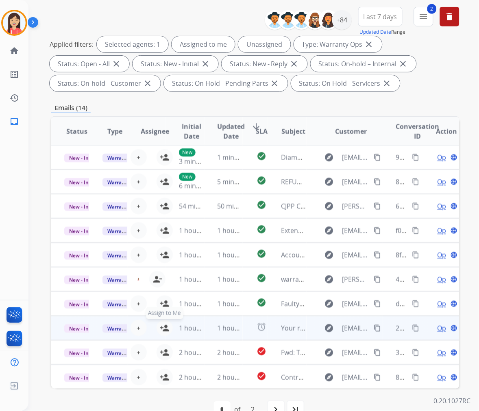
click at [161, 328] on mat-icon "person_add" at bounding box center [165, 328] width 10 height 10
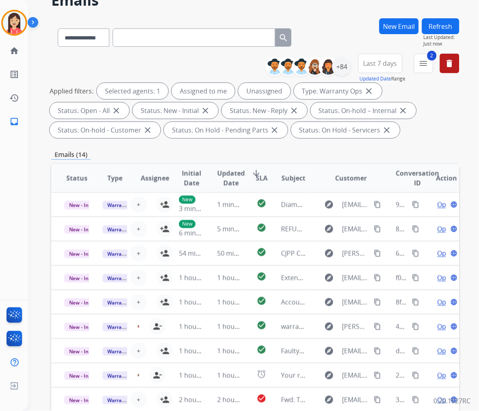
scroll to position [0, 0]
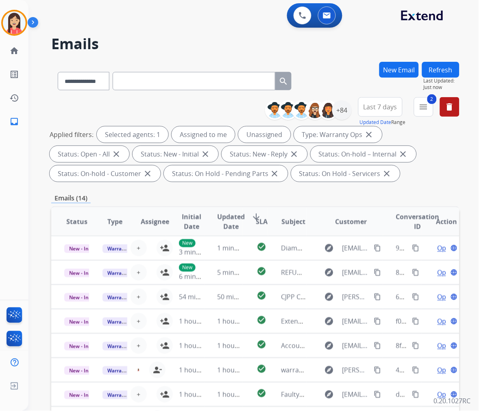
click at [441, 74] on button "Refresh" at bounding box center [440, 70] width 37 height 16
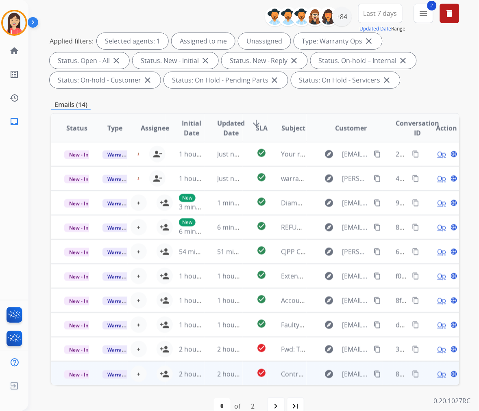
scroll to position [110, 0]
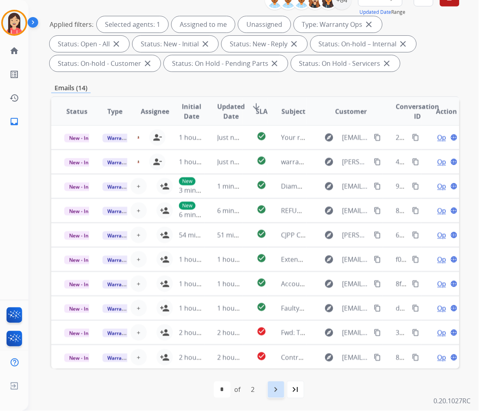
click at [276, 389] on mat-icon "navigate_next" at bounding box center [276, 390] width 10 height 10
select select "*"
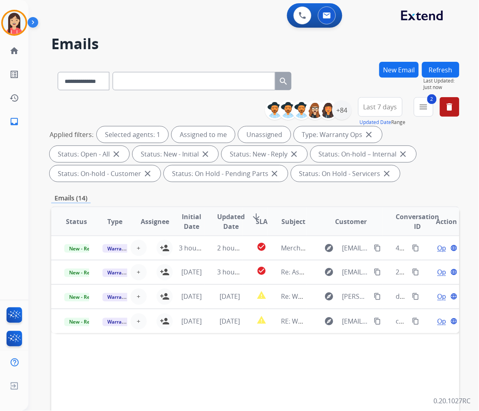
scroll to position [0, 0]
